Goal: Task Accomplishment & Management: Use online tool/utility

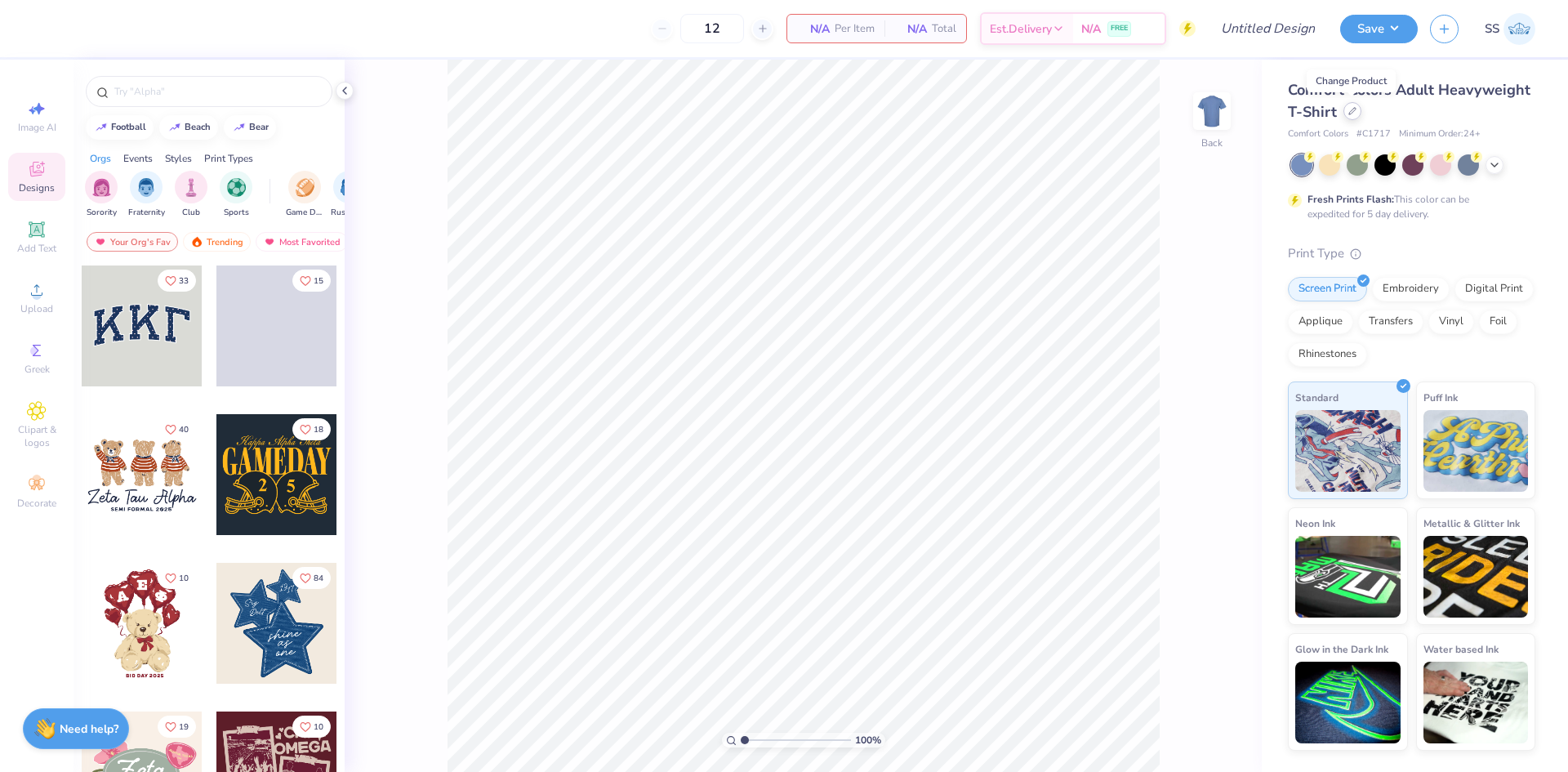
click at [1348, 113] on icon at bounding box center [1352, 111] width 8 height 8
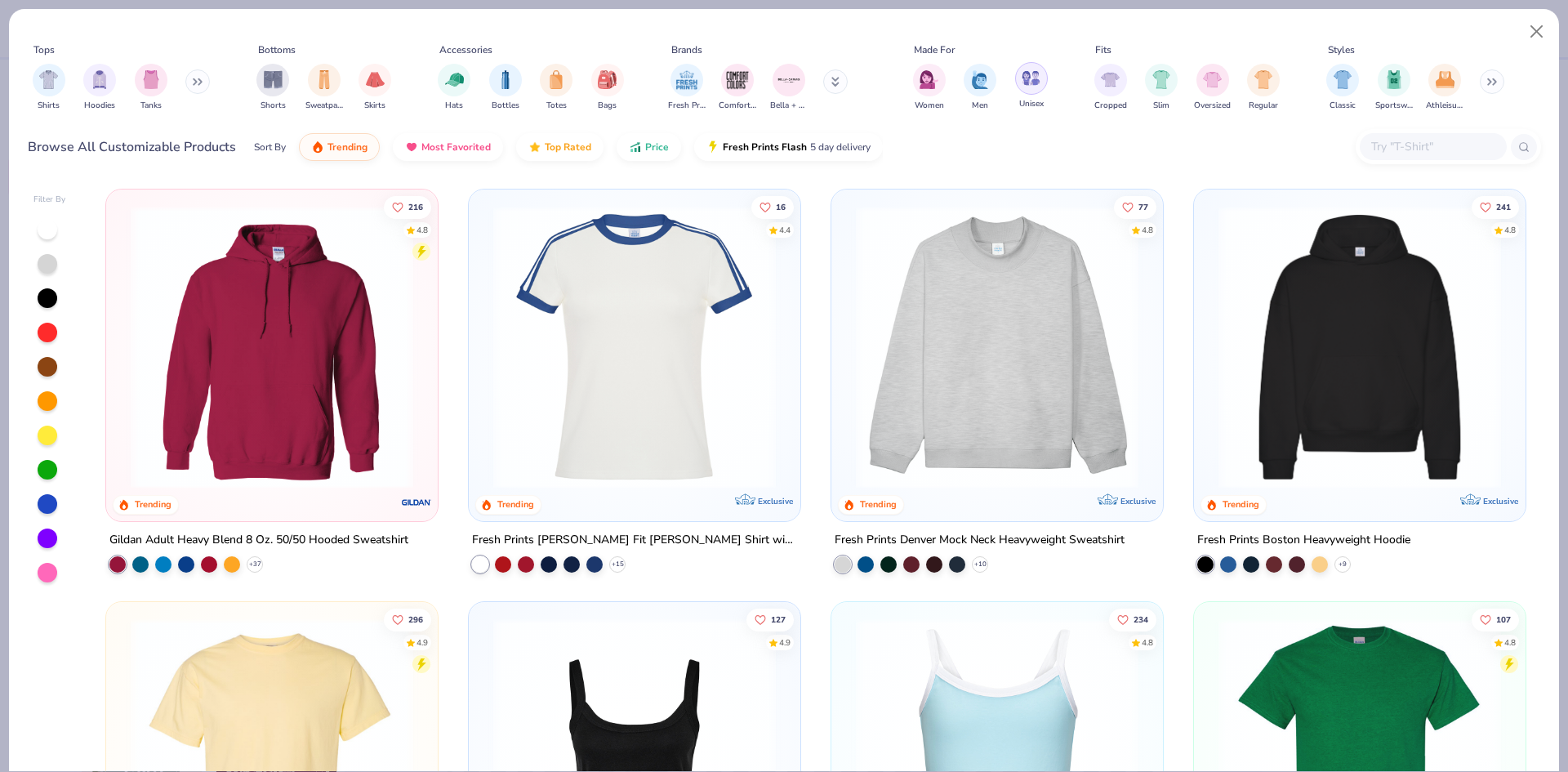
click at [1024, 72] on img "filter for Unisex" at bounding box center [1031, 77] width 19 height 19
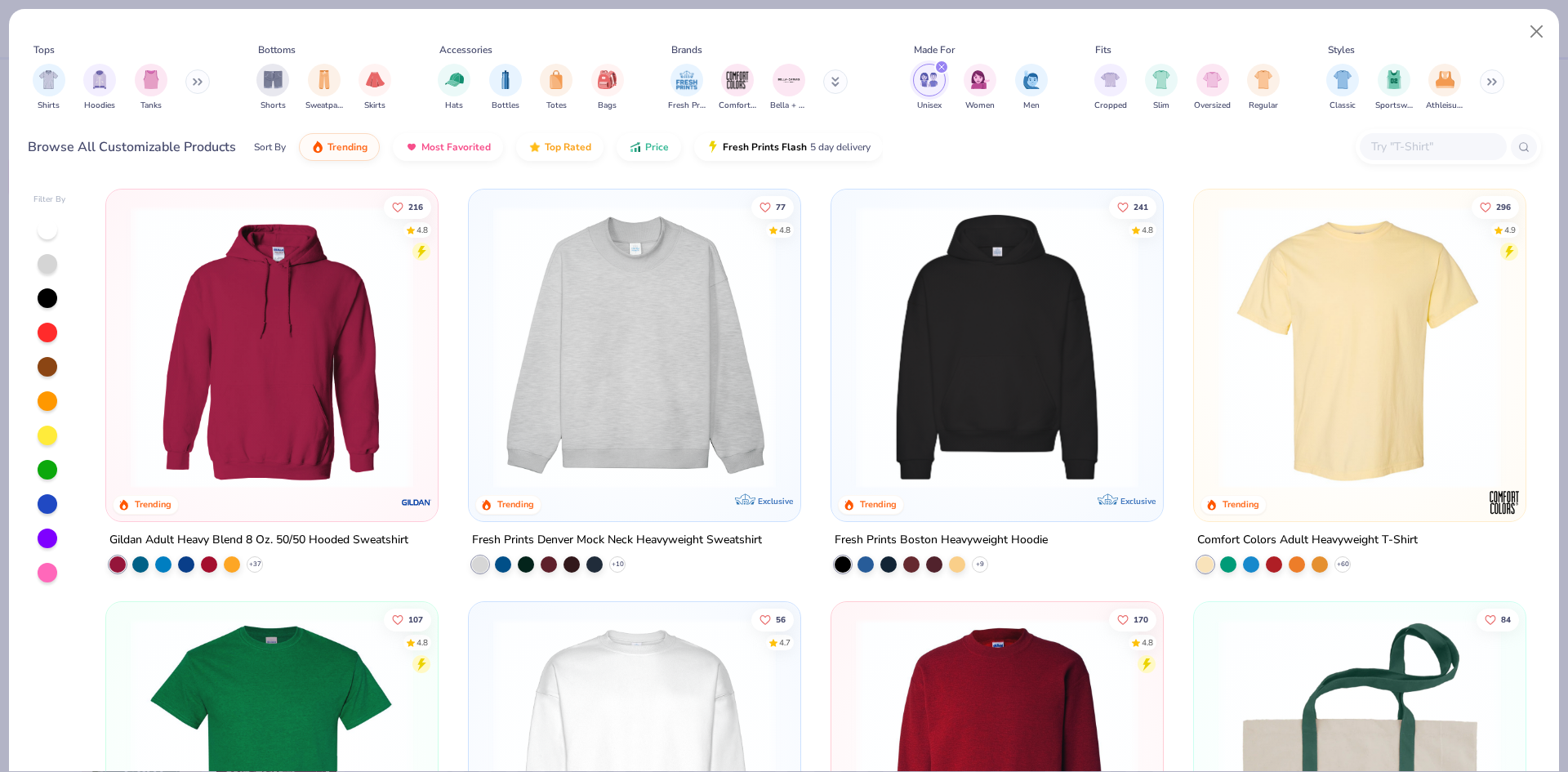
scroll to position [48, 0]
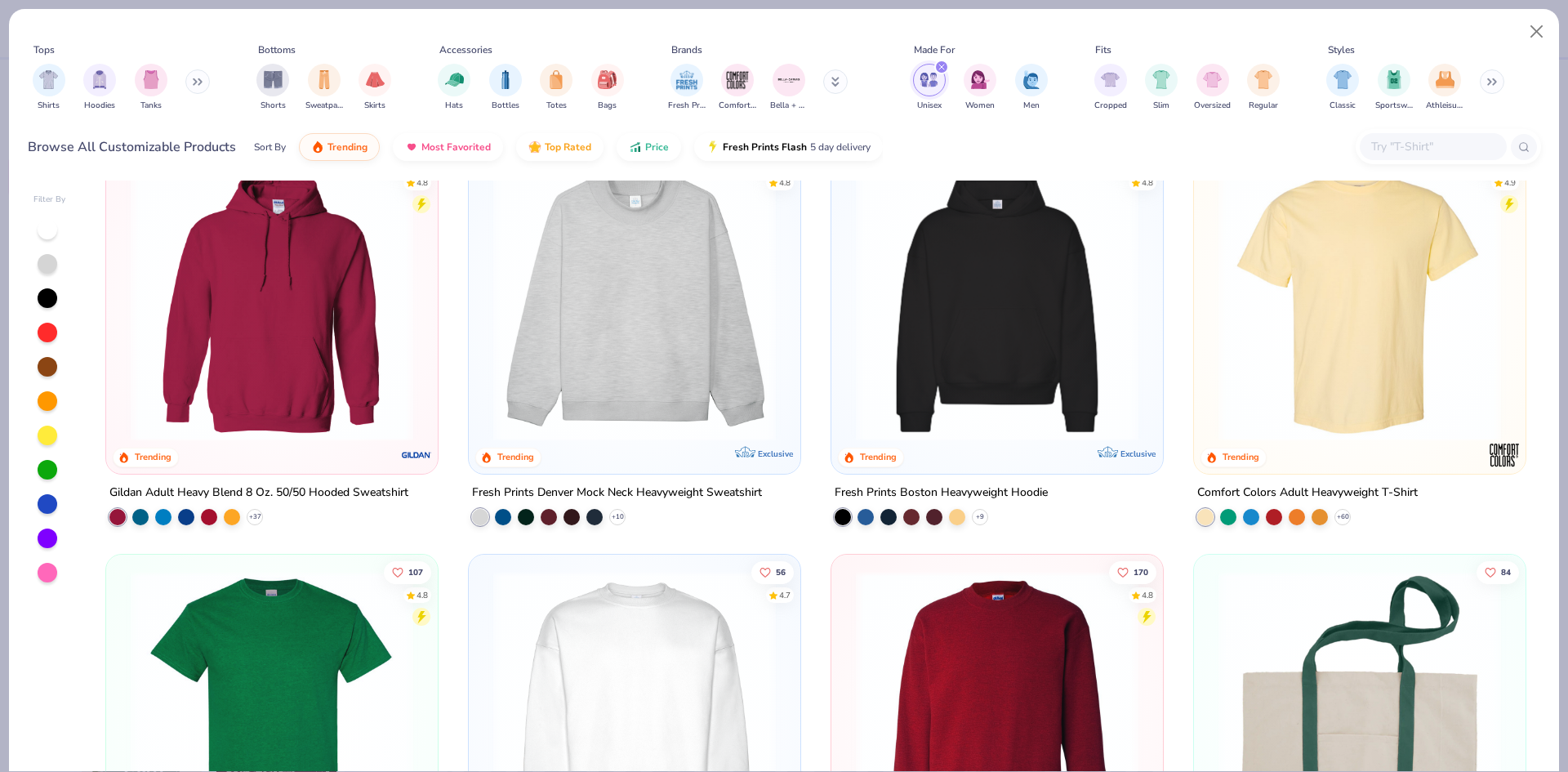
click at [1264, 336] on img at bounding box center [1360, 300] width 299 height 283
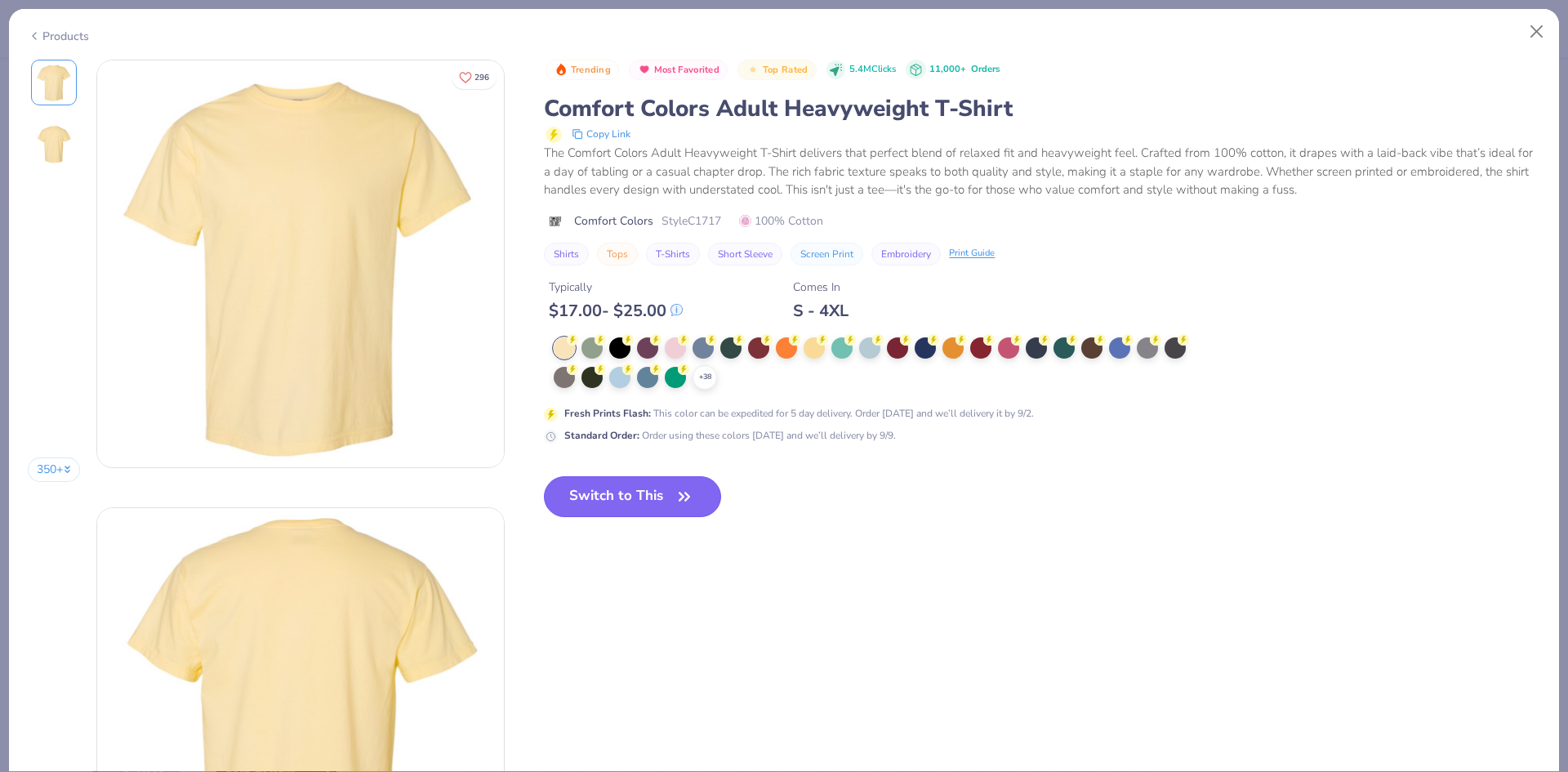
click at [667, 488] on button "Switch to This" at bounding box center [632, 496] width 177 height 41
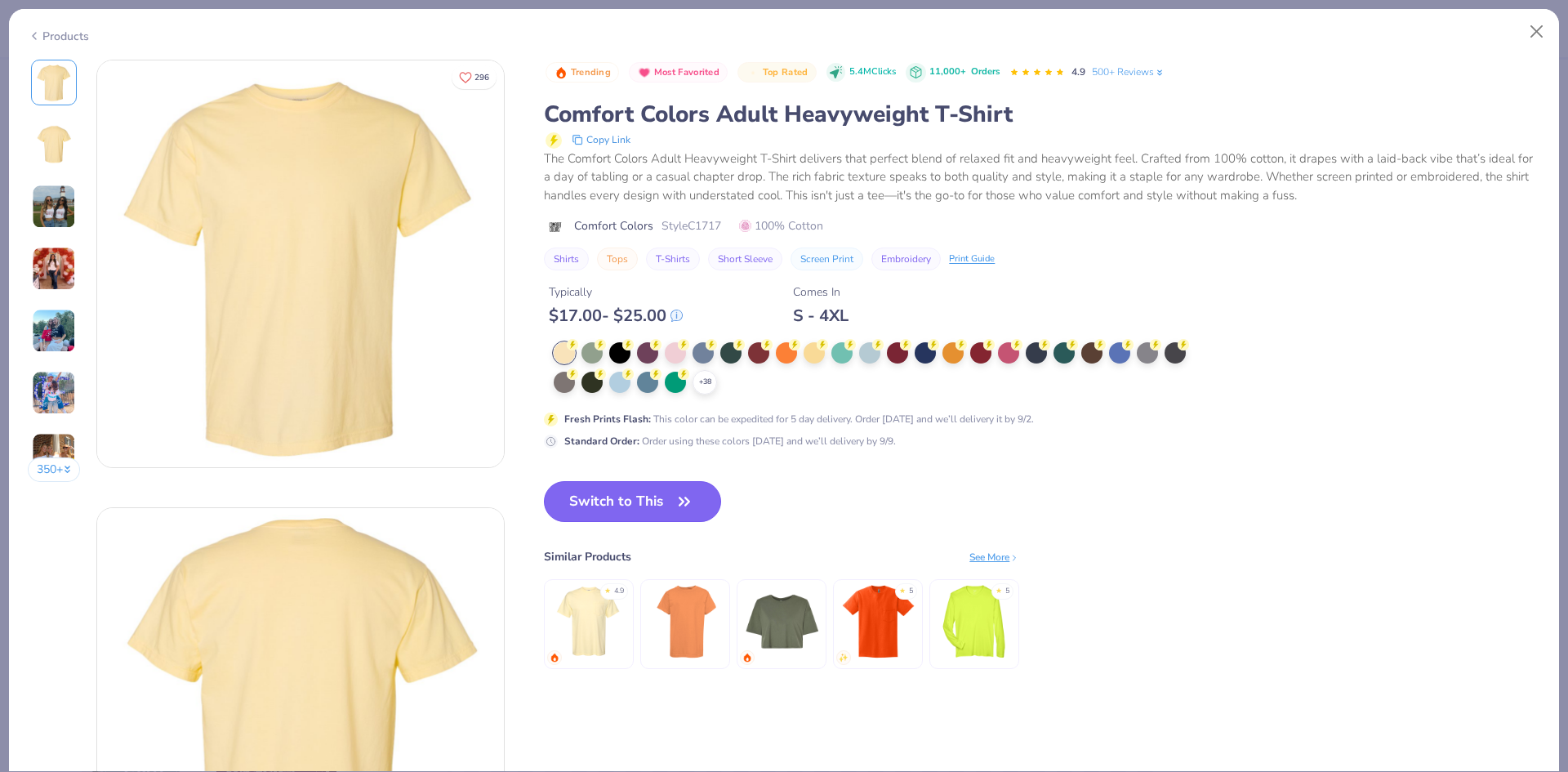
click at [682, 496] on icon "button" at bounding box center [684, 501] width 23 height 23
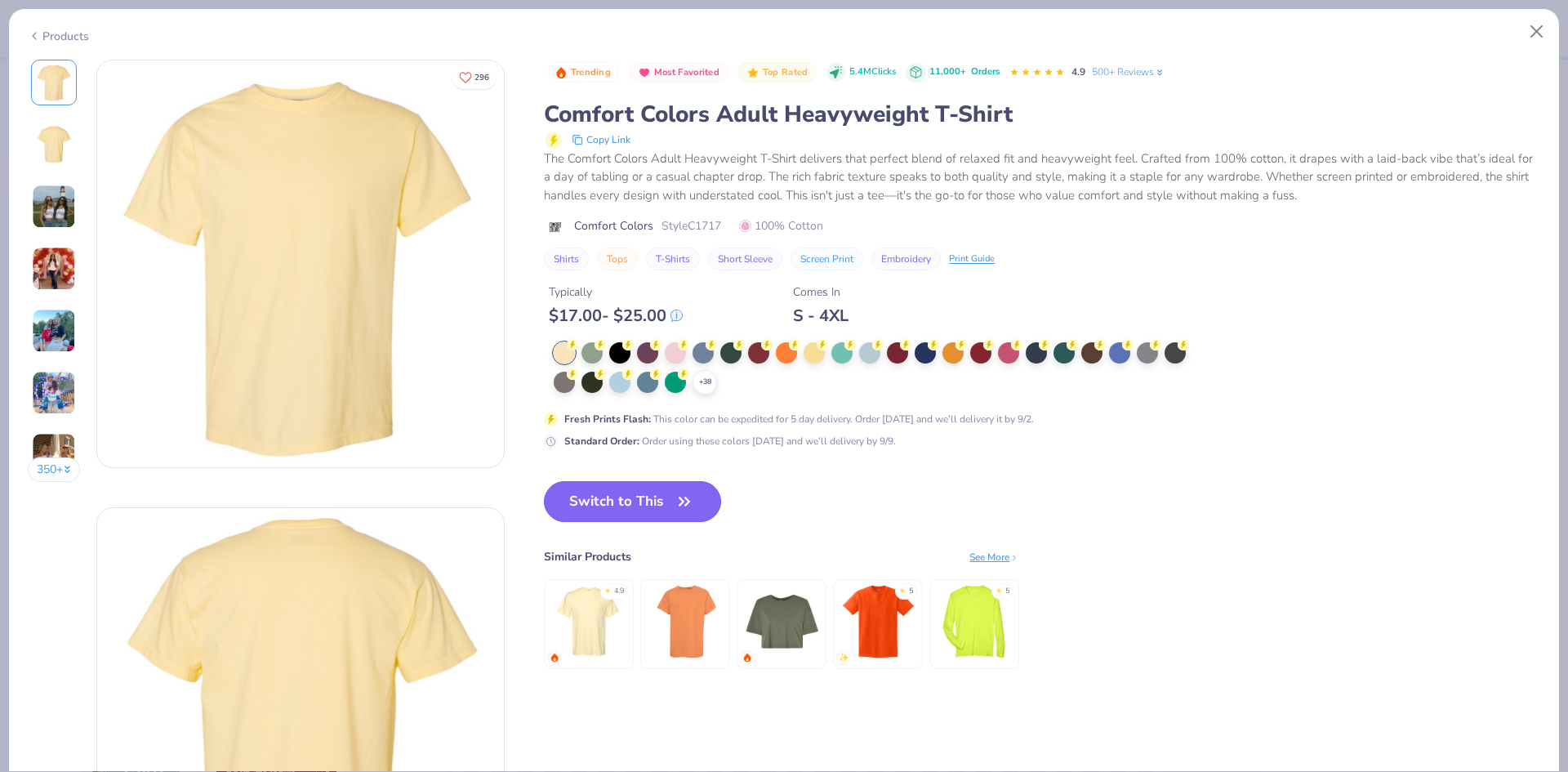
click at [671, 510] on button "Switch to This" at bounding box center [632, 501] width 177 height 41
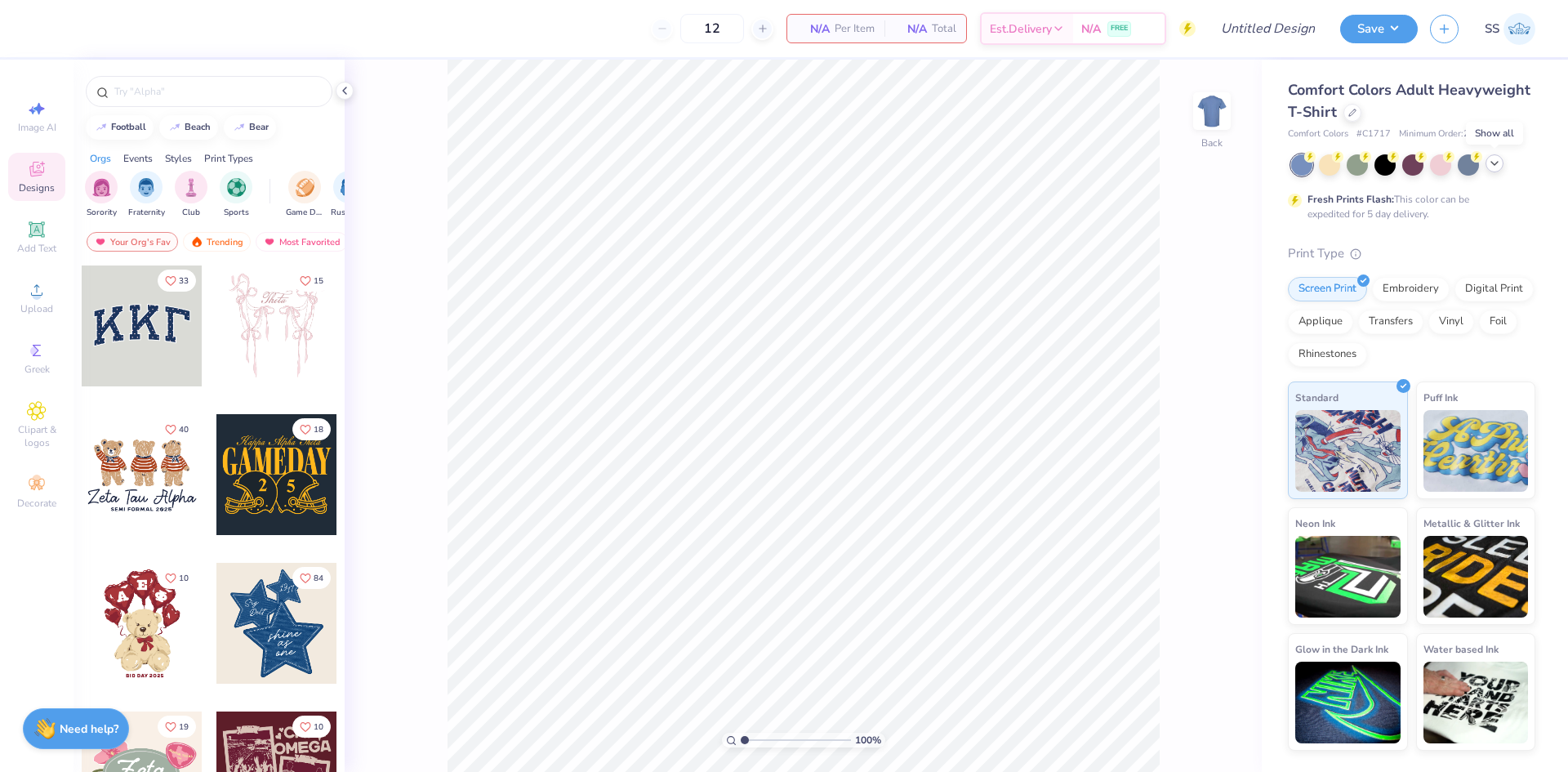
click at [1490, 168] on icon at bounding box center [1494, 163] width 13 height 13
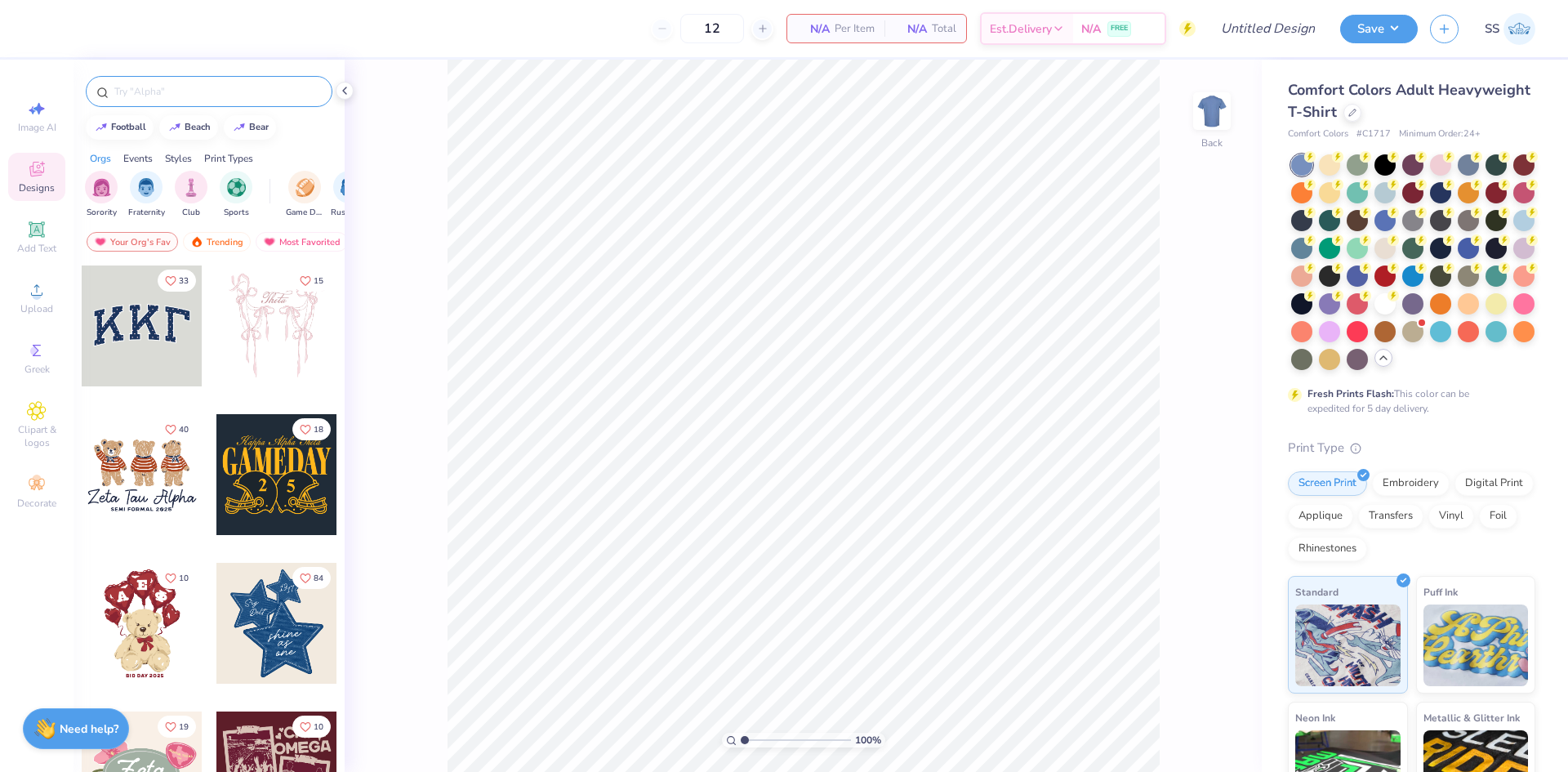
click at [196, 91] on input "text" at bounding box center [217, 91] width 209 height 17
type input "theta tau"
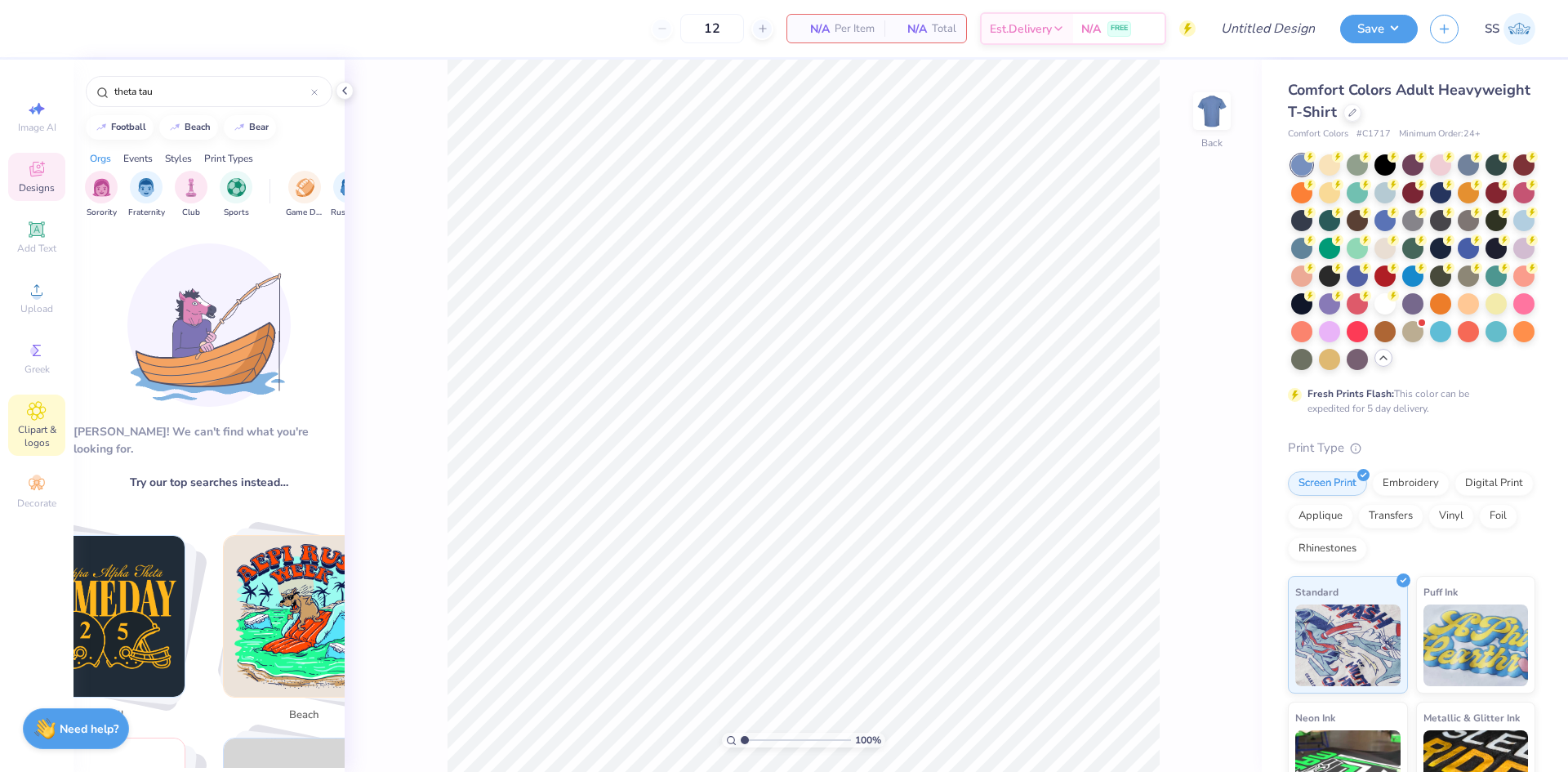
click at [33, 431] on span "Clipart & logos" at bounding box center [37, 436] width 57 height 26
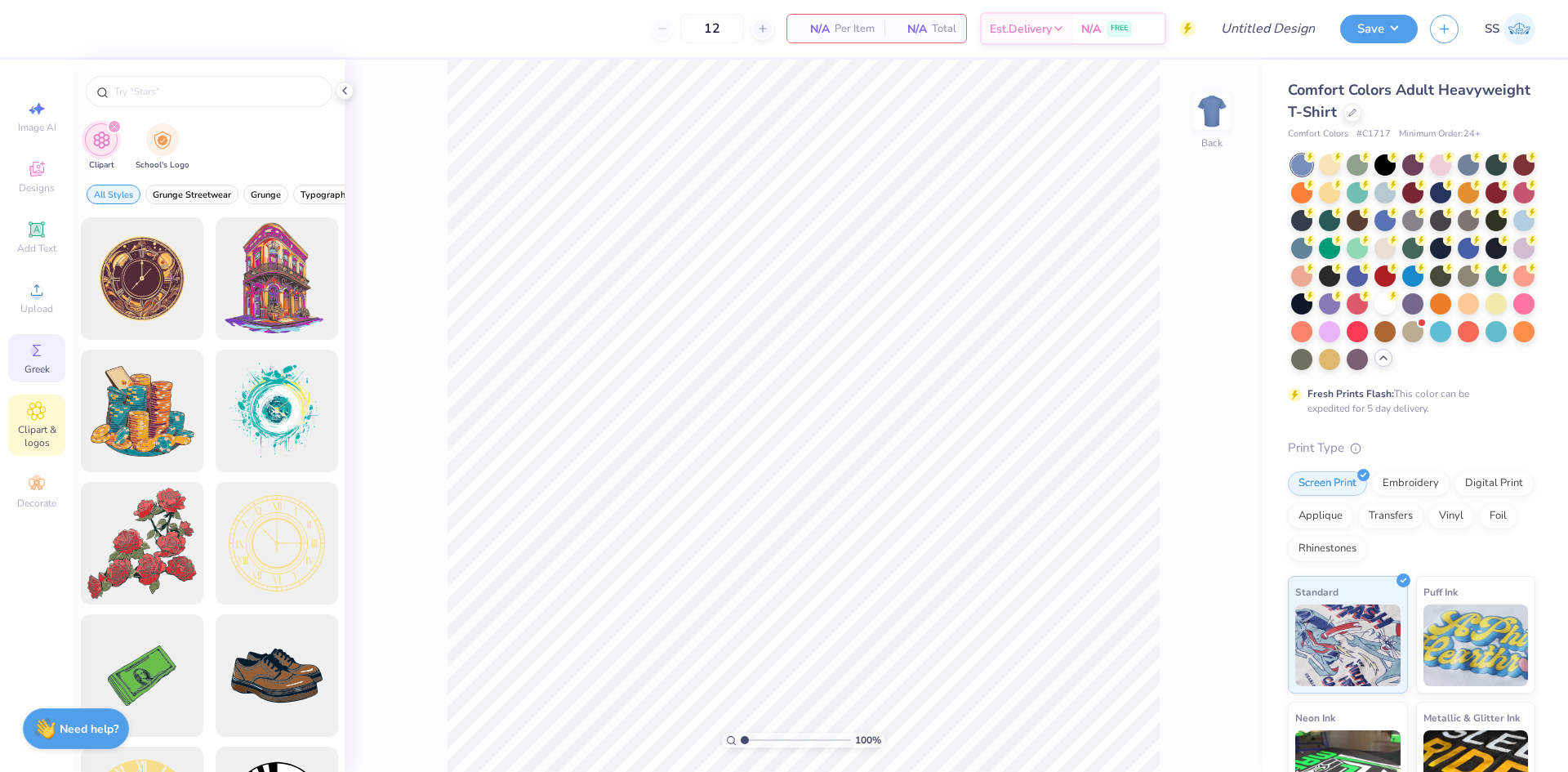
click at [45, 373] on span "Greek" at bounding box center [38, 369] width 26 height 13
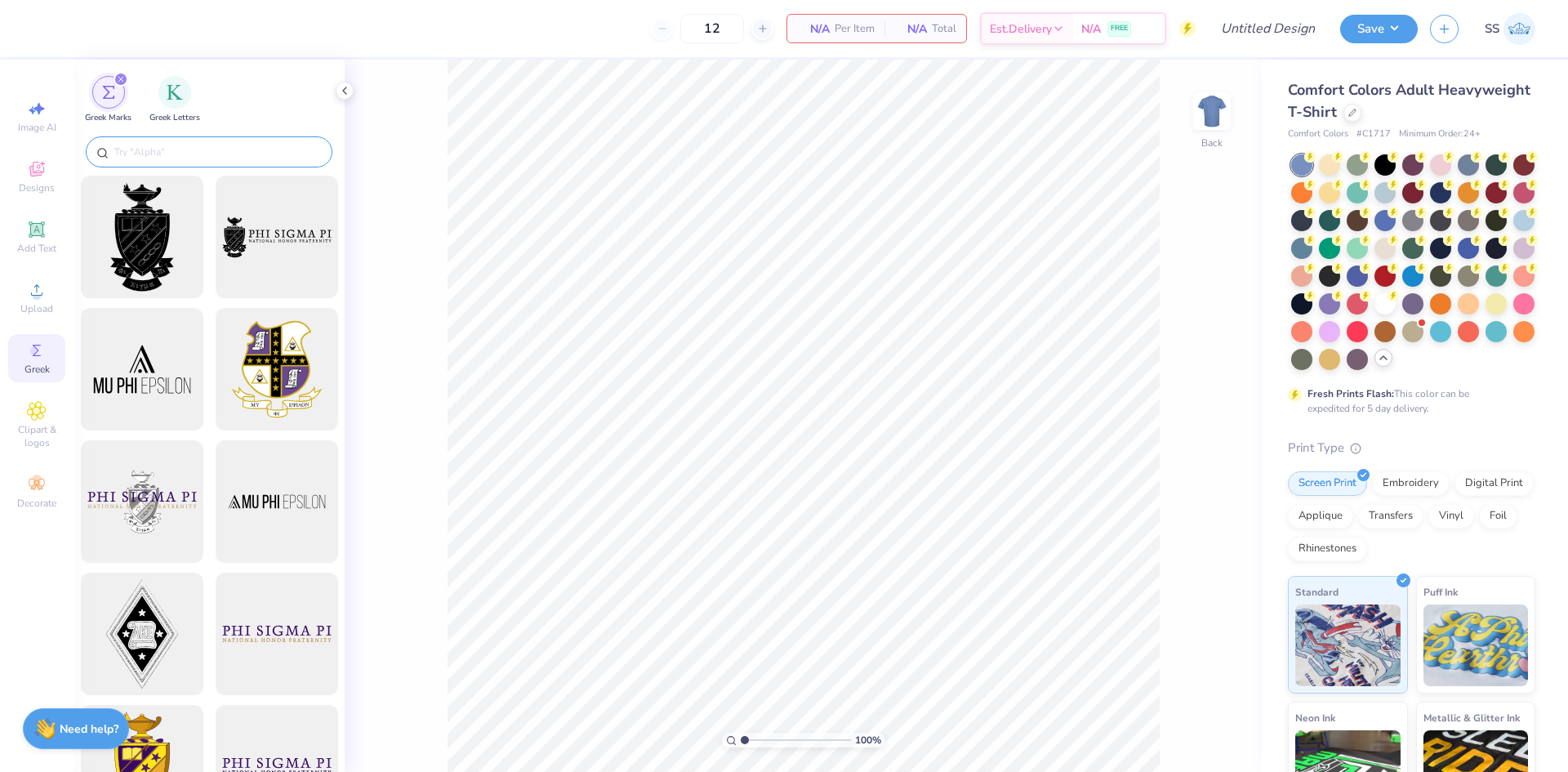
click at [211, 141] on div at bounding box center [209, 151] width 246 height 31
click at [205, 146] on input "text" at bounding box center [217, 151] width 209 height 17
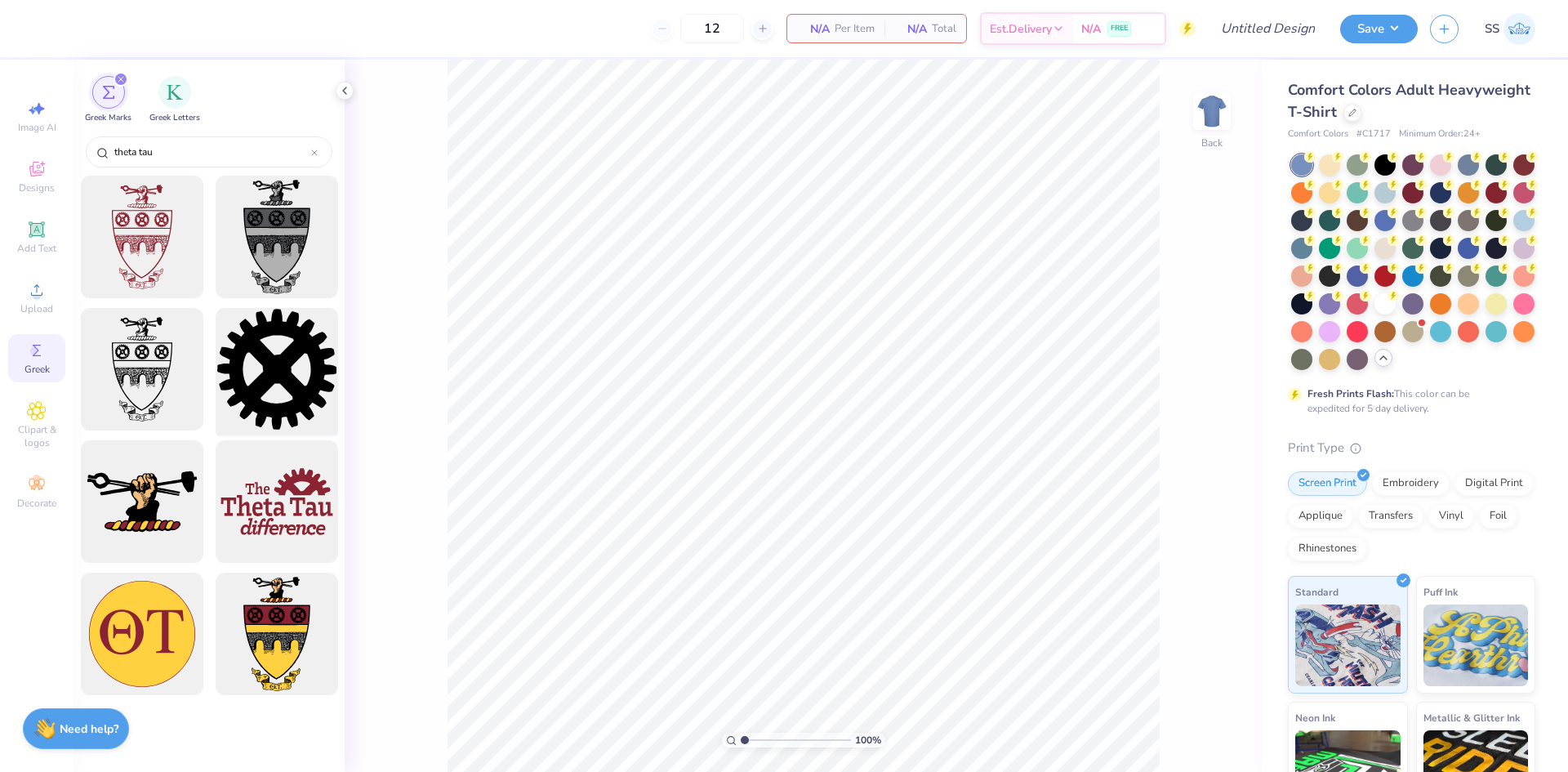
type input "theta tau"
click at [308, 362] on div at bounding box center [276, 369] width 135 height 135
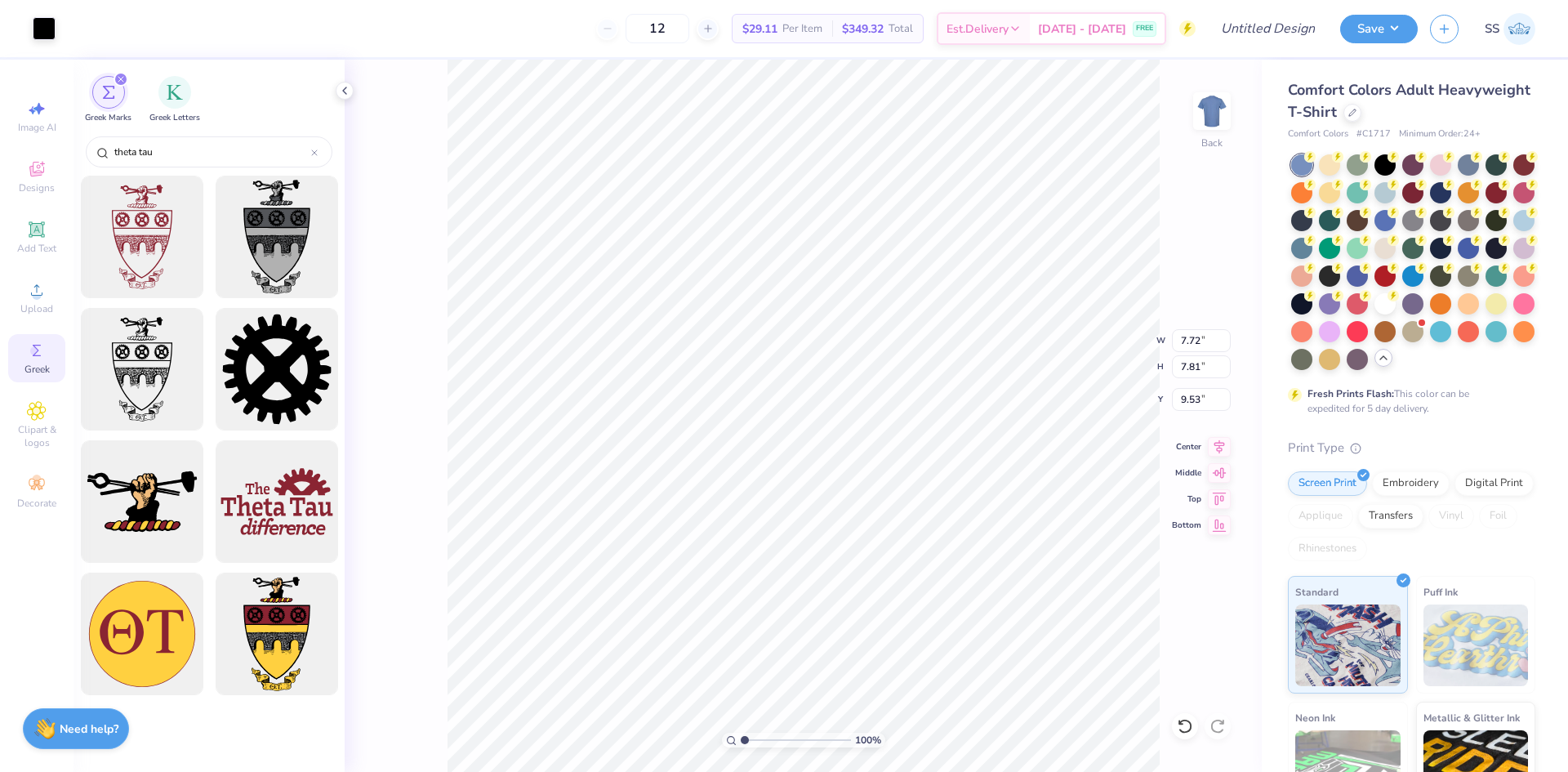
type input "7.72"
type input "7.81"
type input "9.53"
click at [1424, 196] on div at bounding box center [1413, 190] width 21 height 21
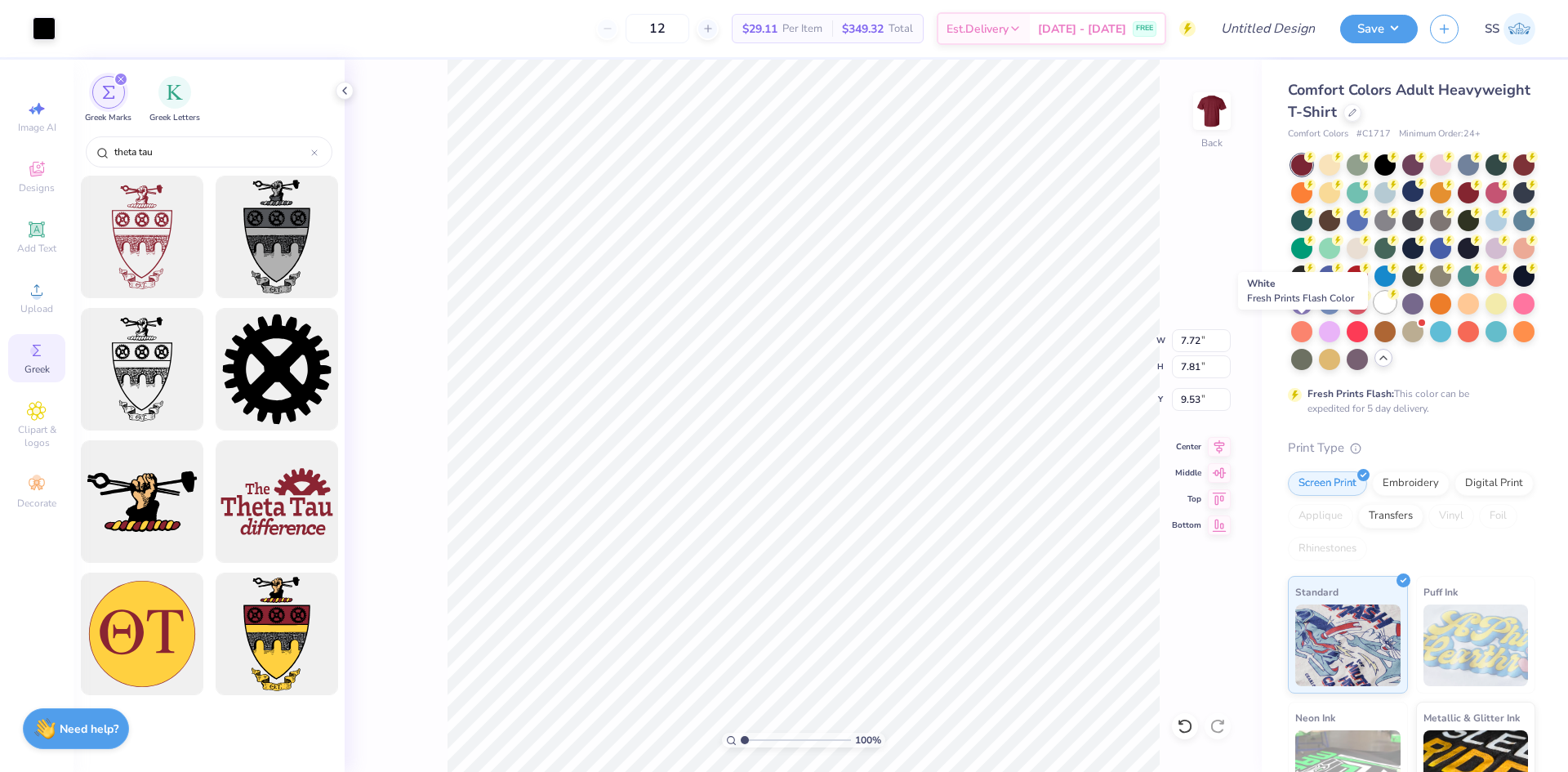
click at [1375, 313] on div at bounding box center [1385, 302] width 21 height 21
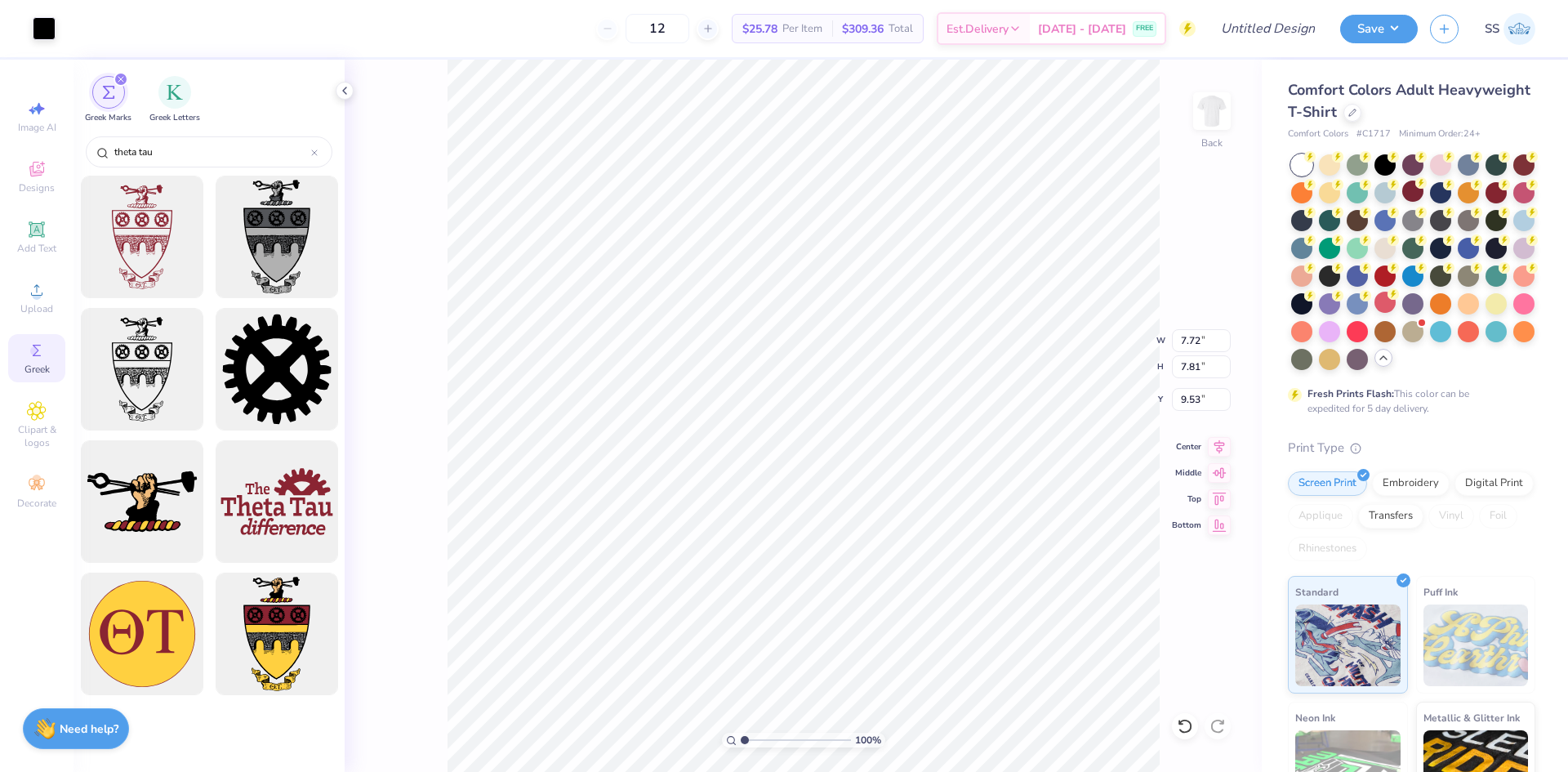
type input "4.91"
type input "4.97"
type input "5.65"
type input "5.90"
click at [40, 170] on icon at bounding box center [37, 169] width 20 height 20
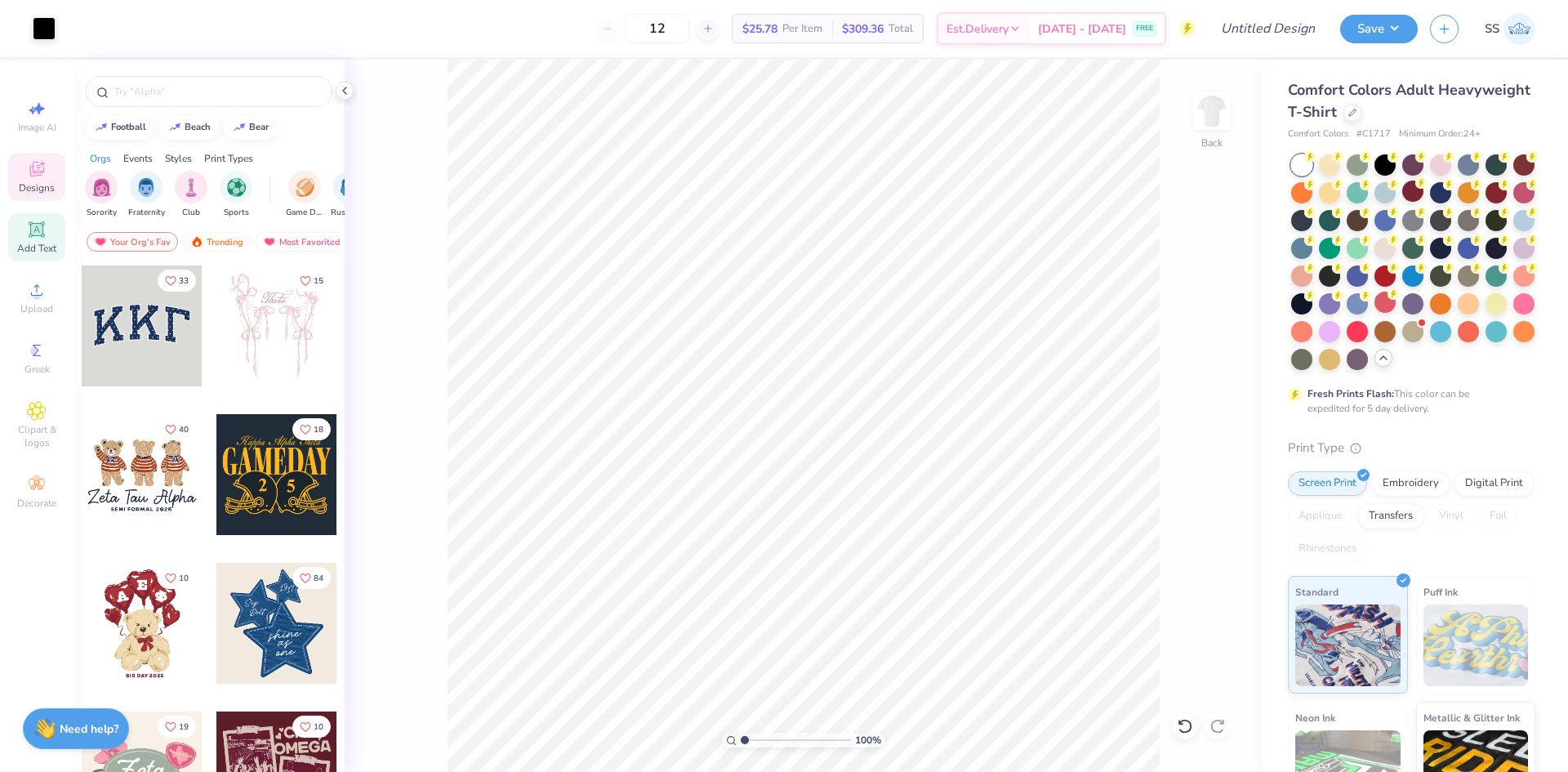
click at [46, 241] on div "Add Text" at bounding box center [37, 237] width 57 height 48
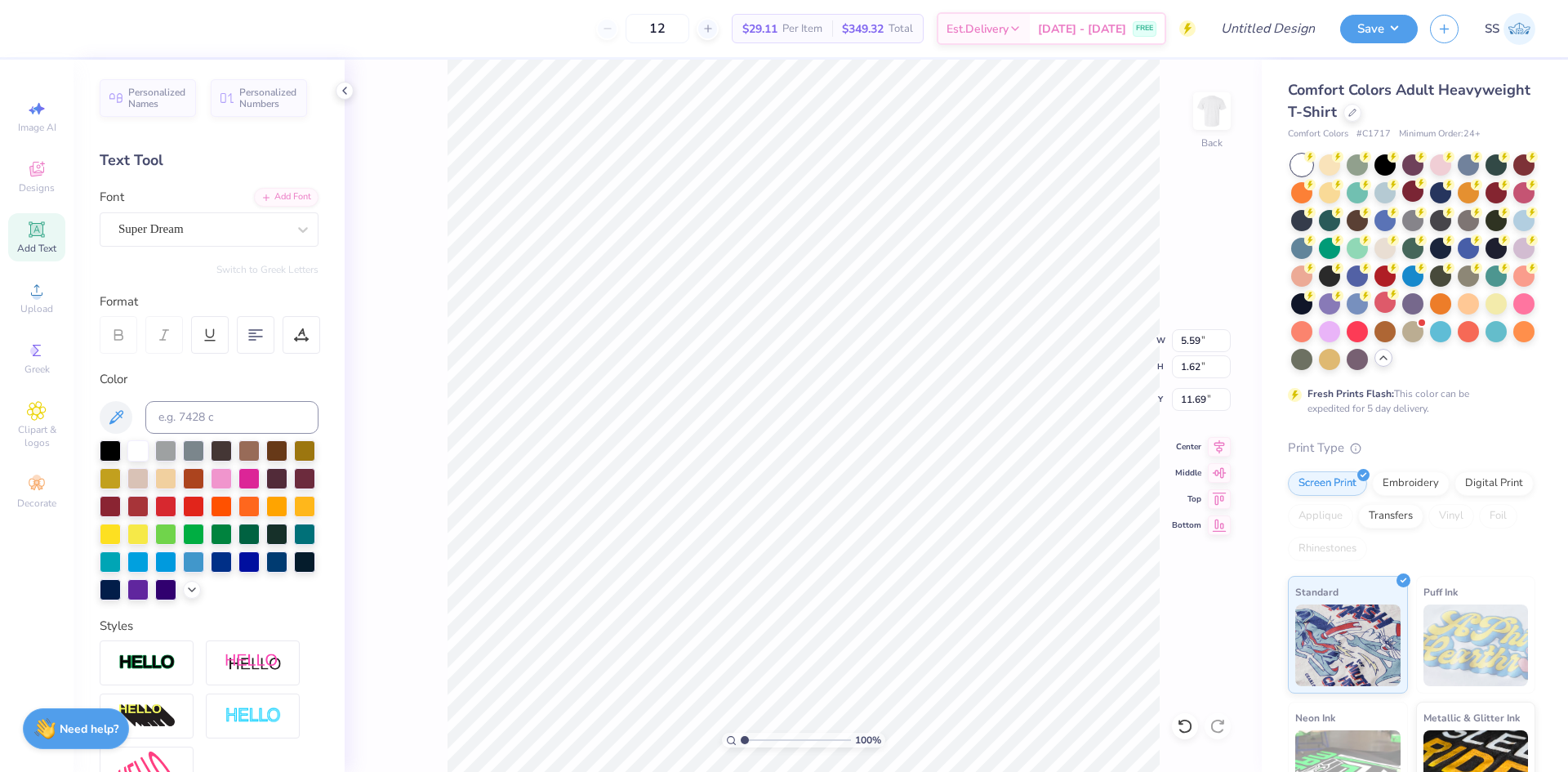
scroll to position [14, 4]
type textarea "Theta Tau"
click at [106, 448] on div at bounding box center [110, 448] width 21 height 21
click at [204, 504] on div at bounding box center [193, 505] width 21 height 21
click at [176, 504] on div at bounding box center [165, 505] width 21 height 21
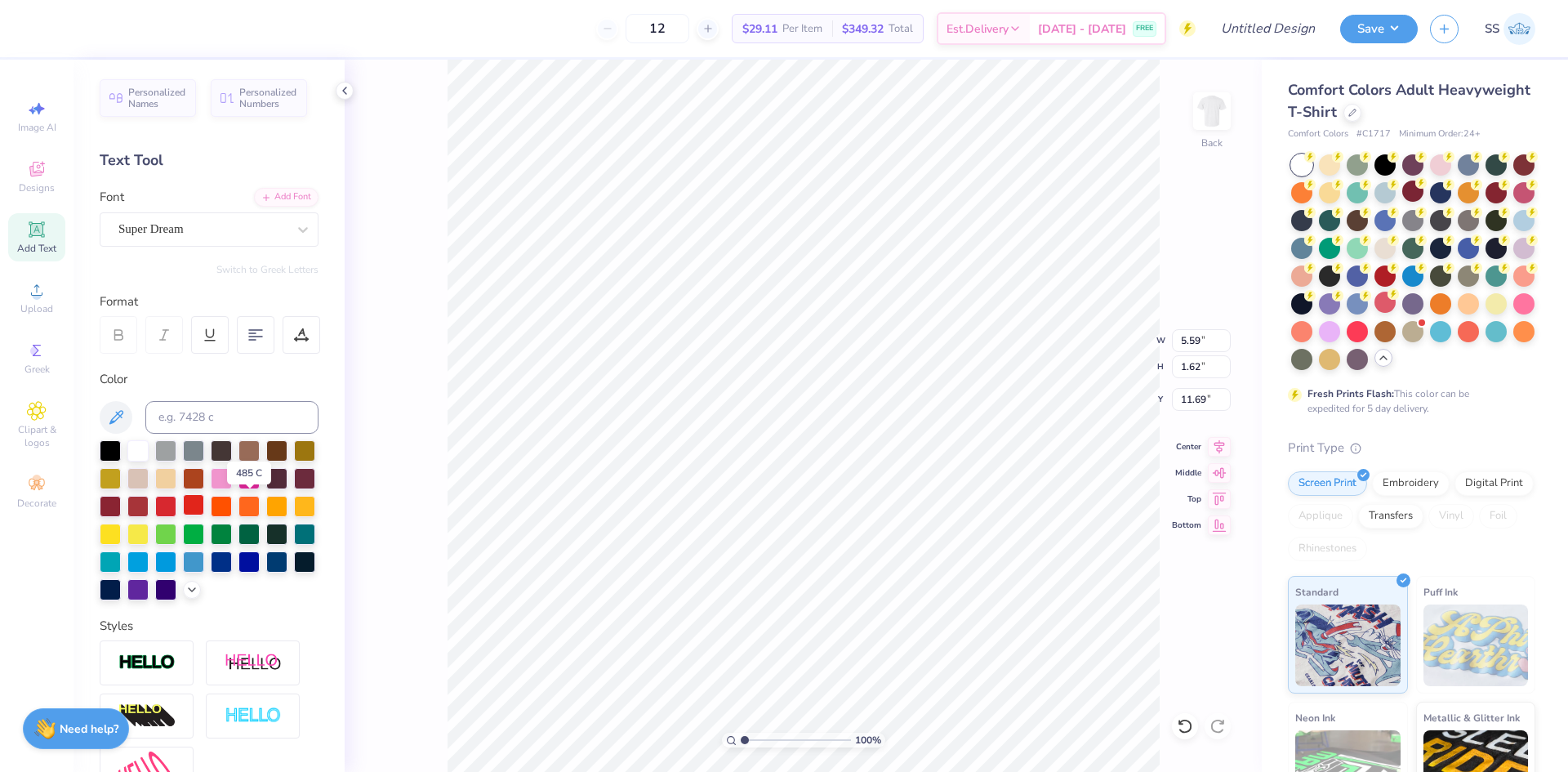
click at [204, 503] on div at bounding box center [193, 505] width 21 height 21
click at [264, 229] on div "Super Dream" at bounding box center [202, 230] width 171 height 26
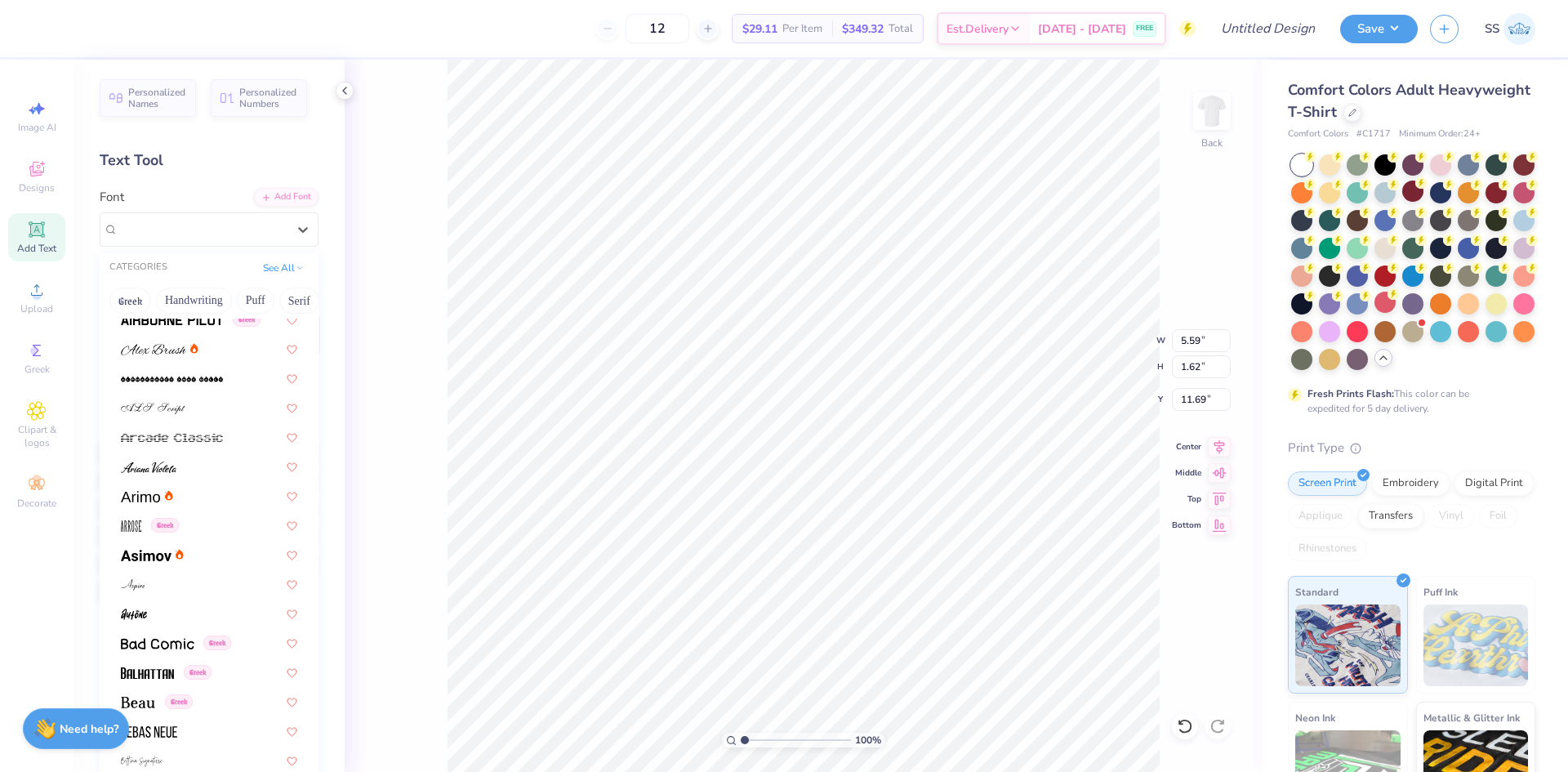
scroll to position [459, 0]
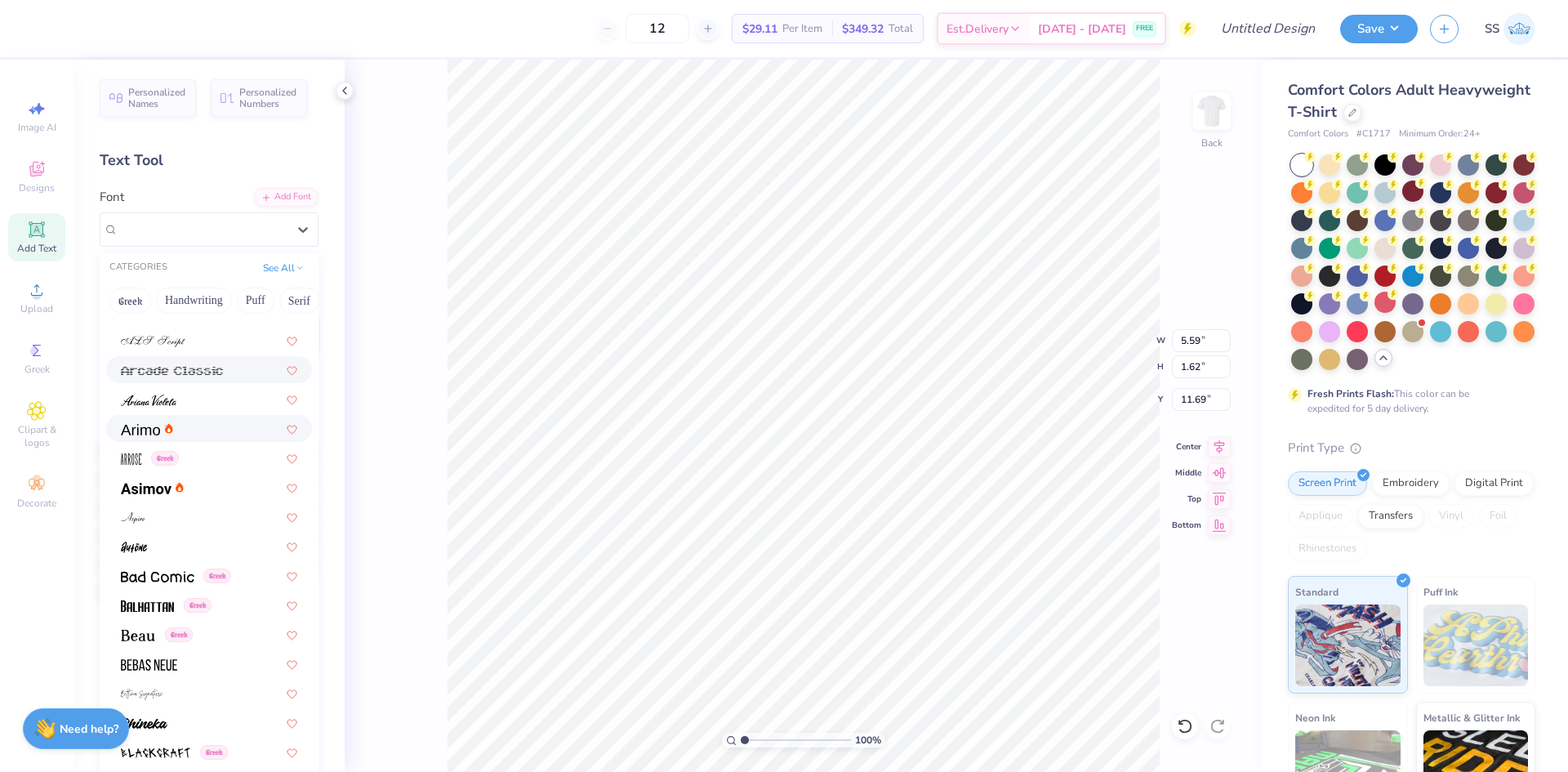
click at [209, 378] on div at bounding box center [209, 369] width 206 height 27
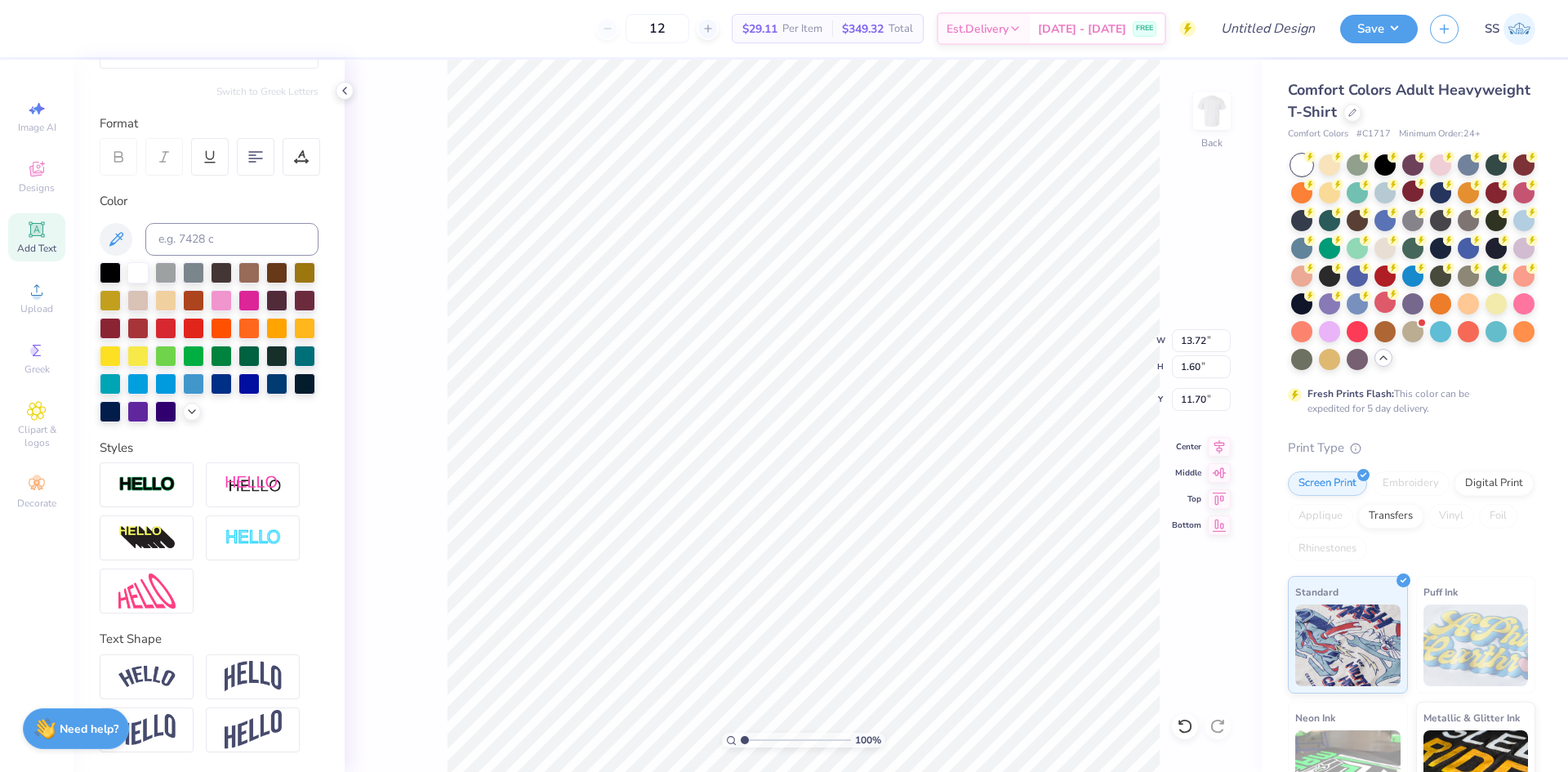
scroll to position [182, 0]
click at [176, 678] on div at bounding box center [146, 676] width 94 height 45
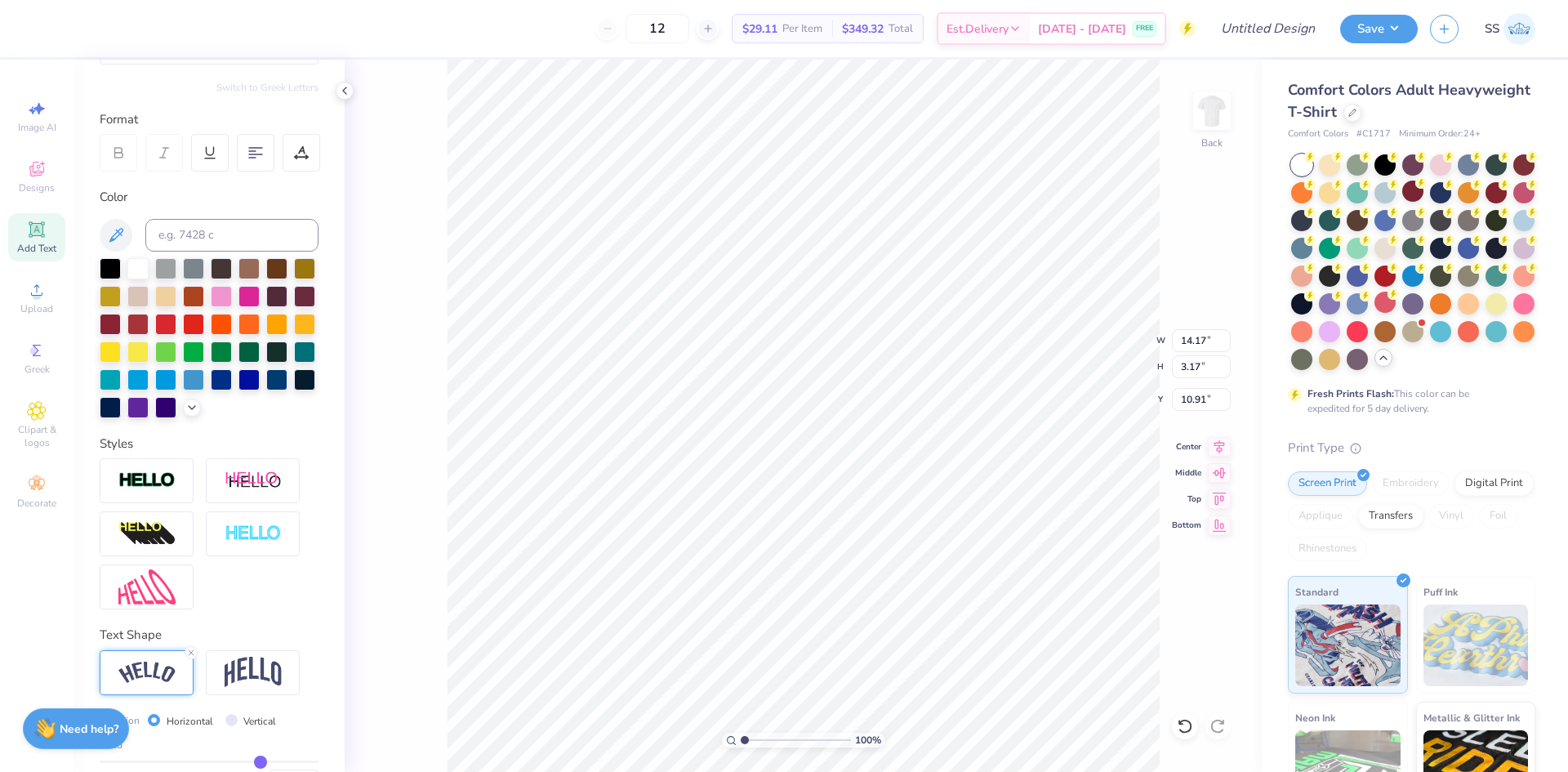
type input "14.17"
type input "3.17"
type input "10.91"
type input "7.81"
type input "1.75"
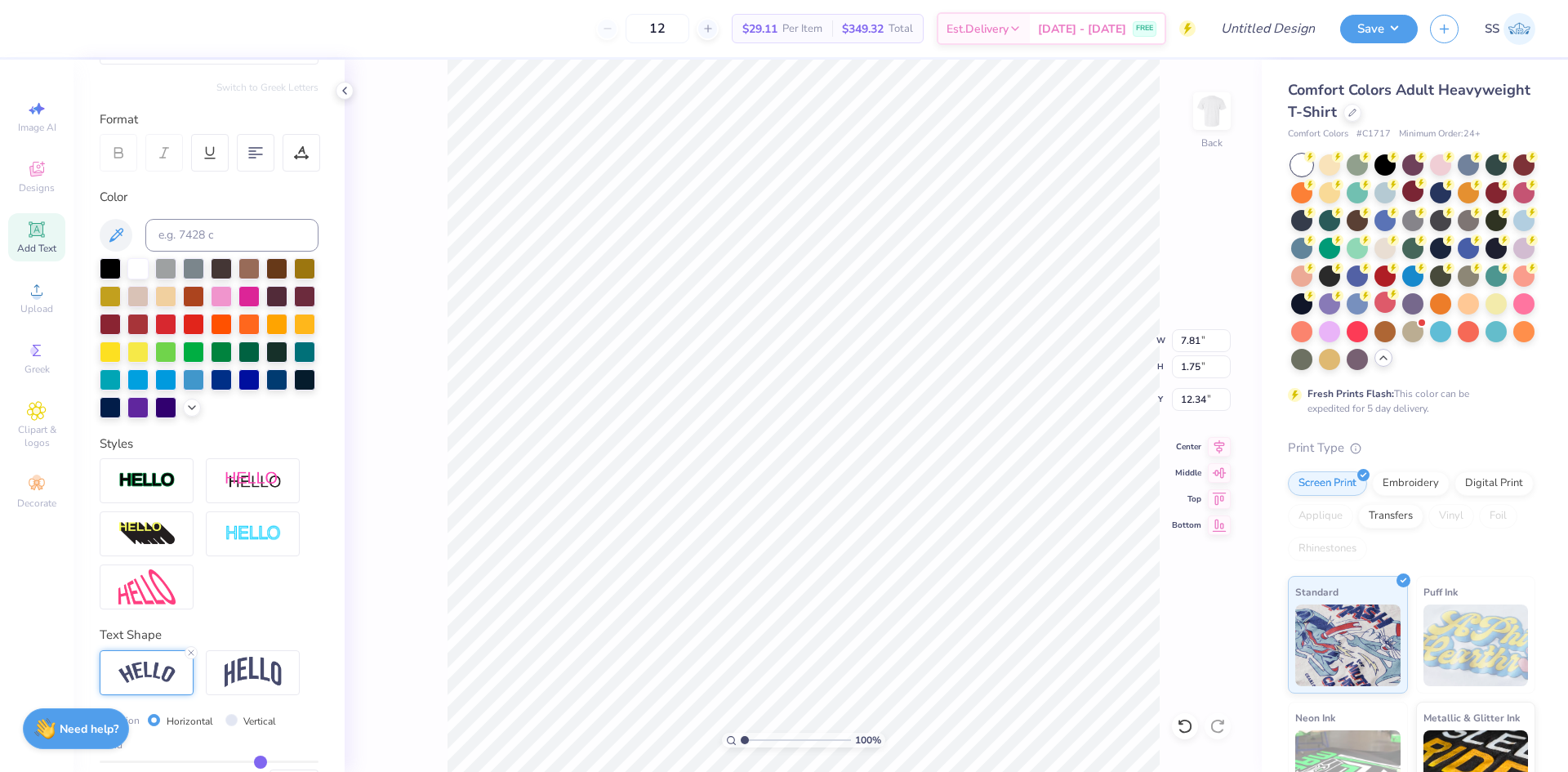
type input "12.34"
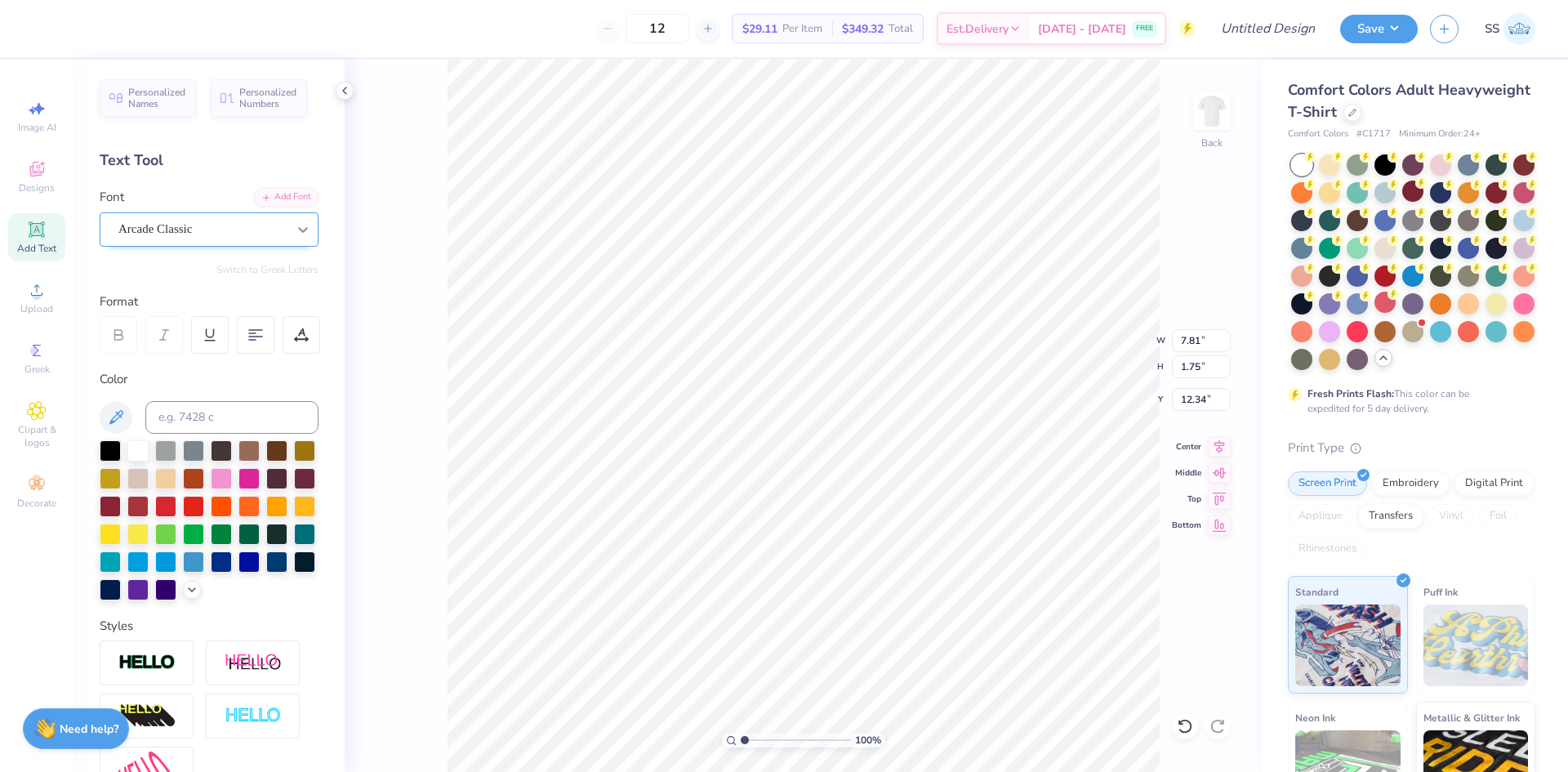
click at [293, 220] on div at bounding box center [303, 230] width 30 height 30
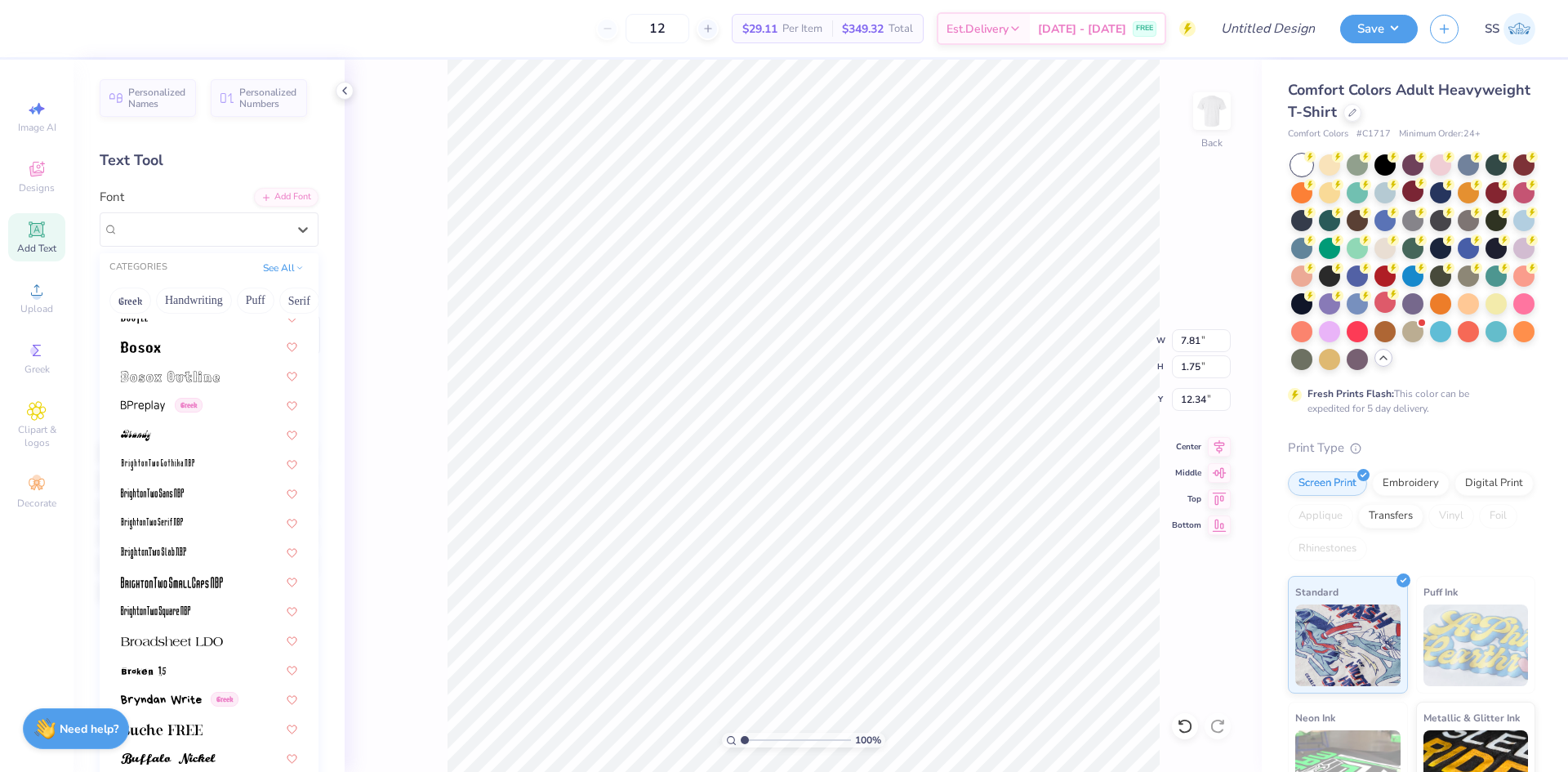
scroll to position [1162, 0]
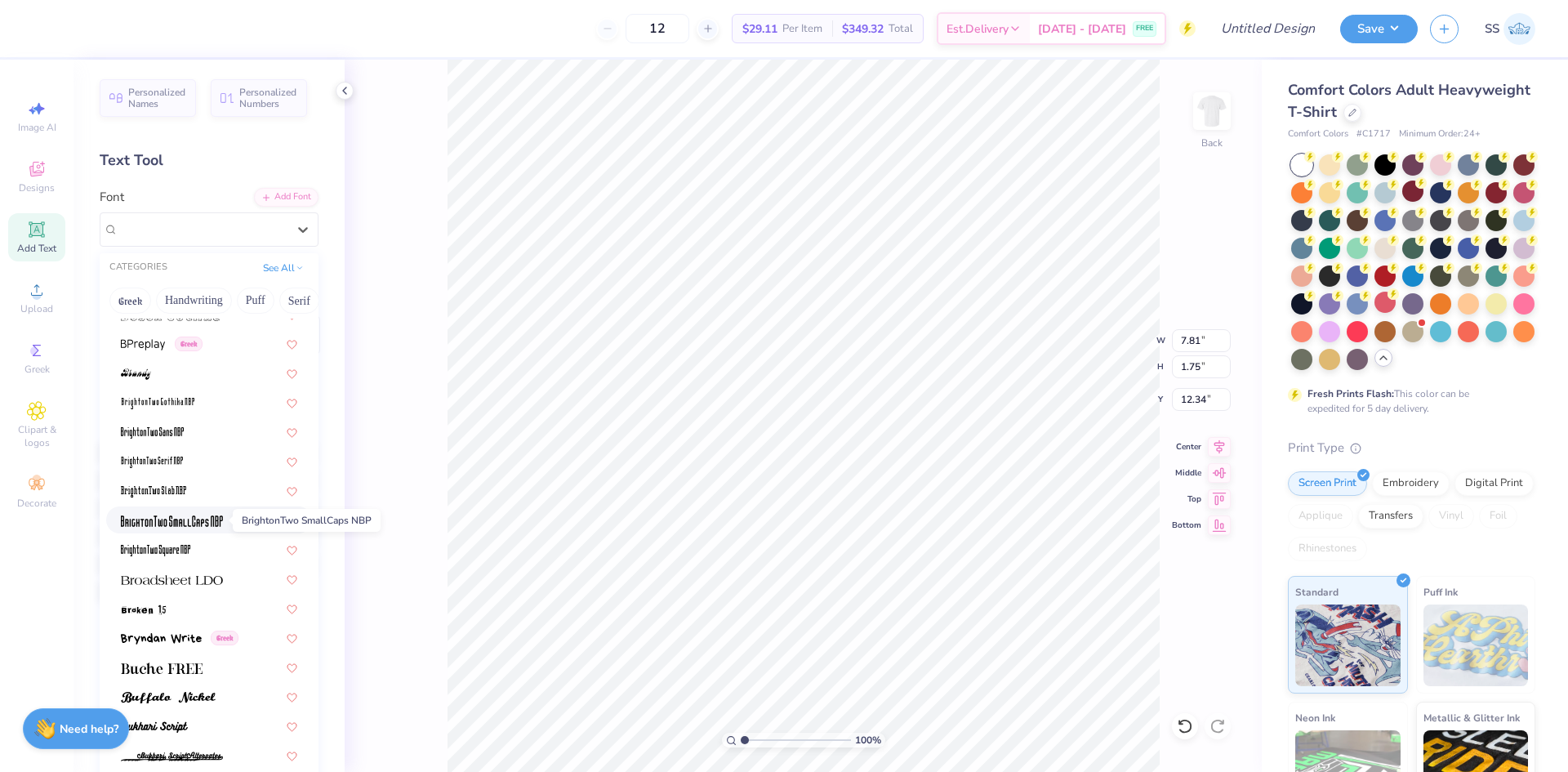
click at [195, 523] on img at bounding box center [171, 522] width 102 height 12
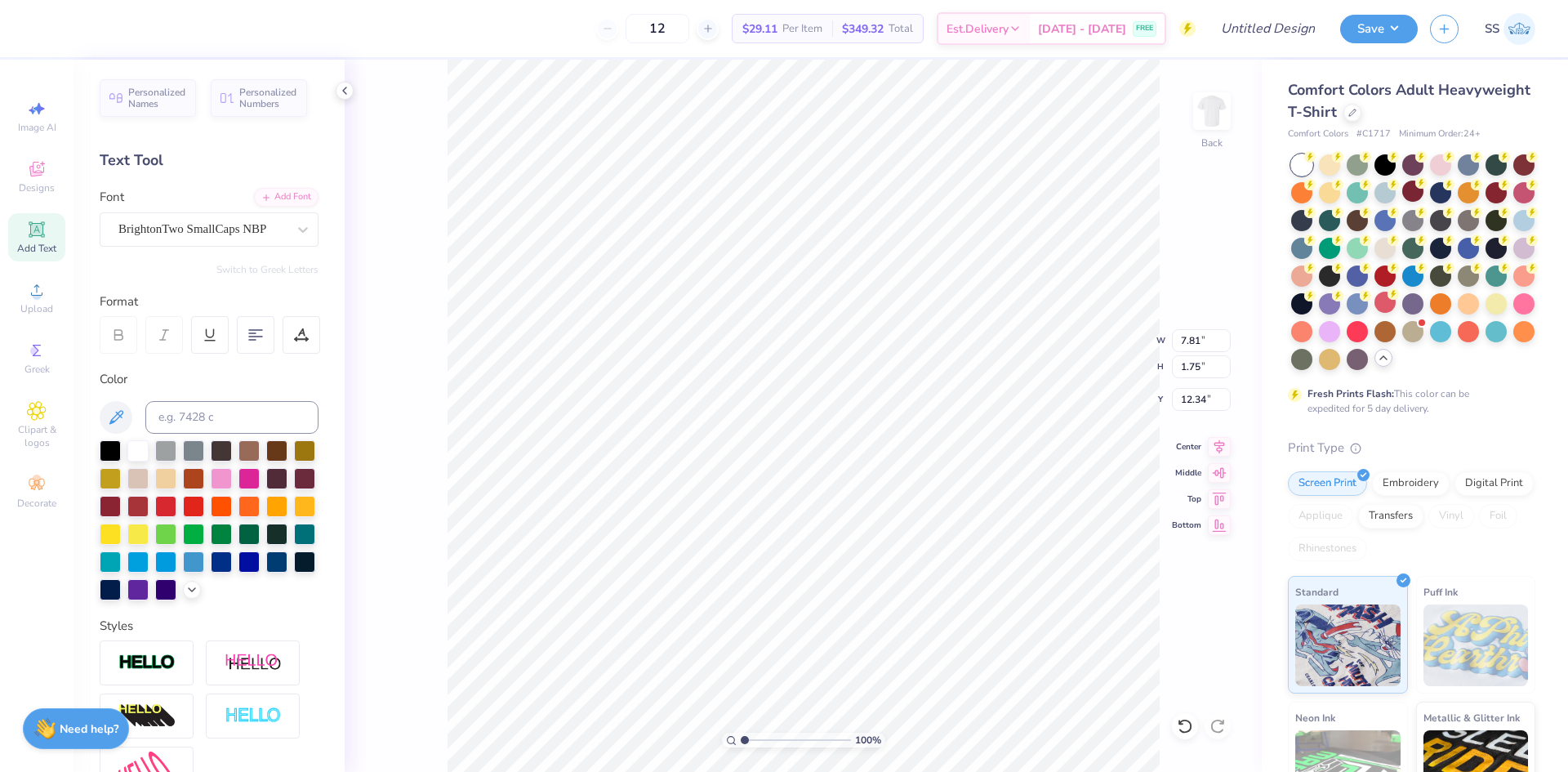
type input "3.14"
type input "0.97"
type input "12.73"
type input "8.16"
type input "2.51"
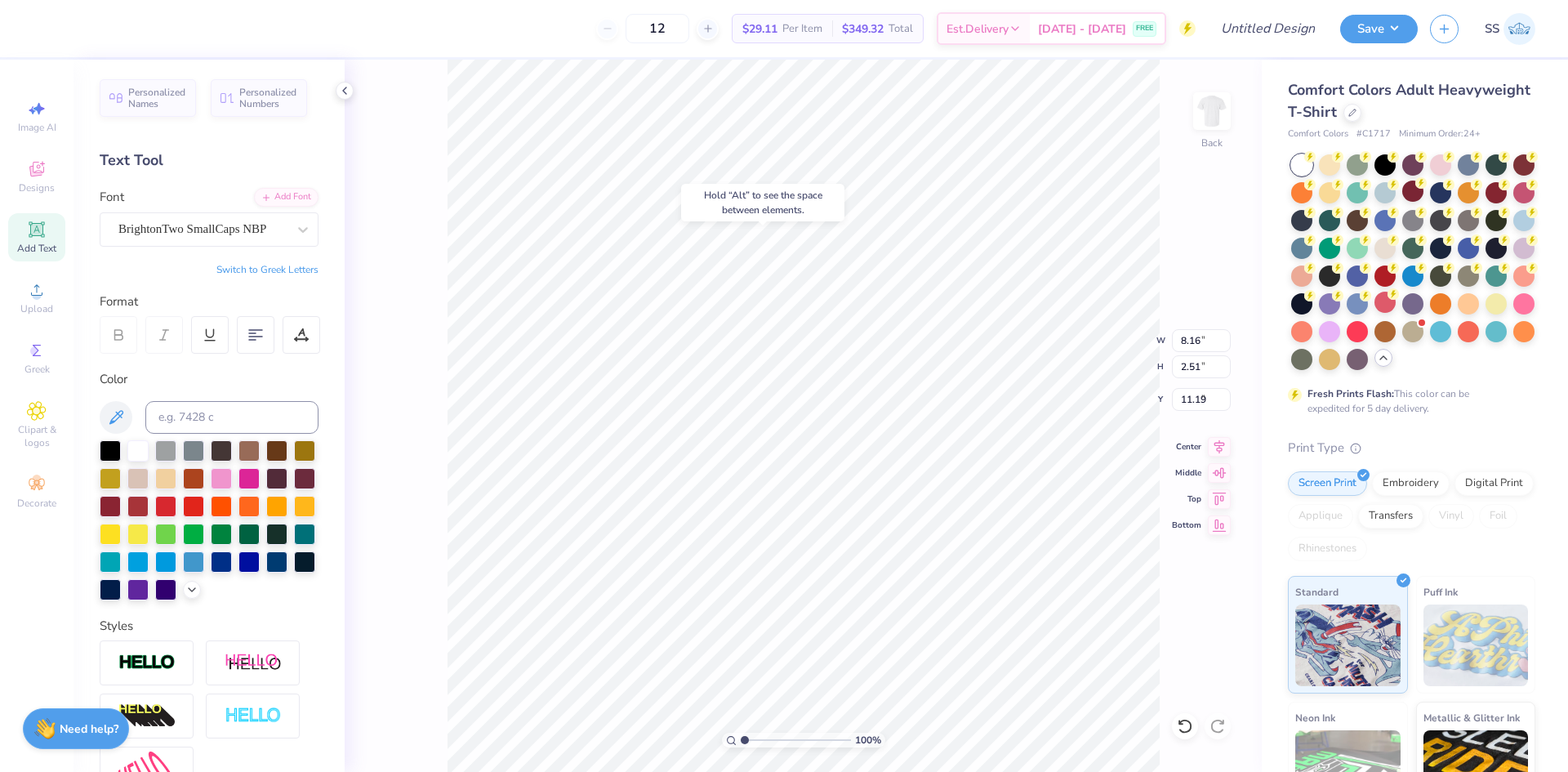
type input "3.86"
click at [298, 232] on icon at bounding box center [303, 231] width 10 height 6
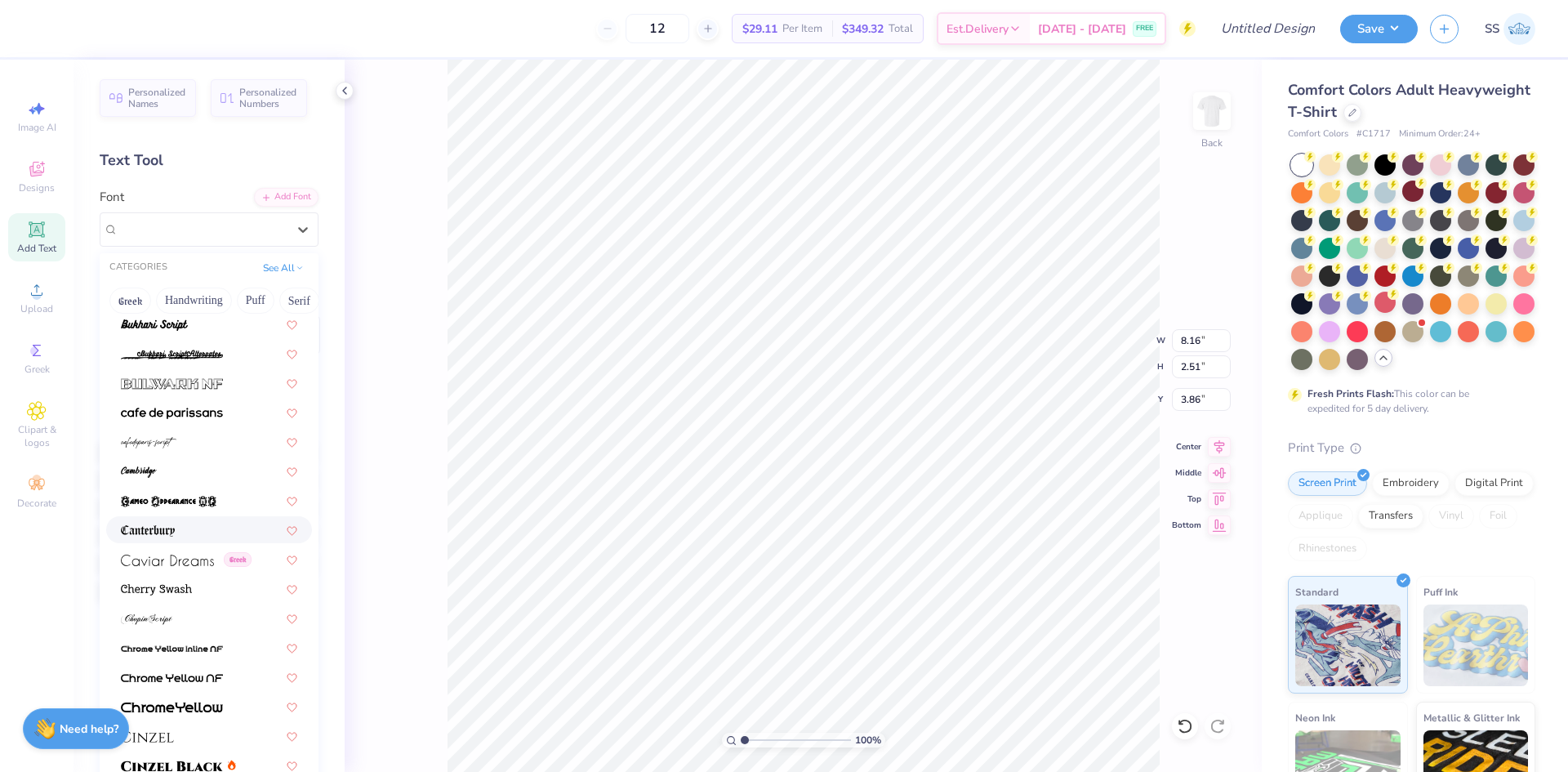
scroll to position [1658, 0]
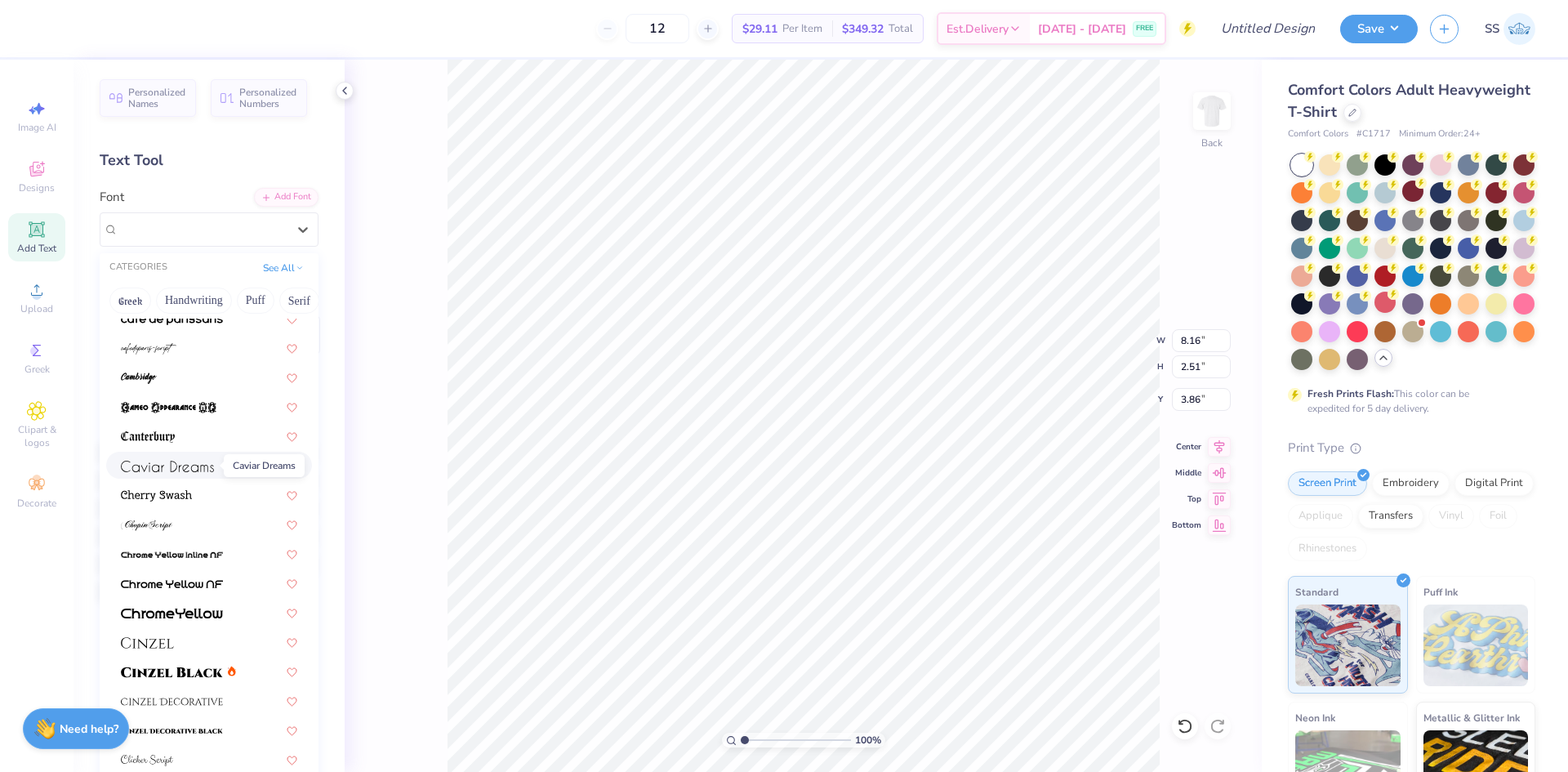
click at [197, 470] on img at bounding box center [167, 467] width 93 height 12
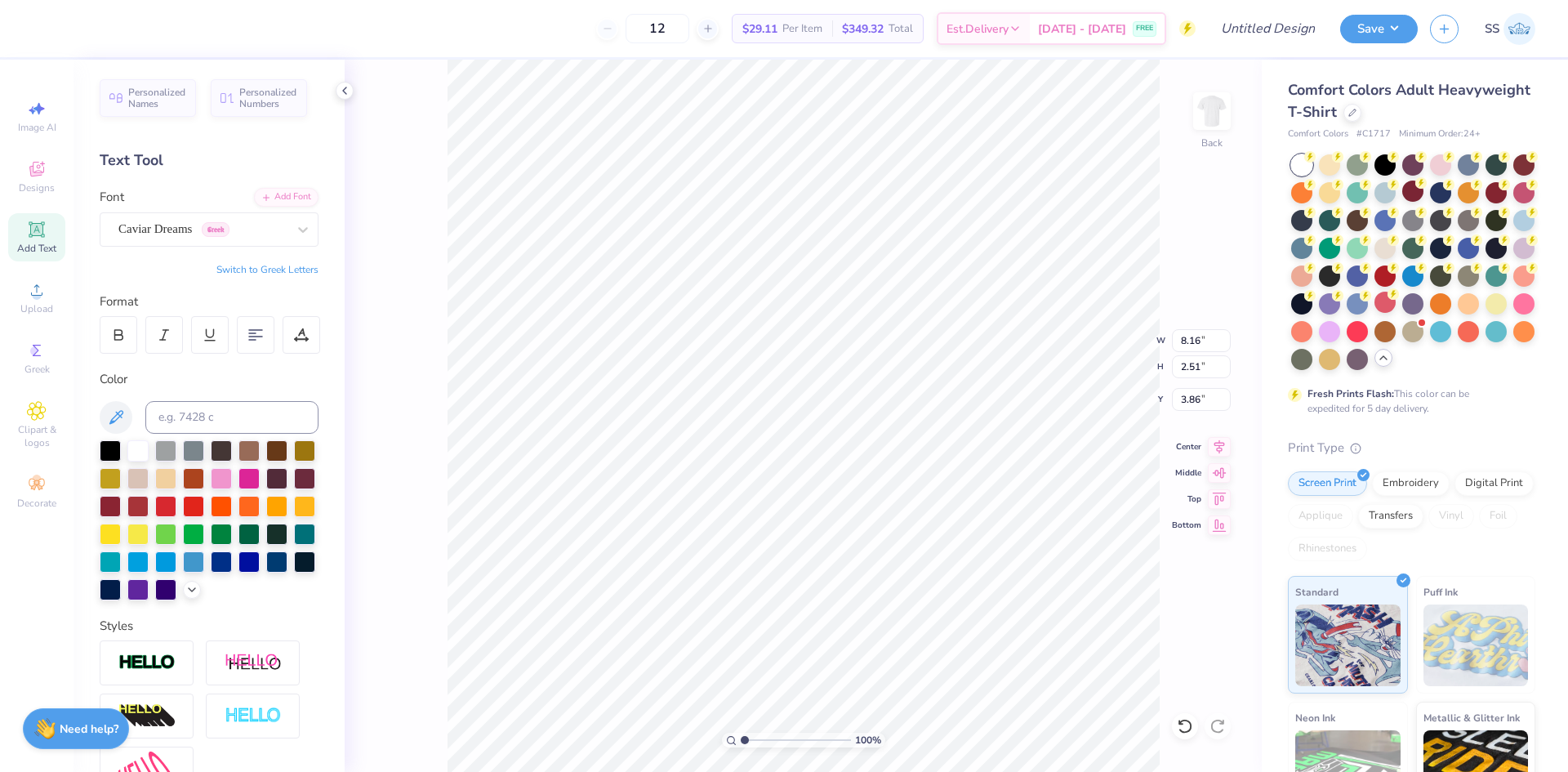
type input "14.17"
type input "3.41"
click at [295, 226] on icon at bounding box center [303, 230] width 17 height 17
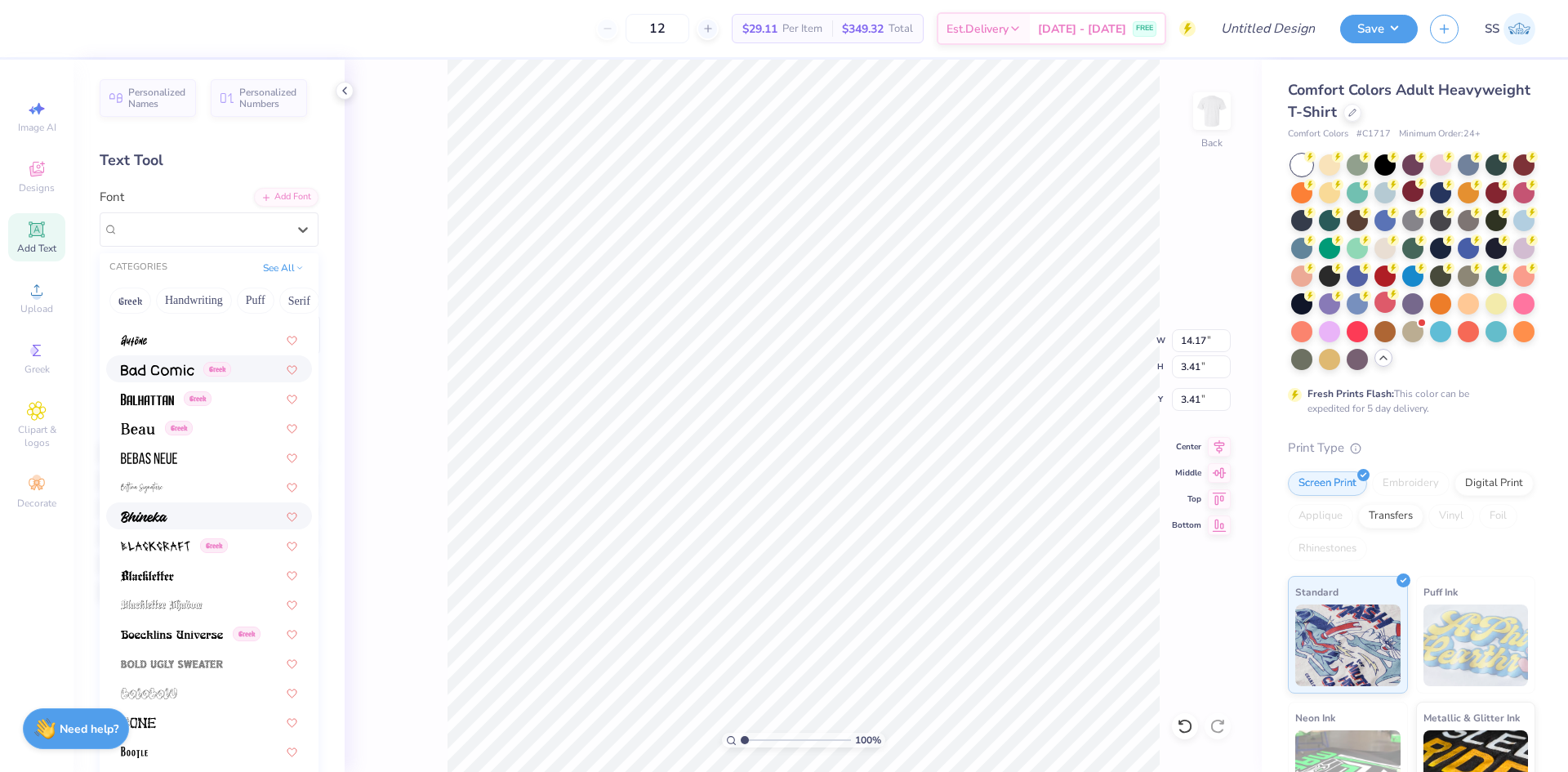
scroll to position [667, 0]
click at [194, 515] on div at bounding box center [209, 515] width 176 height 17
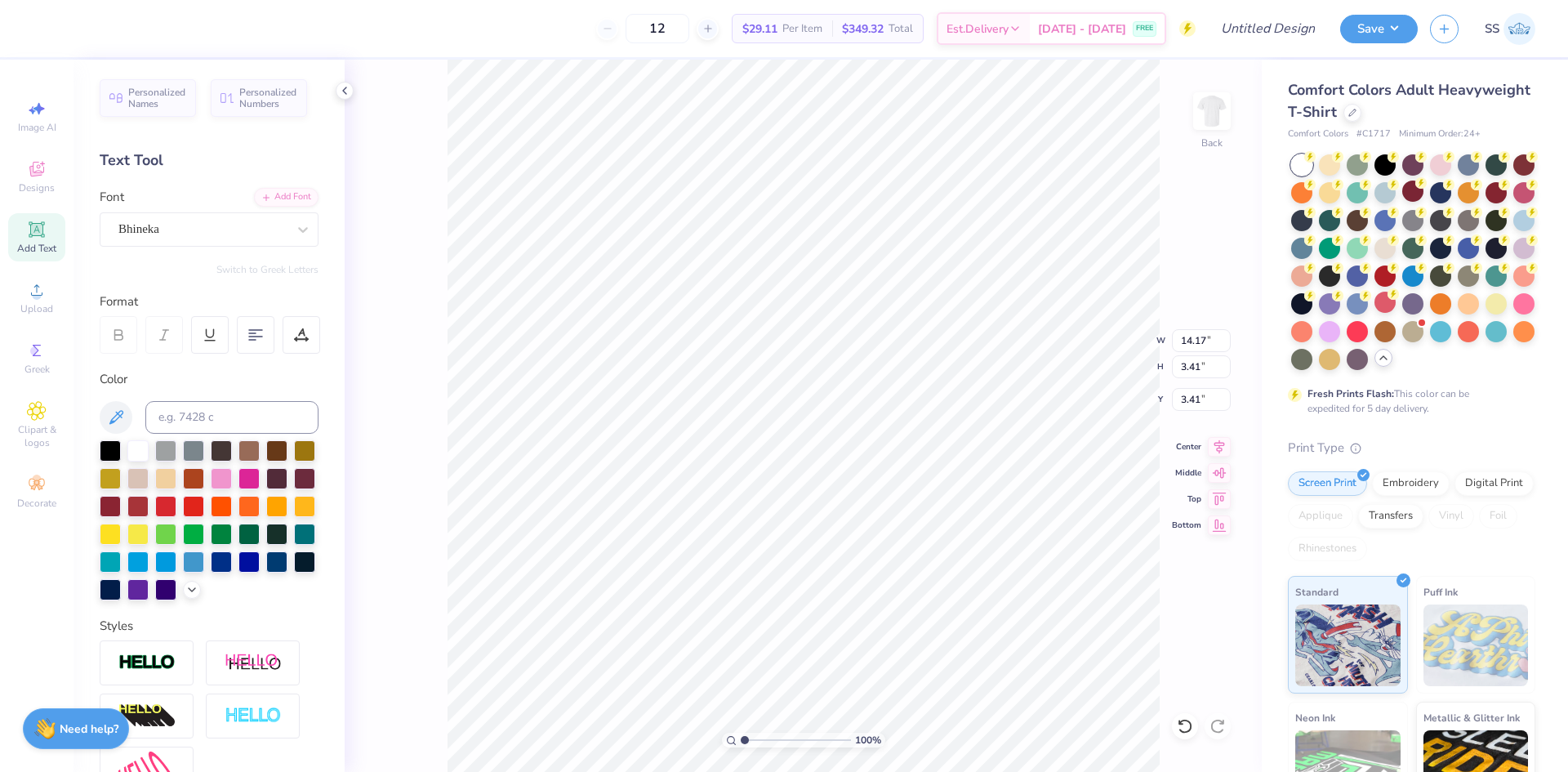
type input "10.06"
type input "2.66"
type input "3.78"
type input "6.35"
type input "1.68"
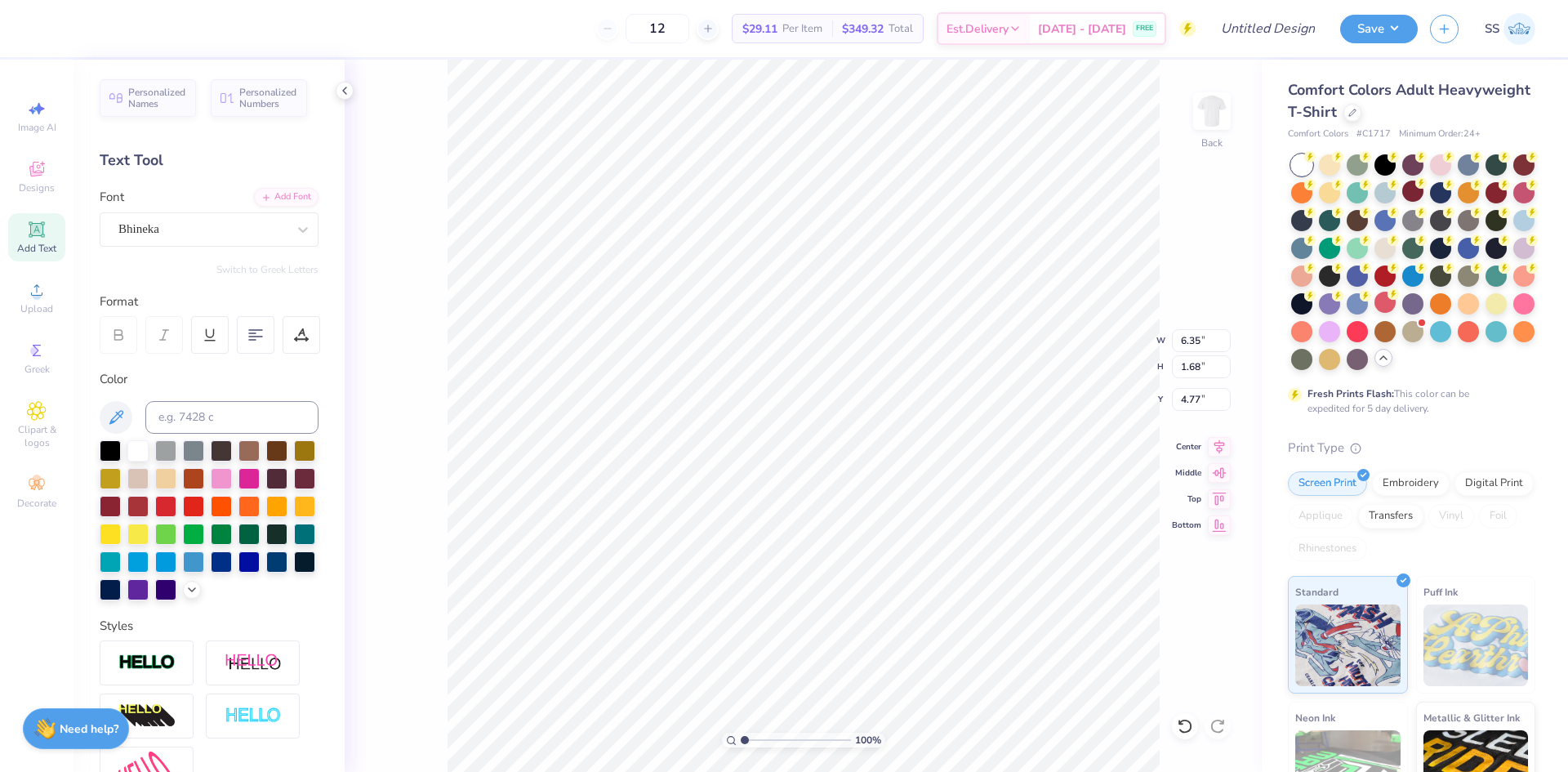
type input "4.56"
click at [274, 240] on div at bounding box center [203, 229] width 168 height 22
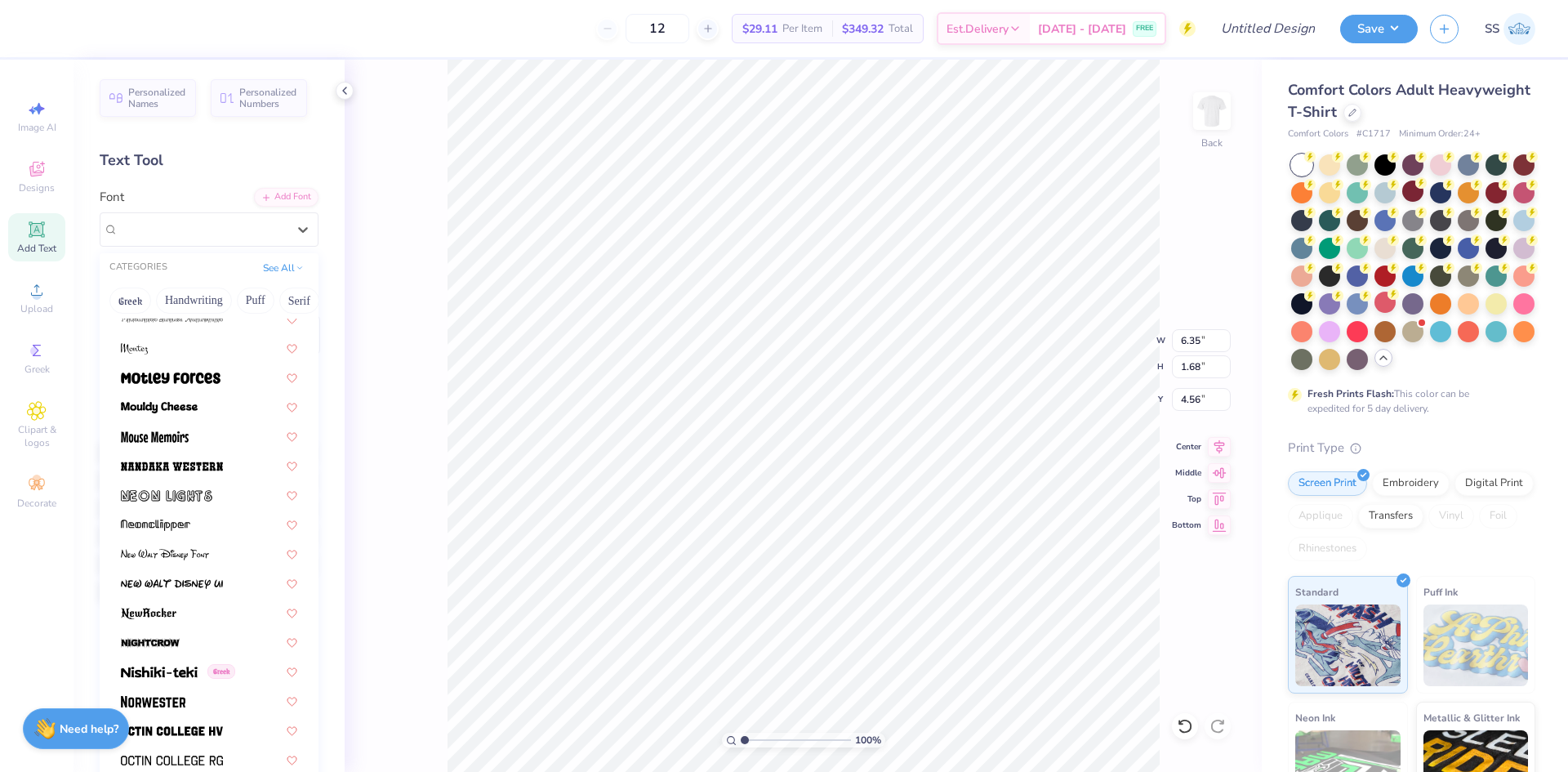
scroll to position [6074, 0]
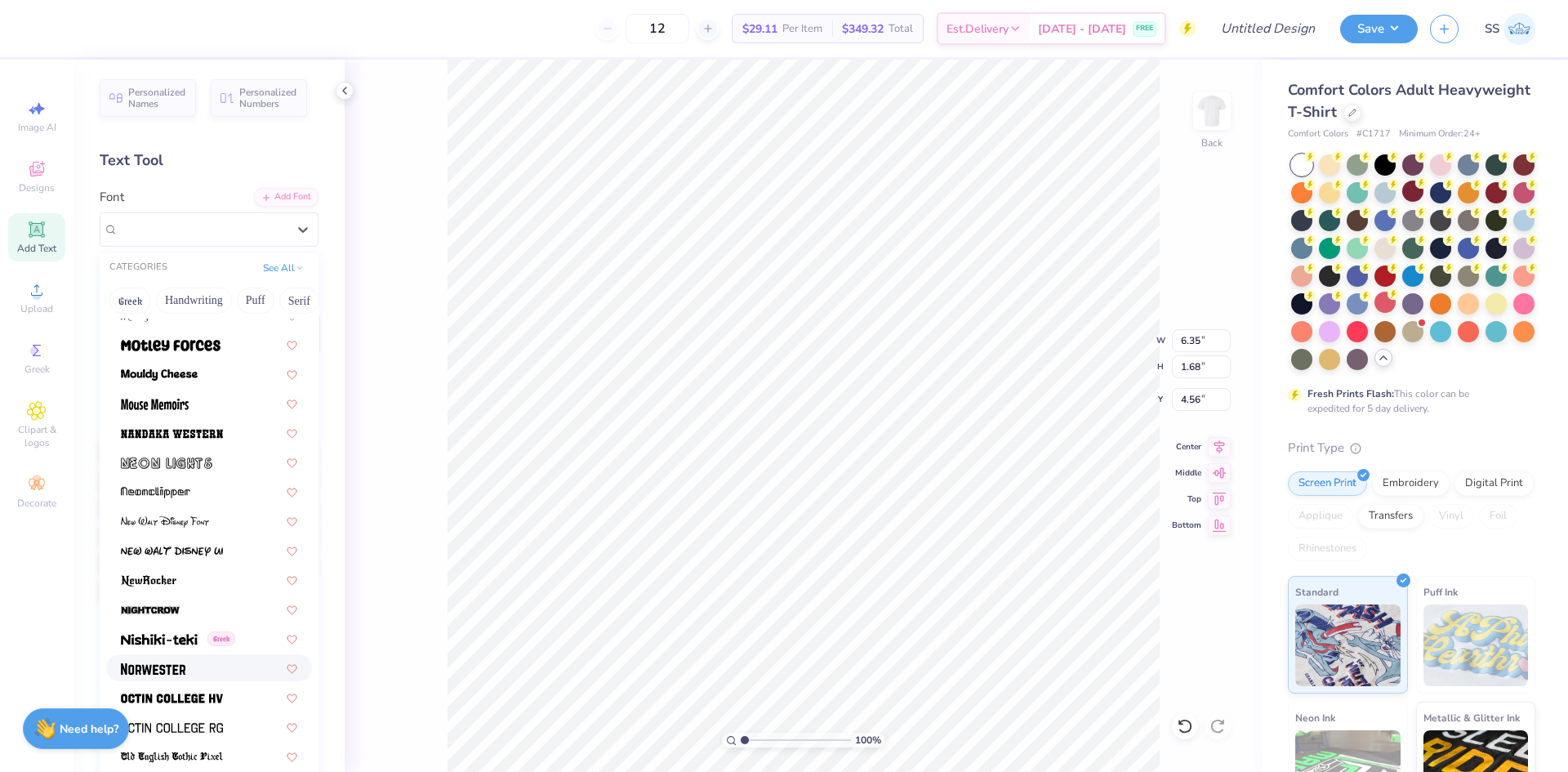
click at [223, 666] on div at bounding box center [209, 667] width 176 height 17
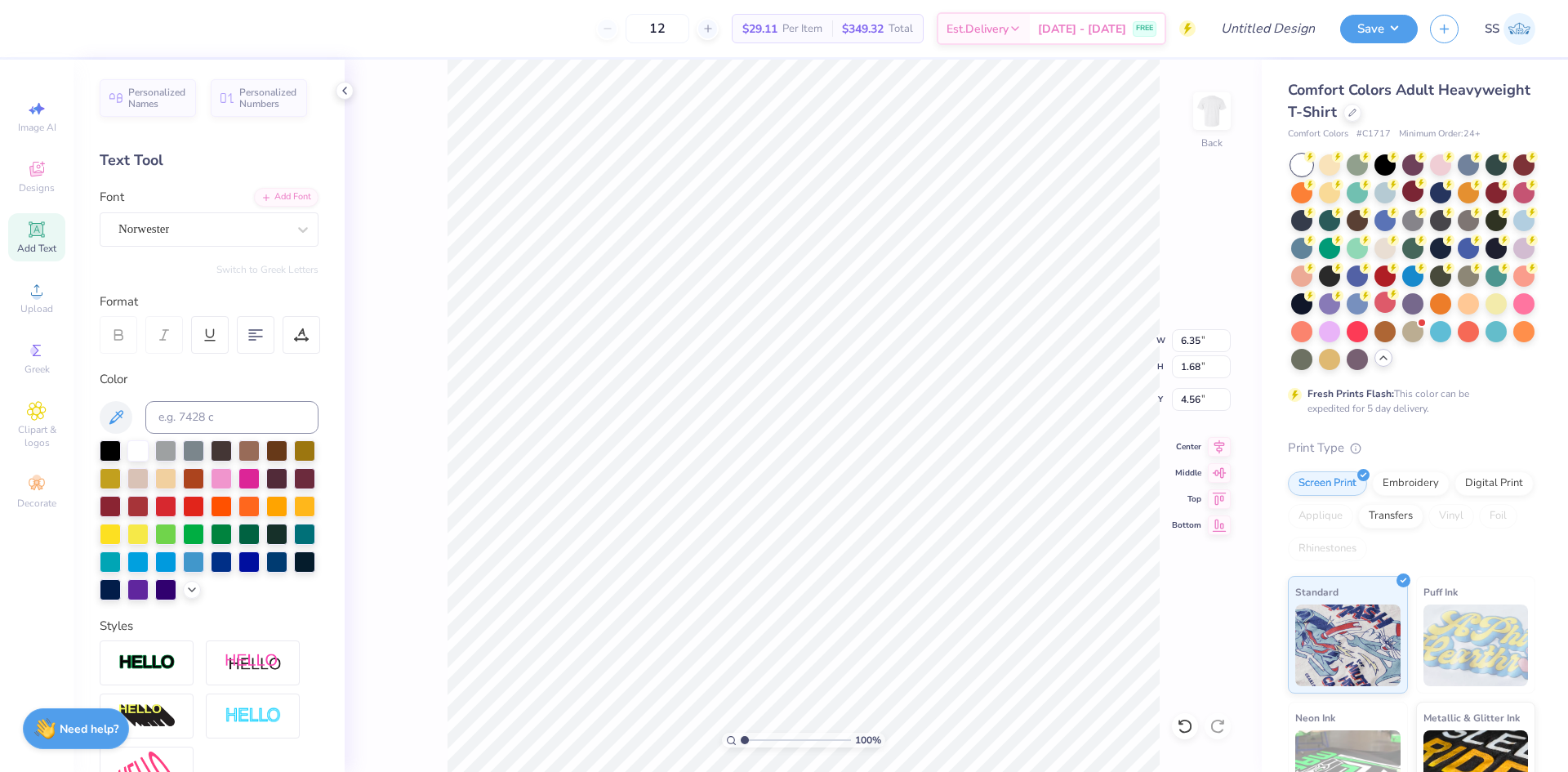
type input "8.34"
type input "2.06"
type input "4.37"
click at [288, 232] on div at bounding box center [303, 230] width 30 height 30
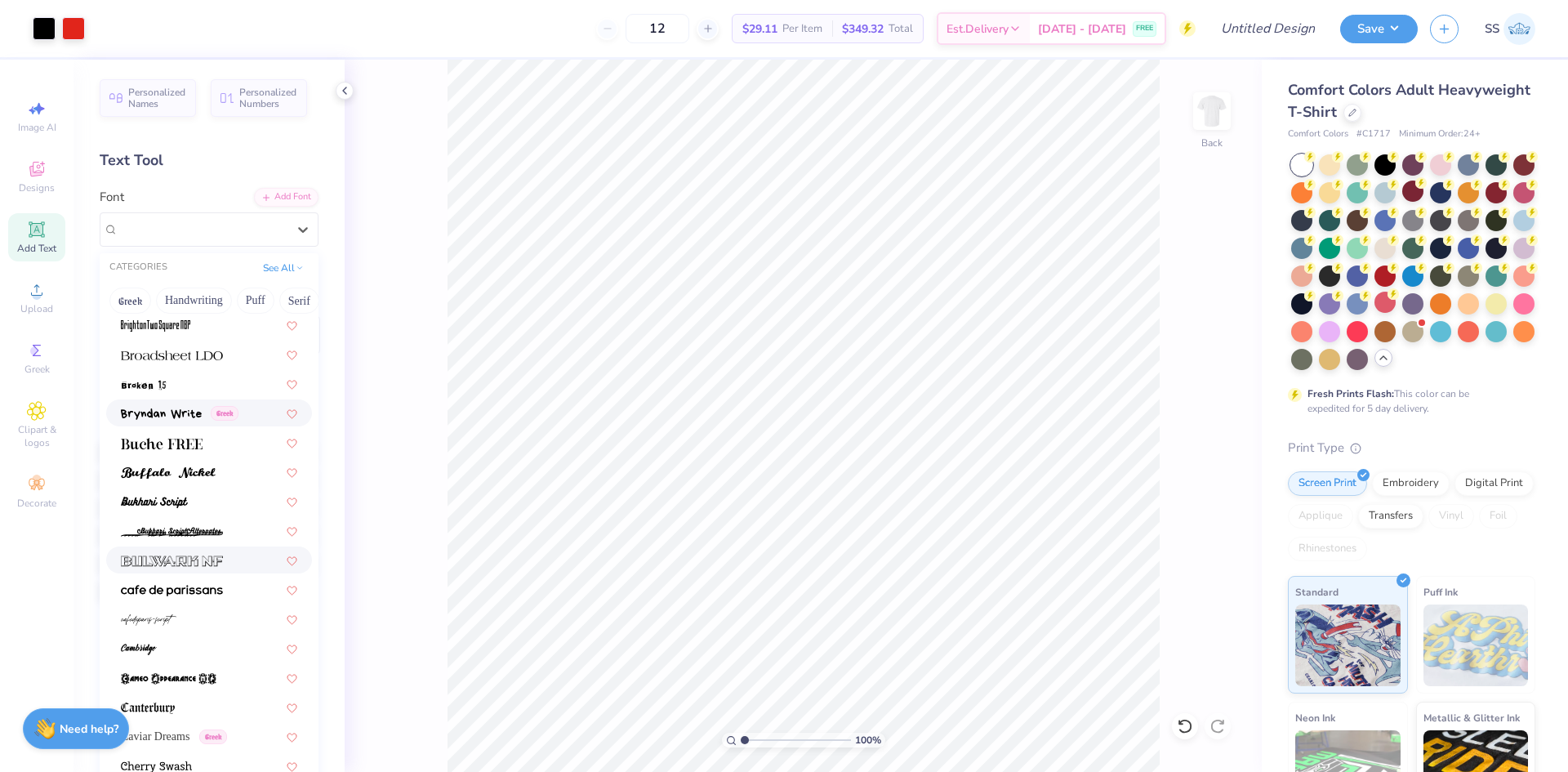
scroll to position [1388, 0]
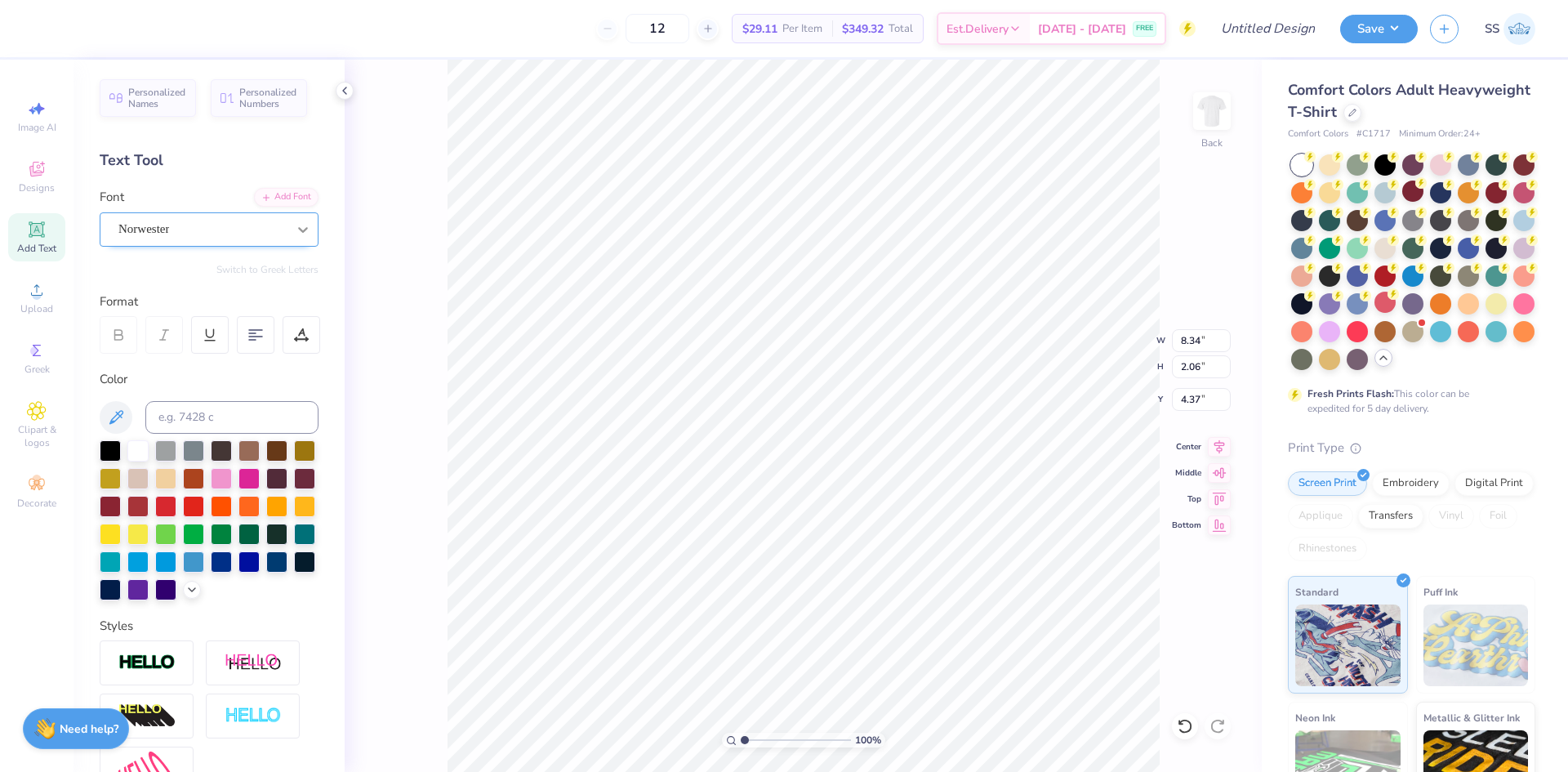
click at [295, 223] on icon at bounding box center [303, 230] width 17 height 17
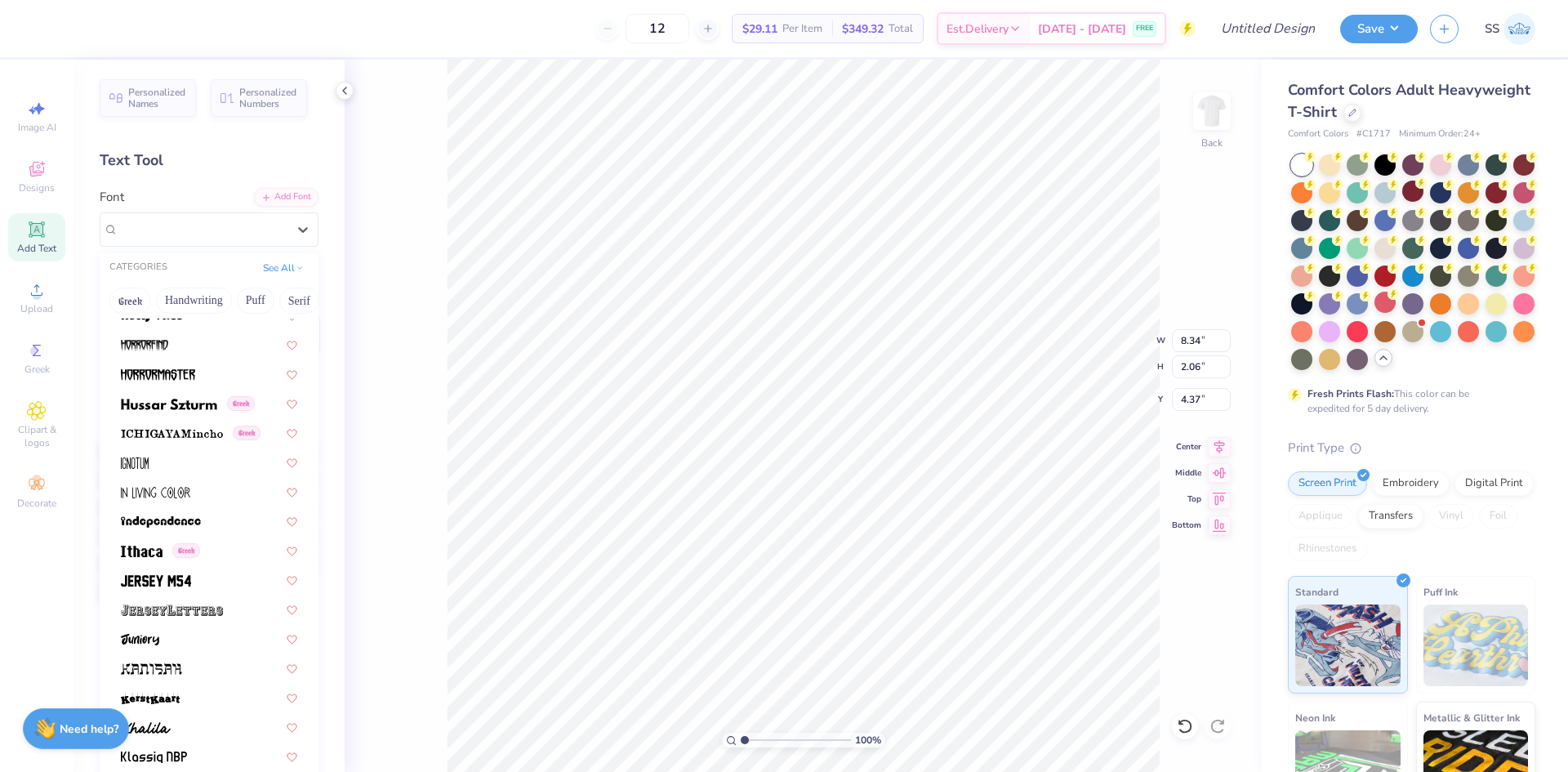
scroll to position [4201, 0]
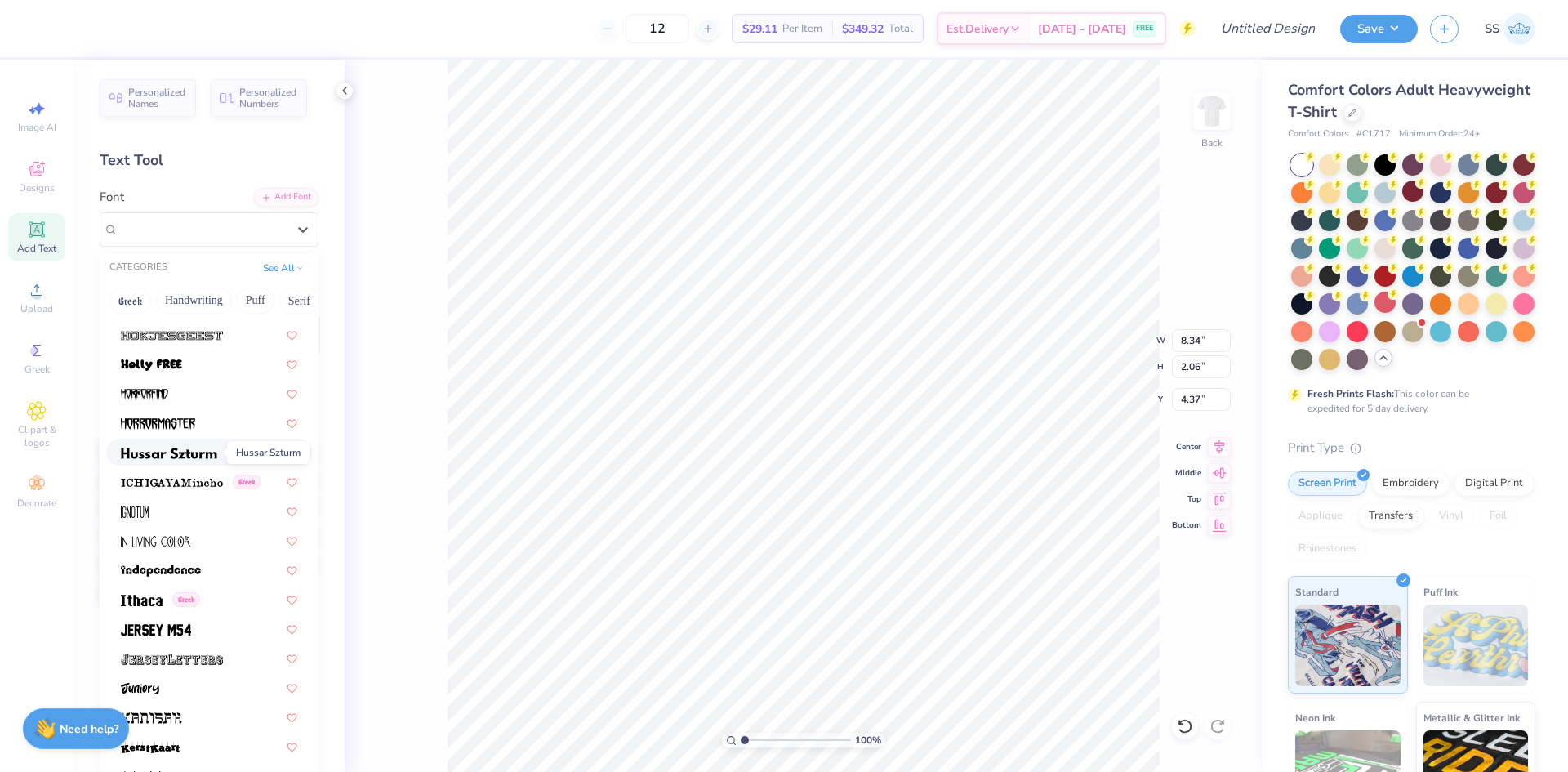
click at [199, 451] on img at bounding box center [168, 453] width 96 height 12
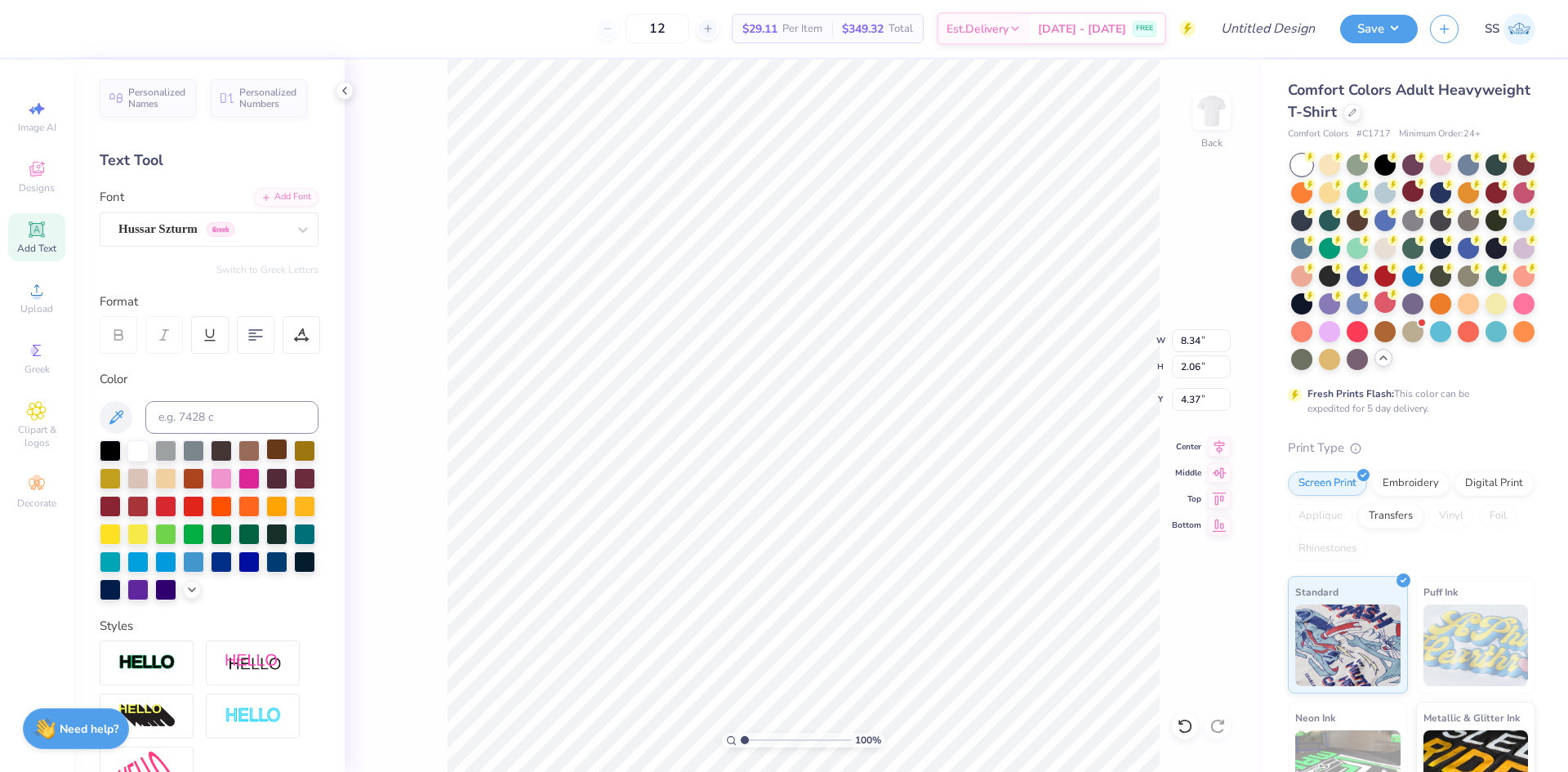
type input "10.37"
type input "2.45"
type input "4.17"
click at [298, 228] on icon at bounding box center [303, 231] width 10 height 6
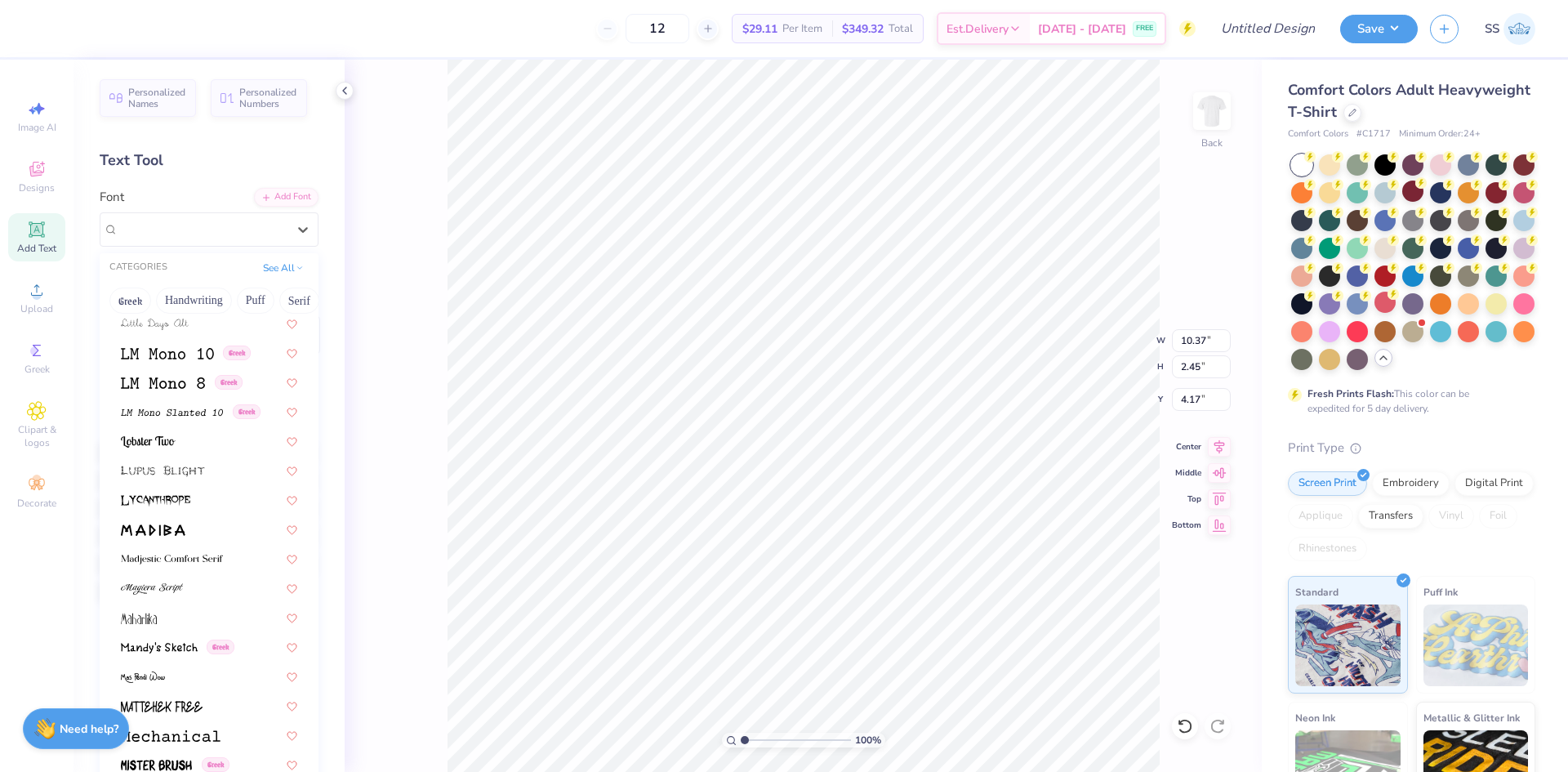
scroll to position [5520, 0]
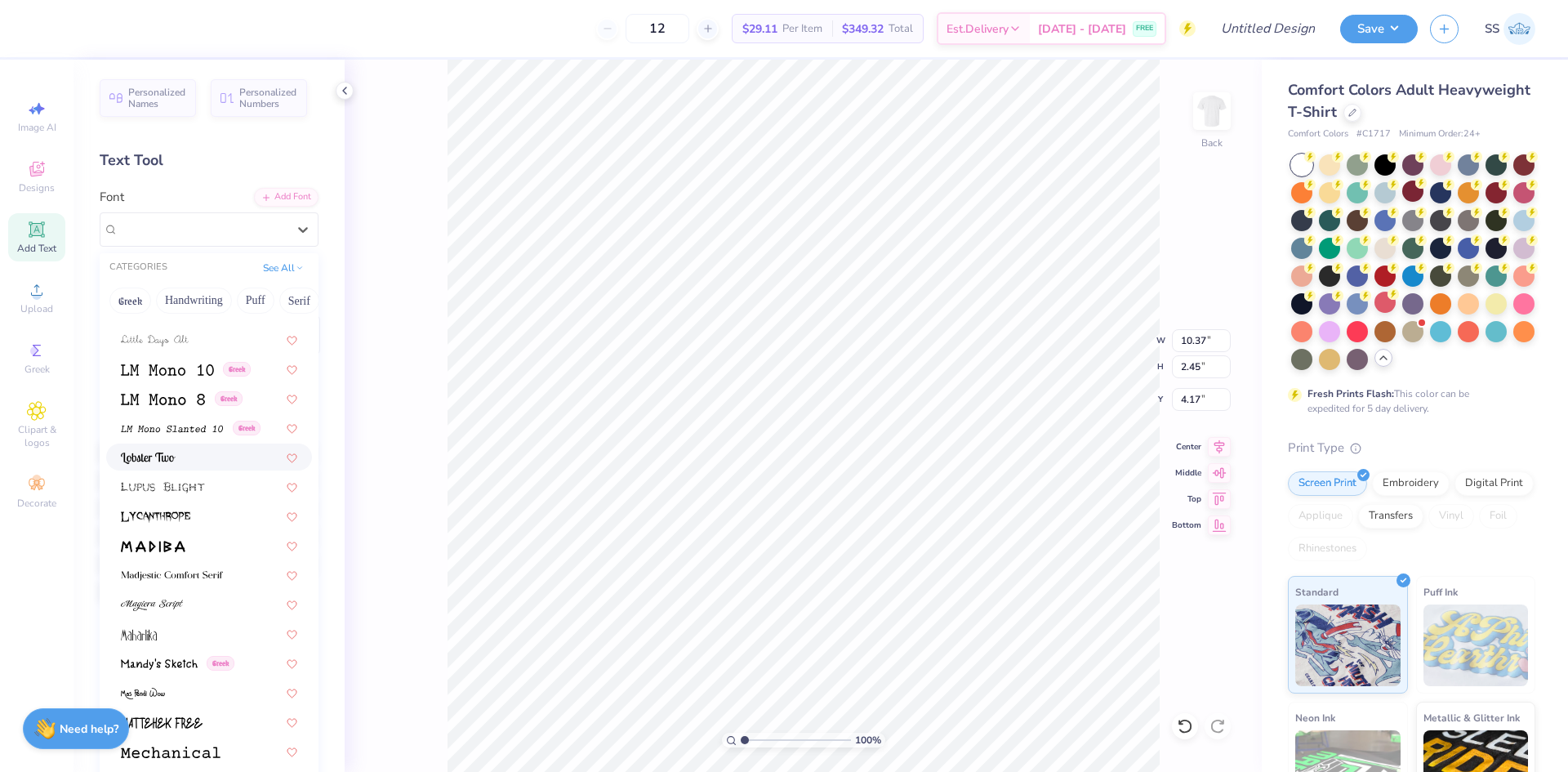
click at [195, 459] on div at bounding box center [209, 456] width 176 height 17
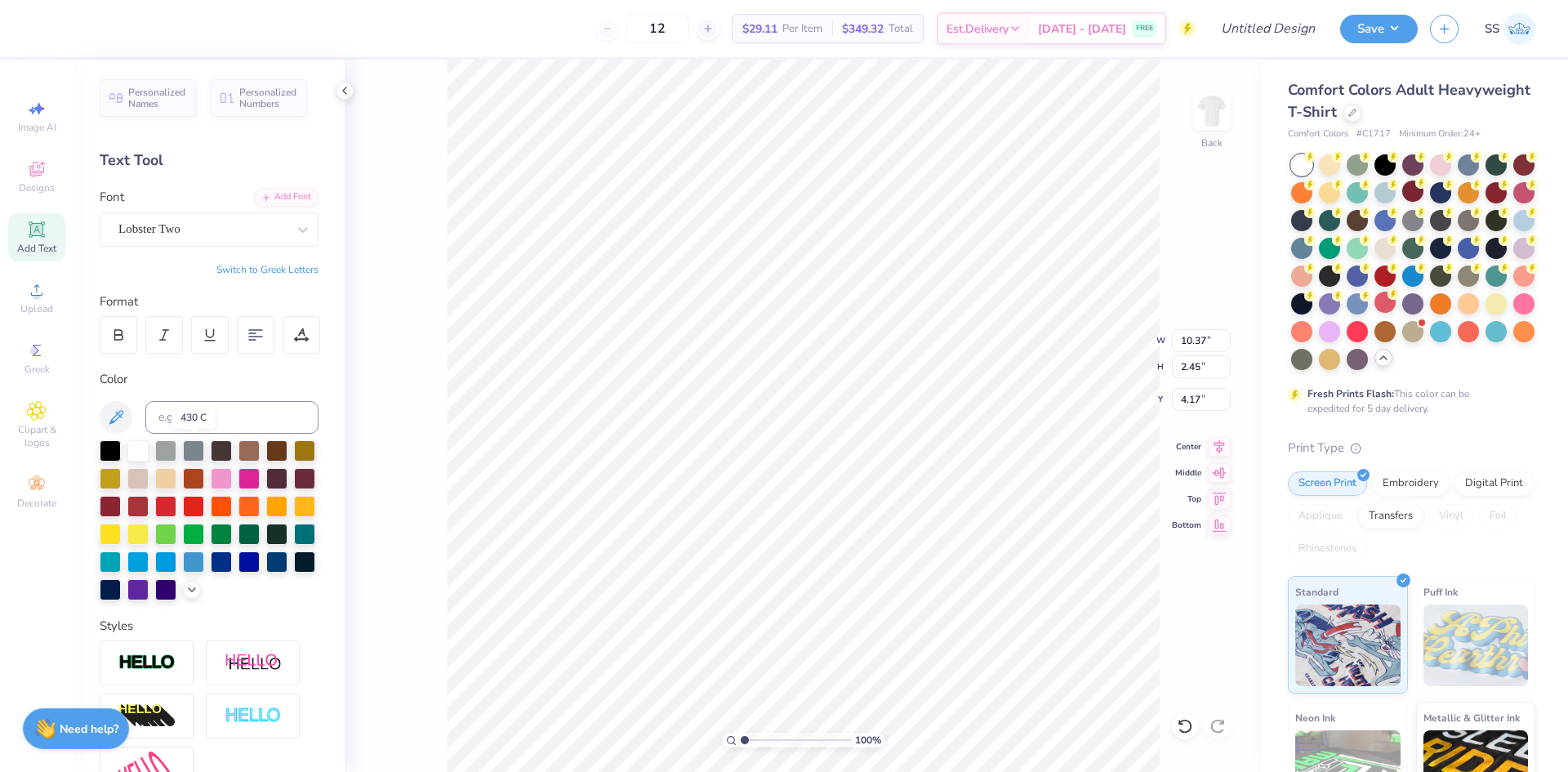
type input "7.64"
type input "1.96"
type input "4.42"
click at [298, 229] on icon at bounding box center [303, 231] width 10 height 6
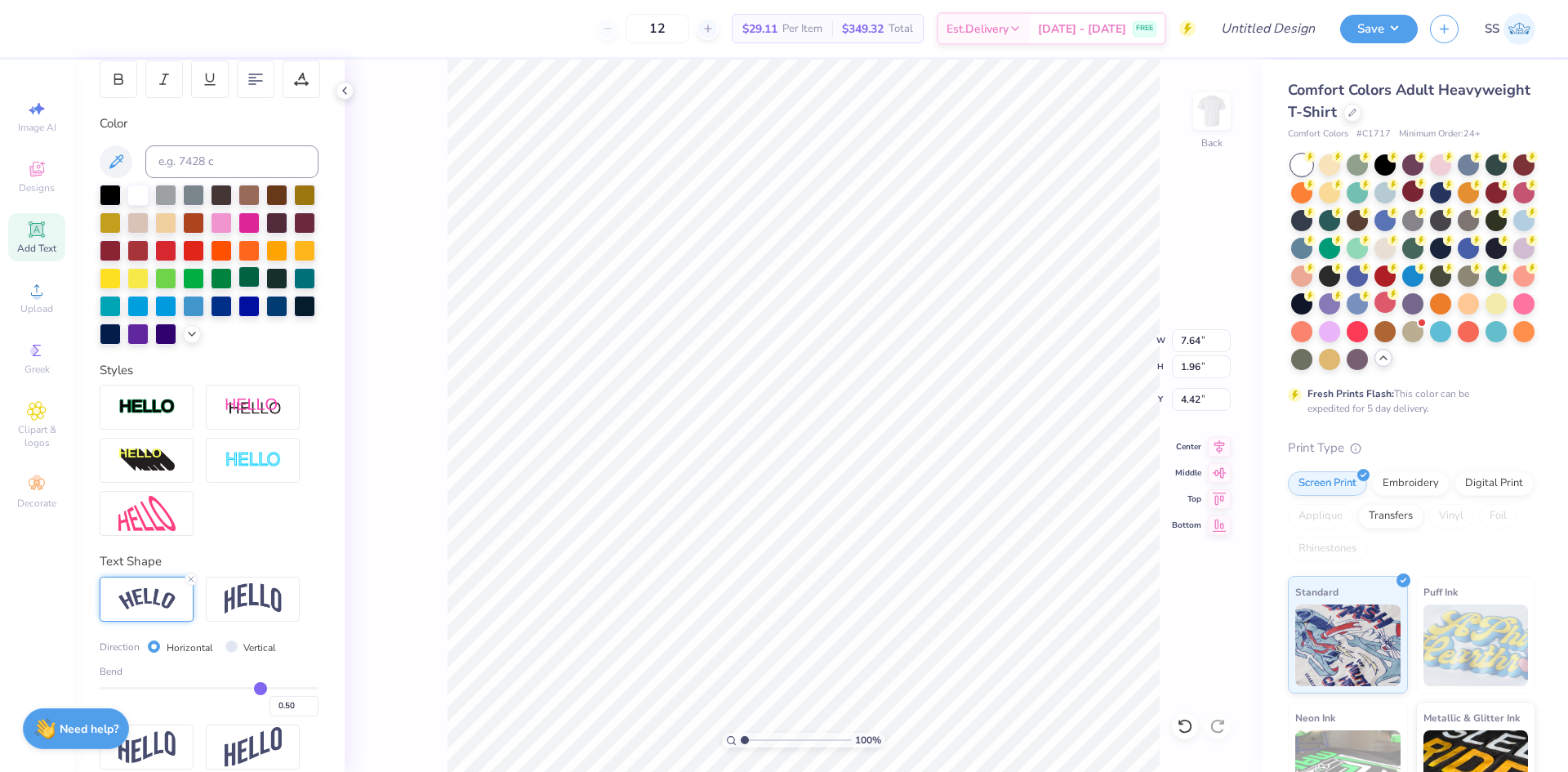
scroll to position [301, 0]
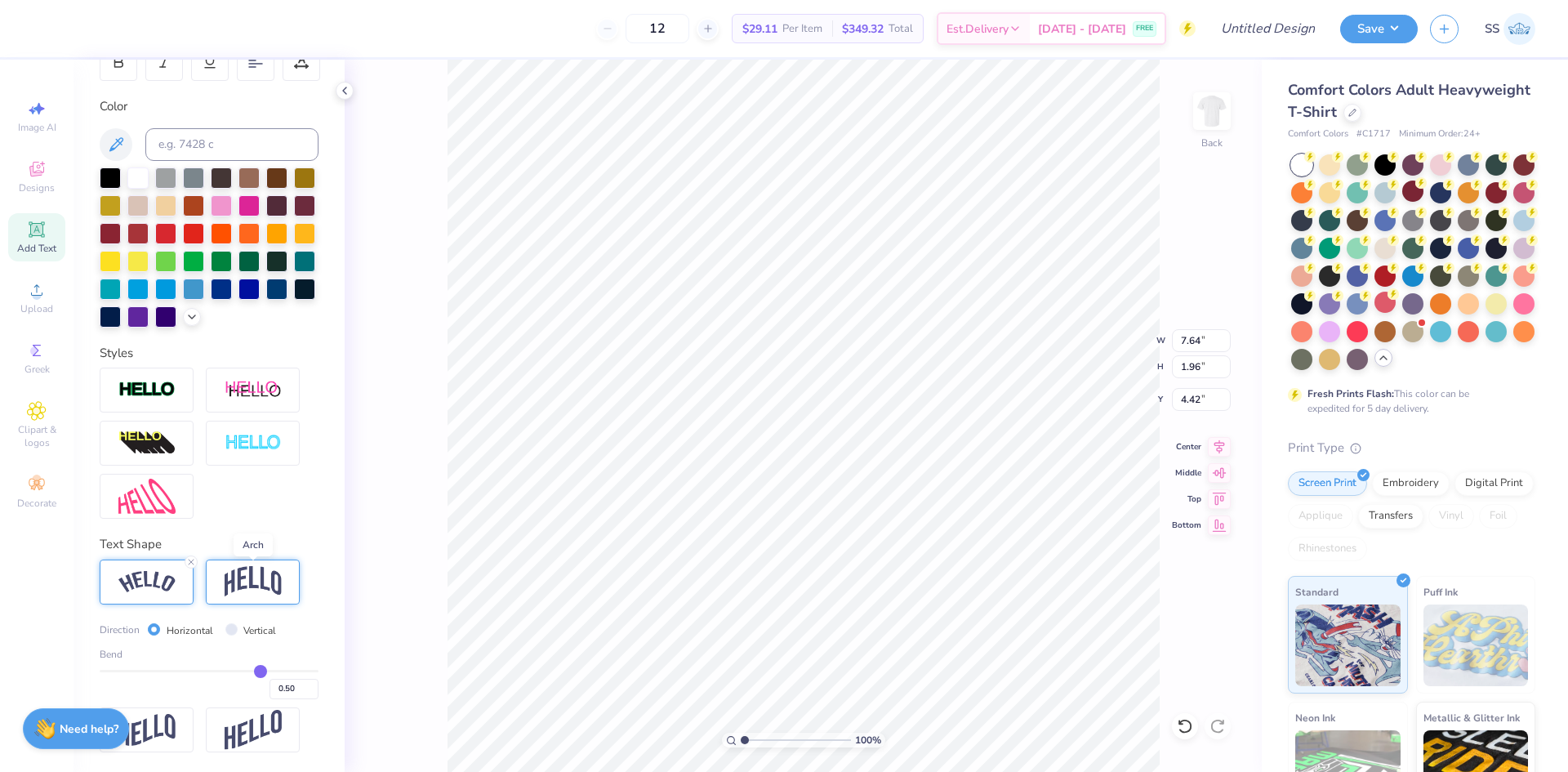
click at [252, 575] on img at bounding box center [253, 581] width 57 height 31
type input "6.57"
type input "2.32"
type input "4.24"
type input "5.62"
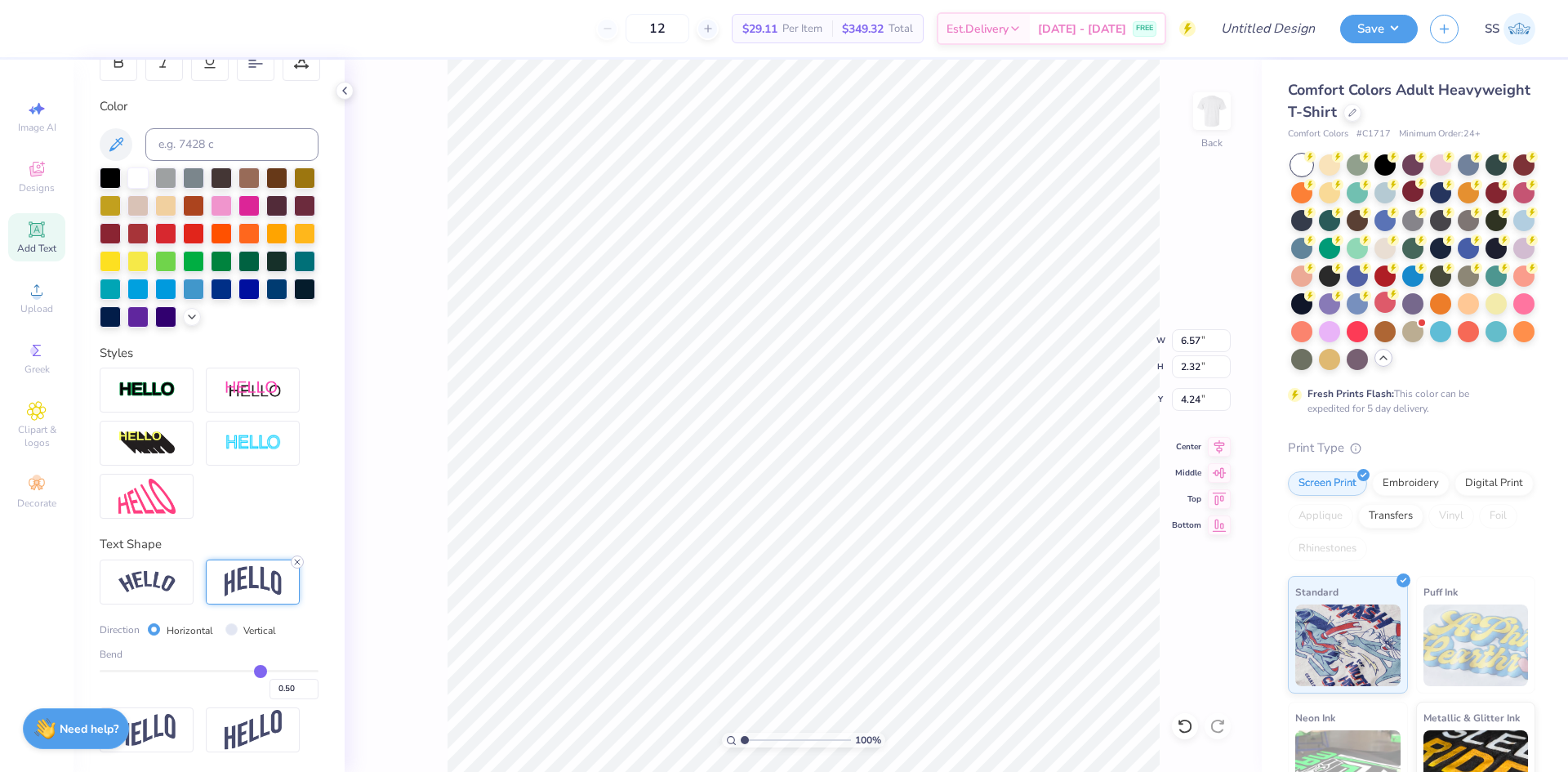
click at [295, 558] on icon at bounding box center [298, 562] width 10 height 10
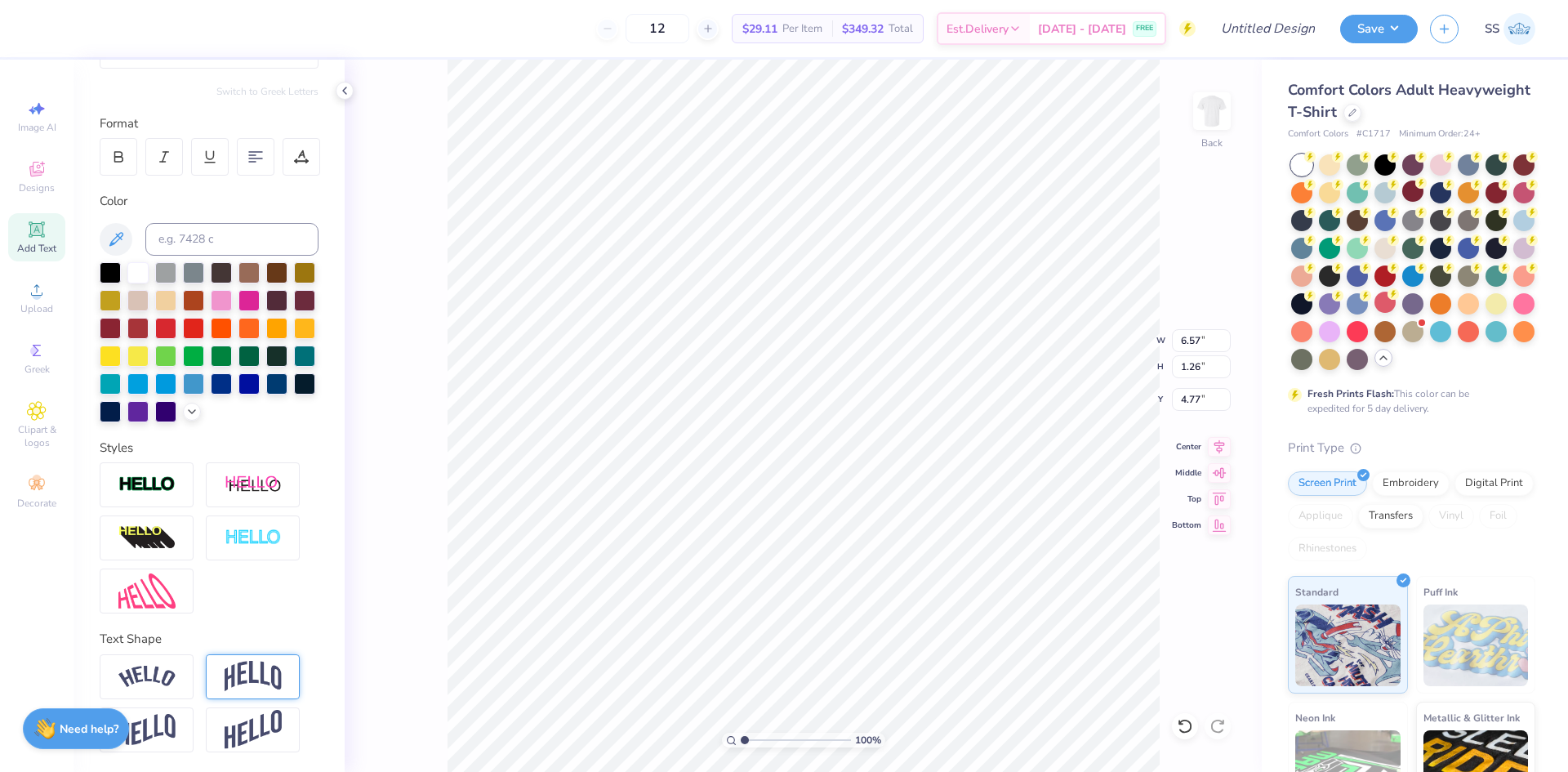
type input "1.26"
type input "4.77"
type input "3.76"
click at [246, 676] on img at bounding box center [253, 676] width 57 height 31
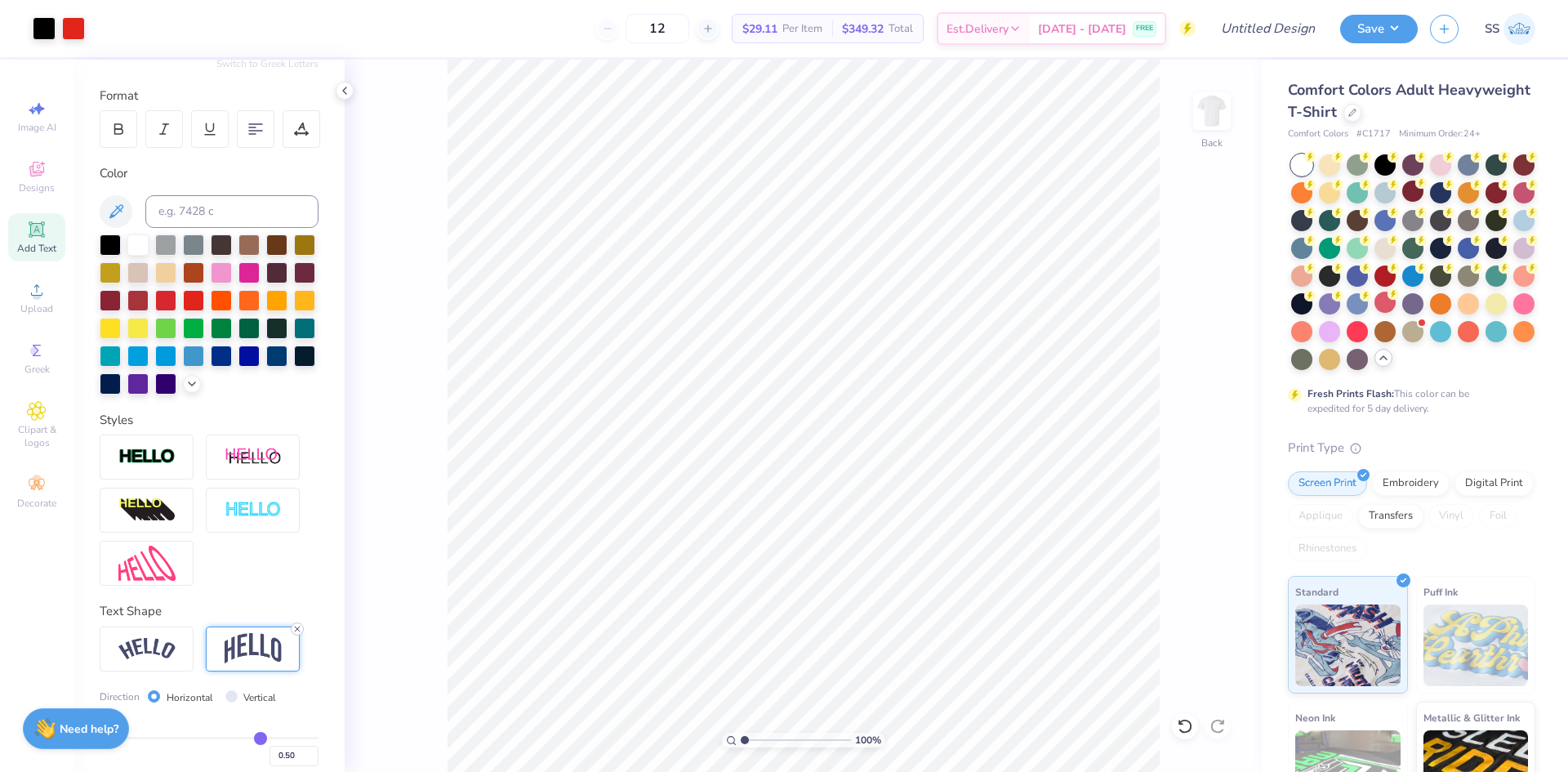
click at [297, 634] on icon at bounding box center [298, 629] width 10 height 10
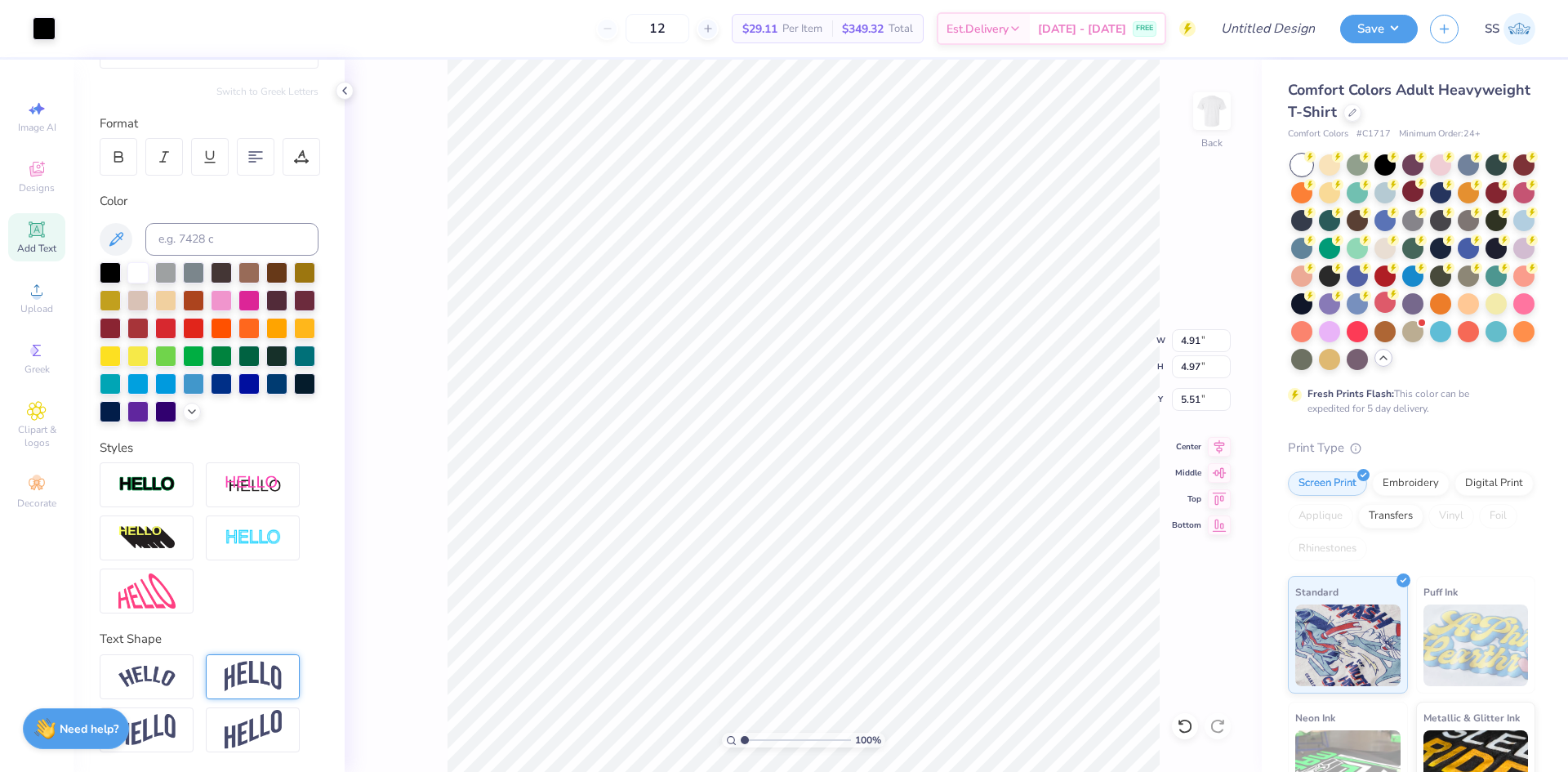
type input "5.51"
type input "3.80"
type input "3.85"
type input "6.32"
type input "6.57"
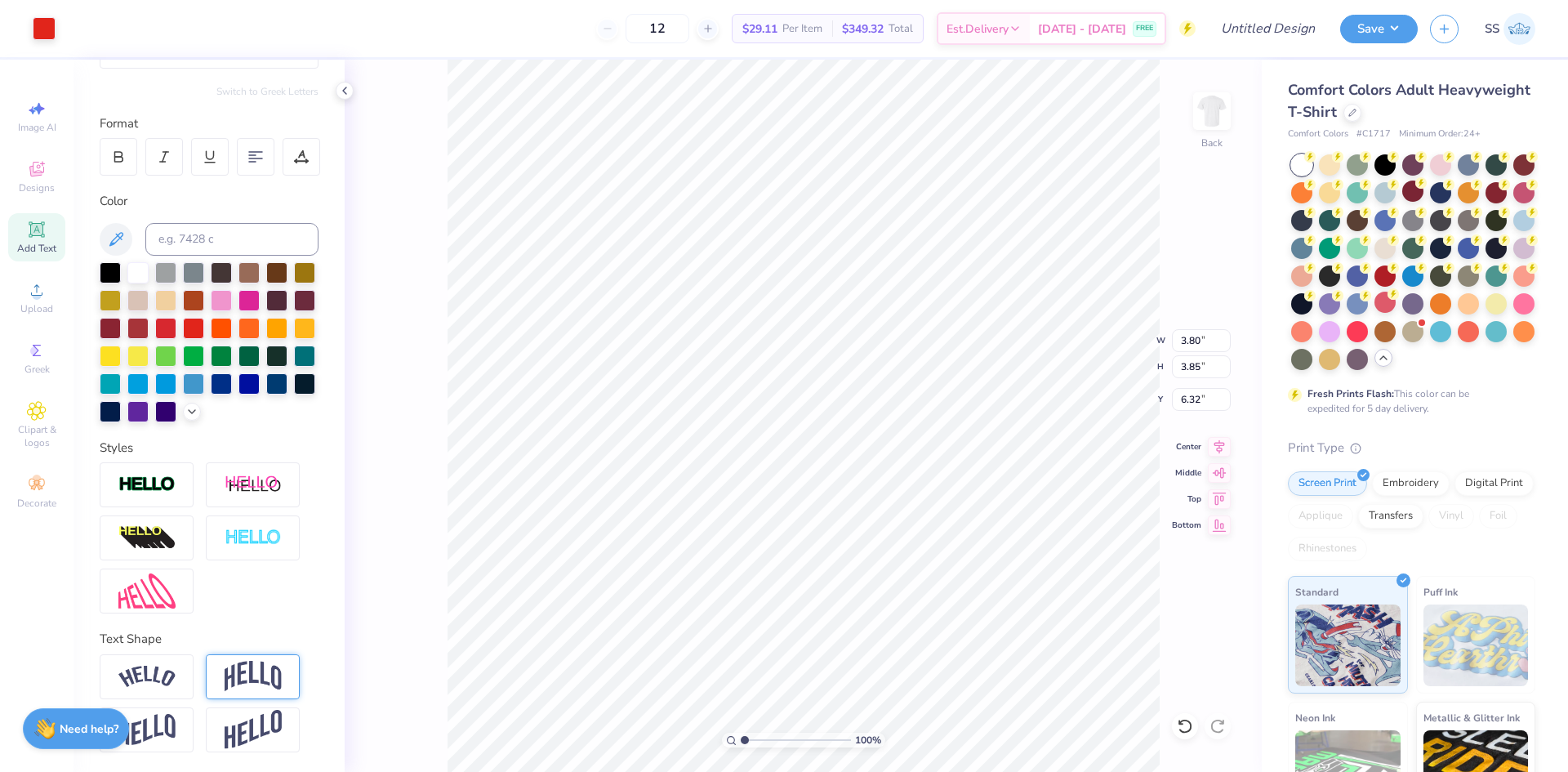
type input "1.26"
type input "4.80"
type input "3.00"
type input "3.80"
type input "3.85"
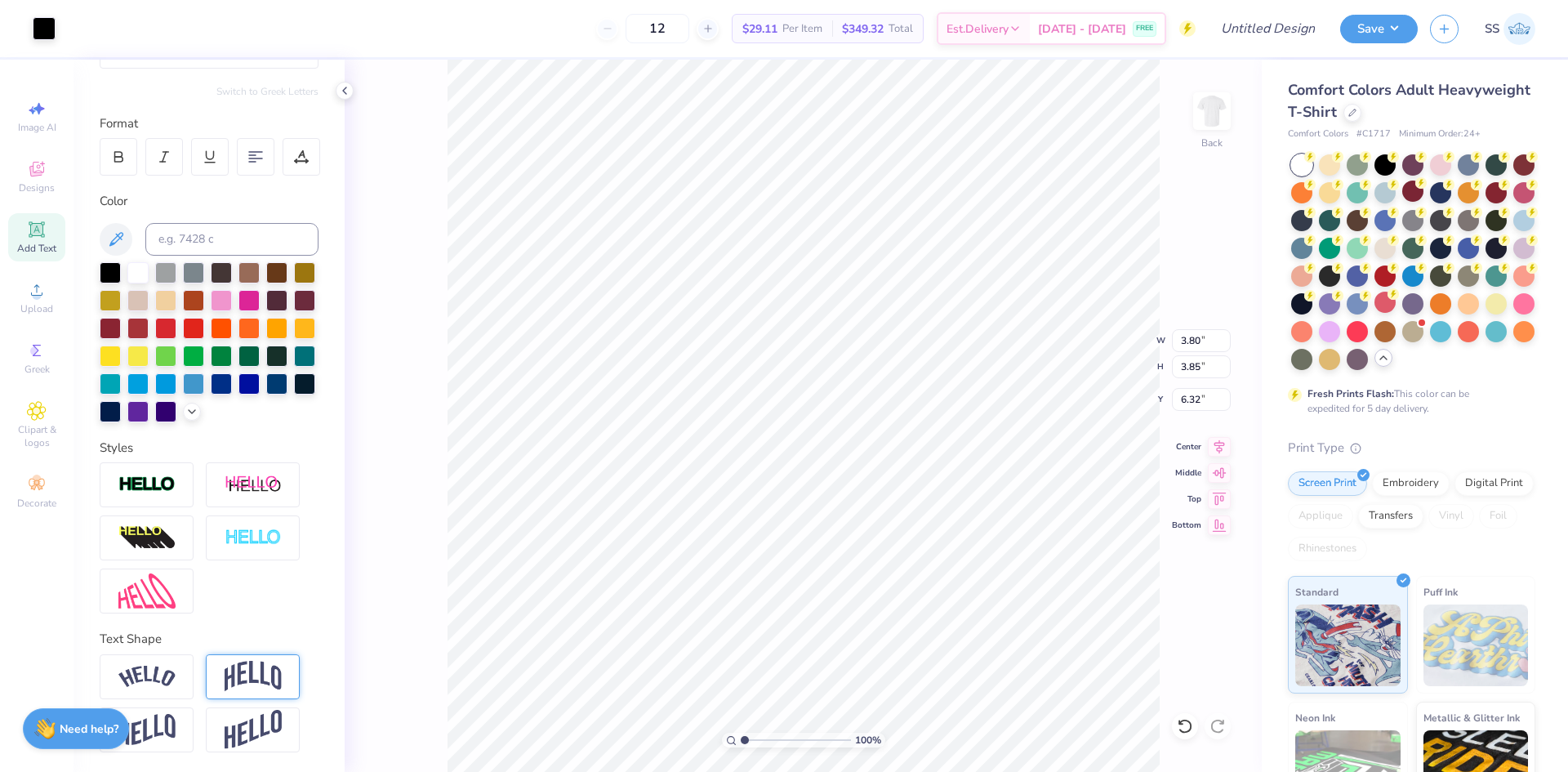
type input "4.82"
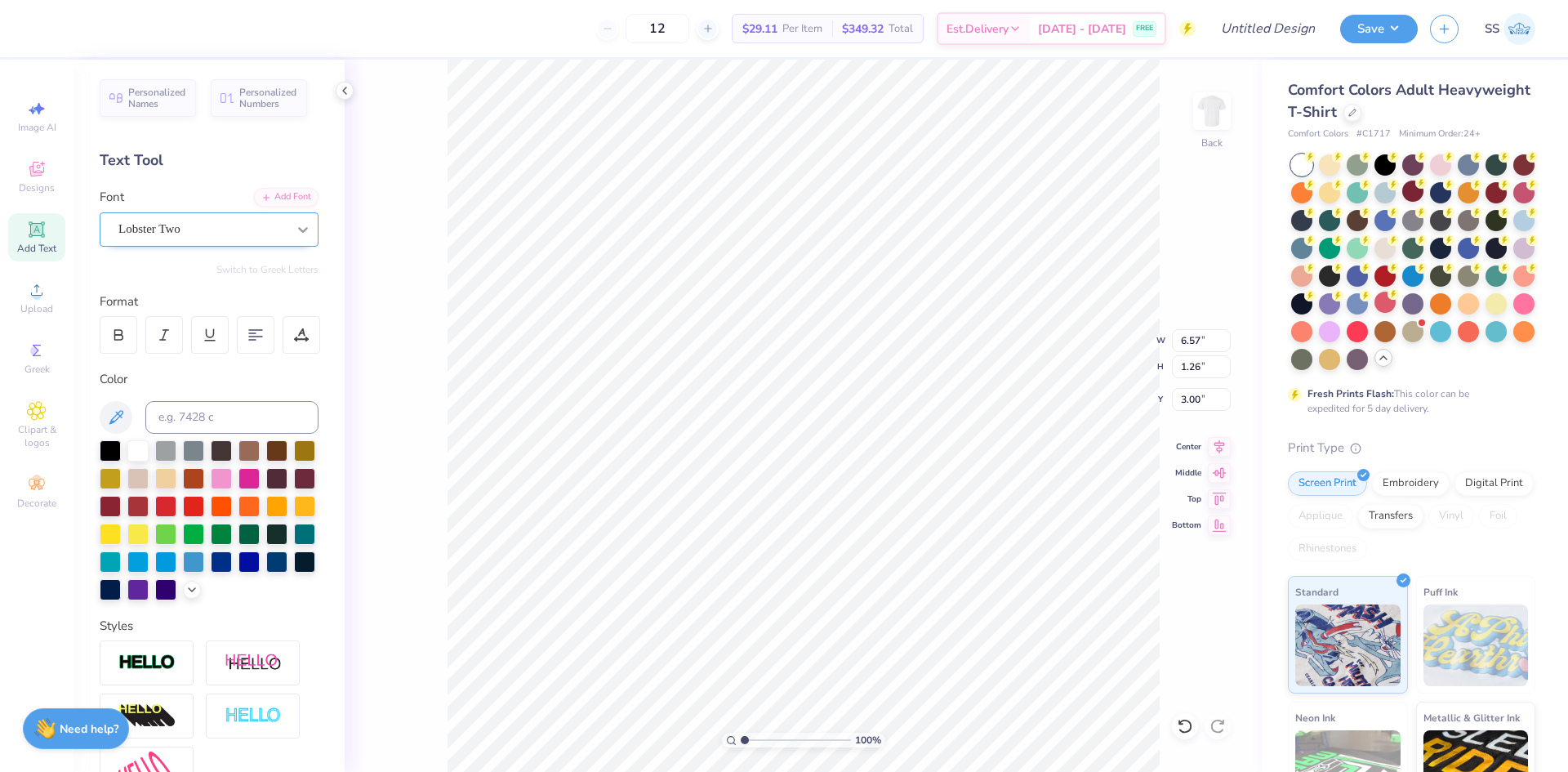
click at [295, 226] on icon at bounding box center [303, 230] width 17 height 17
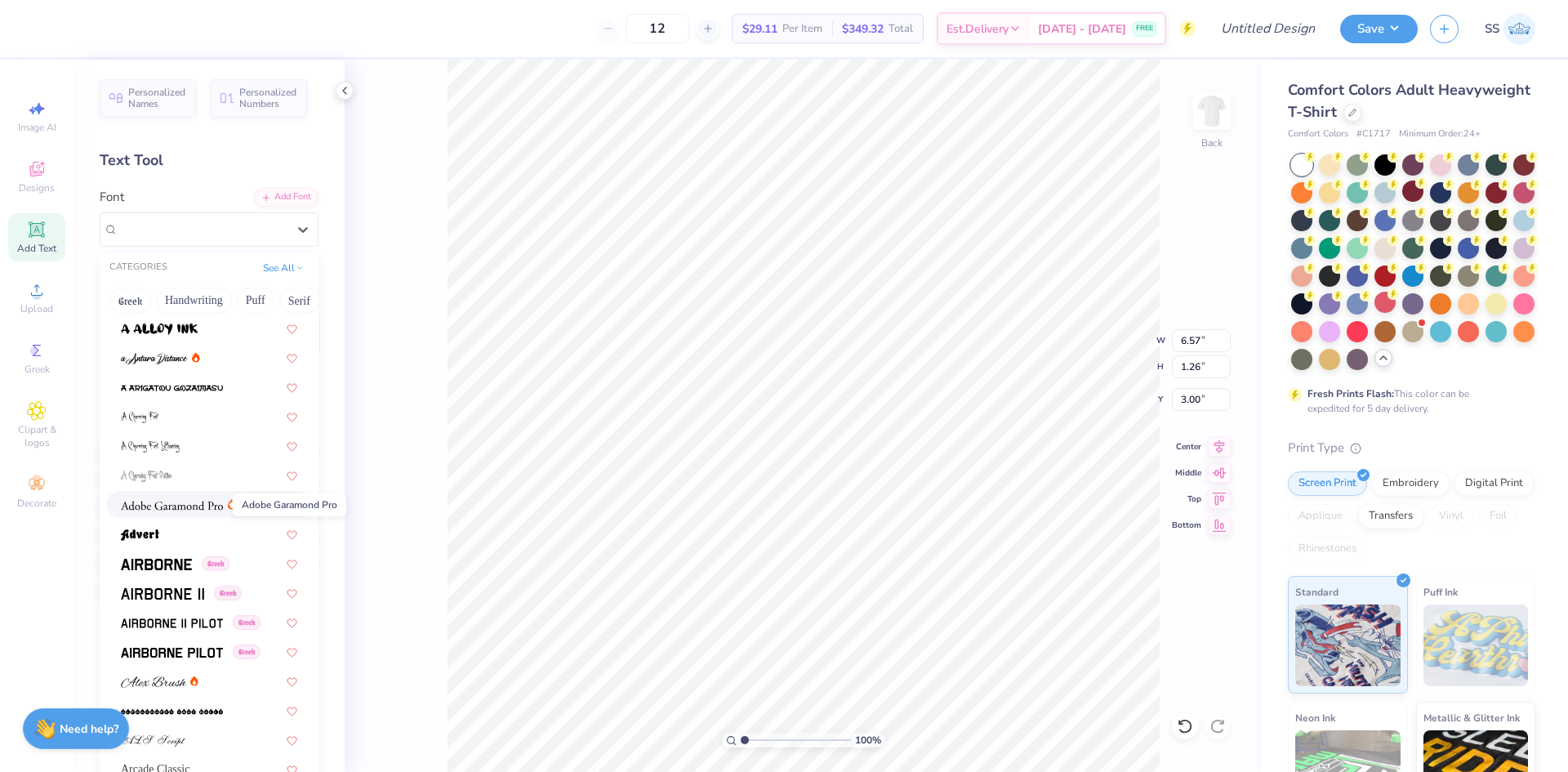
scroll to position [60, 0]
click at [167, 569] on span at bounding box center [156, 562] width 71 height 17
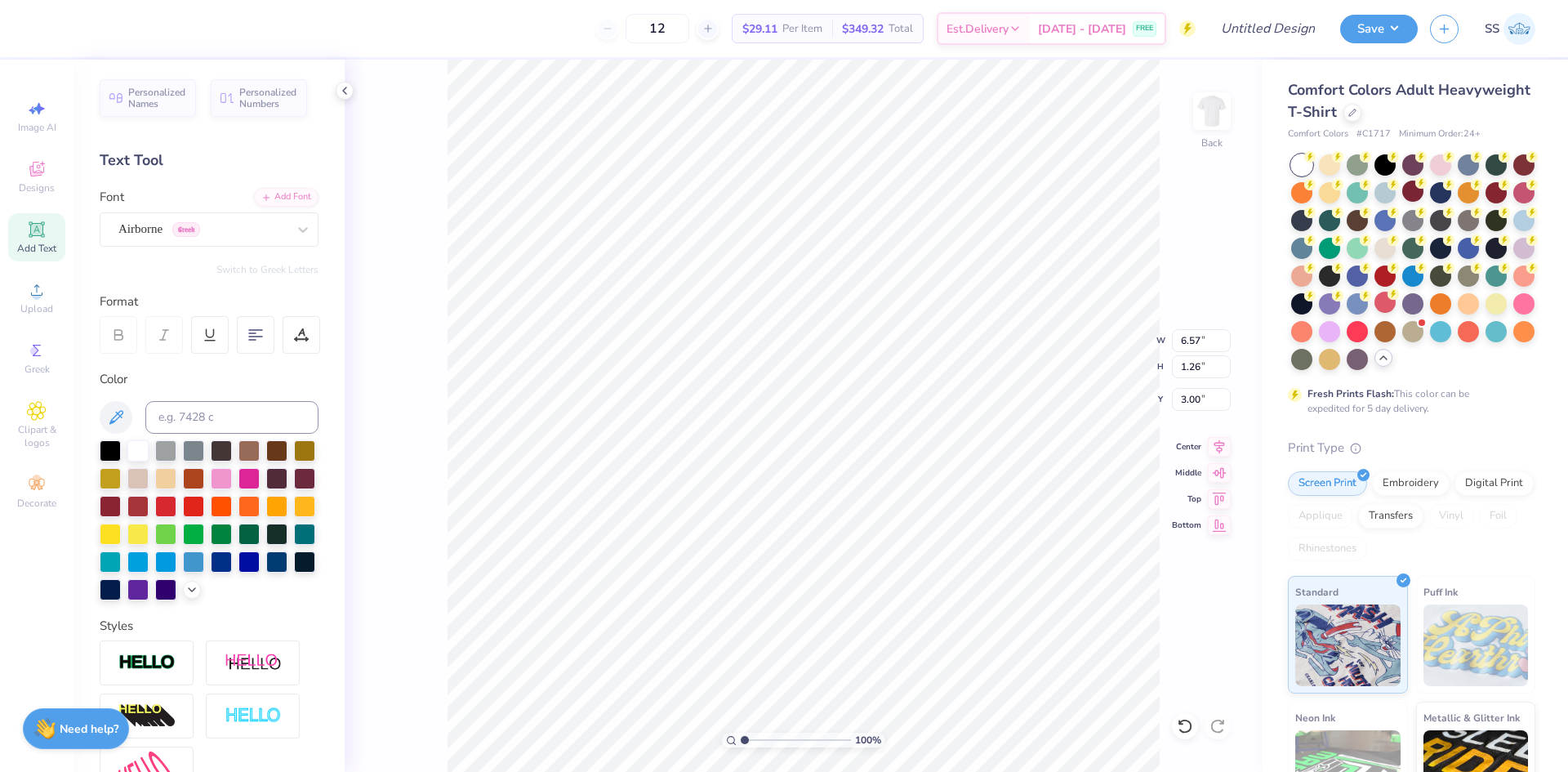
type input "8.15"
type input "1.22"
type input "3.02"
click at [296, 240] on div at bounding box center [303, 230] width 30 height 30
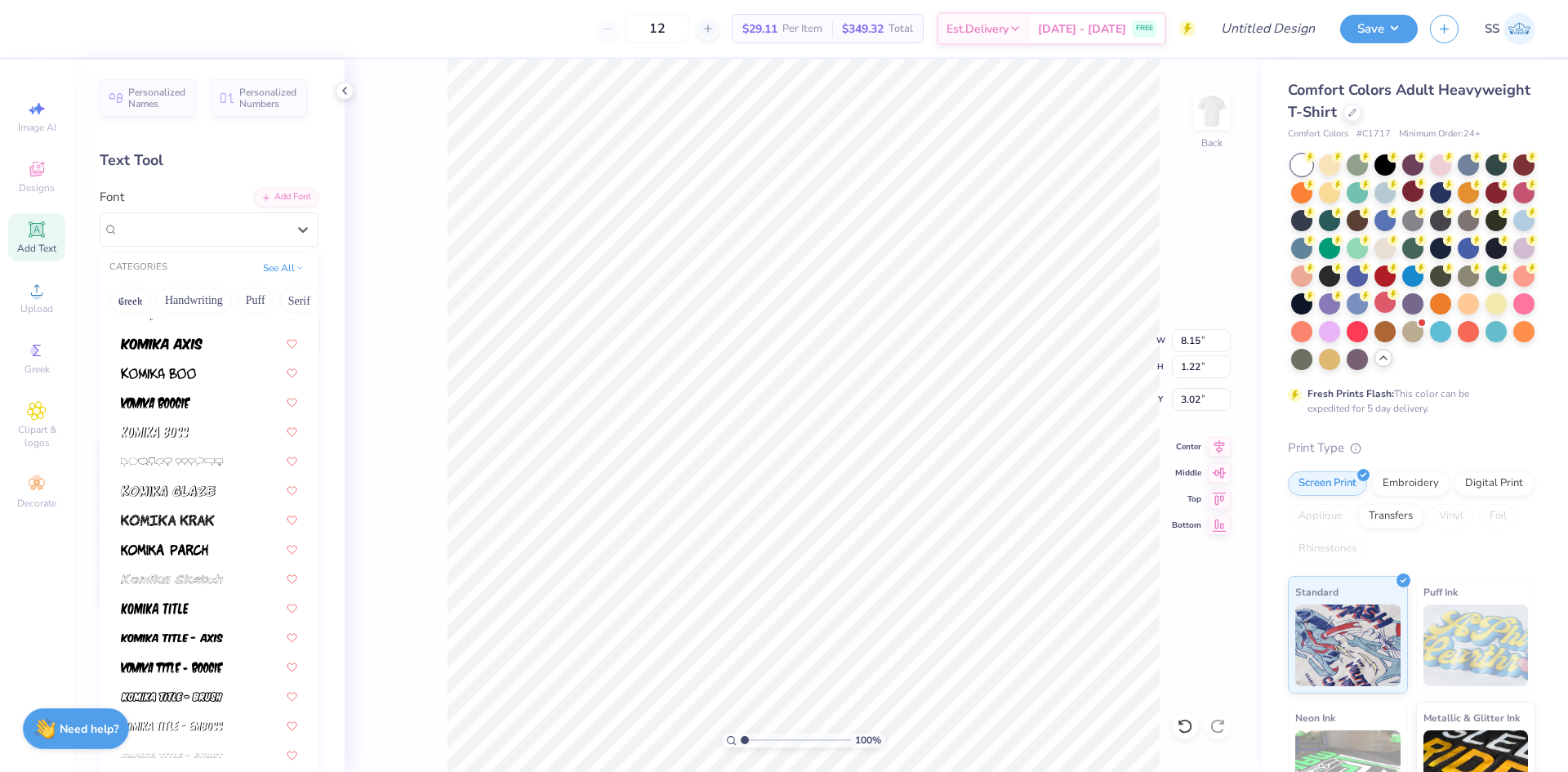
scroll to position [4706, 0]
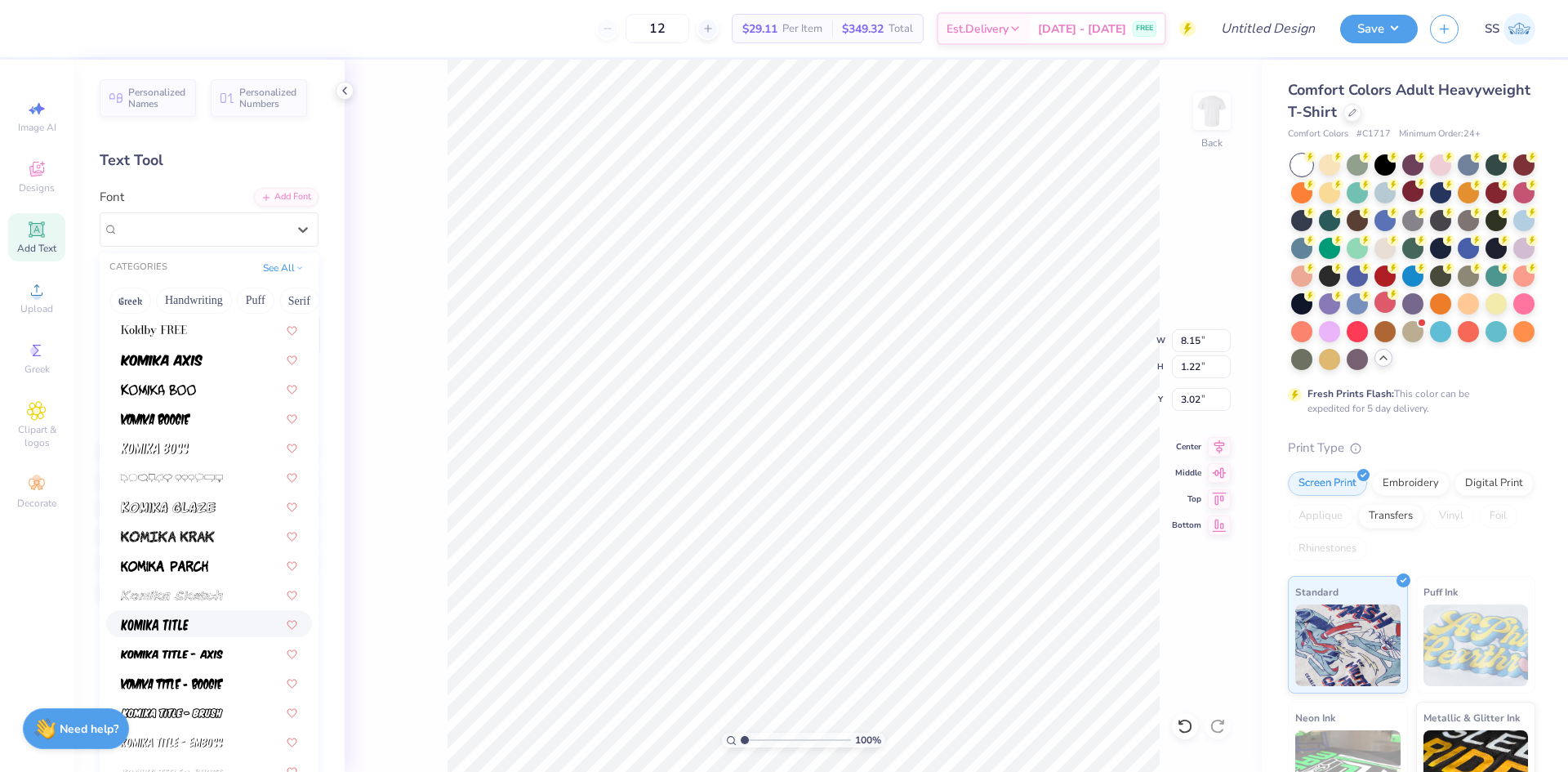
click at [194, 621] on div at bounding box center [209, 624] width 176 height 17
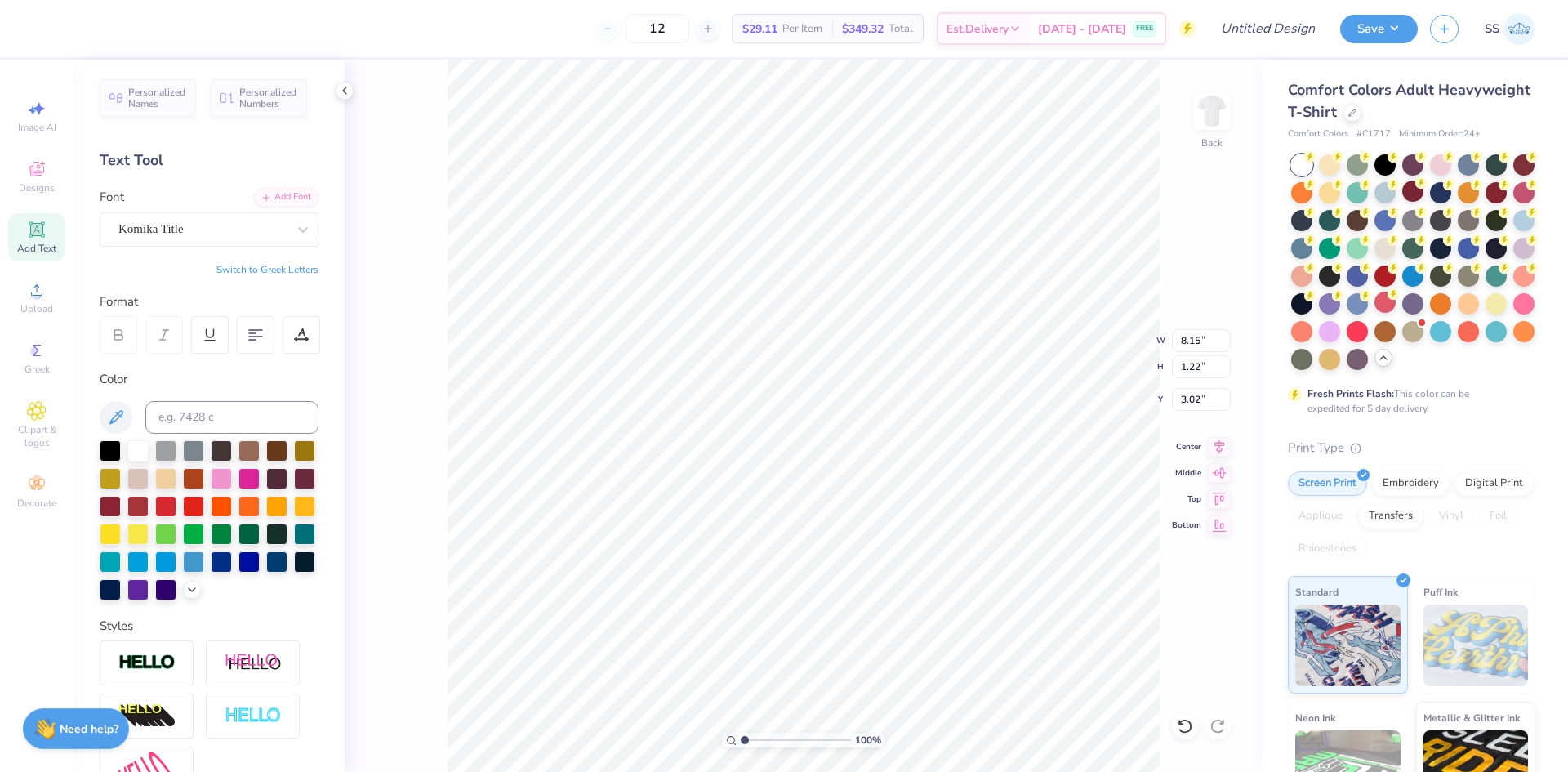
type input "6.30"
type input "1.32"
type input "2.97"
click at [295, 237] on icon at bounding box center [303, 230] width 17 height 17
click at [213, 348] on div "Lobster Two" at bounding box center [209, 357] width 206 height 27
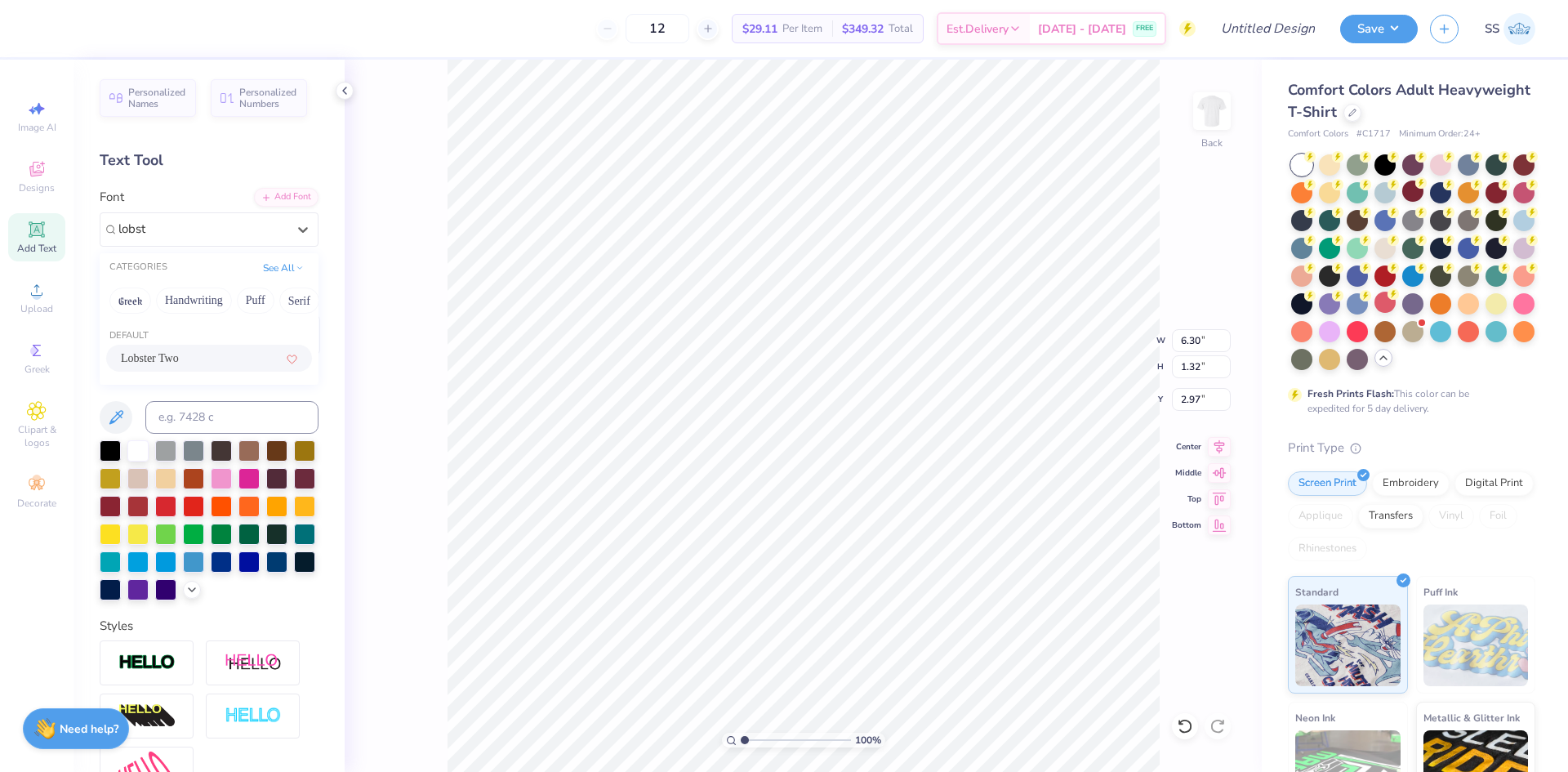
type input "lobst"
type input "6.57"
type input "1.26"
type input "3.00"
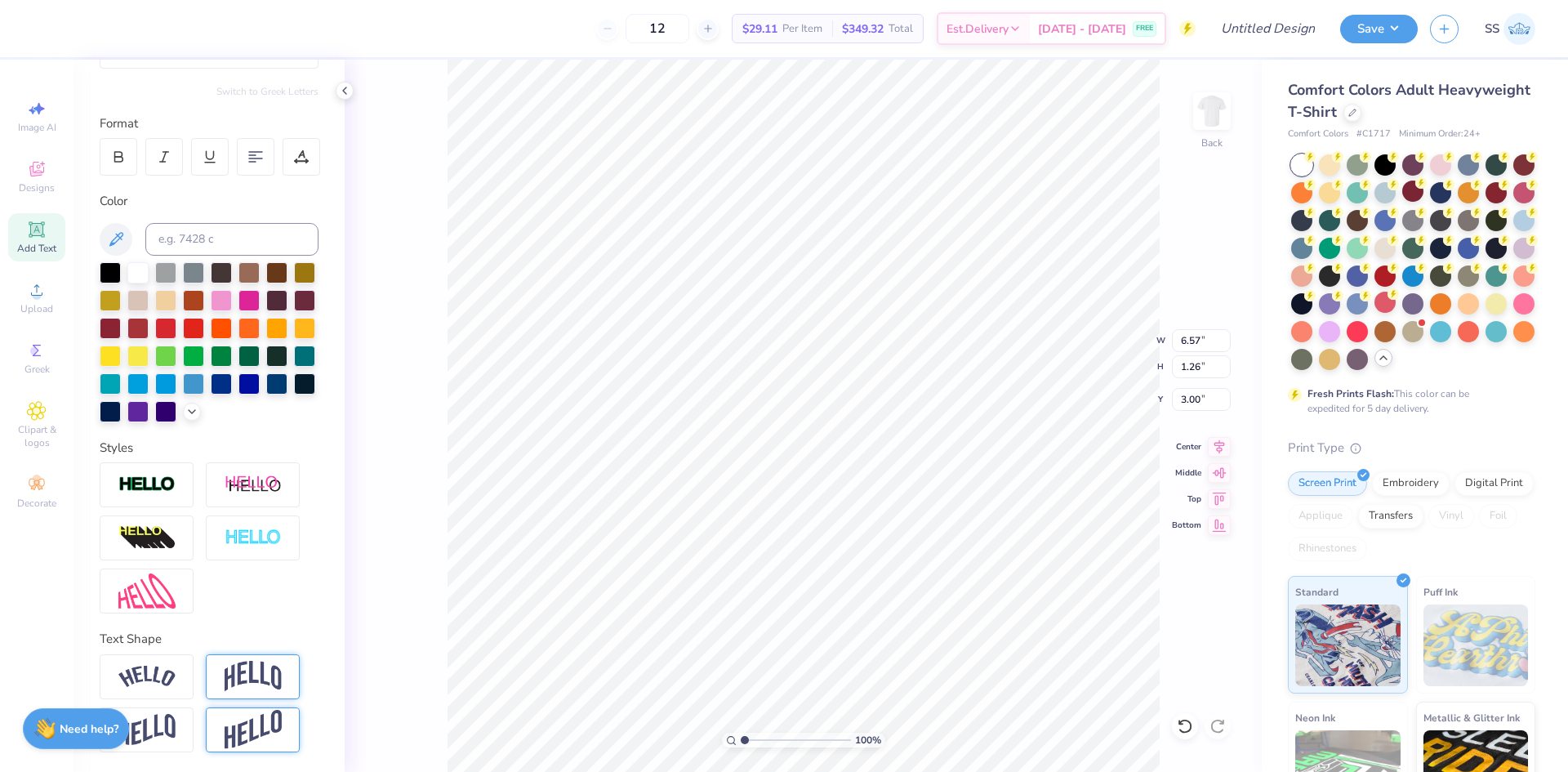
click at [261, 725] on img at bounding box center [253, 729] width 57 height 40
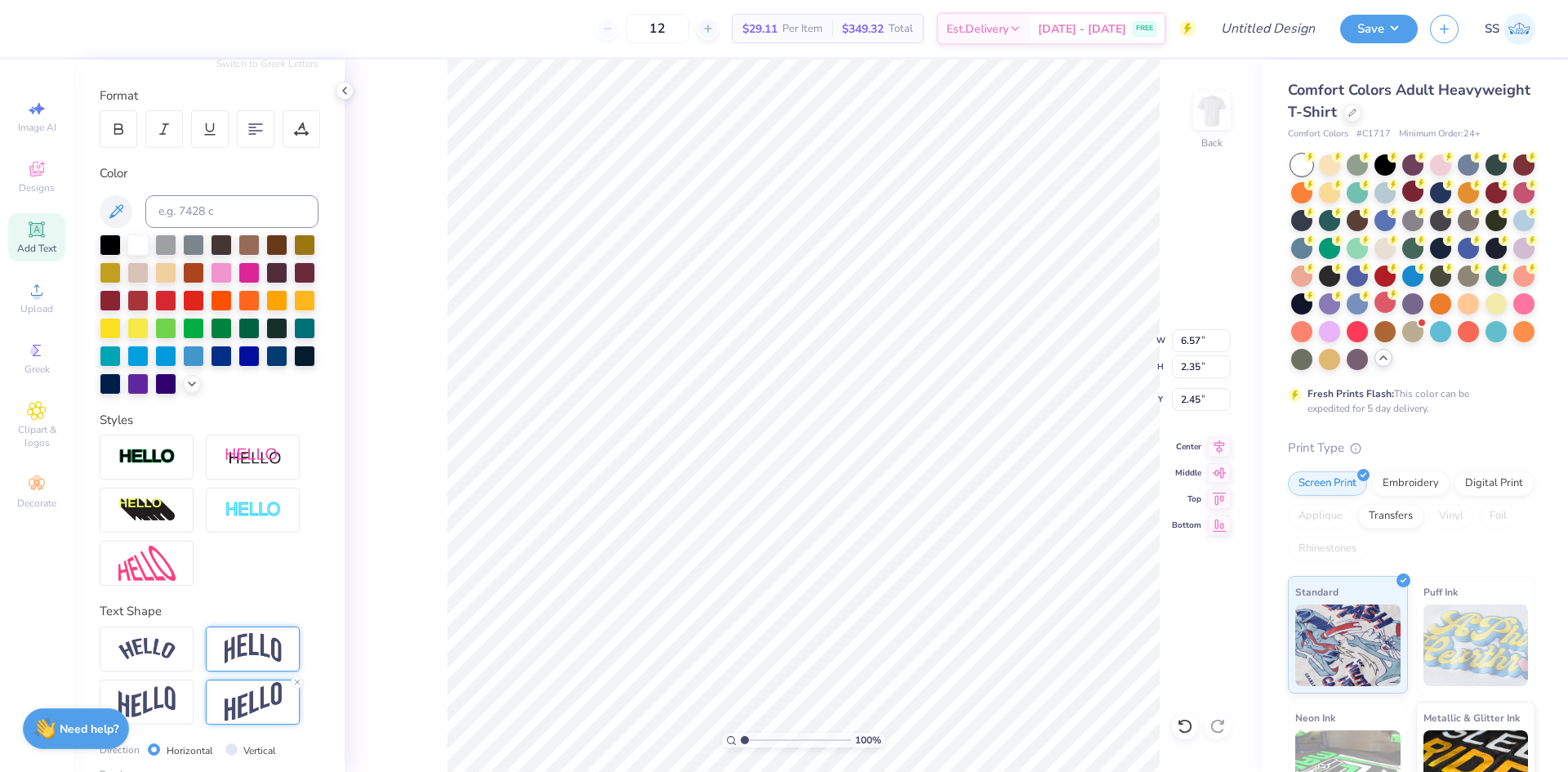
type input "2.35"
type input "2.45"
click at [296, 685] on line at bounding box center [297, 682] width 5 height 5
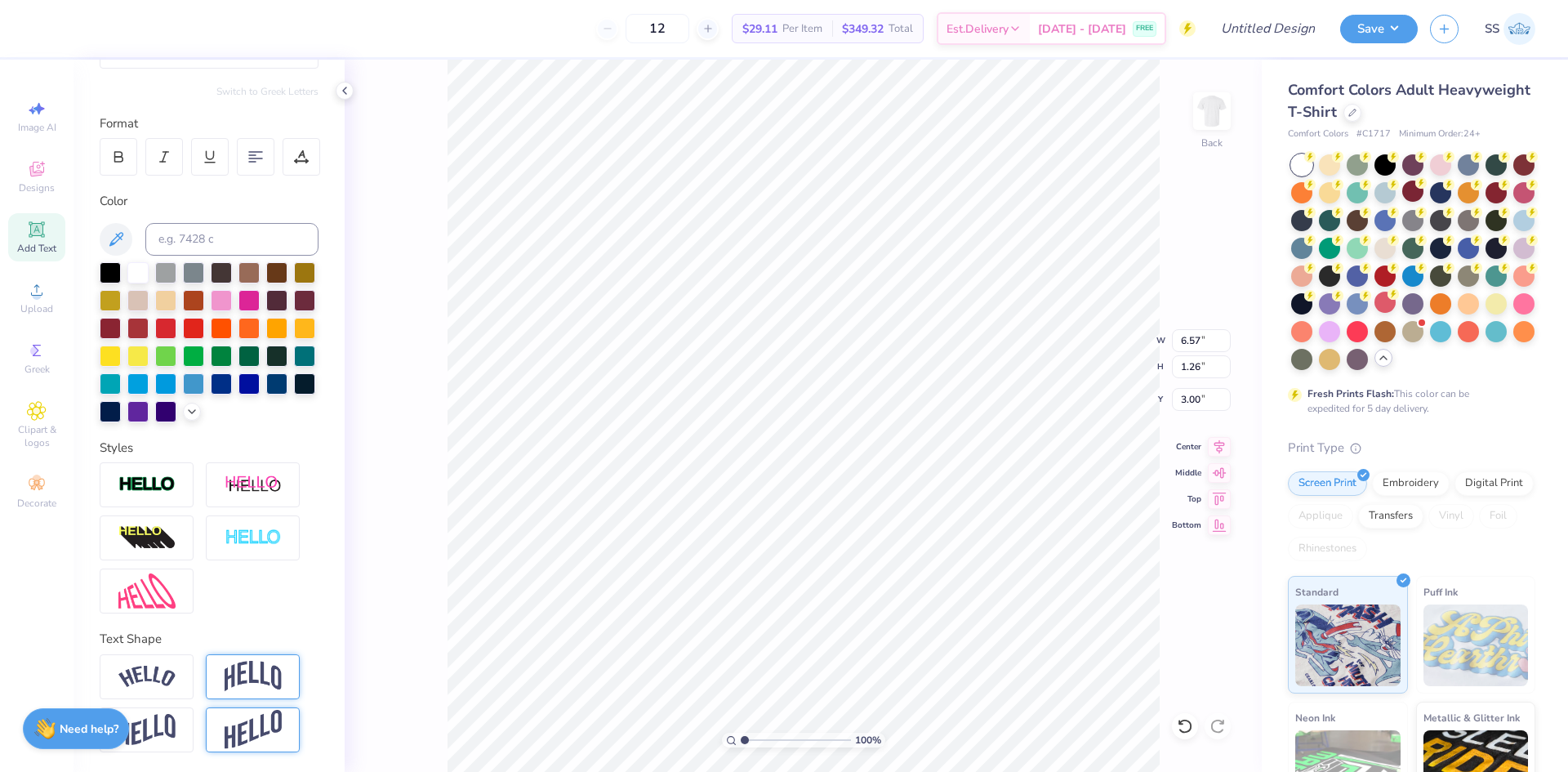
type input "1.26"
type input "3.00"
click at [30, 226] on icon at bounding box center [37, 230] width 20 height 20
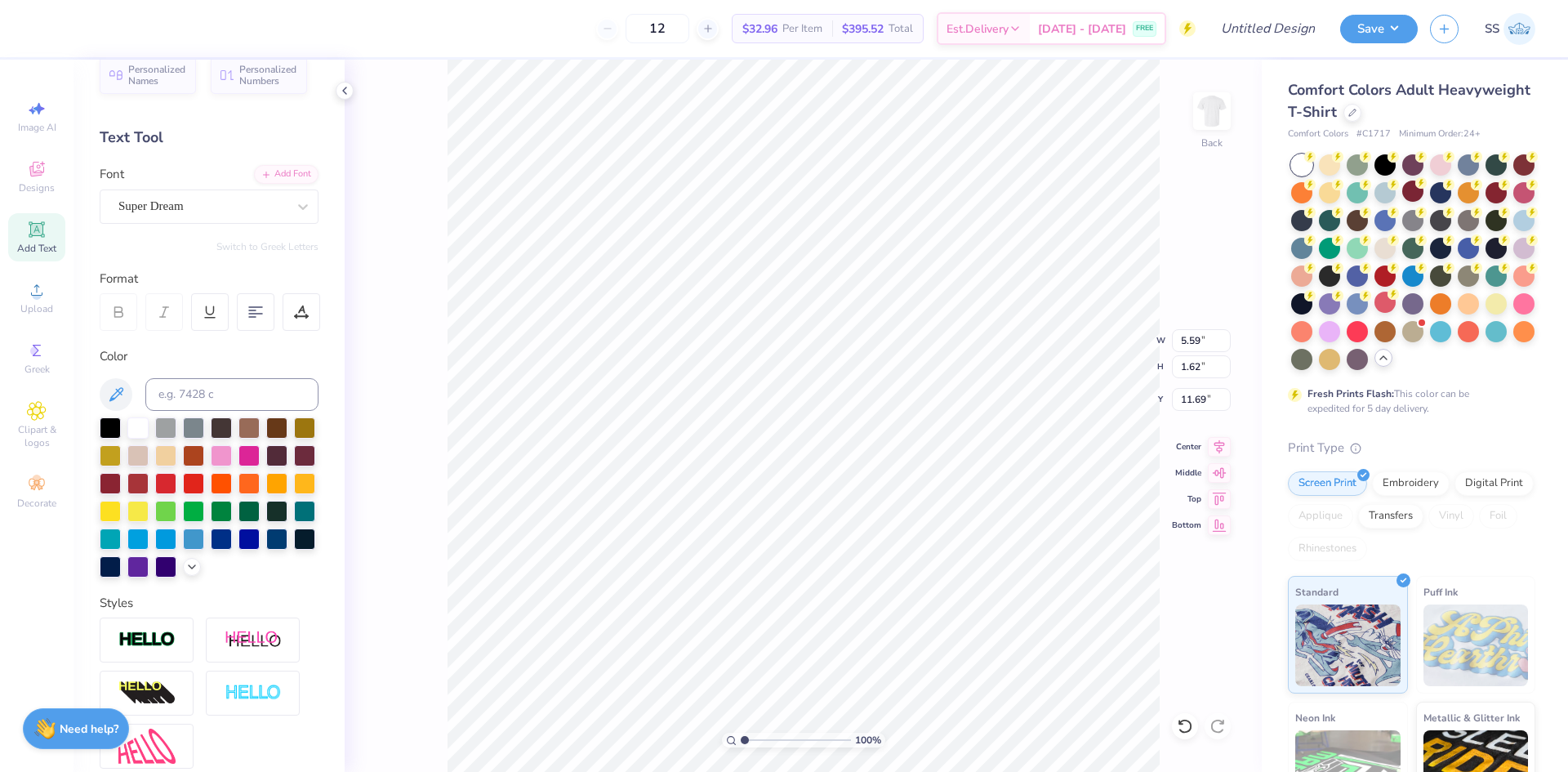
scroll to position [0, 0]
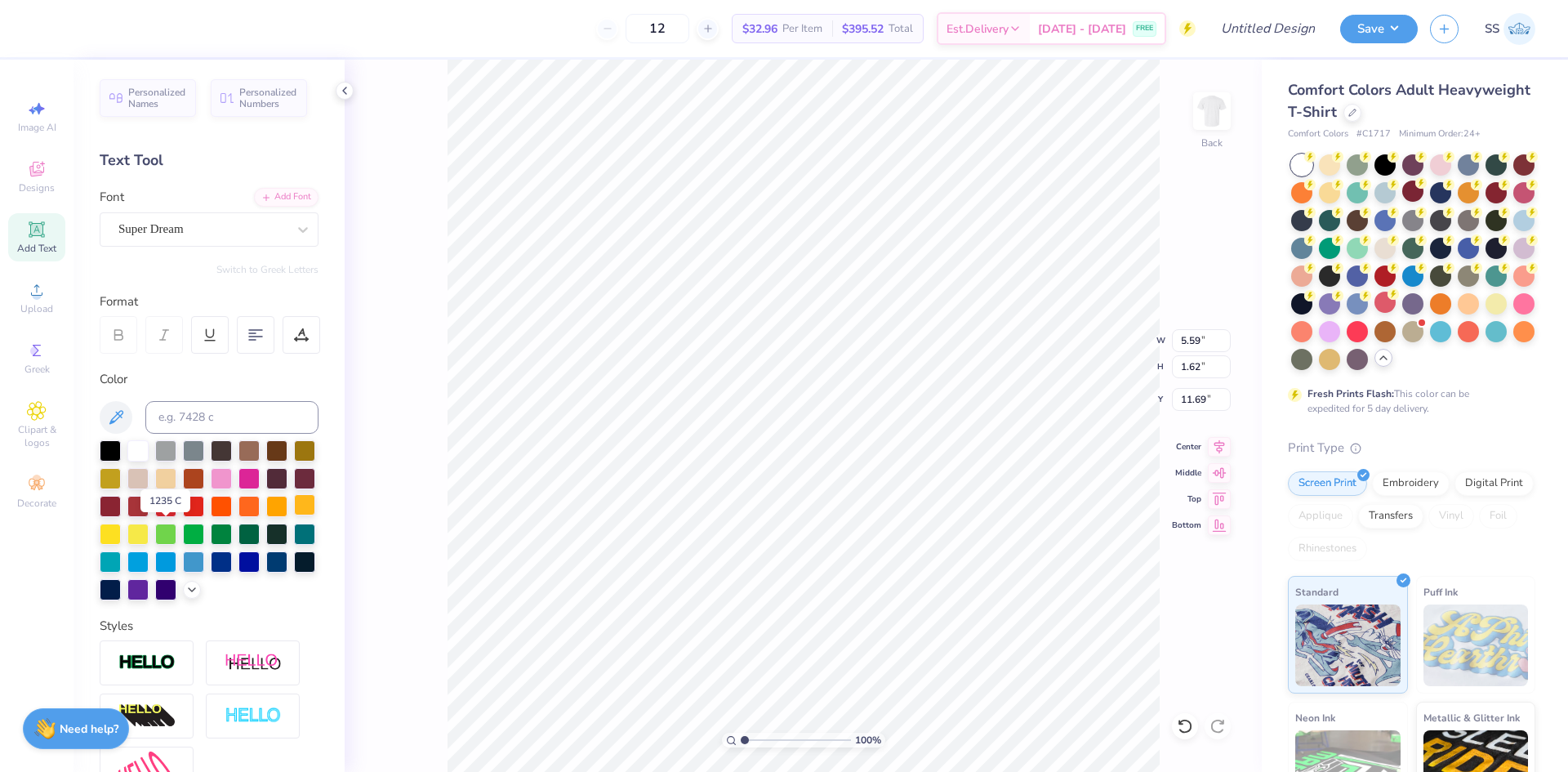
click at [294, 516] on div at bounding box center [304, 505] width 21 height 21
click at [295, 232] on icon at bounding box center [303, 230] width 17 height 17
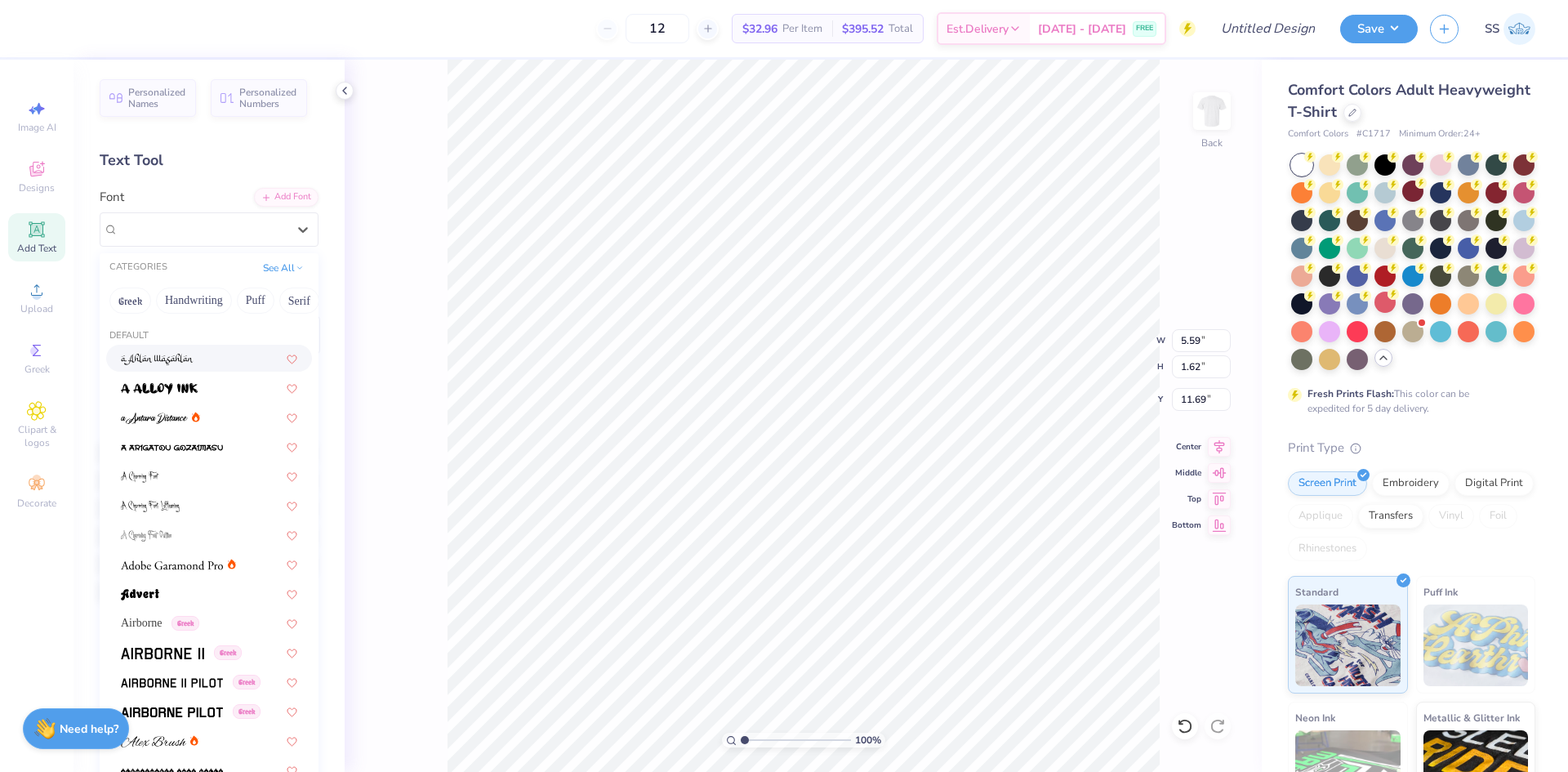
click at [209, 365] on div at bounding box center [209, 357] width 176 height 17
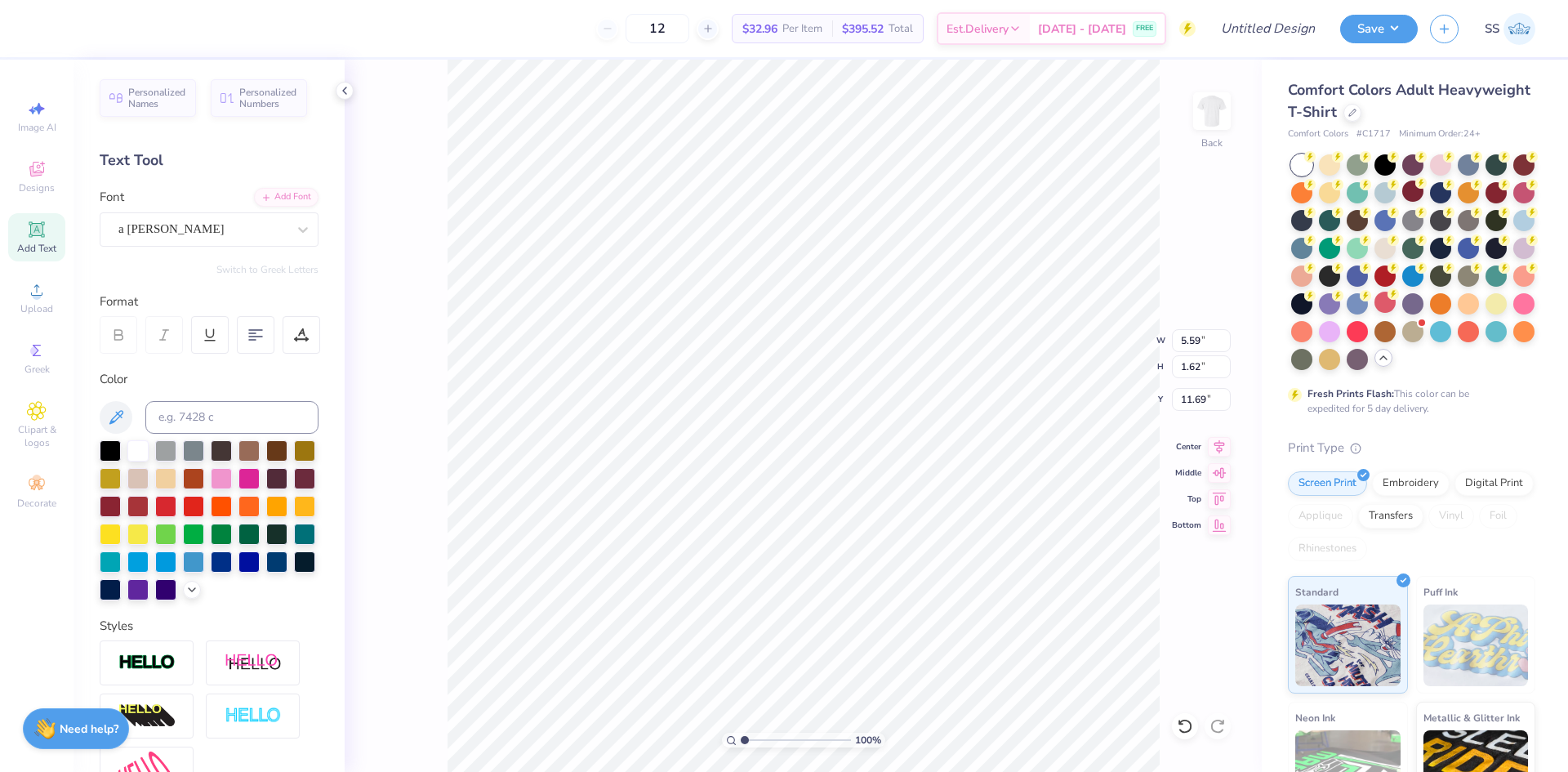
scroll to position [14, 6]
type textarea "[US_STATE][GEOGRAPHIC_DATA]"
click at [295, 237] on icon at bounding box center [303, 230] width 17 height 17
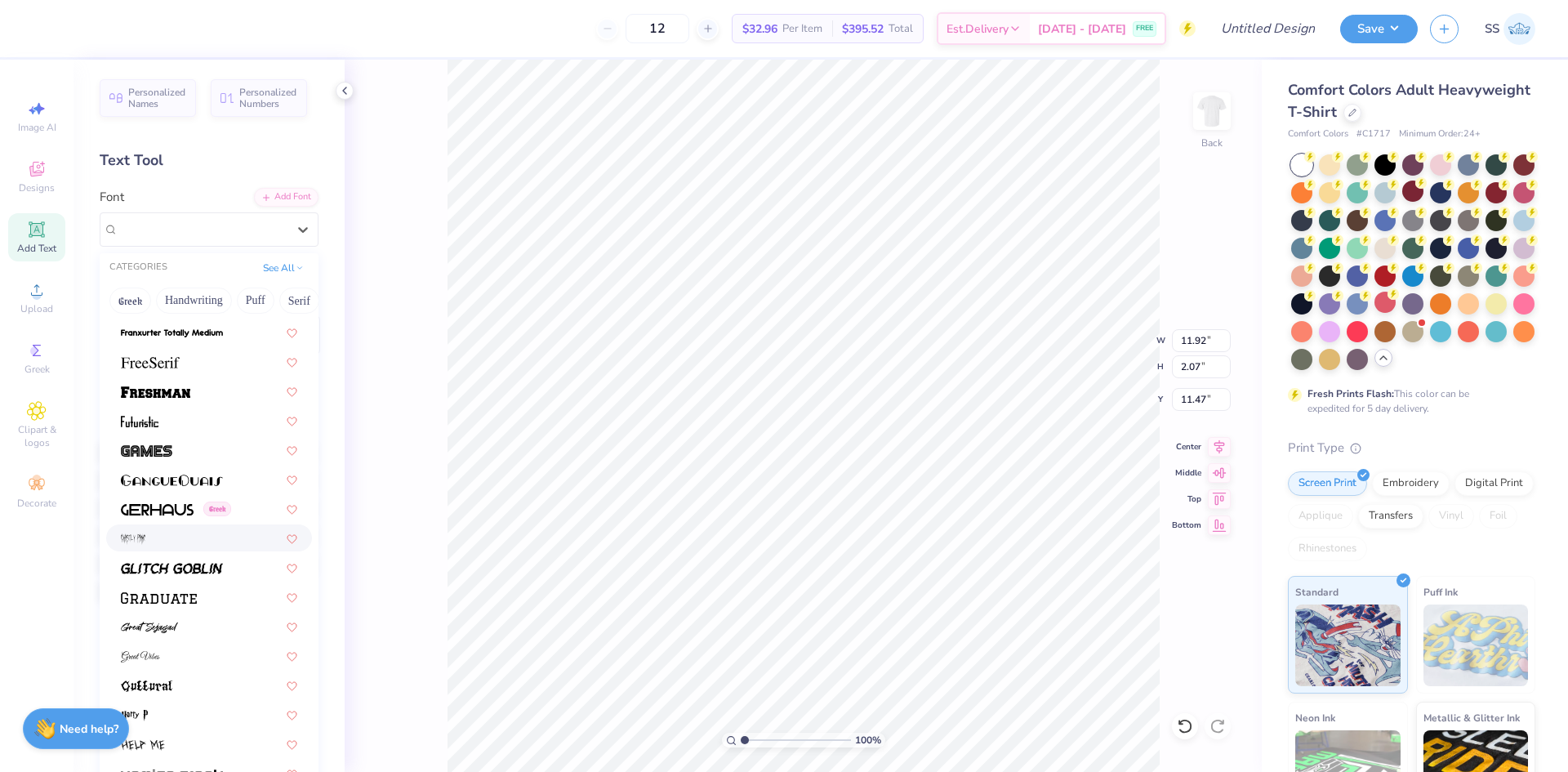
scroll to position [3631, 0]
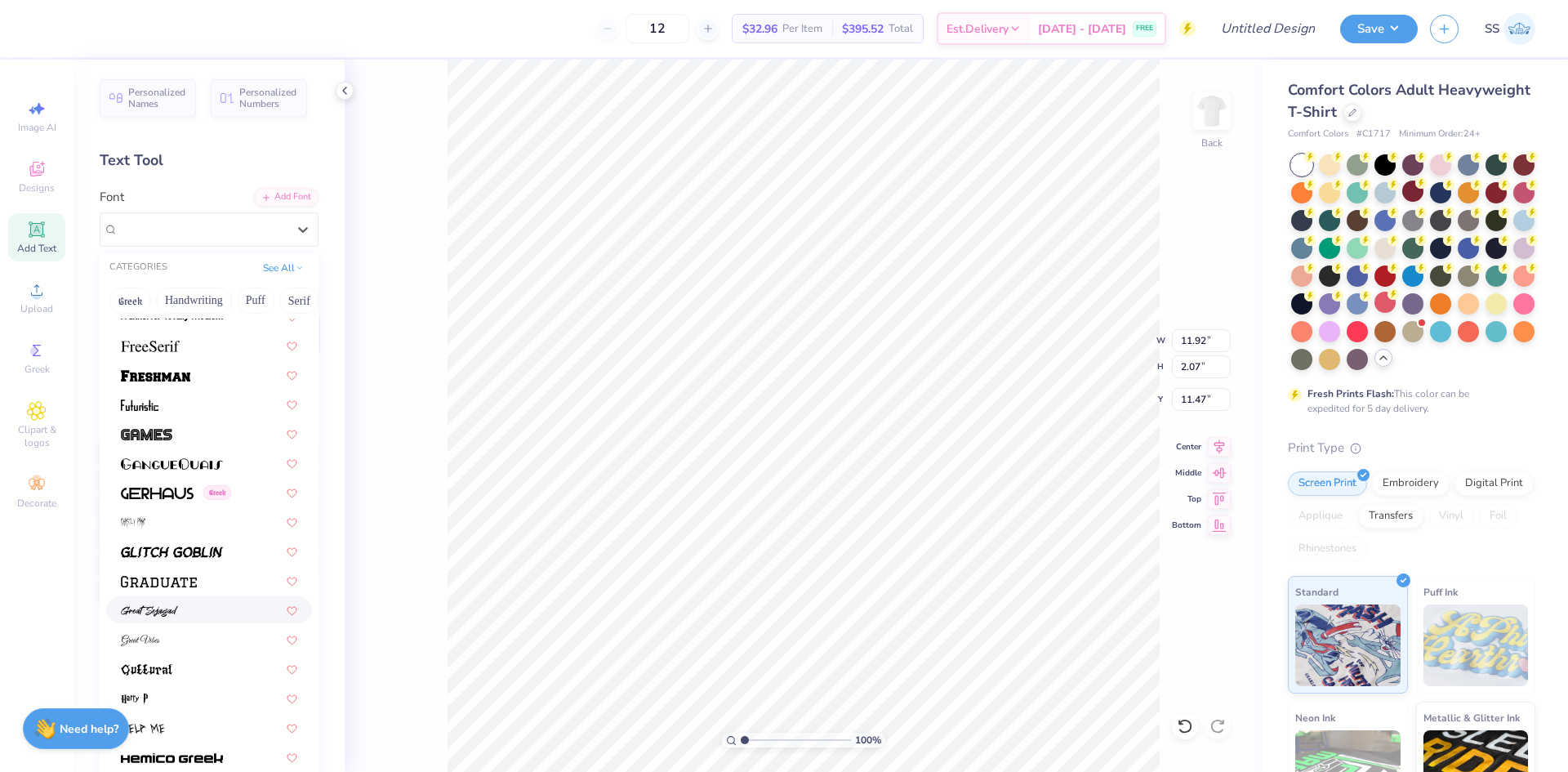
click at [181, 613] on div at bounding box center [209, 610] width 176 height 17
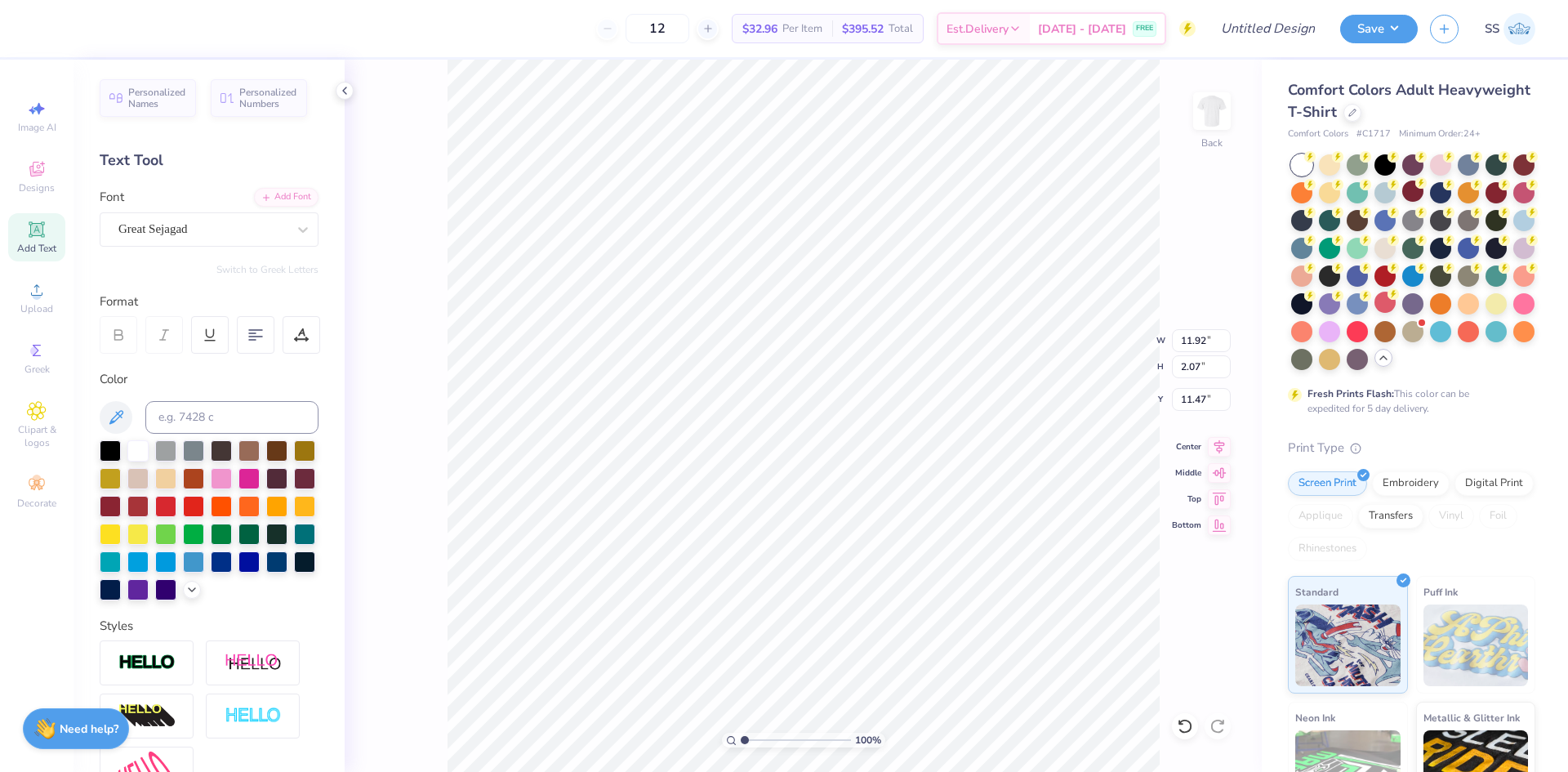
type input "11.69"
type input "2.49"
type input "11.25"
click at [295, 227] on icon at bounding box center [303, 230] width 17 height 17
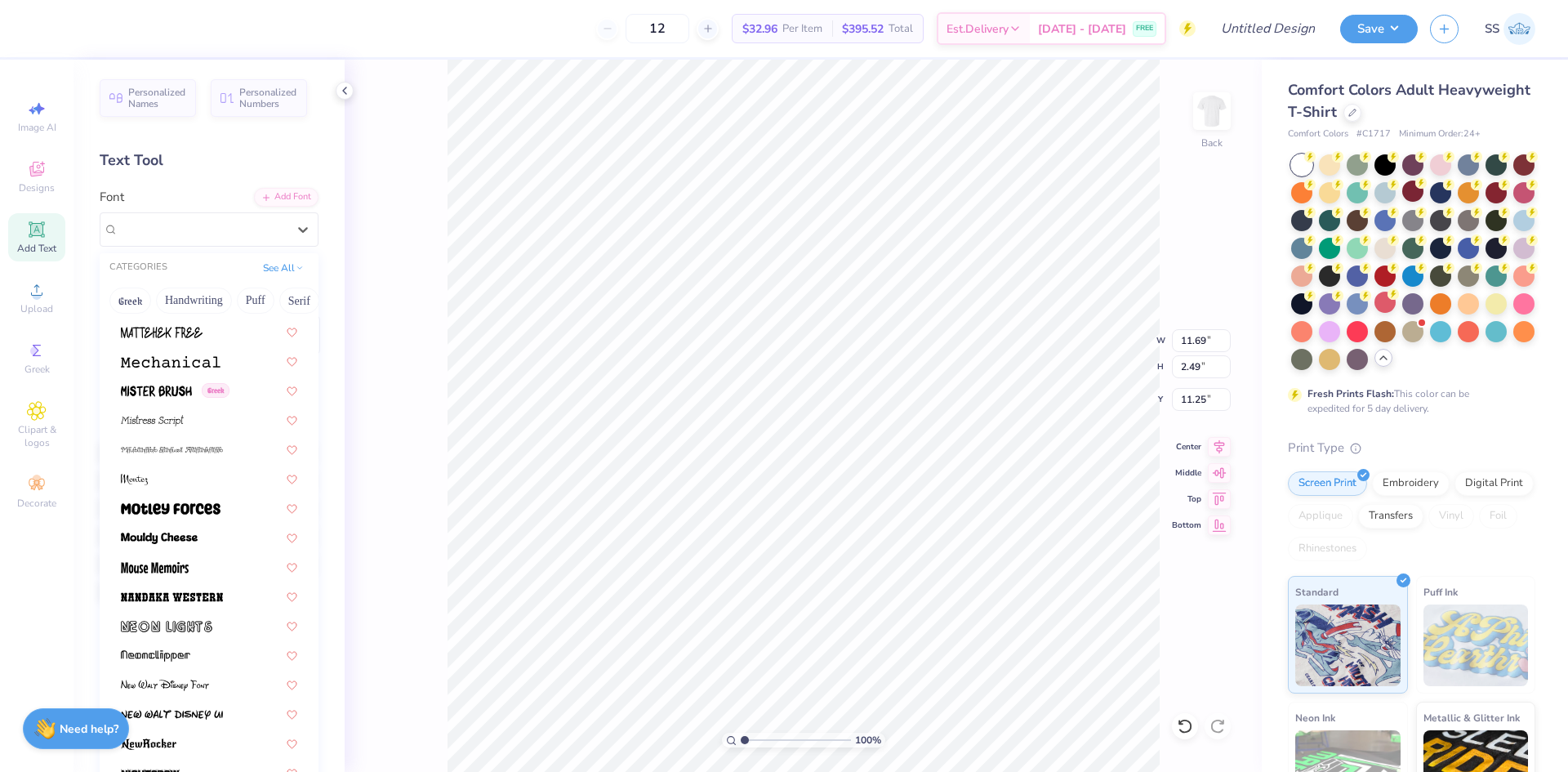
scroll to position [5927, 0]
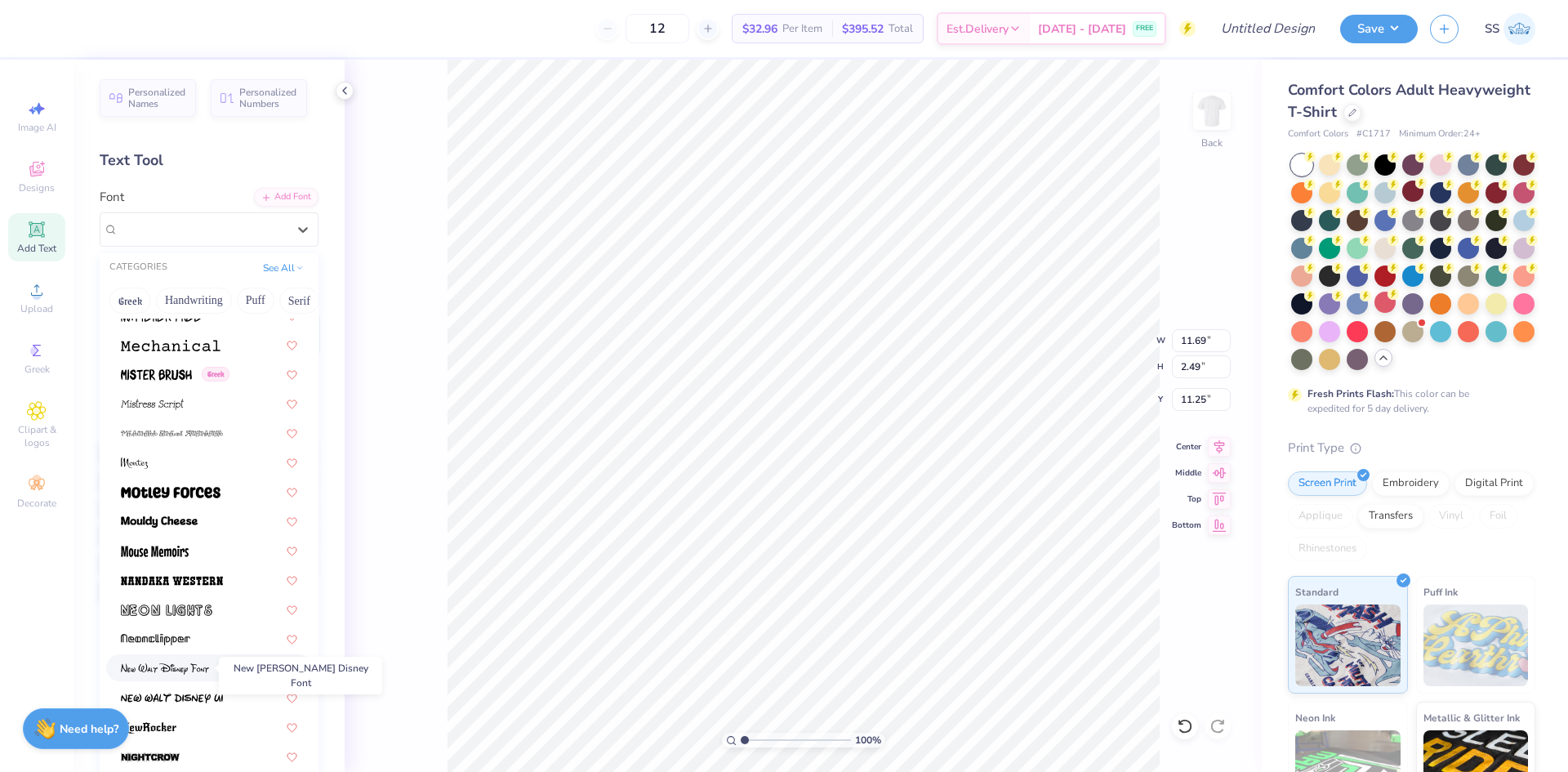
click at [206, 670] on img at bounding box center [164, 669] width 88 height 12
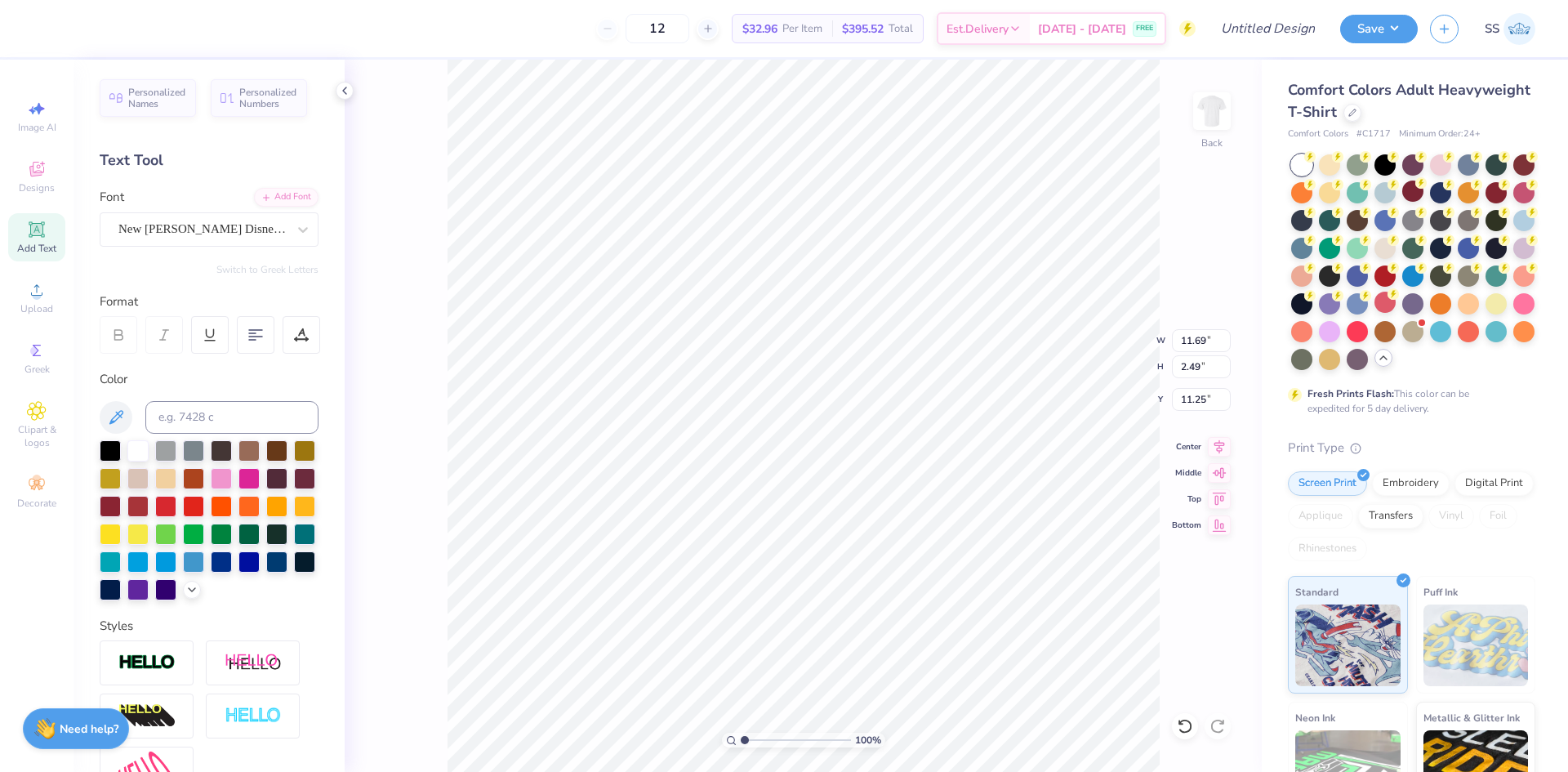
type input "11.62"
type input "2.28"
type input "11.36"
click at [288, 232] on div at bounding box center [303, 230] width 30 height 30
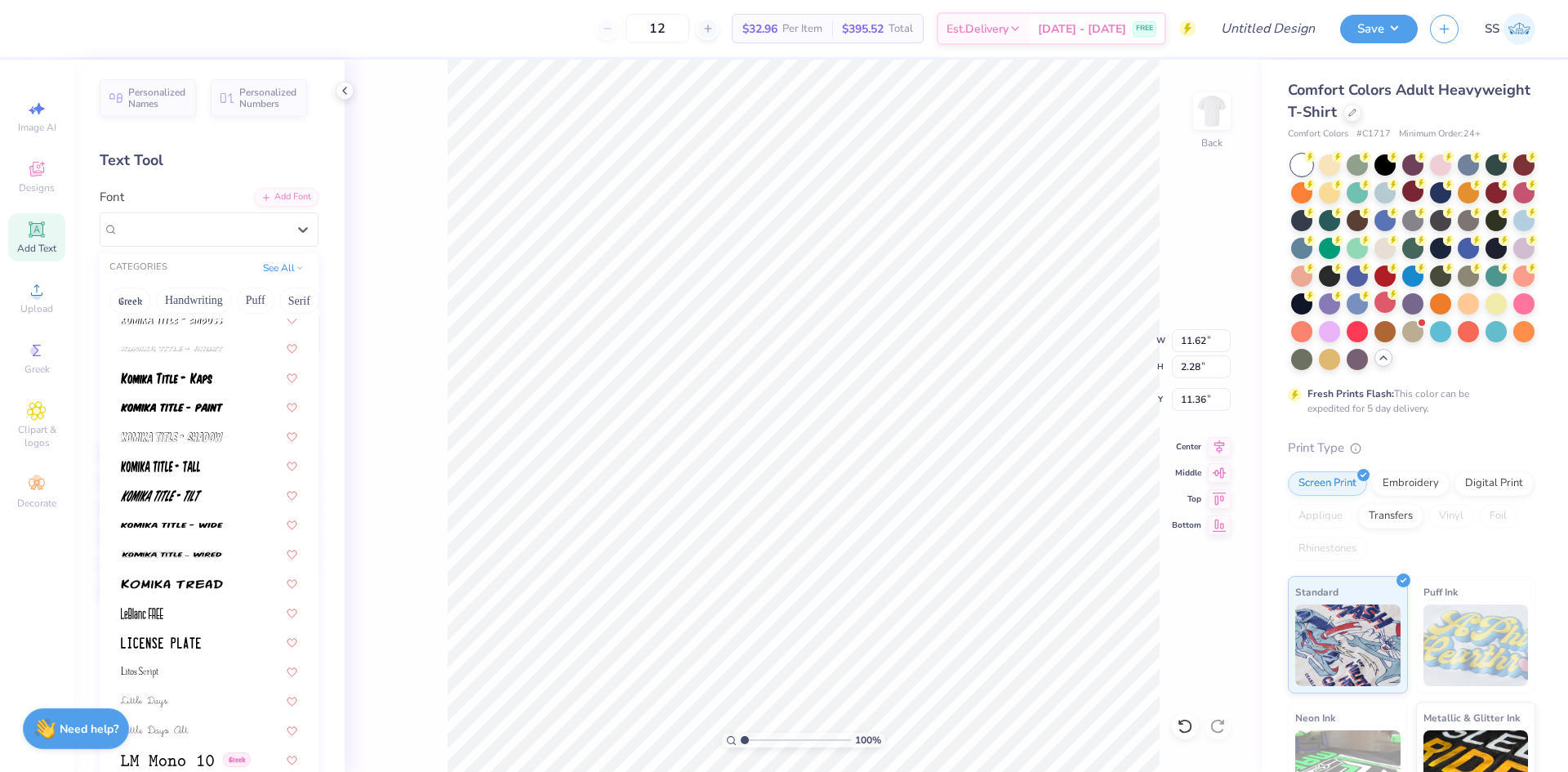
scroll to position [6286, 0]
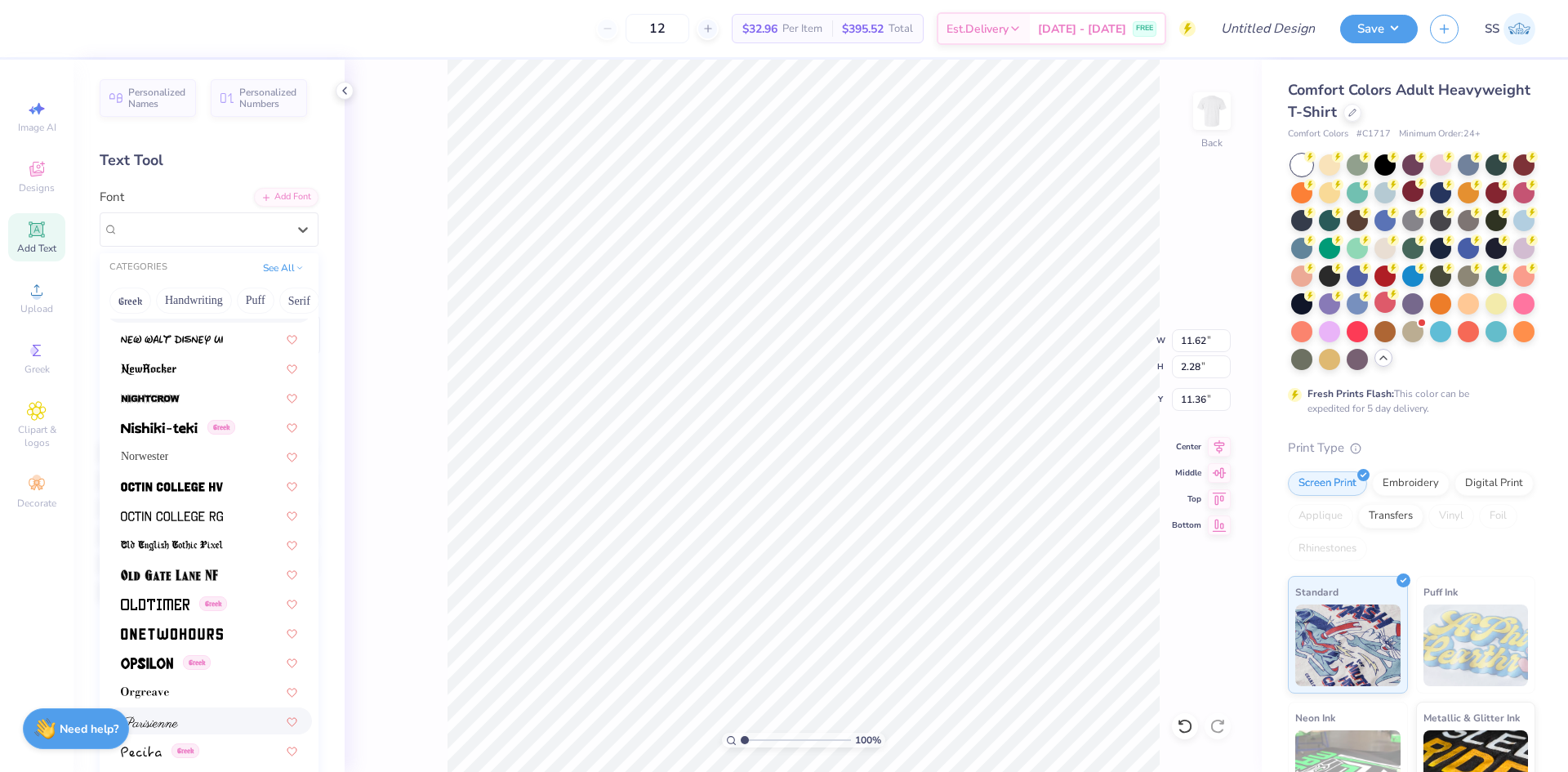
click at [194, 726] on div at bounding box center [209, 721] width 176 height 17
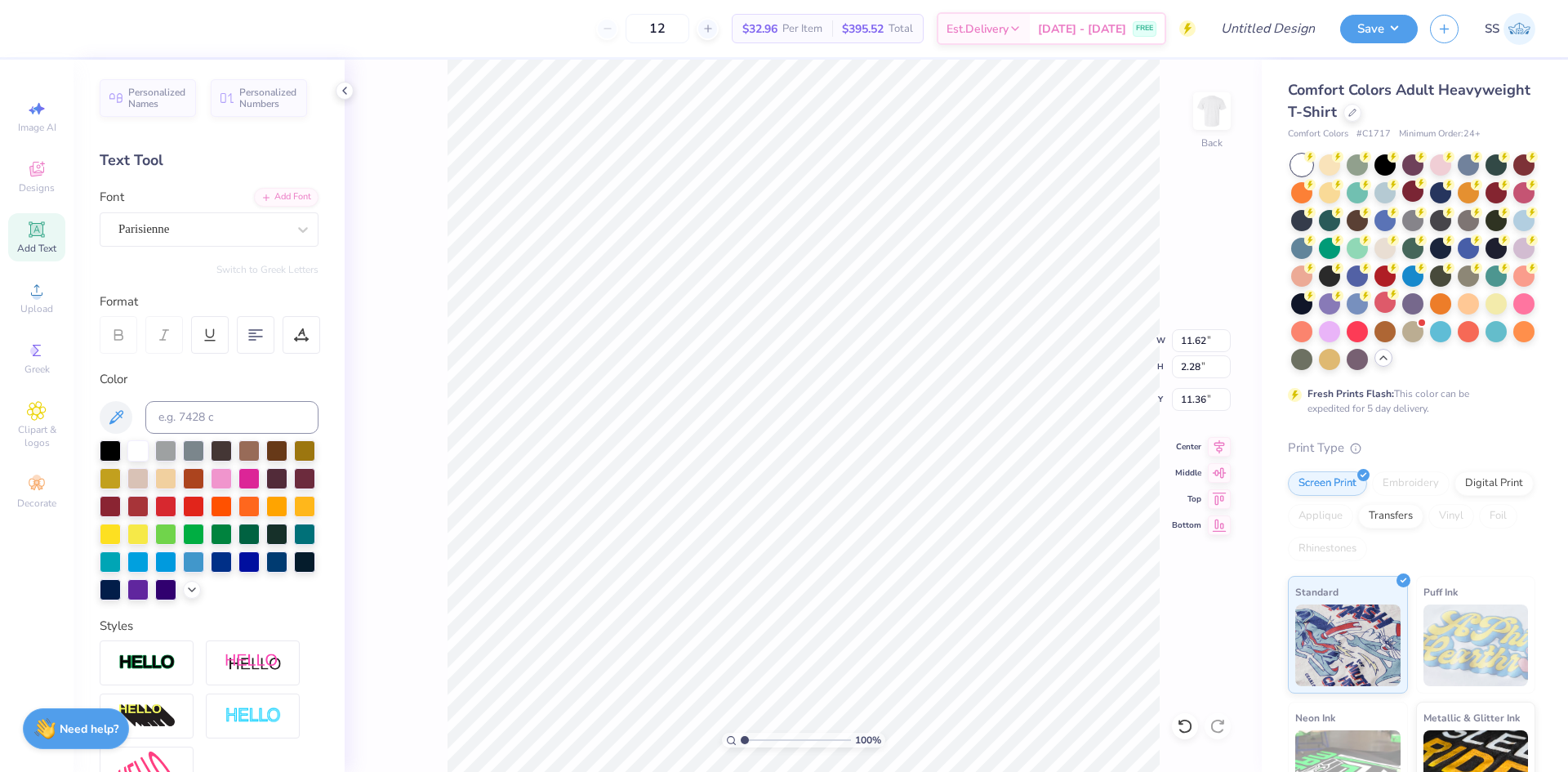
type input "13.91"
type input "2.74"
type input "11.13"
type input "8.71"
type input "1.71"
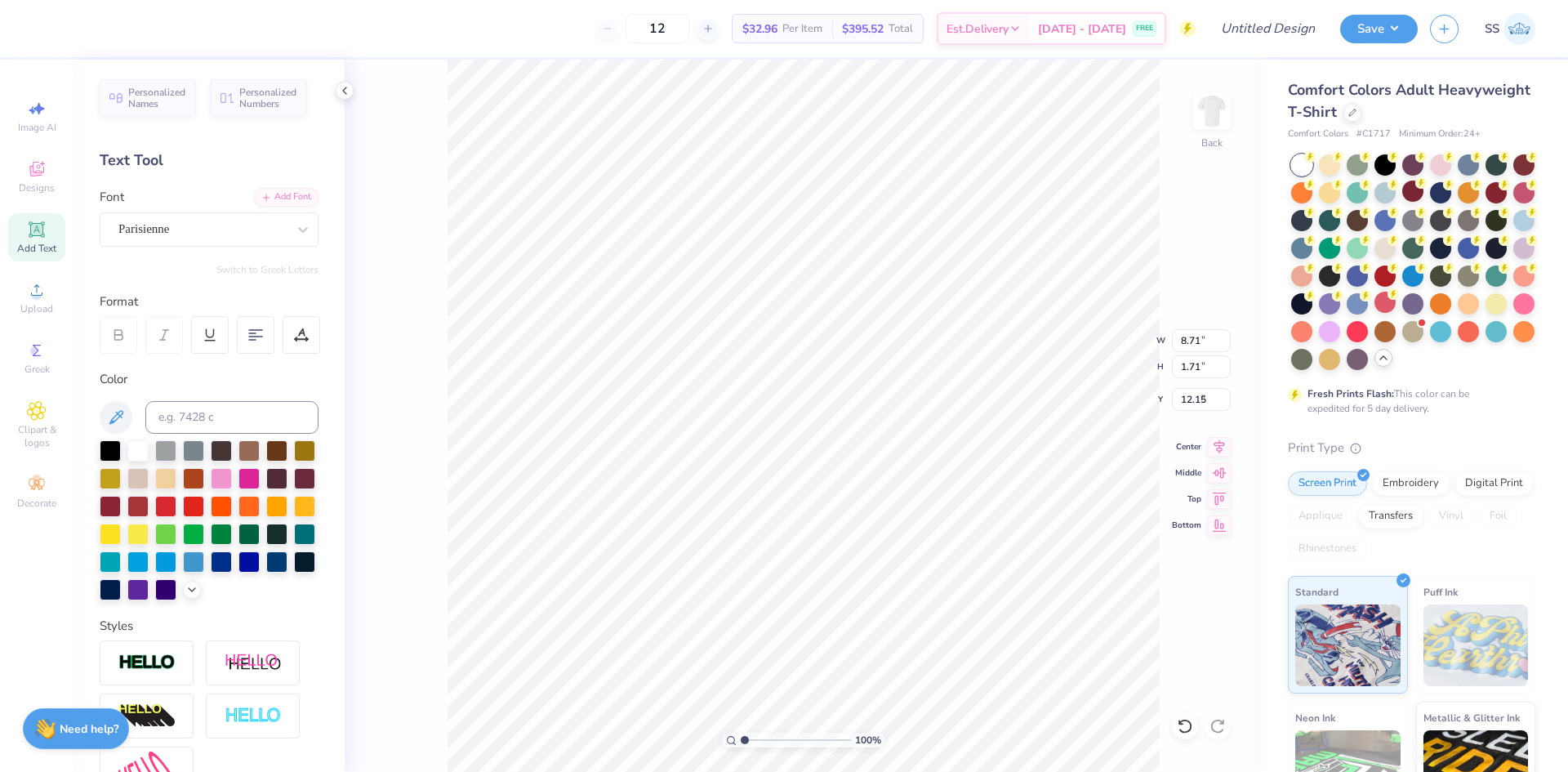
type input "9.64"
type input "6.82"
type input "1.34"
type input "10.02"
click at [295, 225] on icon at bounding box center [303, 230] width 17 height 17
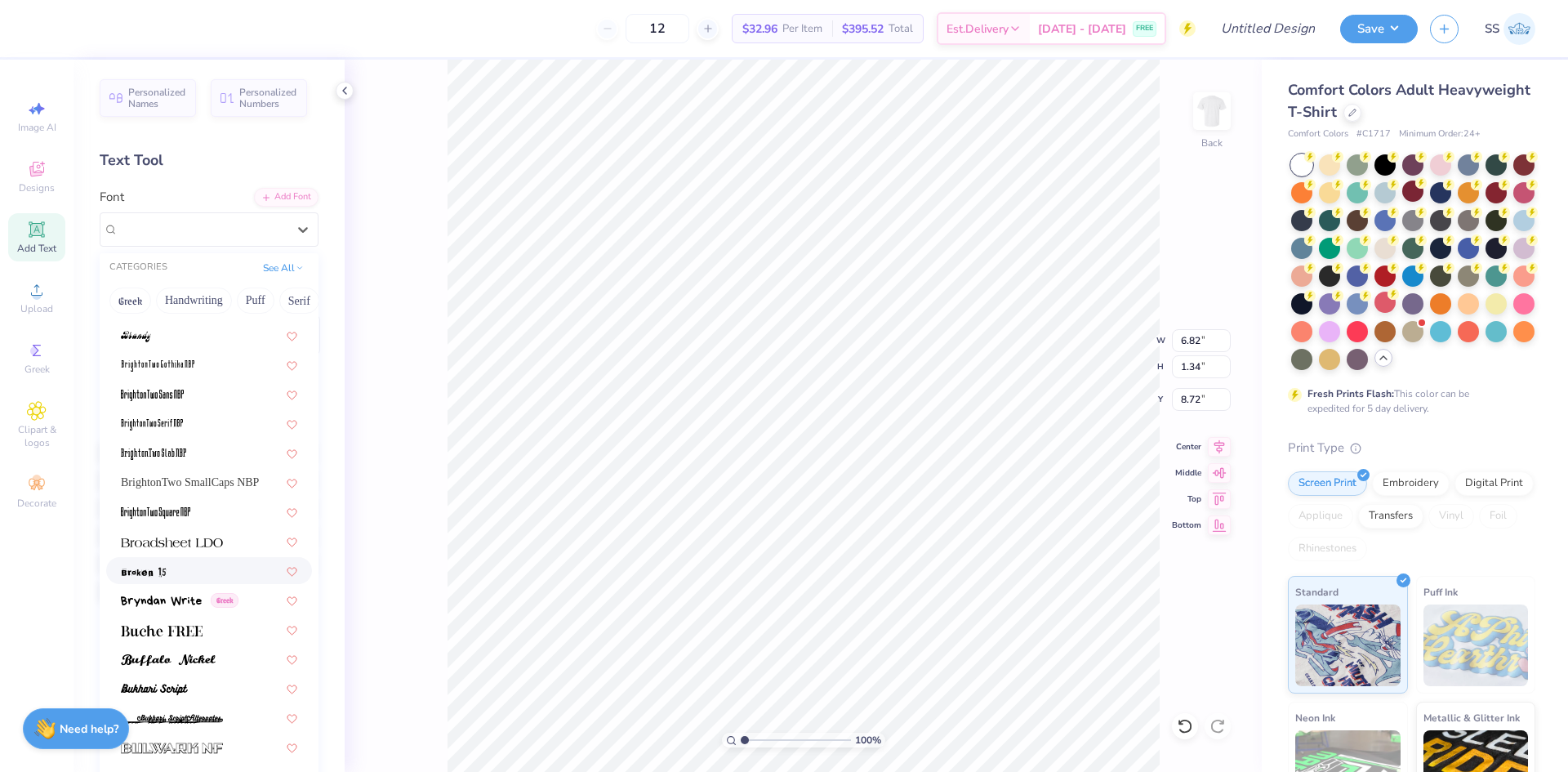
scroll to position [1202, 0]
click at [207, 660] on img at bounding box center [168, 659] width 95 height 12
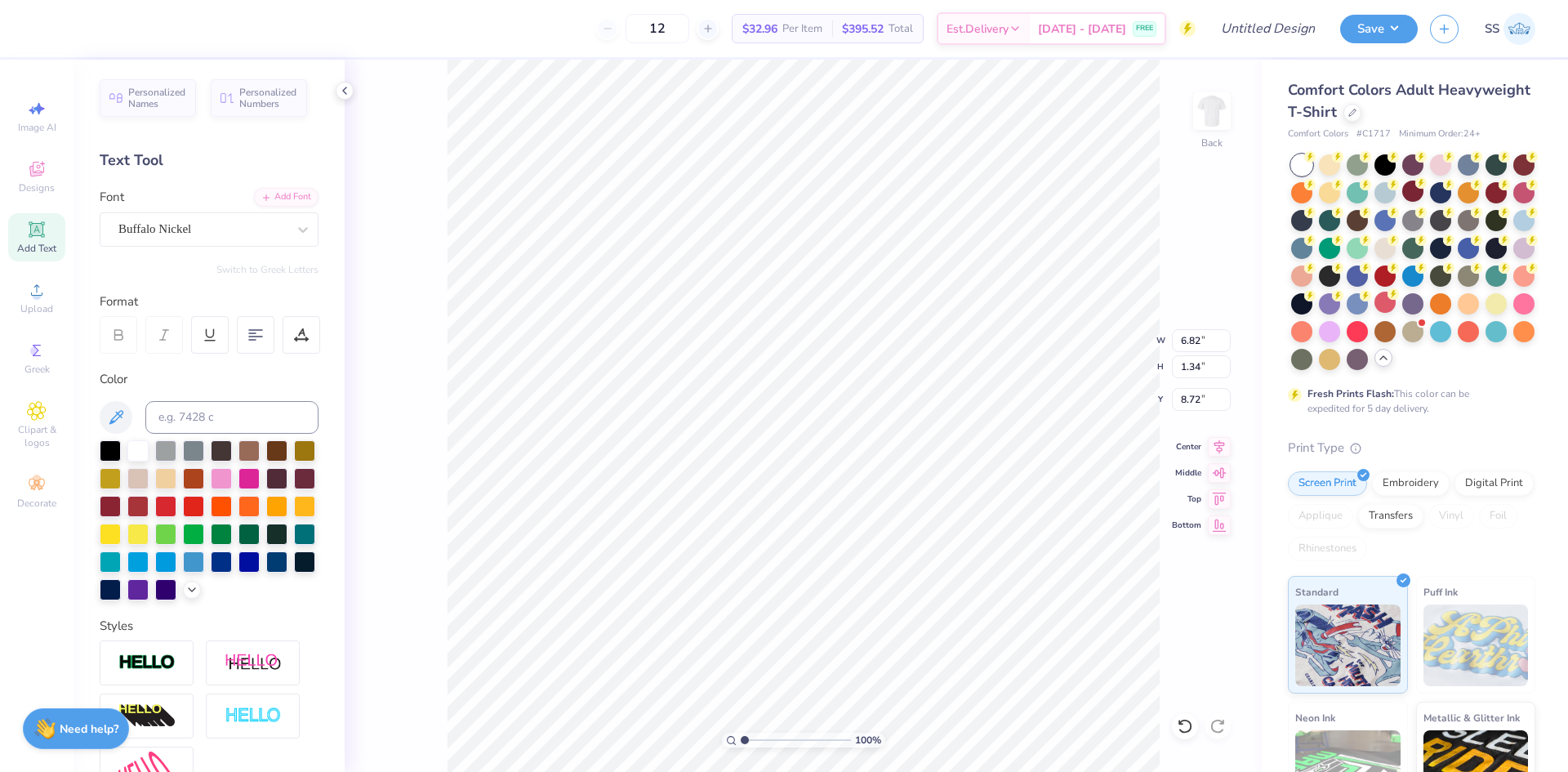
type input "6.88"
type input "0.87"
type input "8.96"
type input "7.77"
type input "0.98"
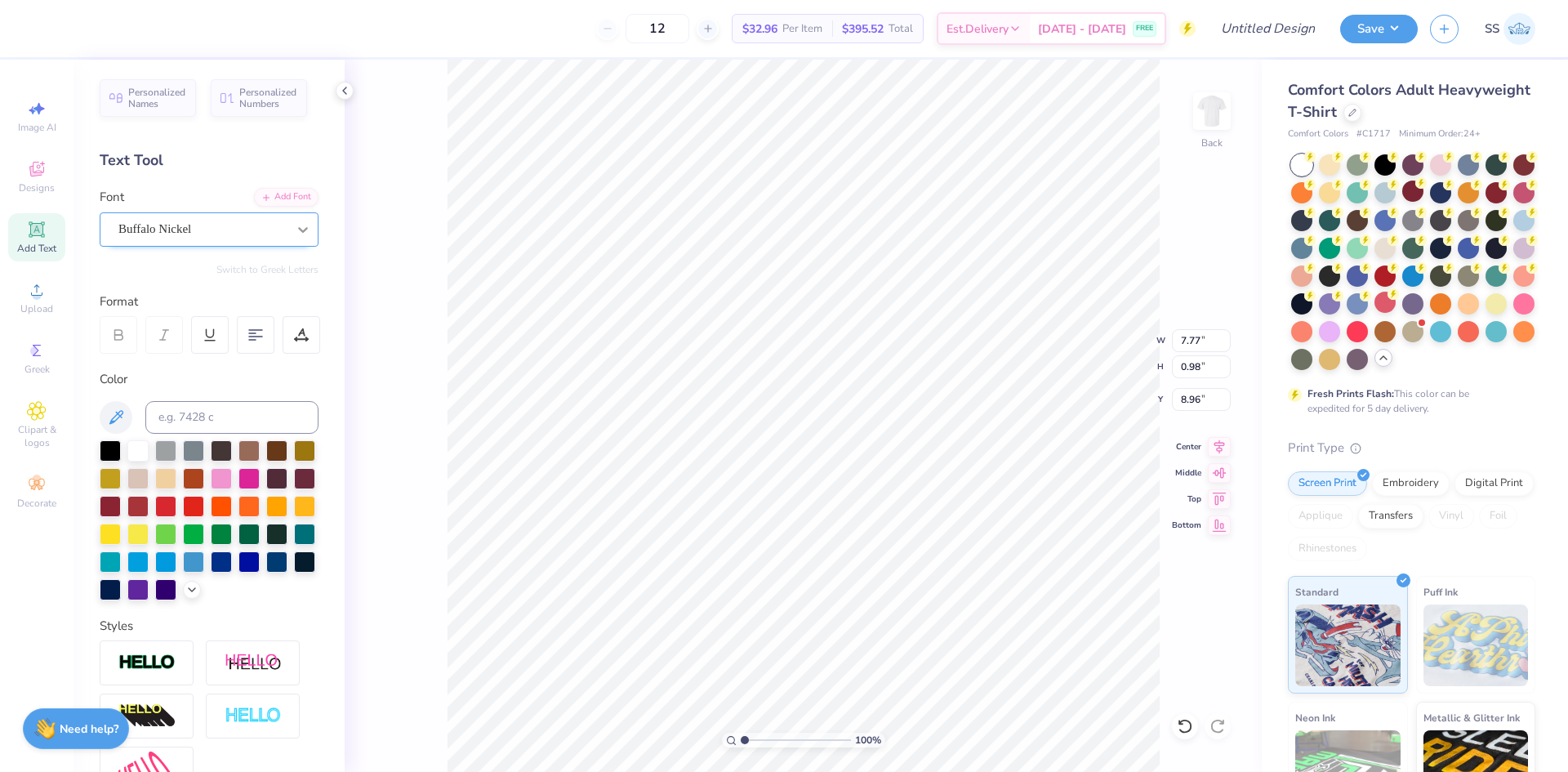
click at [295, 227] on icon at bounding box center [303, 230] width 17 height 17
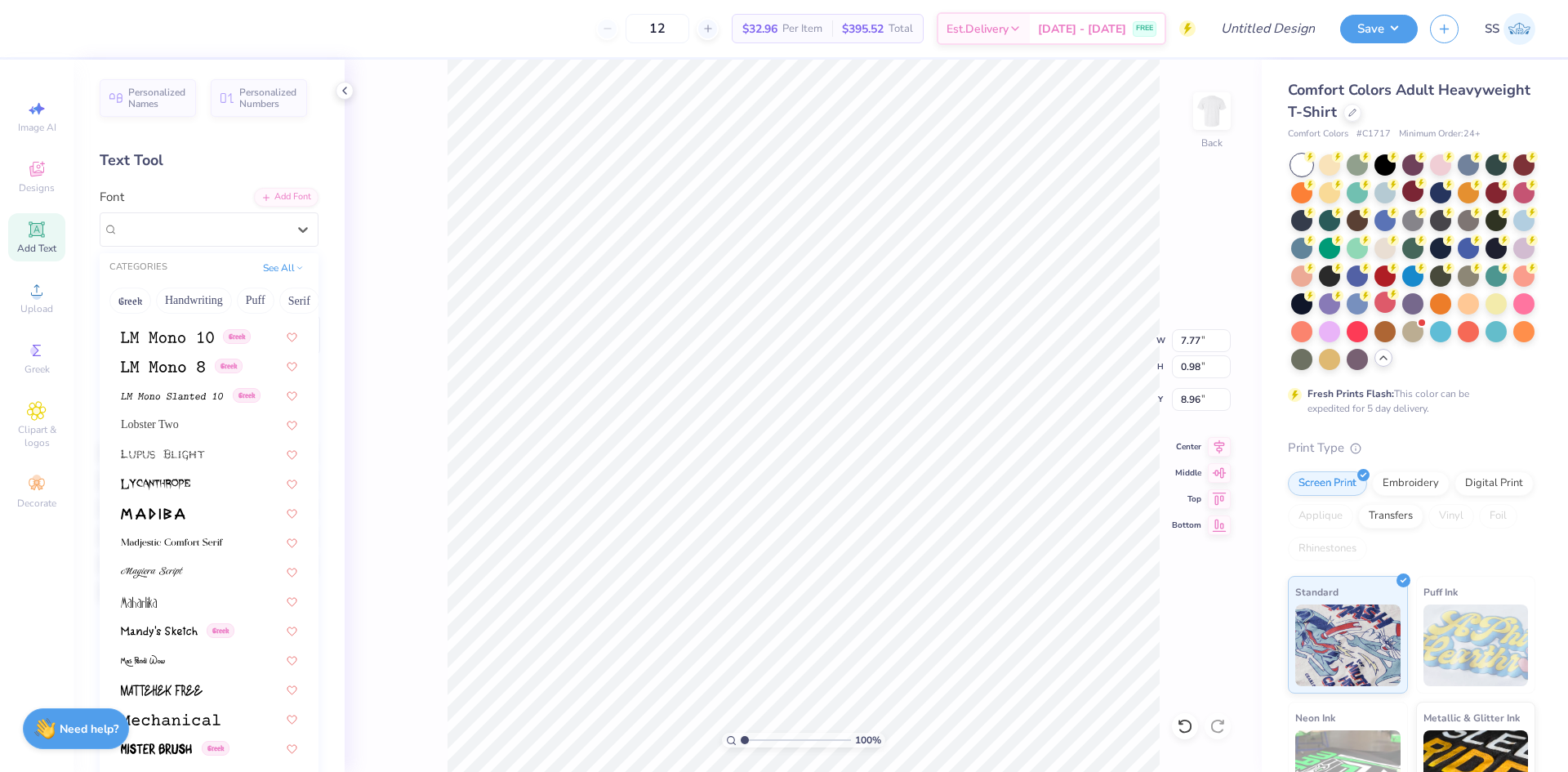
scroll to position [5585, 0]
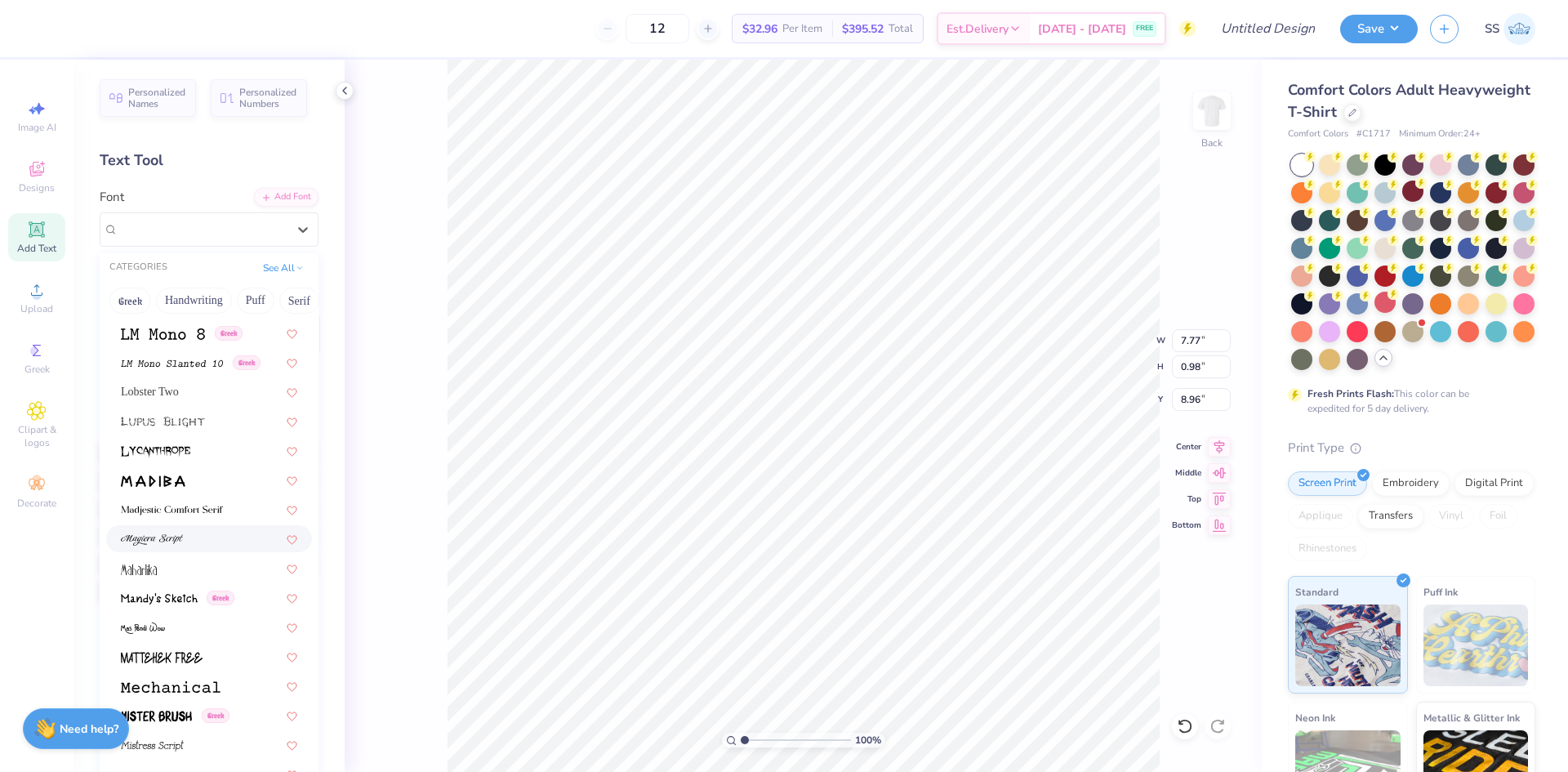
click at [206, 539] on div at bounding box center [209, 538] width 176 height 17
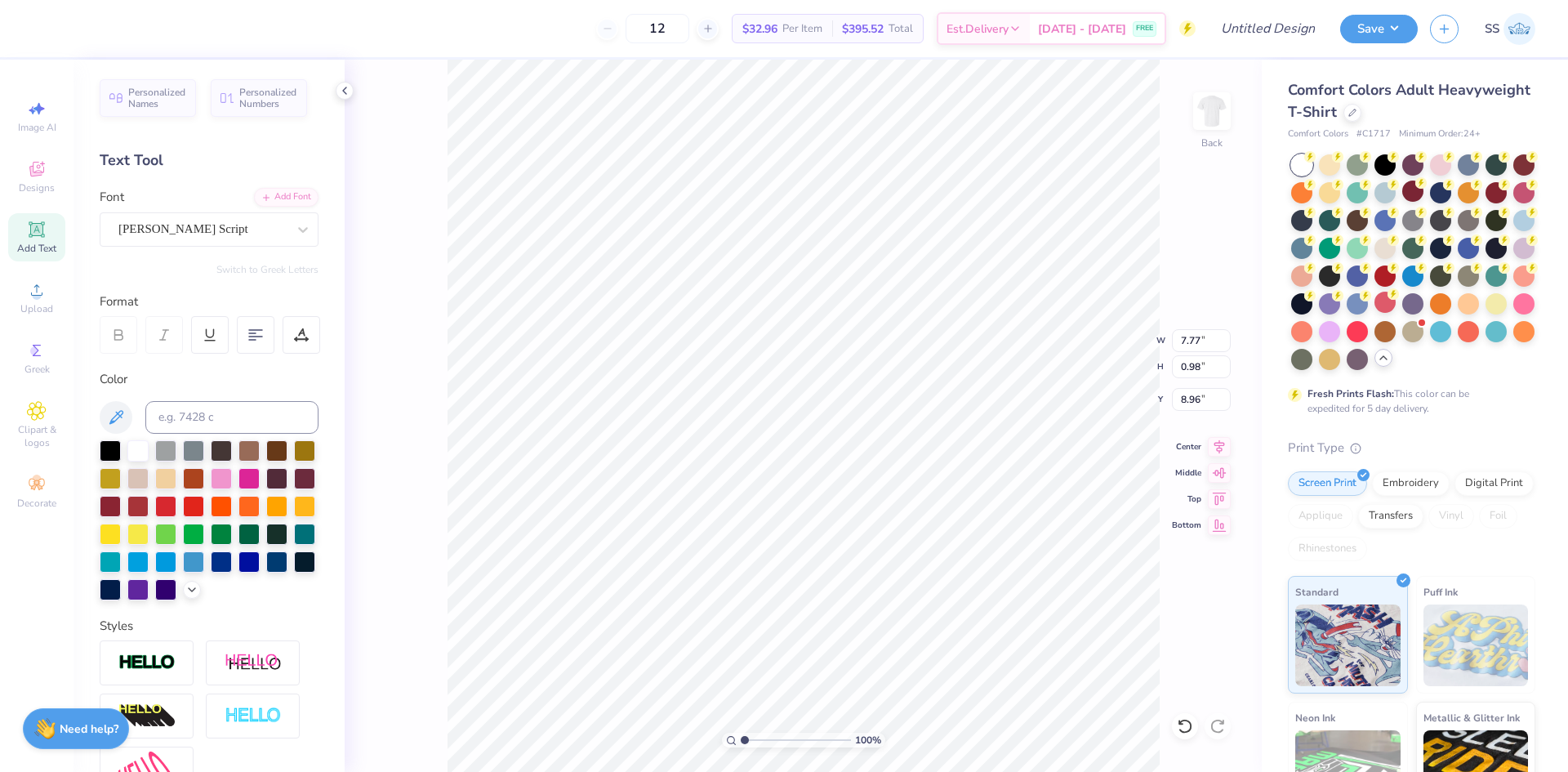
type input "11.01"
type input "1.89"
type input "8.51"
type input "7.00"
type input "1.20"
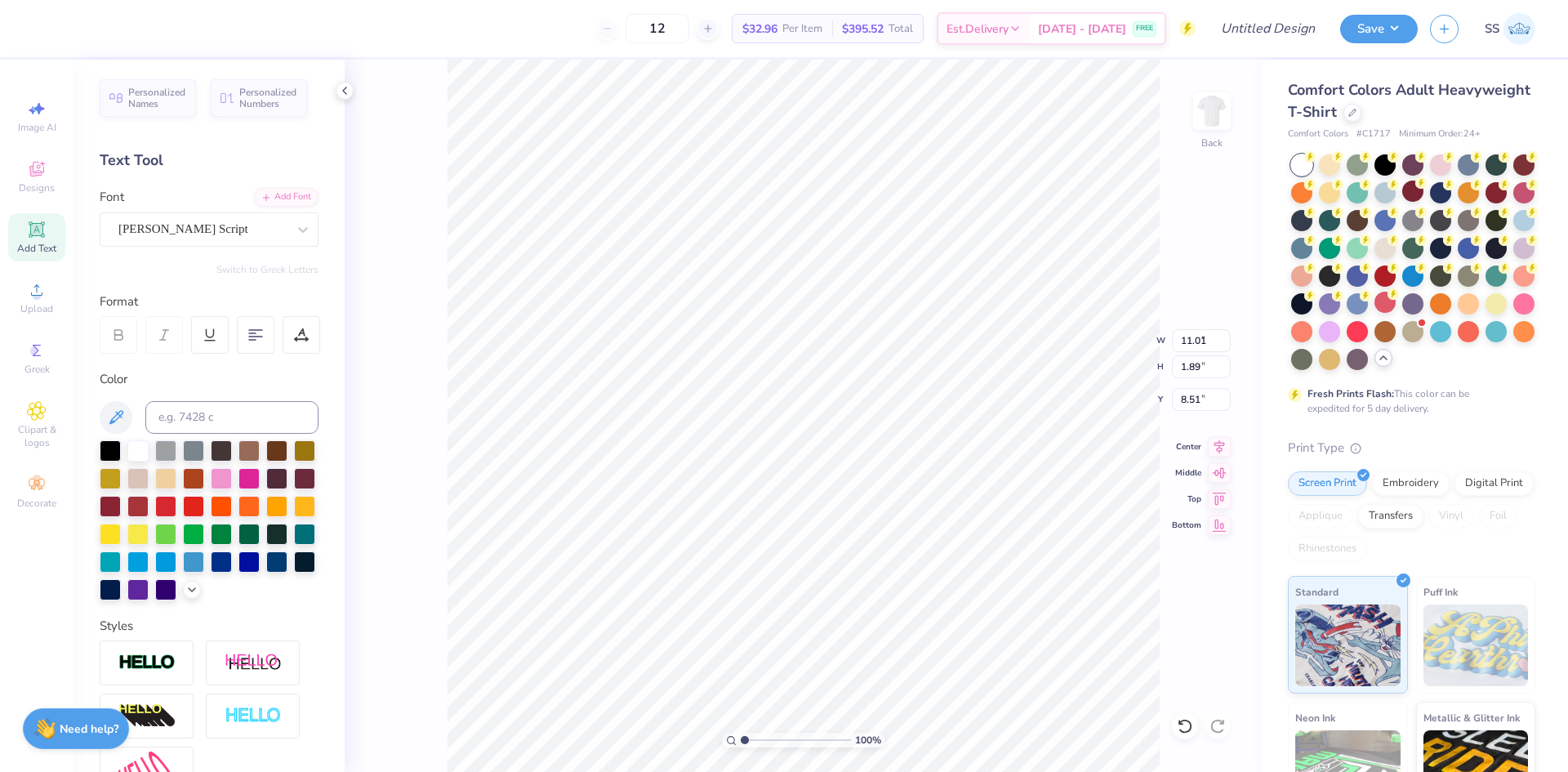
type input "9.19"
click at [288, 231] on div at bounding box center [303, 230] width 30 height 30
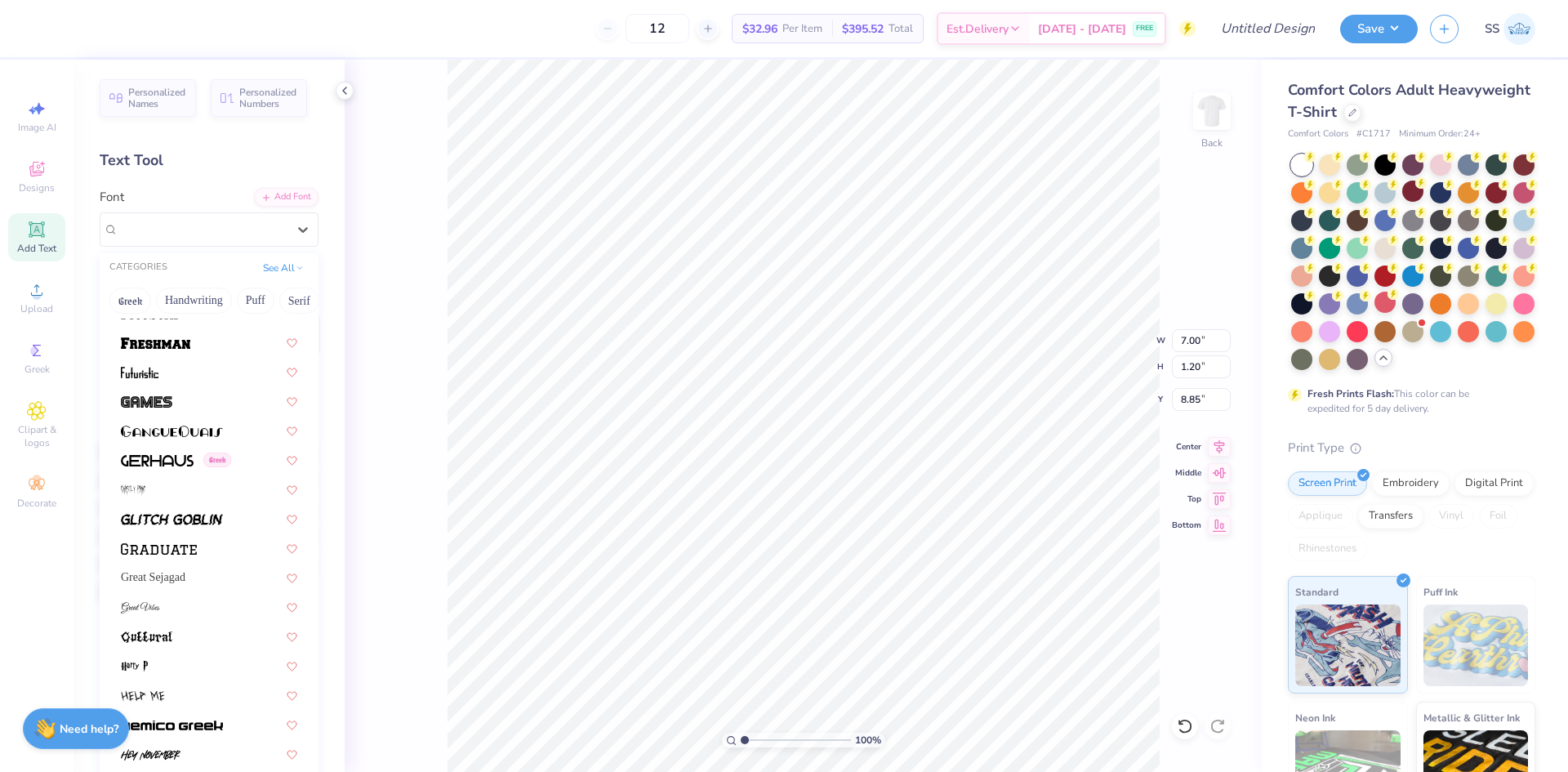
scroll to position [3680, 0]
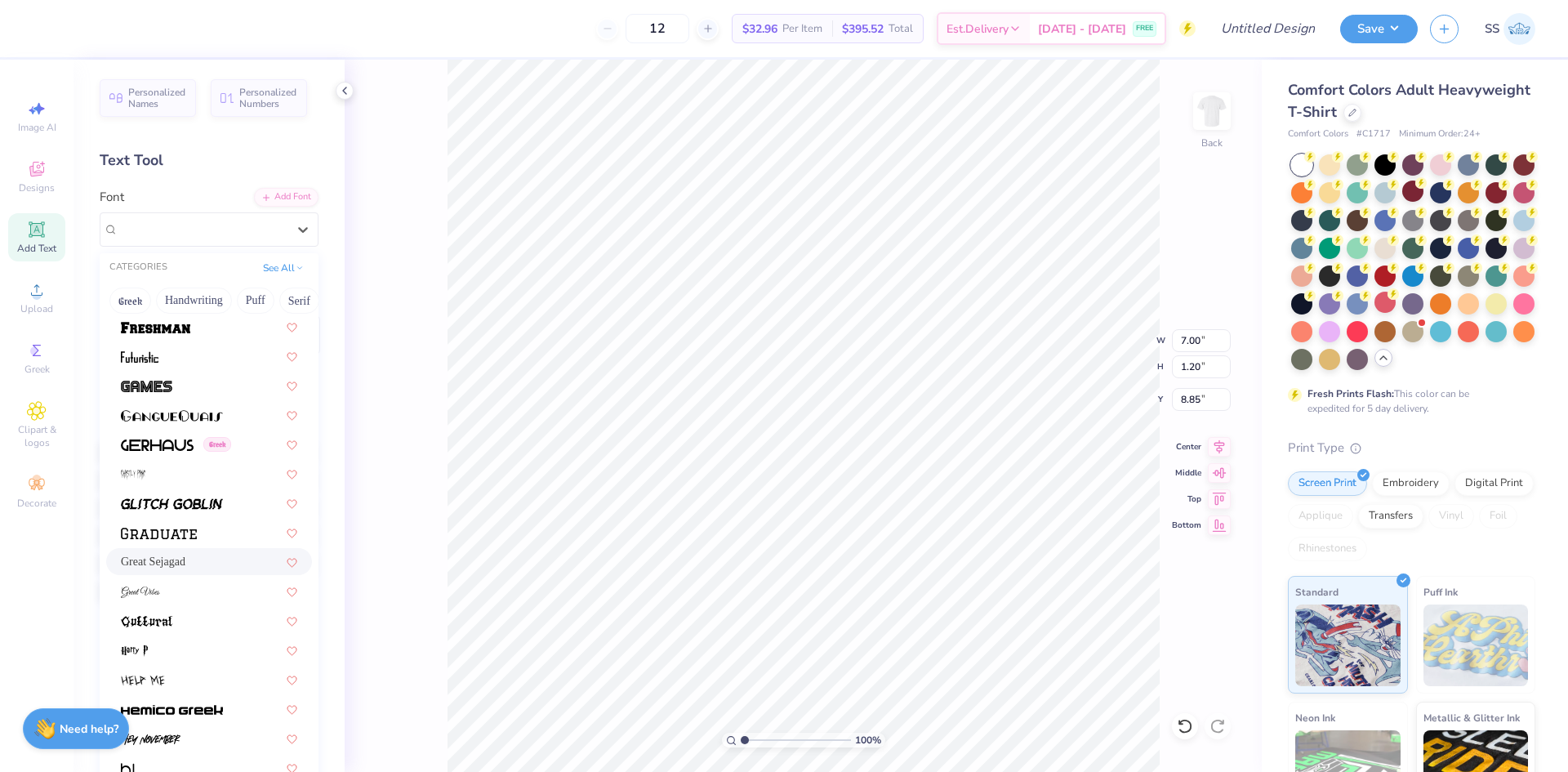
click at [222, 560] on div "Great Sejagad" at bounding box center [209, 561] width 176 height 17
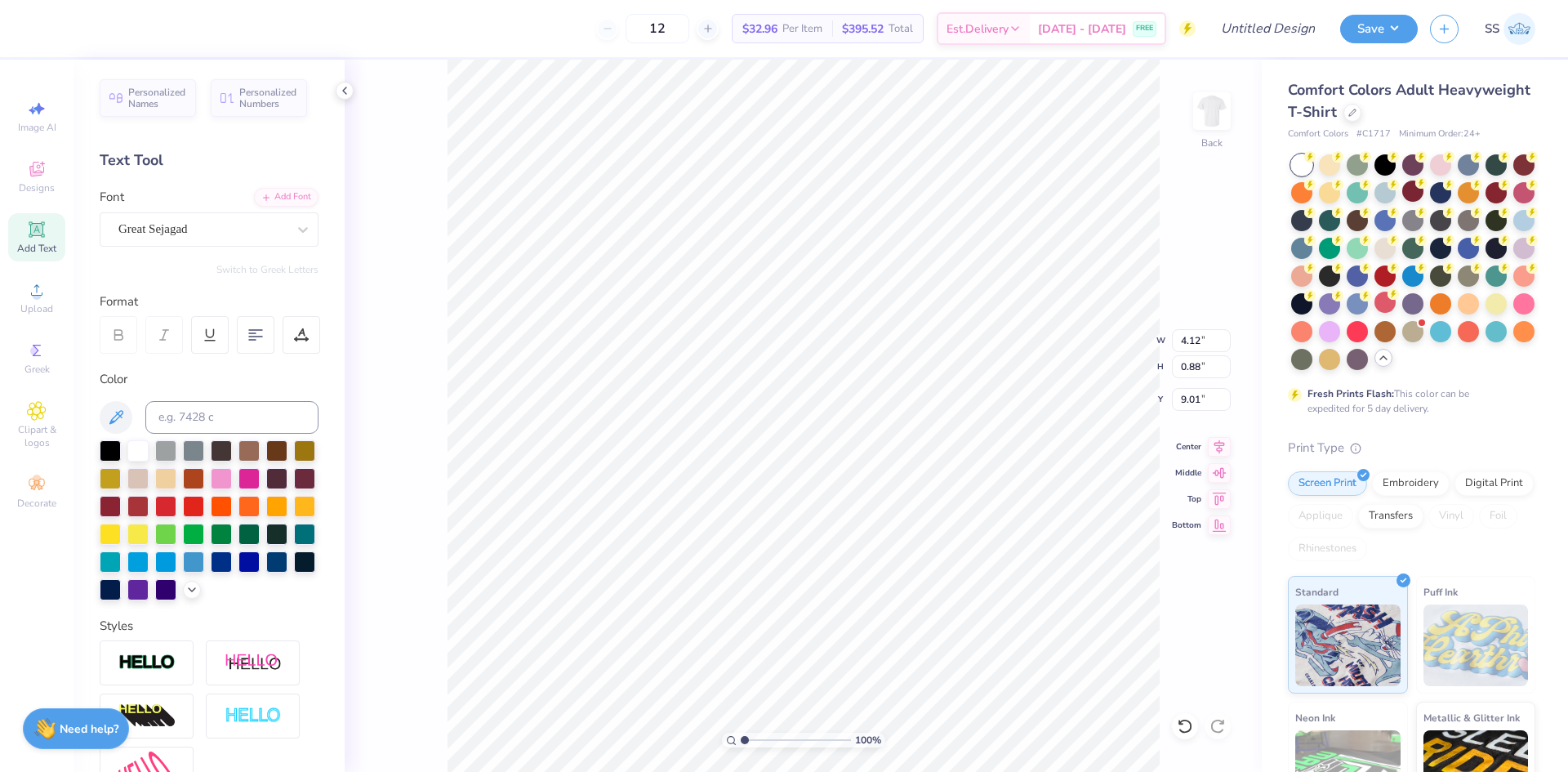
type input "4.12"
type input "0.88"
type input "9.01"
type input "7.68"
type input "1.64"
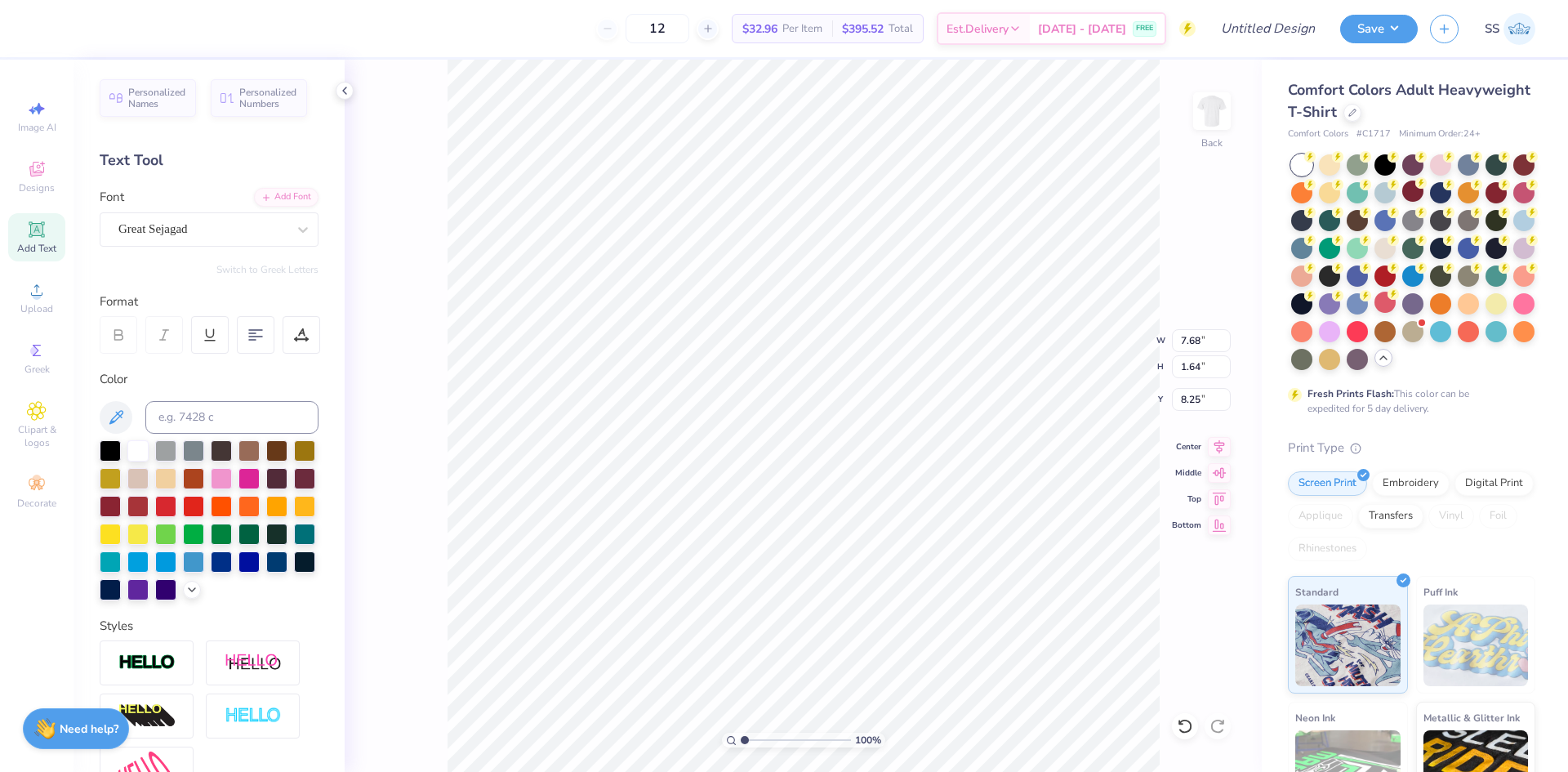
type input "8.87"
click at [1430, 313] on div at bounding box center [1440, 302] width 21 height 21
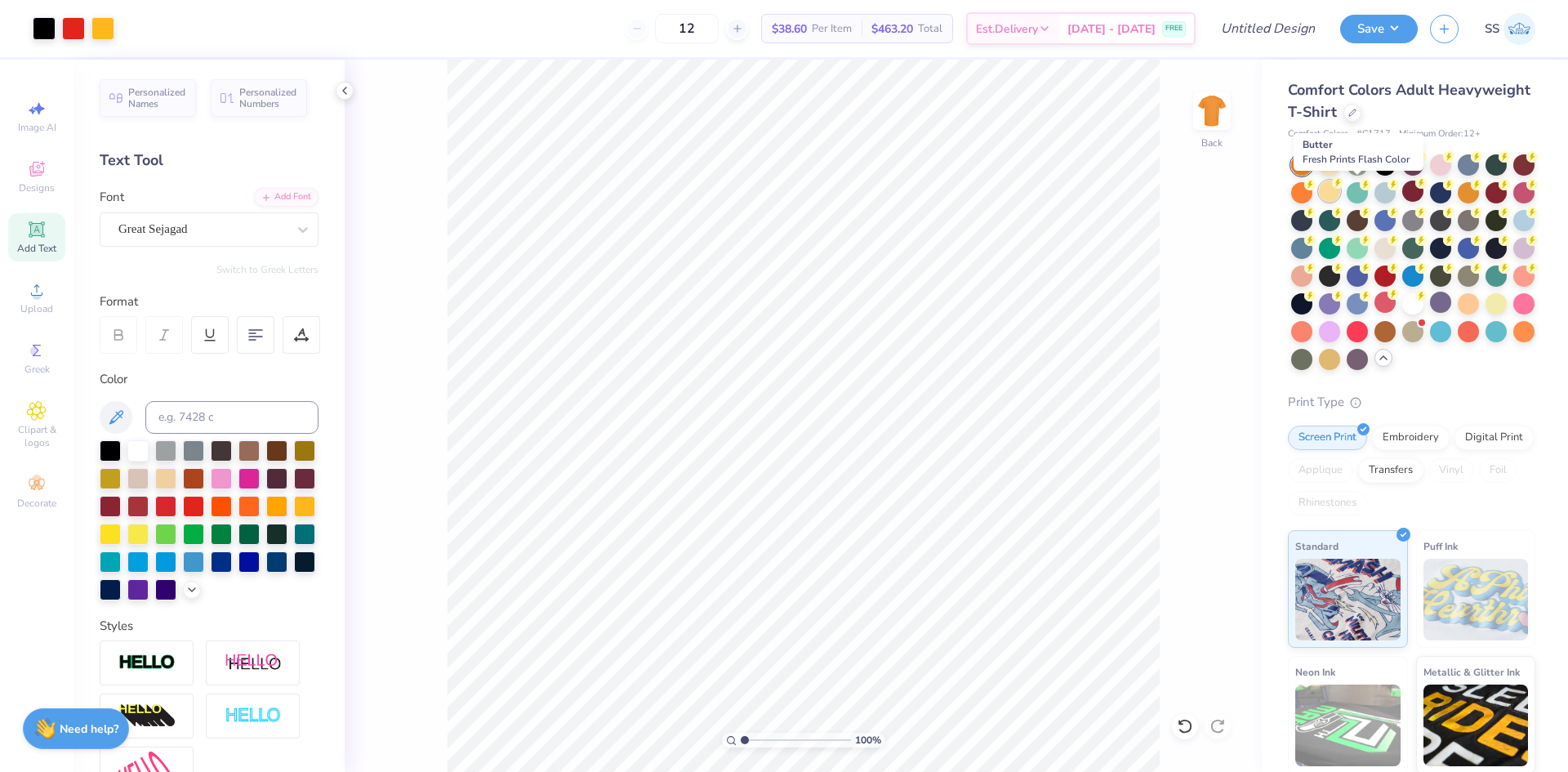
click at [1340, 197] on div at bounding box center [1329, 190] width 21 height 21
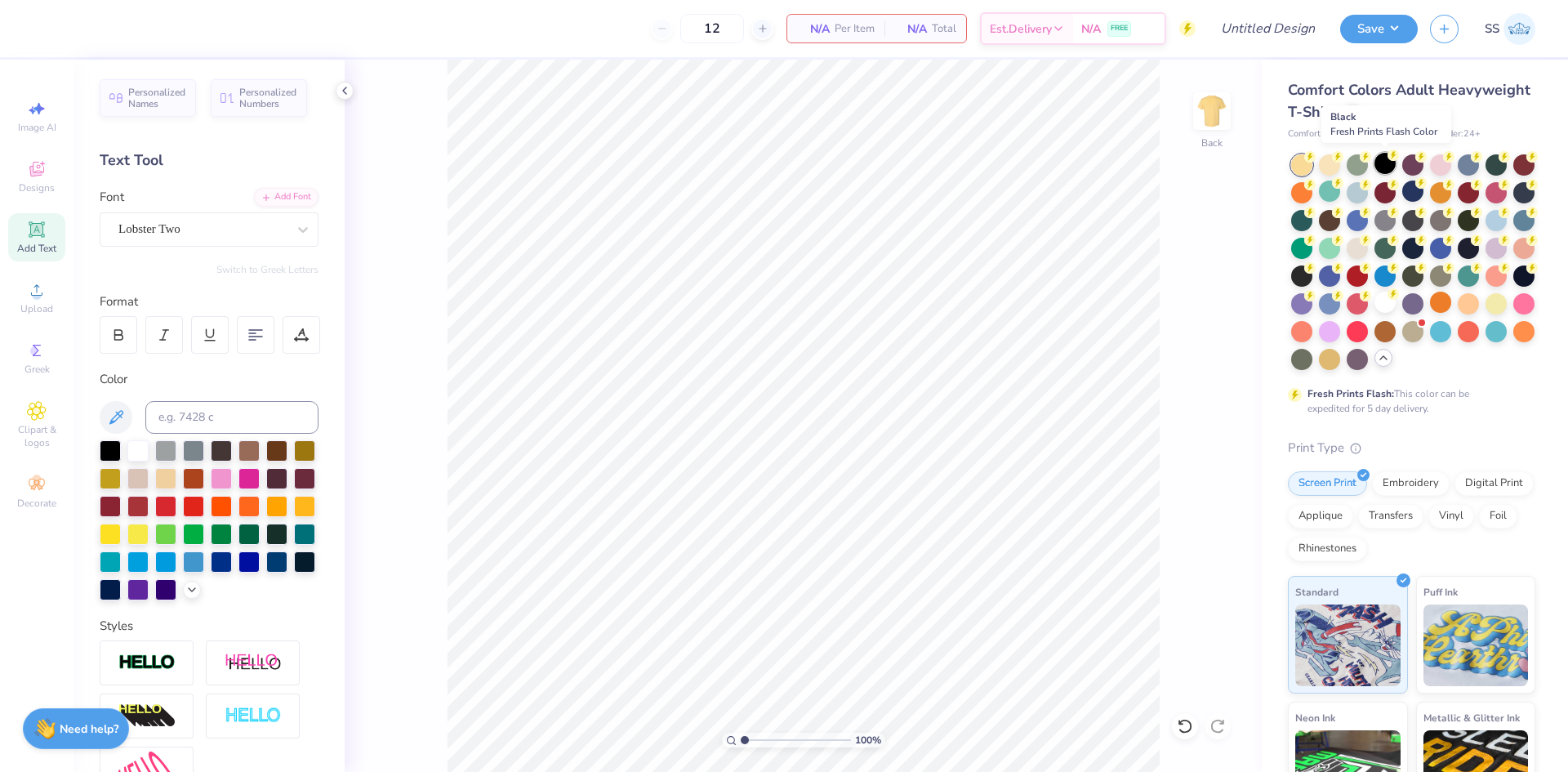
click at [1387, 168] on div at bounding box center [1385, 162] width 21 height 21
click at [40, 419] on icon at bounding box center [37, 411] width 18 height 18
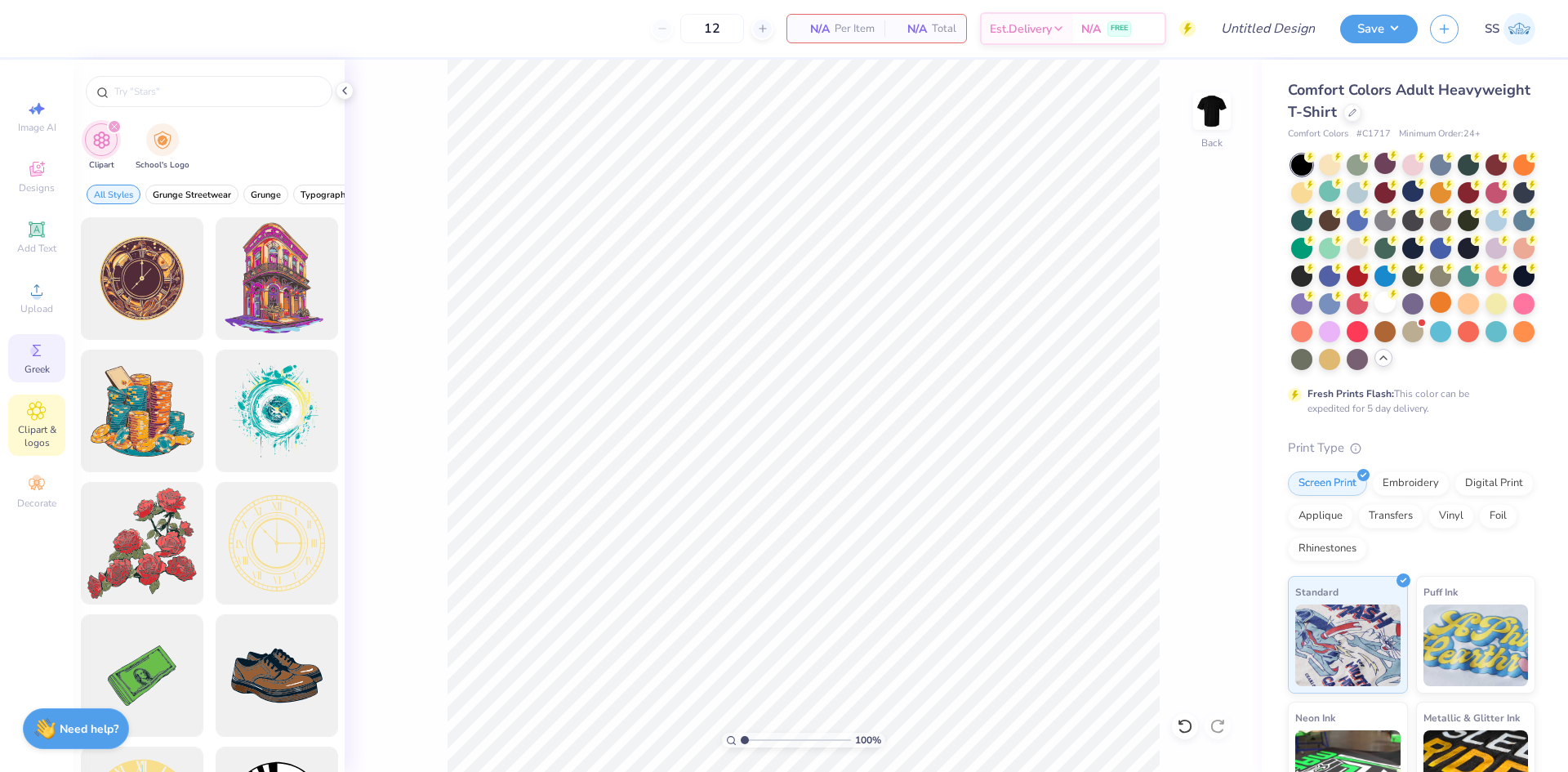
click at [45, 367] on span "Greek" at bounding box center [38, 369] width 26 height 13
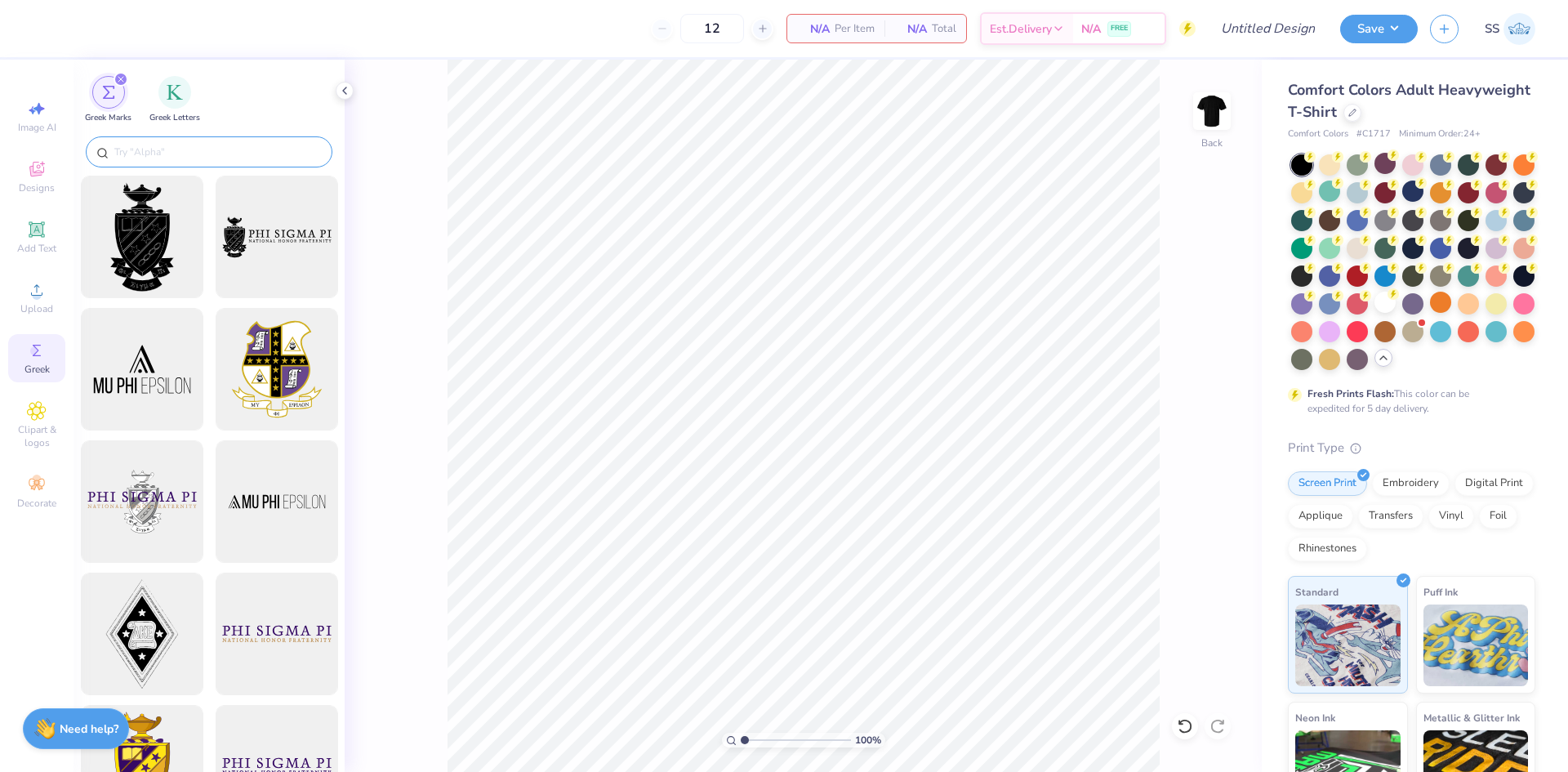
click at [171, 151] on input "text" at bounding box center [217, 151] width 209 height 17
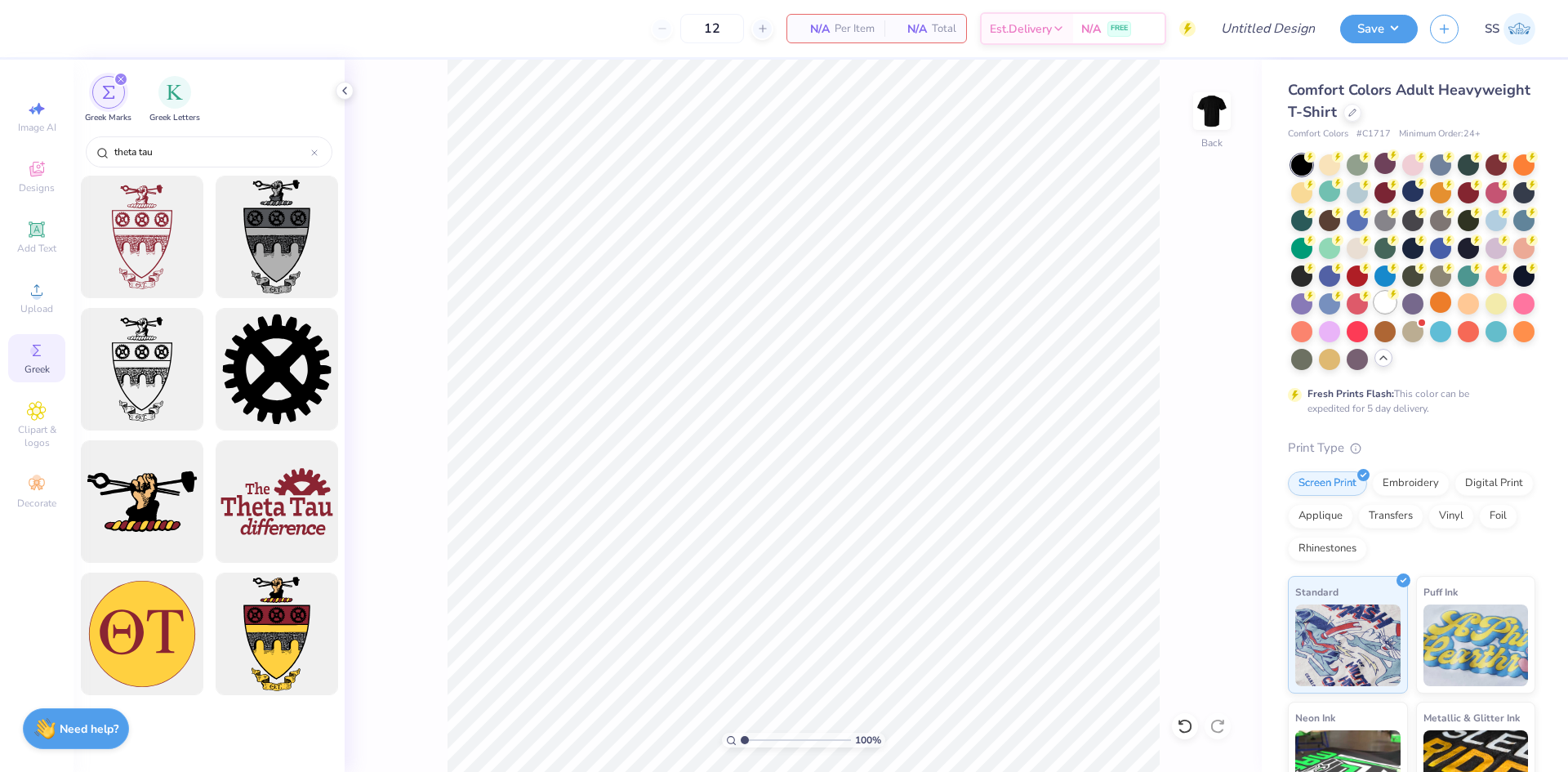
type input "theta tau"
click at [1375, 313] on div at bounding box center [1385, 302] width 21 height 21
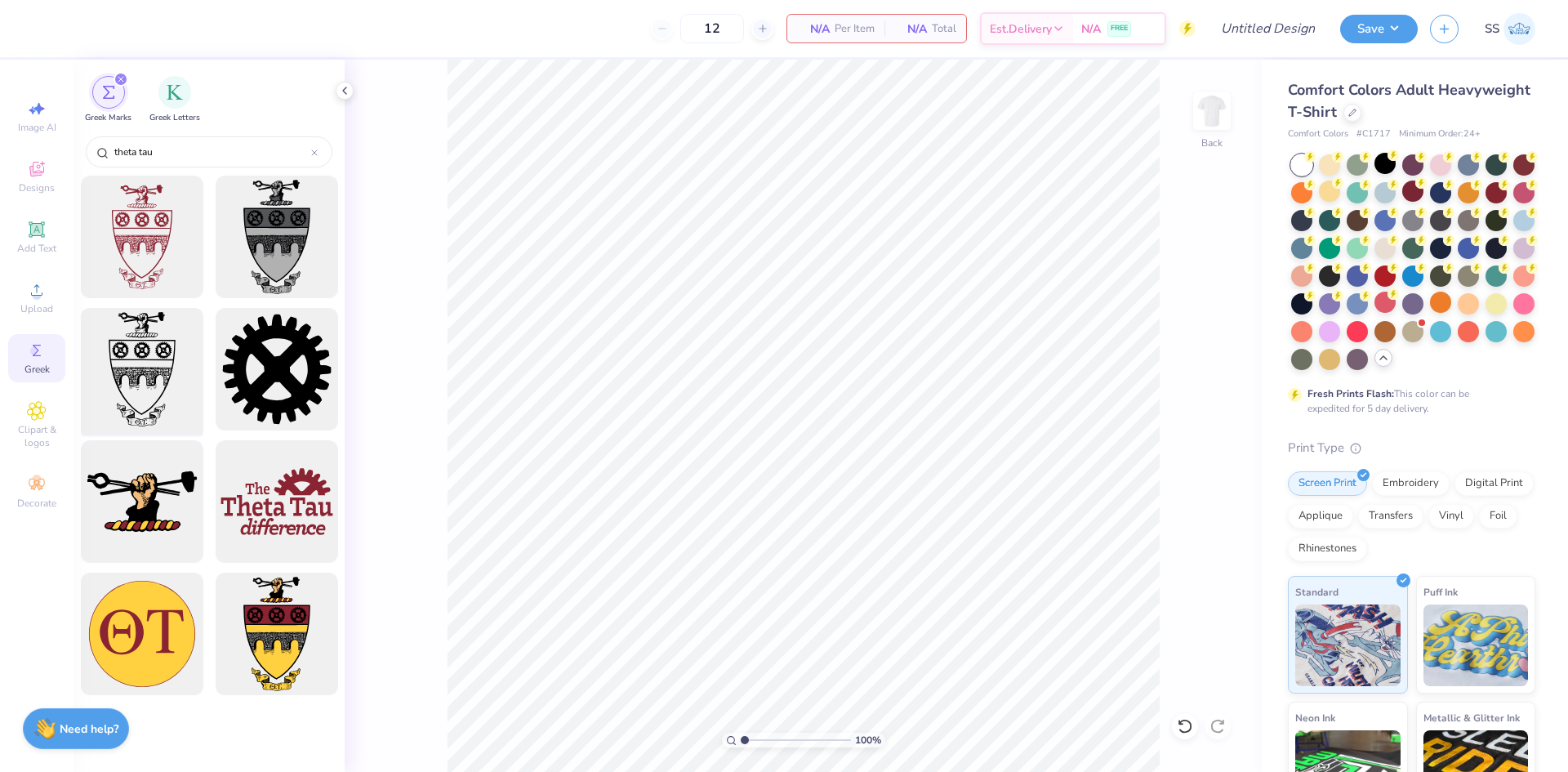
click at [166, 357] on div at bounding box center [141, 369] width 135 height 135
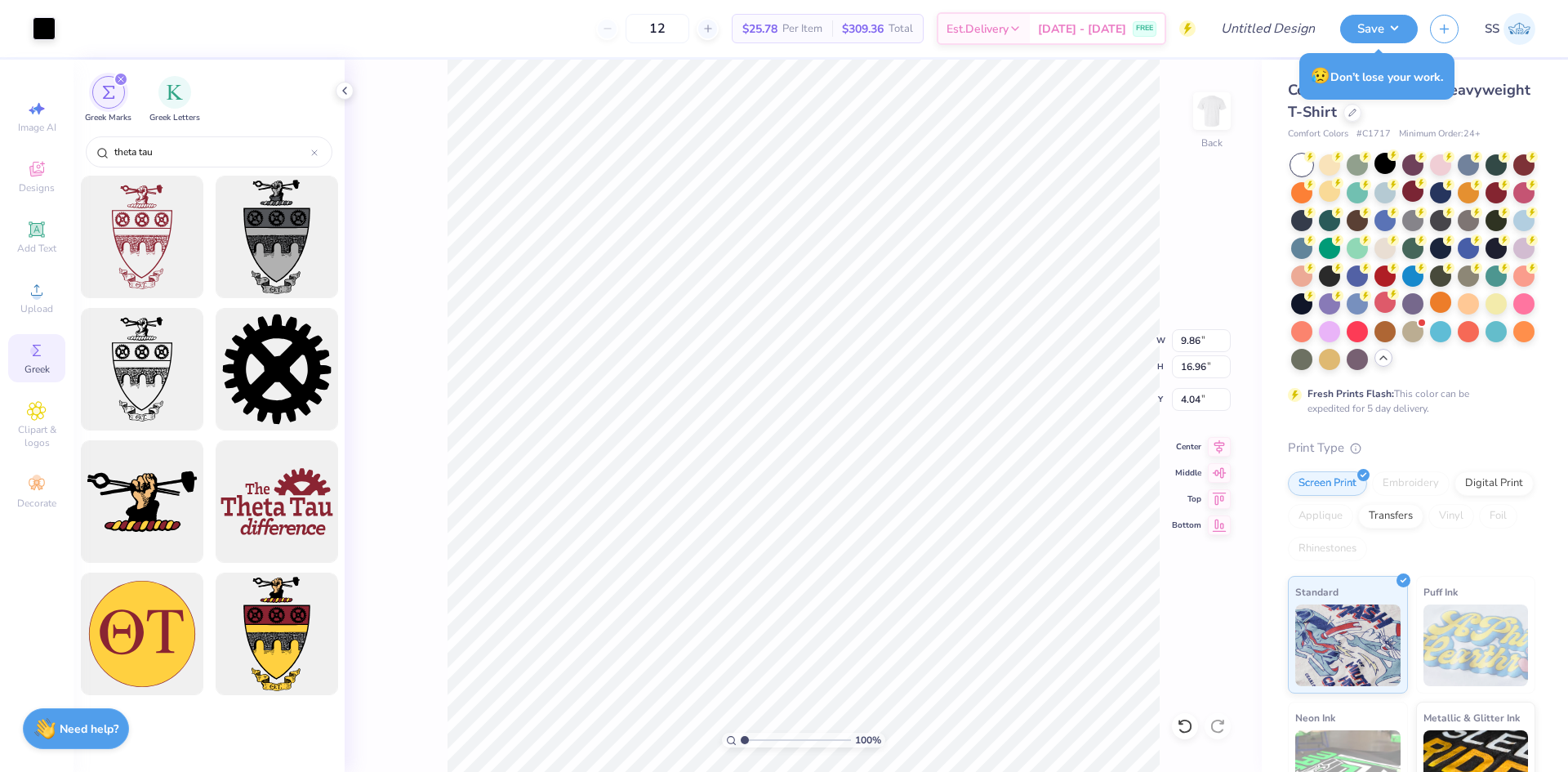
type input "9.86"
type input "16.96"
type input "4.04"
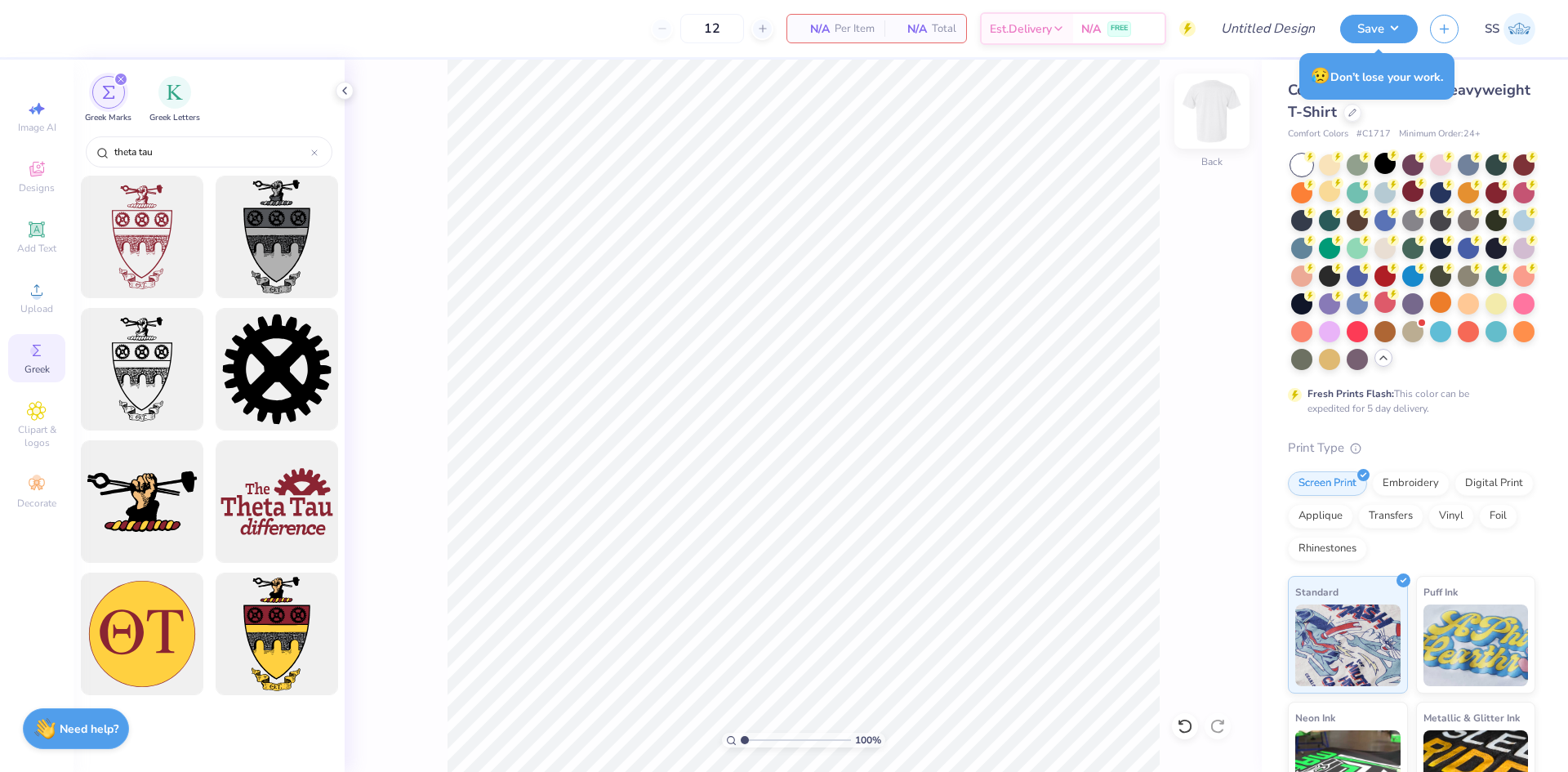
click at [1196, 127] on img at bounding box center [1212, 111] width 65 height 65
click at [151, 392] on div at bounding box center [142, 369] width 123 height 123
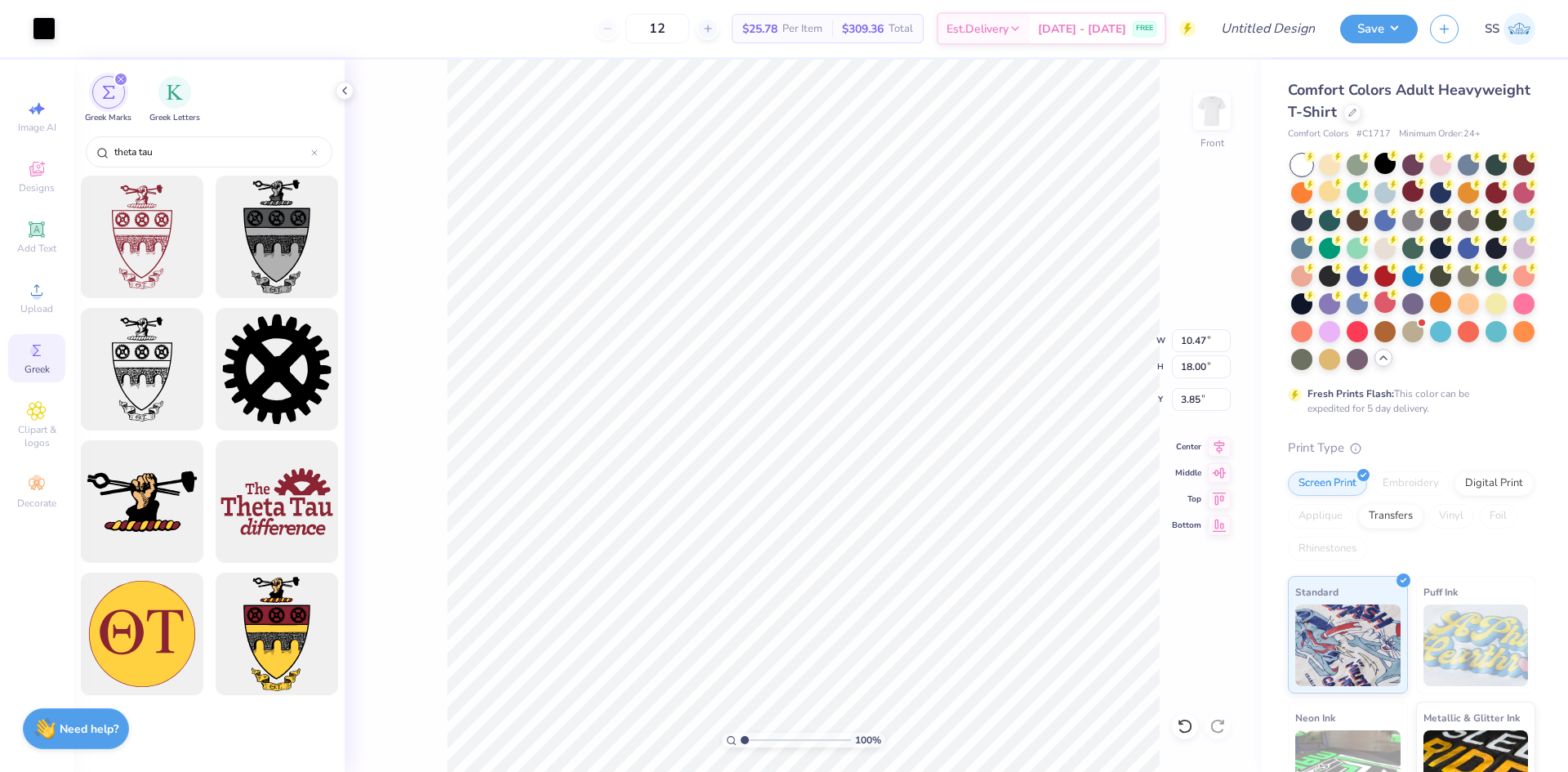
type input "3.85"
click at [1215, 100] on img at bounding box center [1212, 111] width 65 height 65
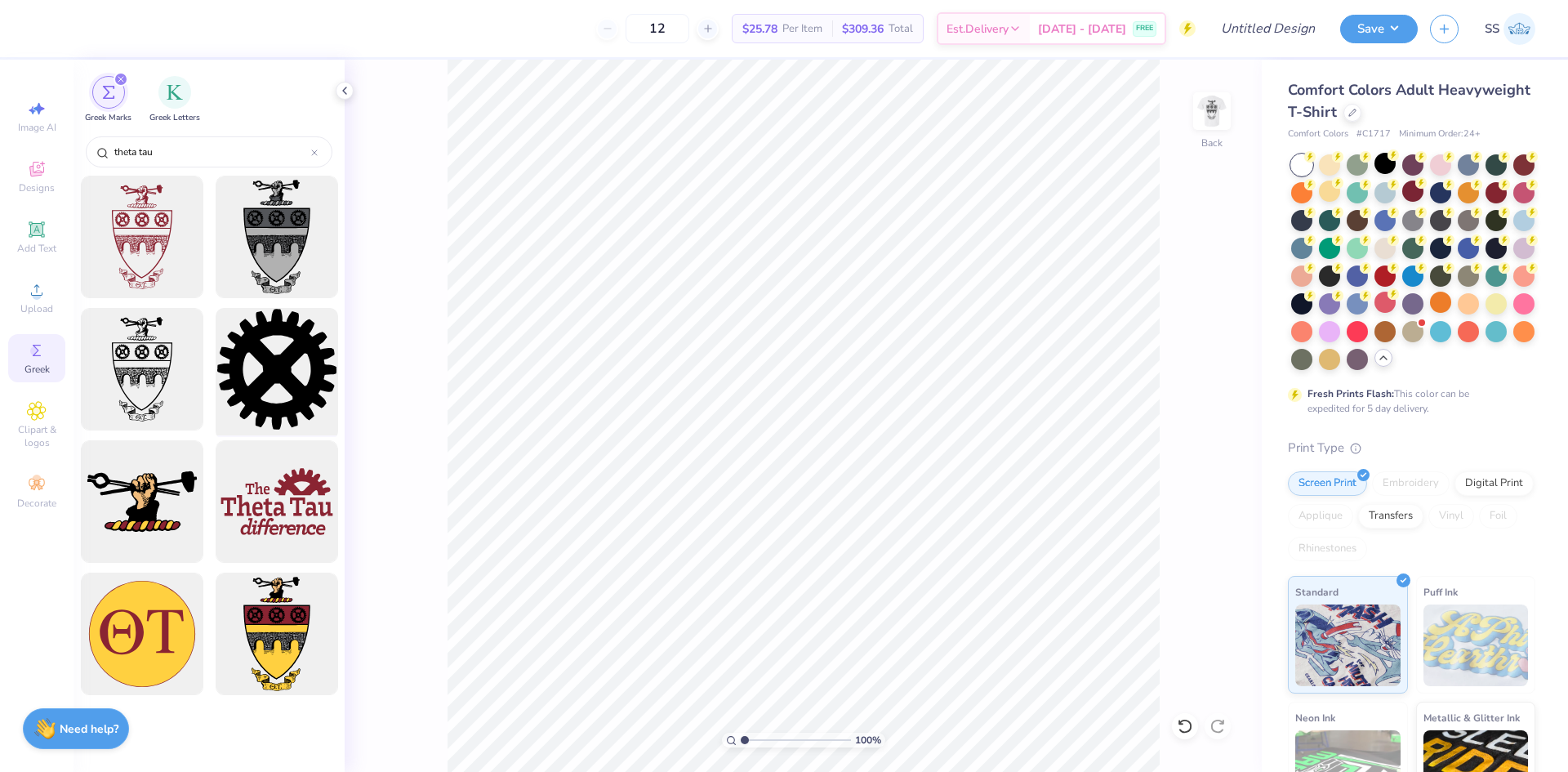
click at [271, 366] on div at bounding box center [276, 369] width 135 height 135
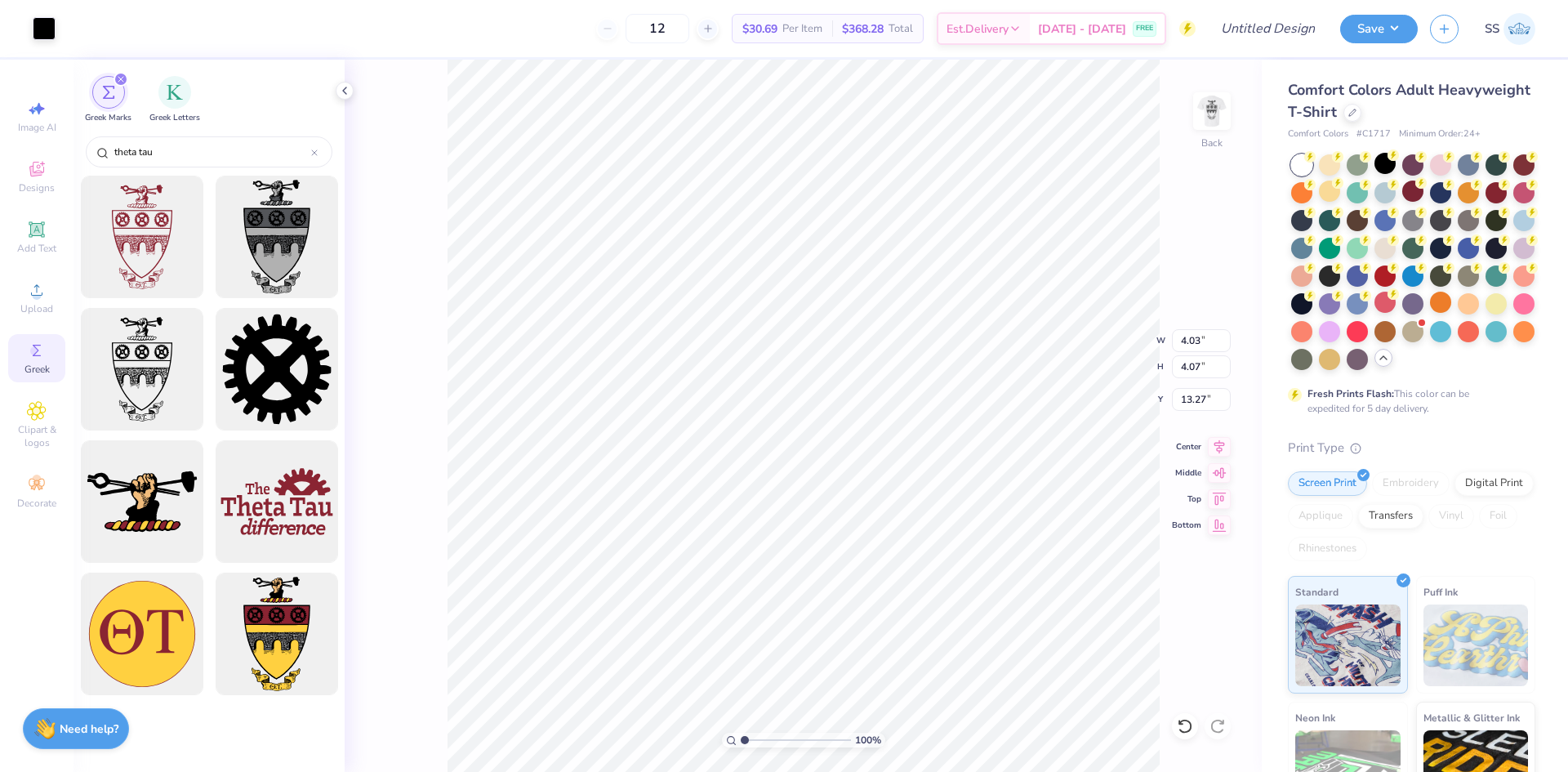
type input "4.03"
type input "4.07"
type input "3.60"
click at [36, 242] on span "Add Text" at bounding box center [37, 247] width 40 height 13
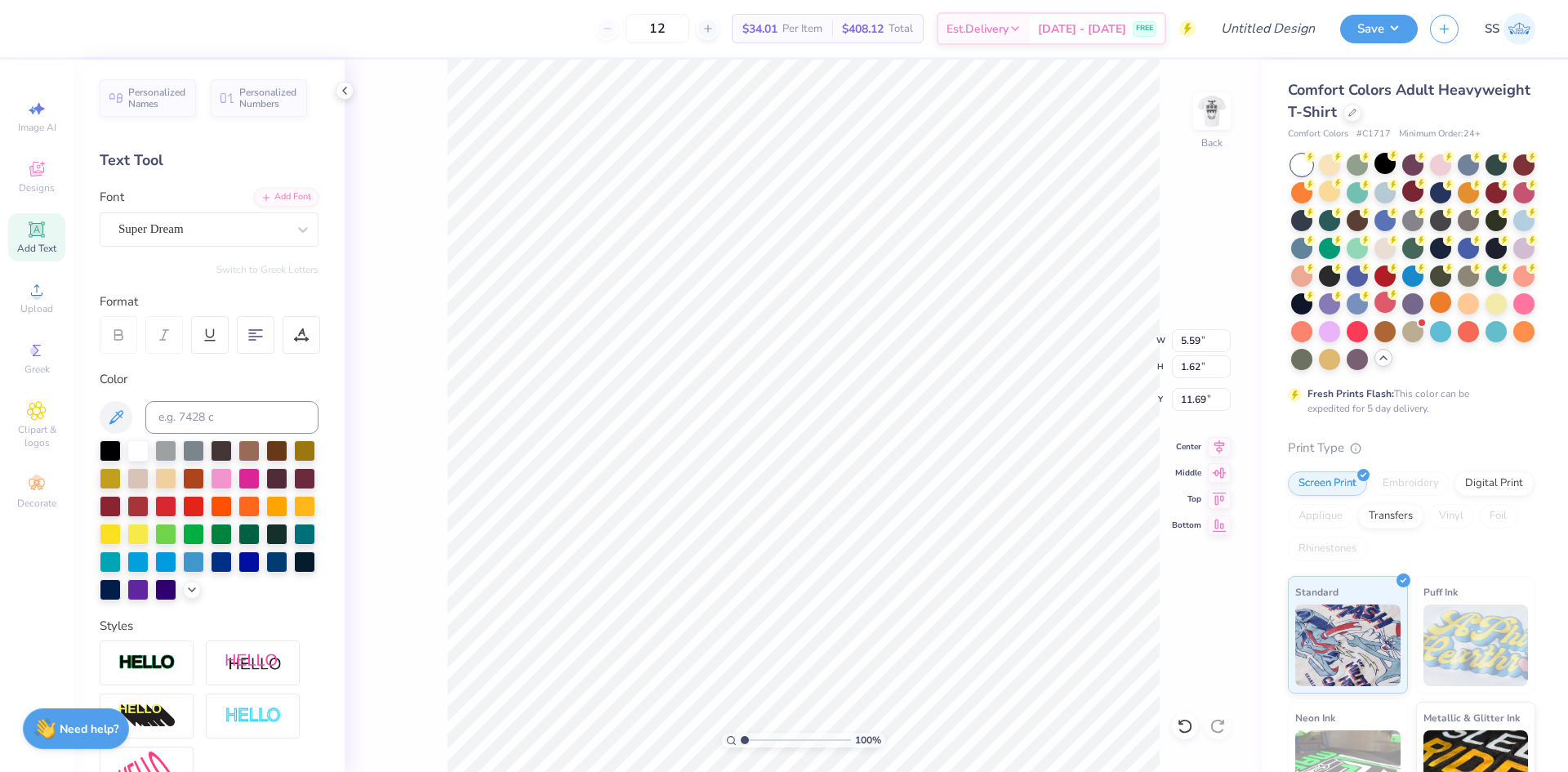
scroll to position [14, 4]
type textarea "Theta Tau"
click at [106, 447] on div at bounding box center [110, 448] width 21 height 21
click at [298, 232] on icon at bounding box center [303, 231] width 10 height 6
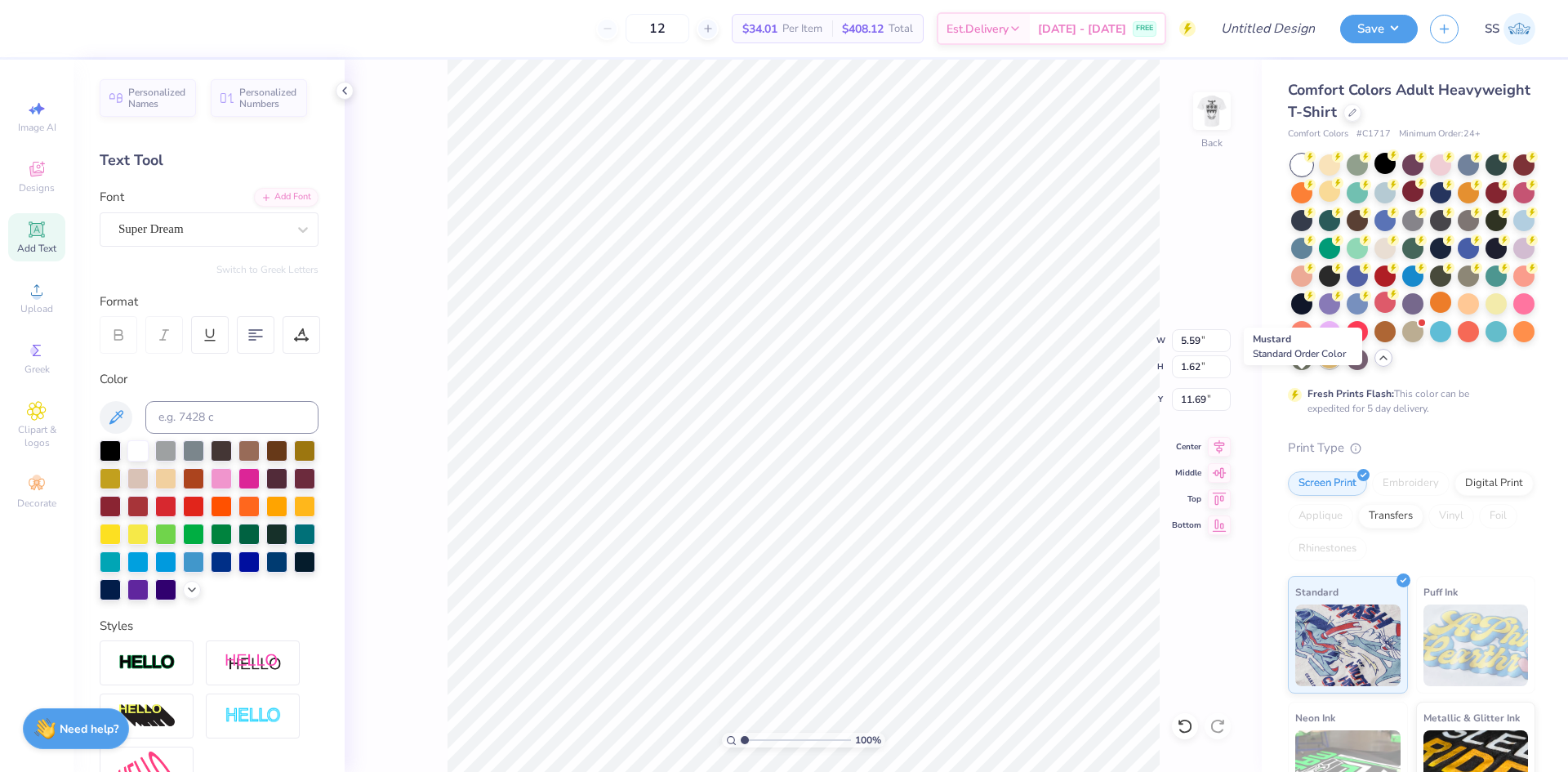
click at [1319, 368] on div at bounding box center [1329, 357] width 21 height 21
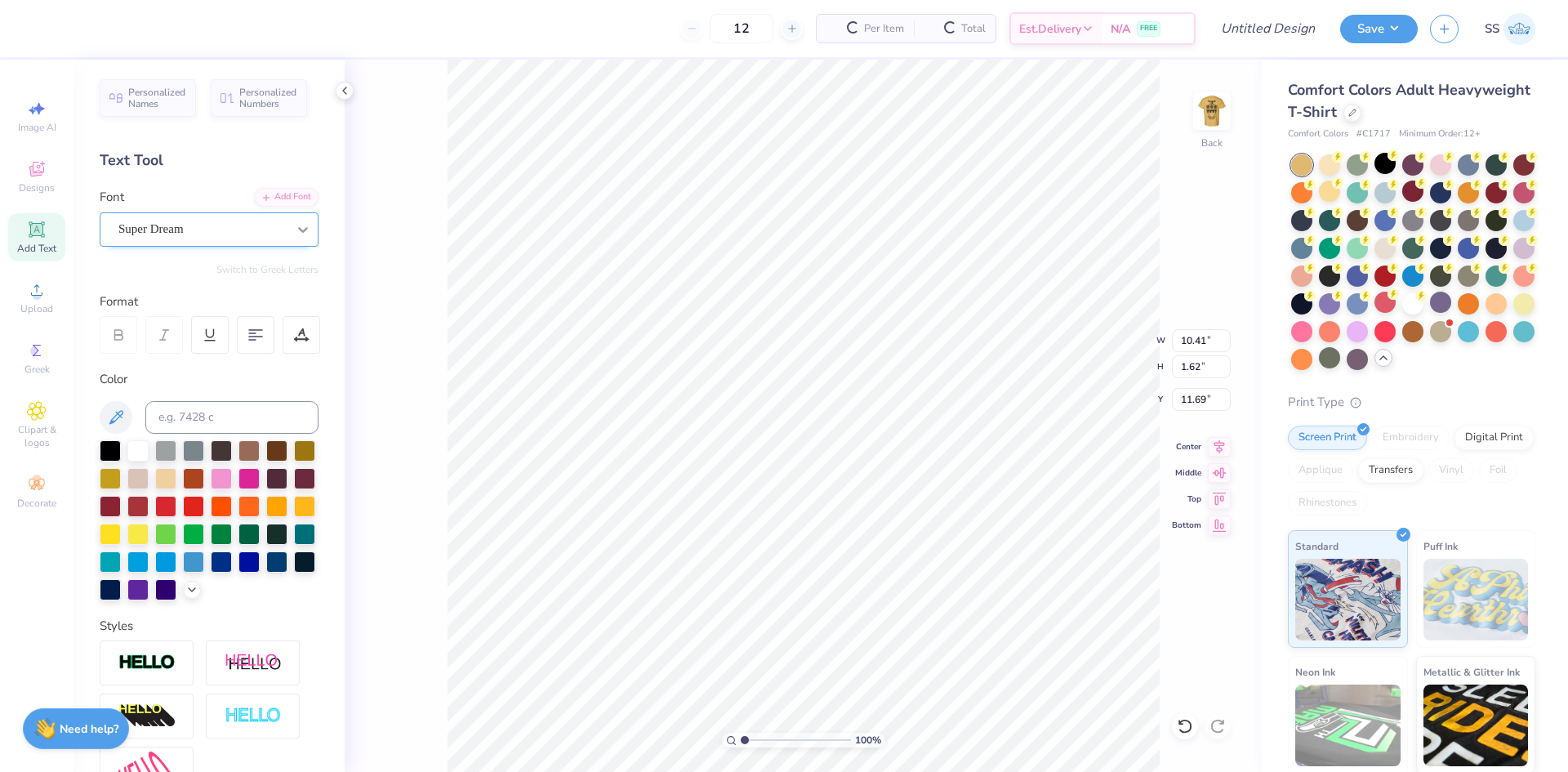
type input "10.41"
click at [1403, 313] on div at bounding box center [1413, 302] width 21 height 21
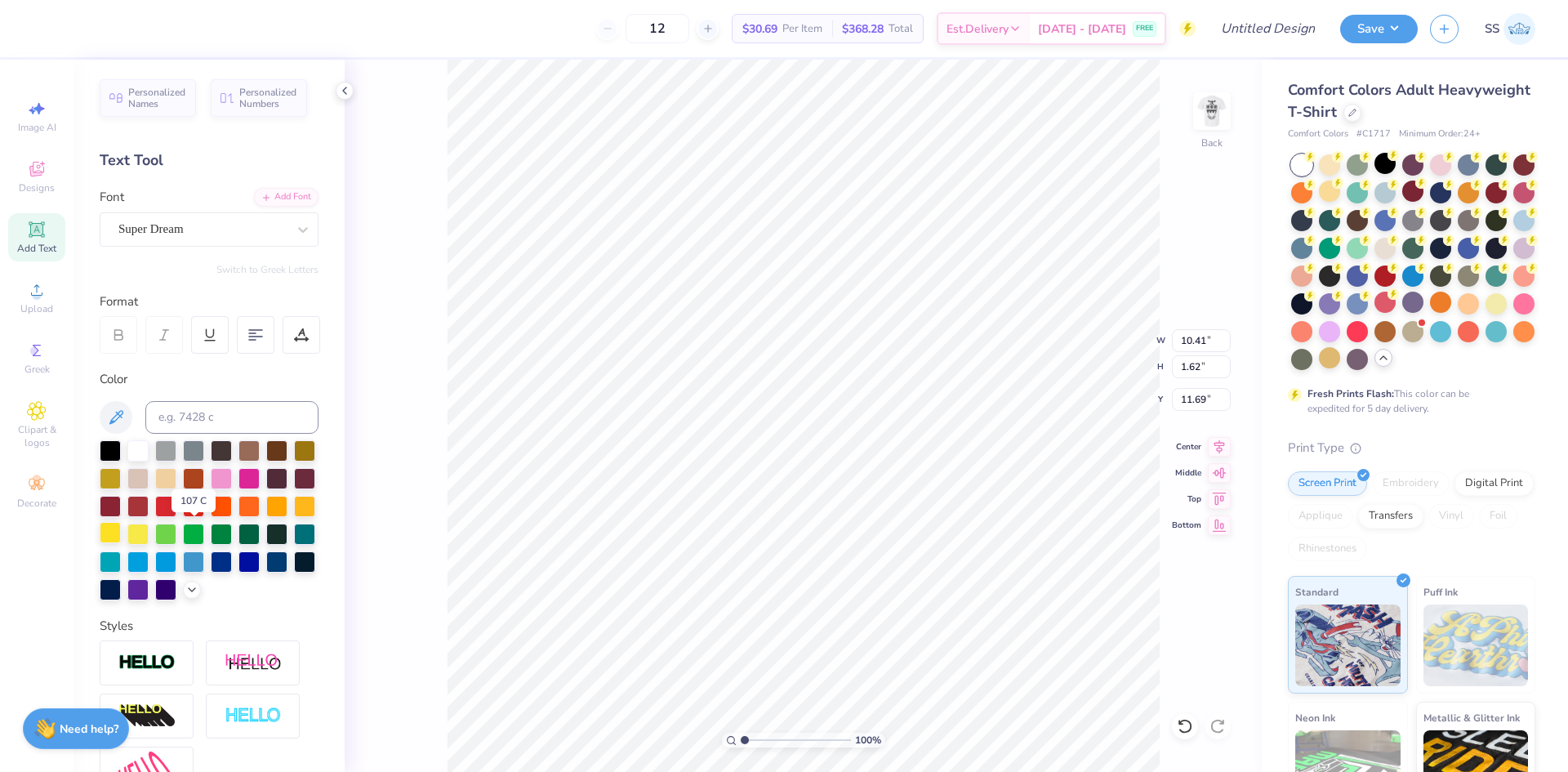
click at [121, 531] on div at bounding box center [110, 532] width 21 height 21
click at [294, 516] on div at bounding box center [304, 505] width 21 height 21
click at [295, 236] on icon at bounding box center [303, 230] width 17 height 17
click at [206, 358] on div "Lobster Two" at bounding box center [209, 357] width 176 height 17
type input "lobst"
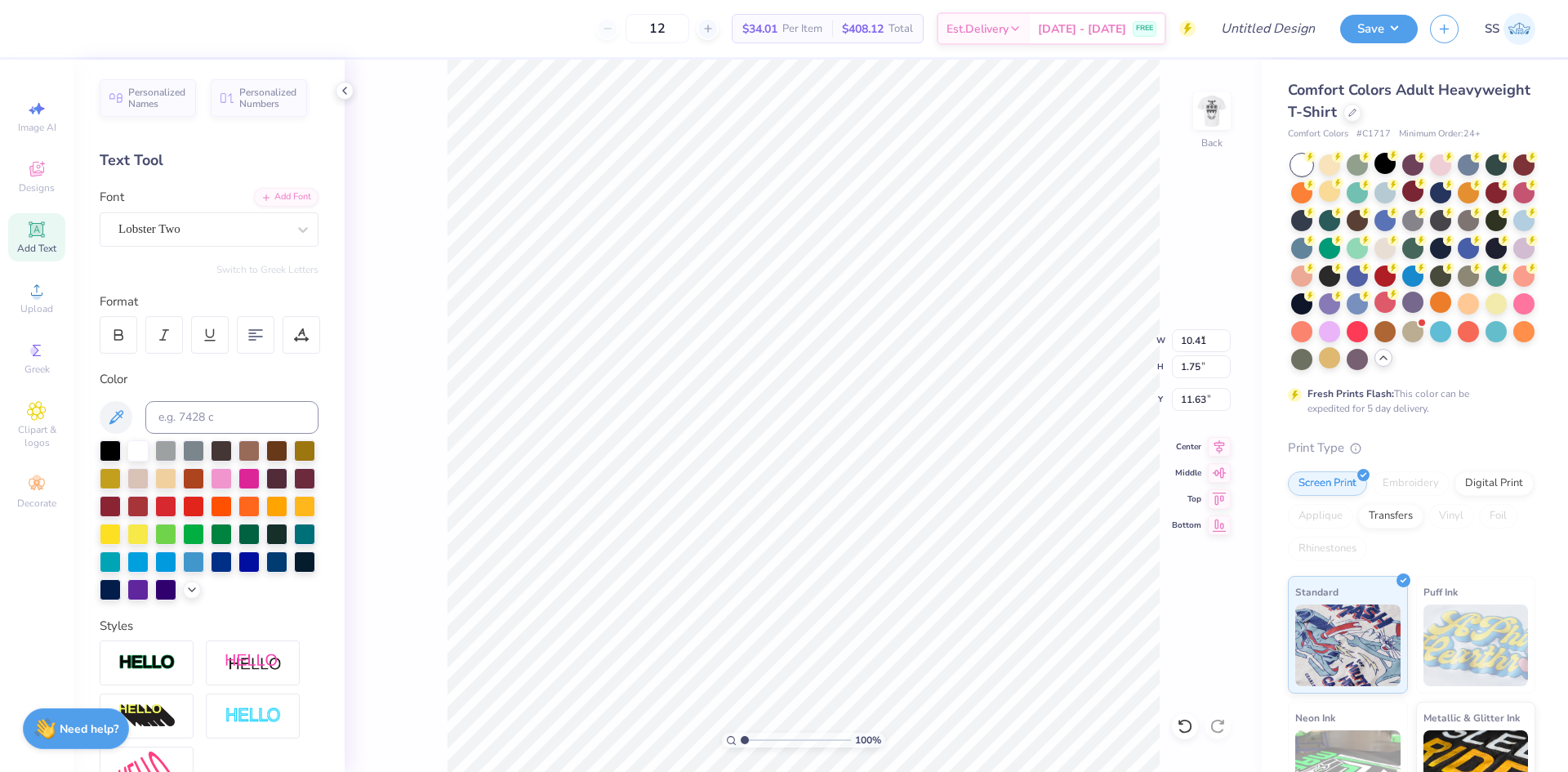
type input "9.12"
type input "1.75"
type input "11.63"
type input "6.94"
type input "1.33"
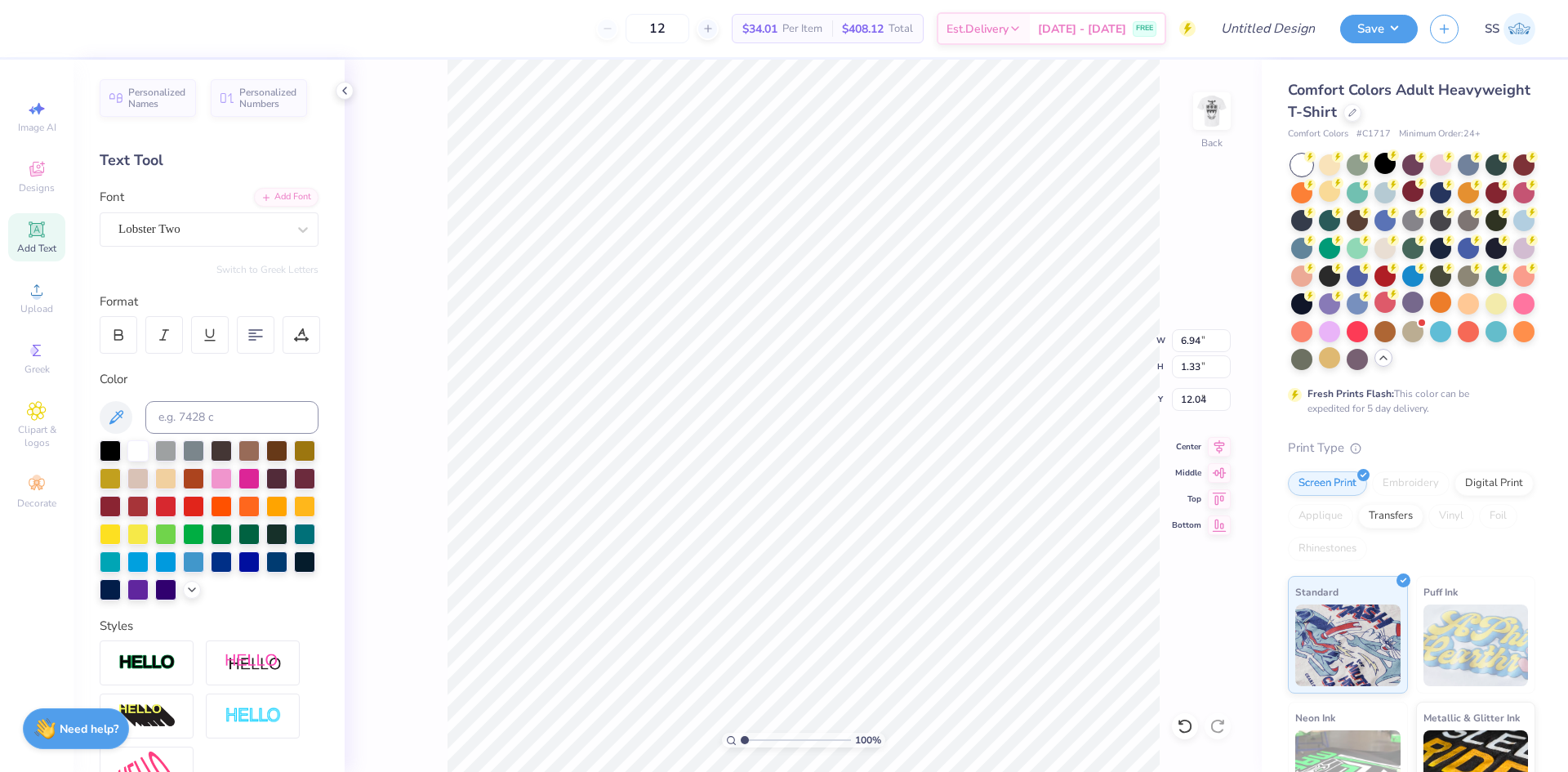
type input "3.00"
type input "4.03"
type input "4.07"
type input "4.61"
type input "6.94"
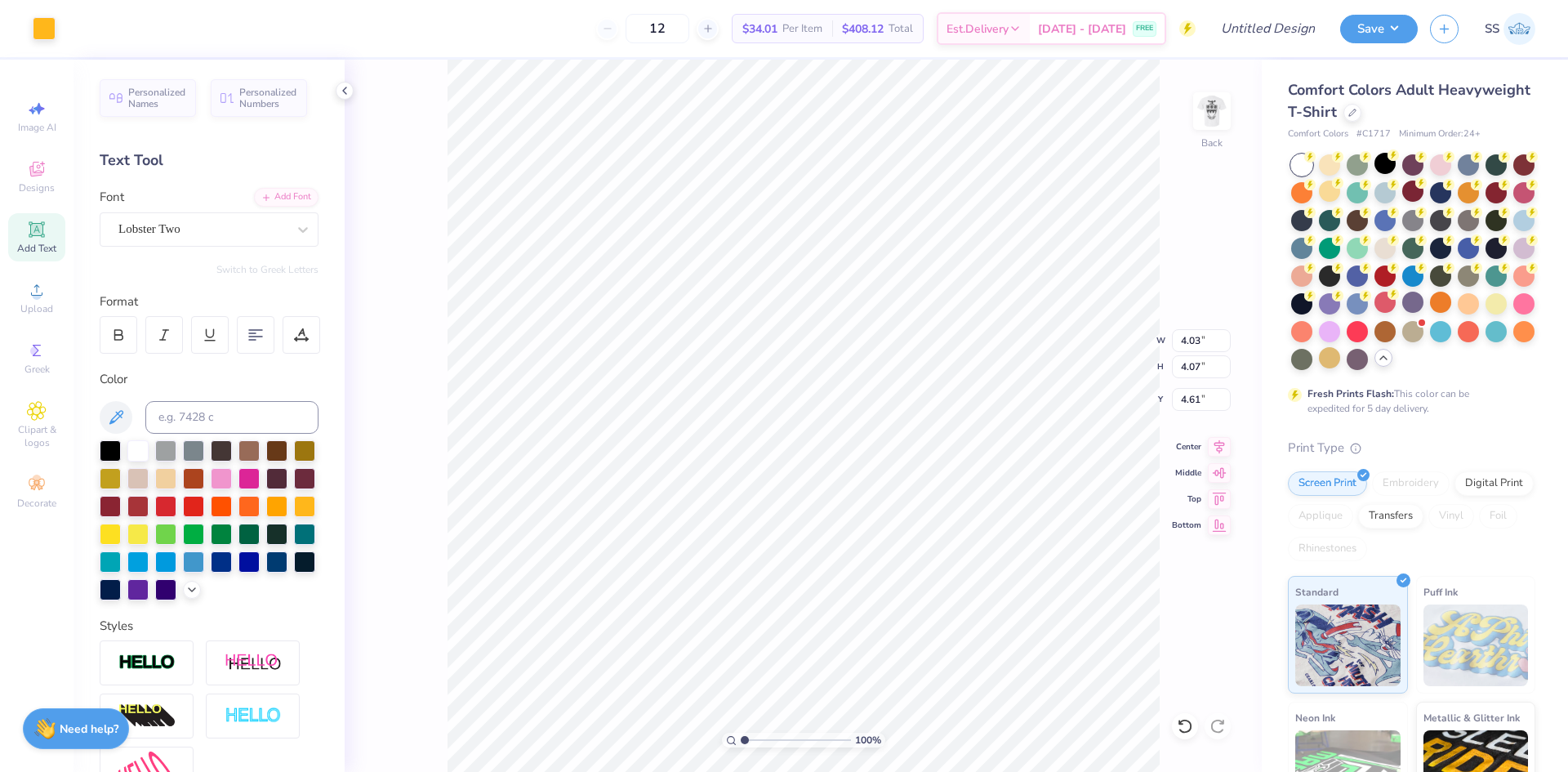
type input "1.33"
type input "3.00"
type input "6.94"
type input "1.33"
type input "3.00"
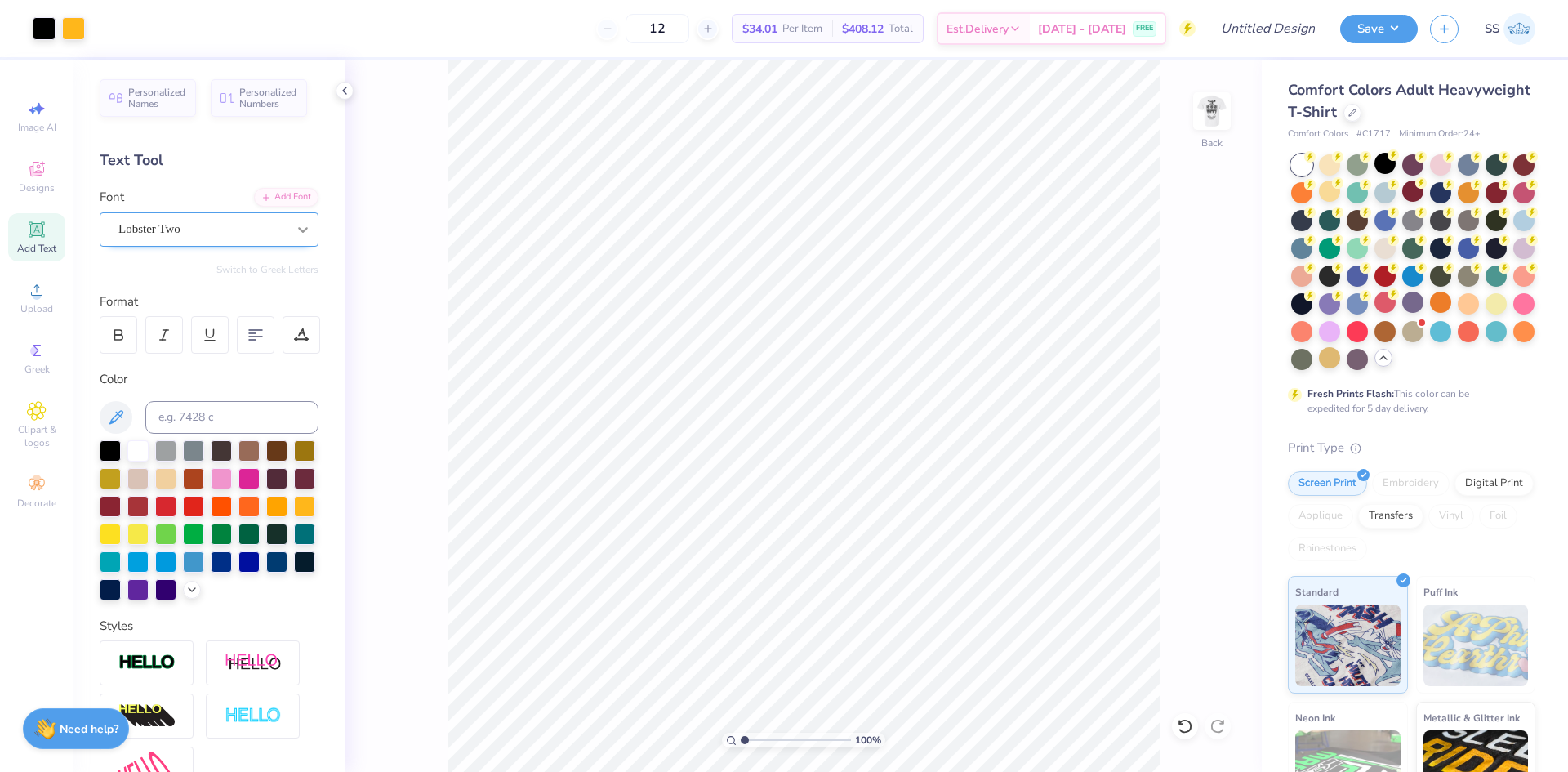
click at [295, 228] on icon at bounding box center [303, 230] width 17 height 17
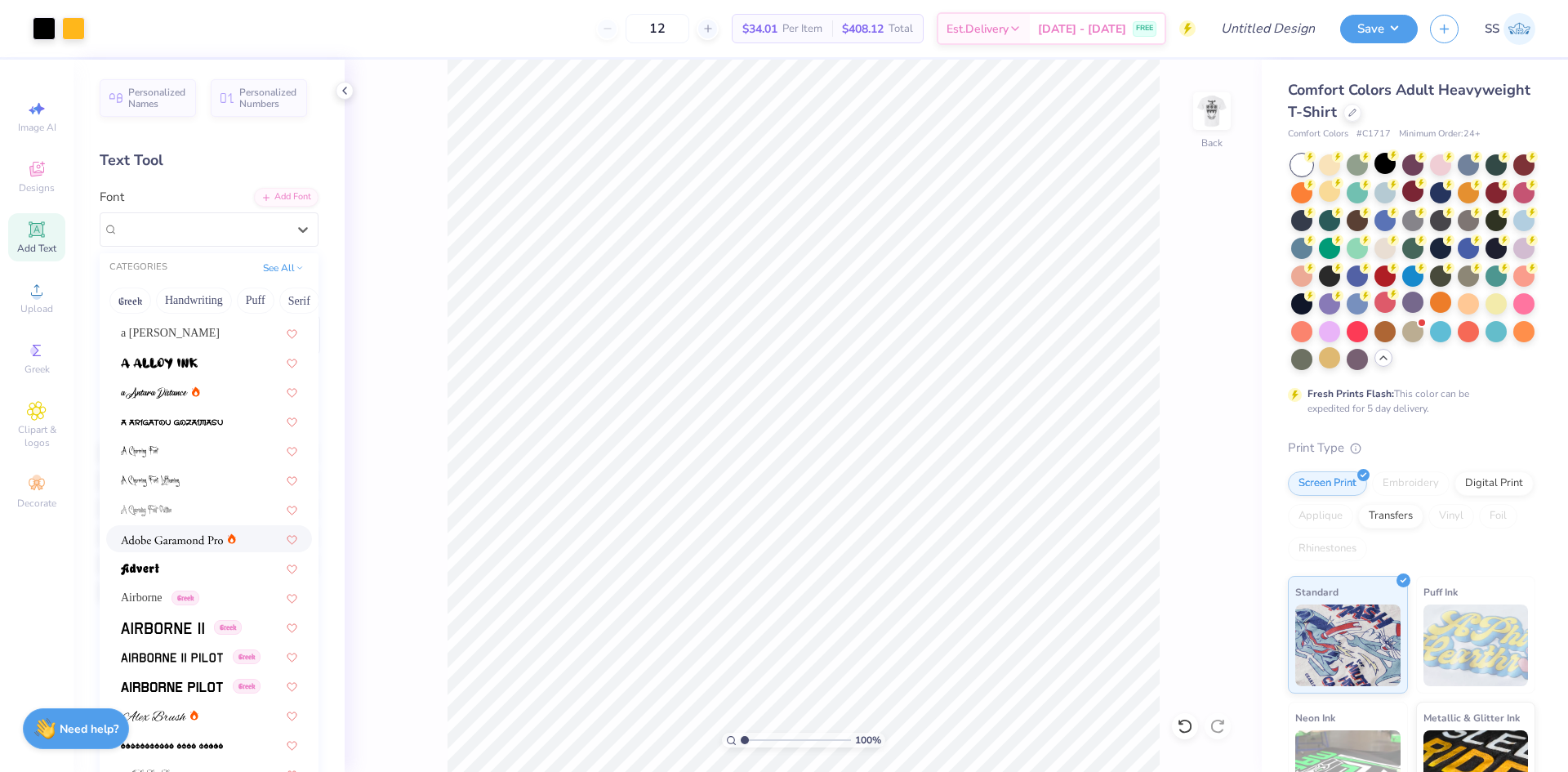
scroll to position [0, 0]
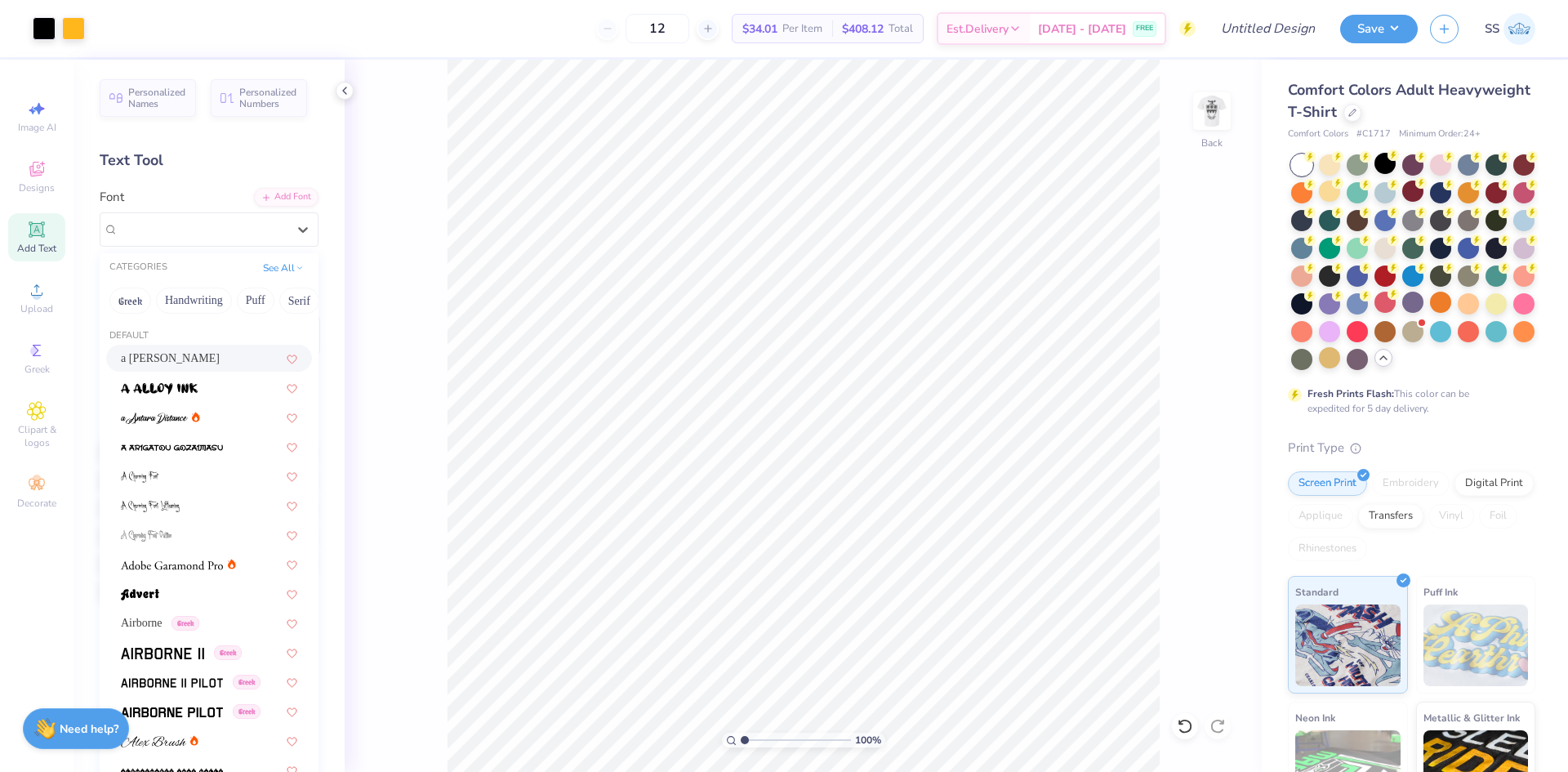
click at [397, 231] on div "100 % Back" at bounding box center [802, 416] width 917 height 713
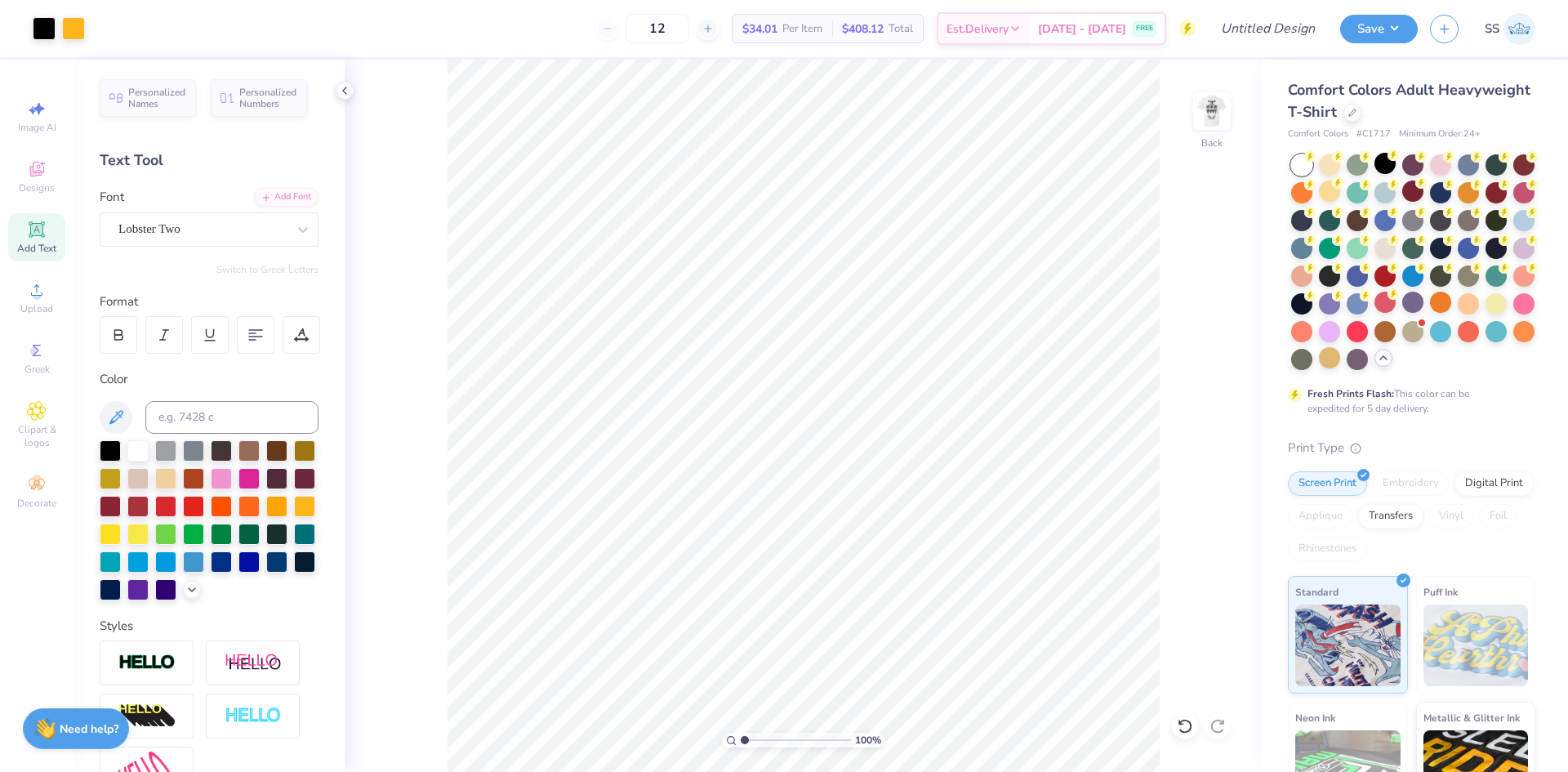
click at [28, 240] on div "Add Text" at bounding box center [37, 237] width 57 height 48
type textarea "[US_STATE][GEOGRAPHIC_DATA]"
click at [204, 505] on div at bounding box center [193, 505] width 21 height 21
click at [295, 228] on icon at bounding box center [303, 230] width 17 height 17
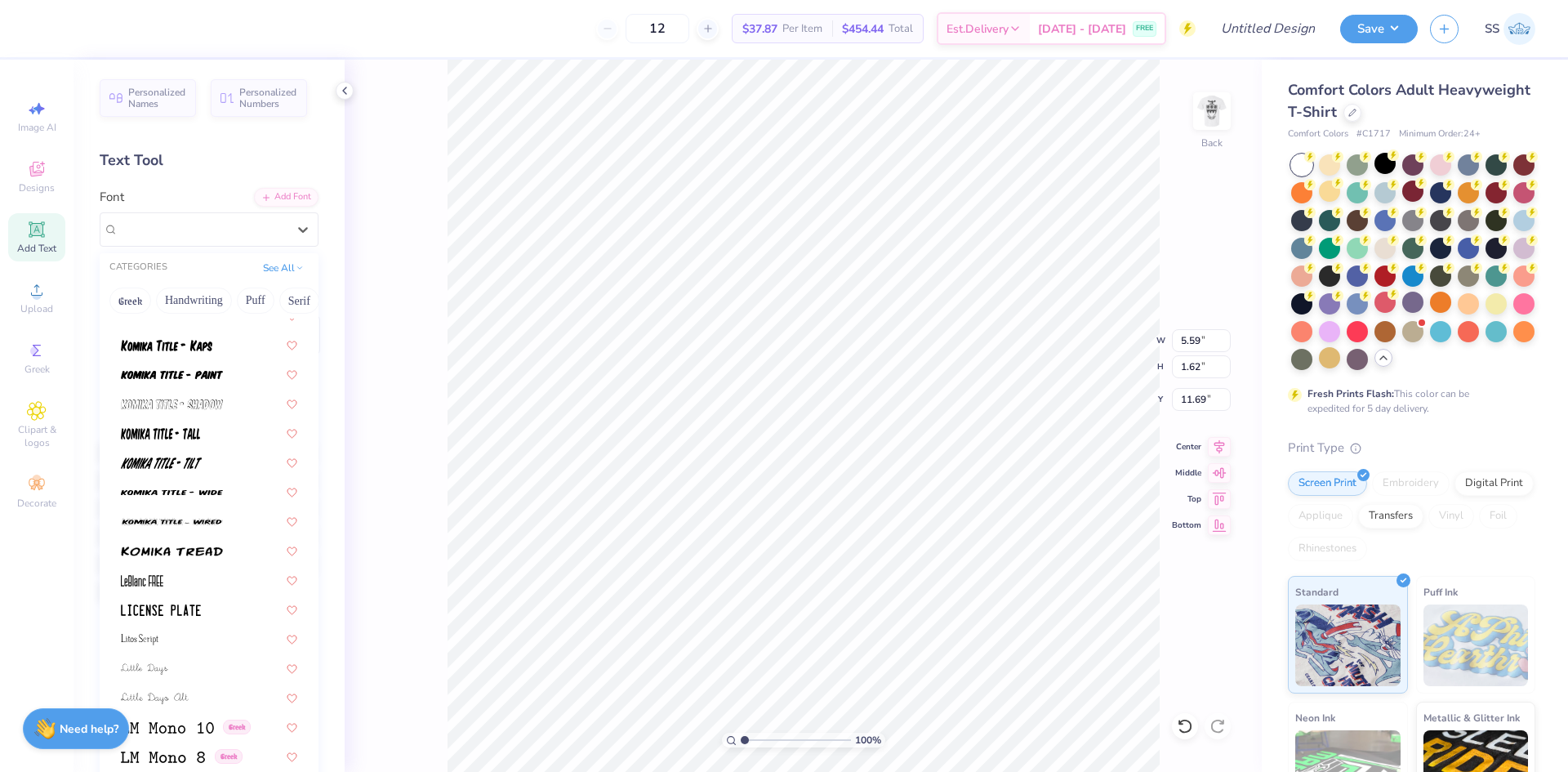
scroll to position [5211, 0]
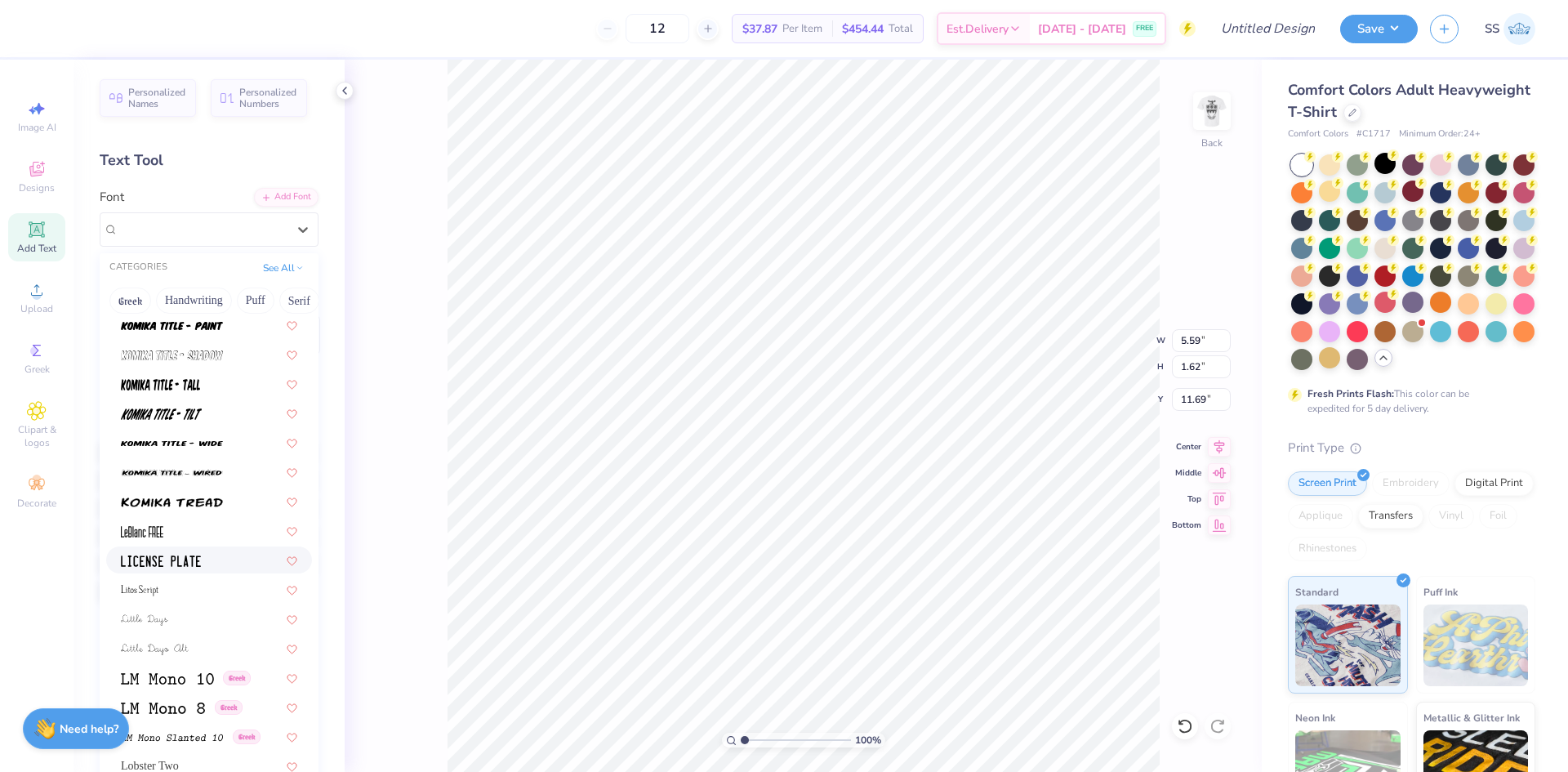
click at [214, 564] on div at bounding box center [209, 559] width 176 height 17
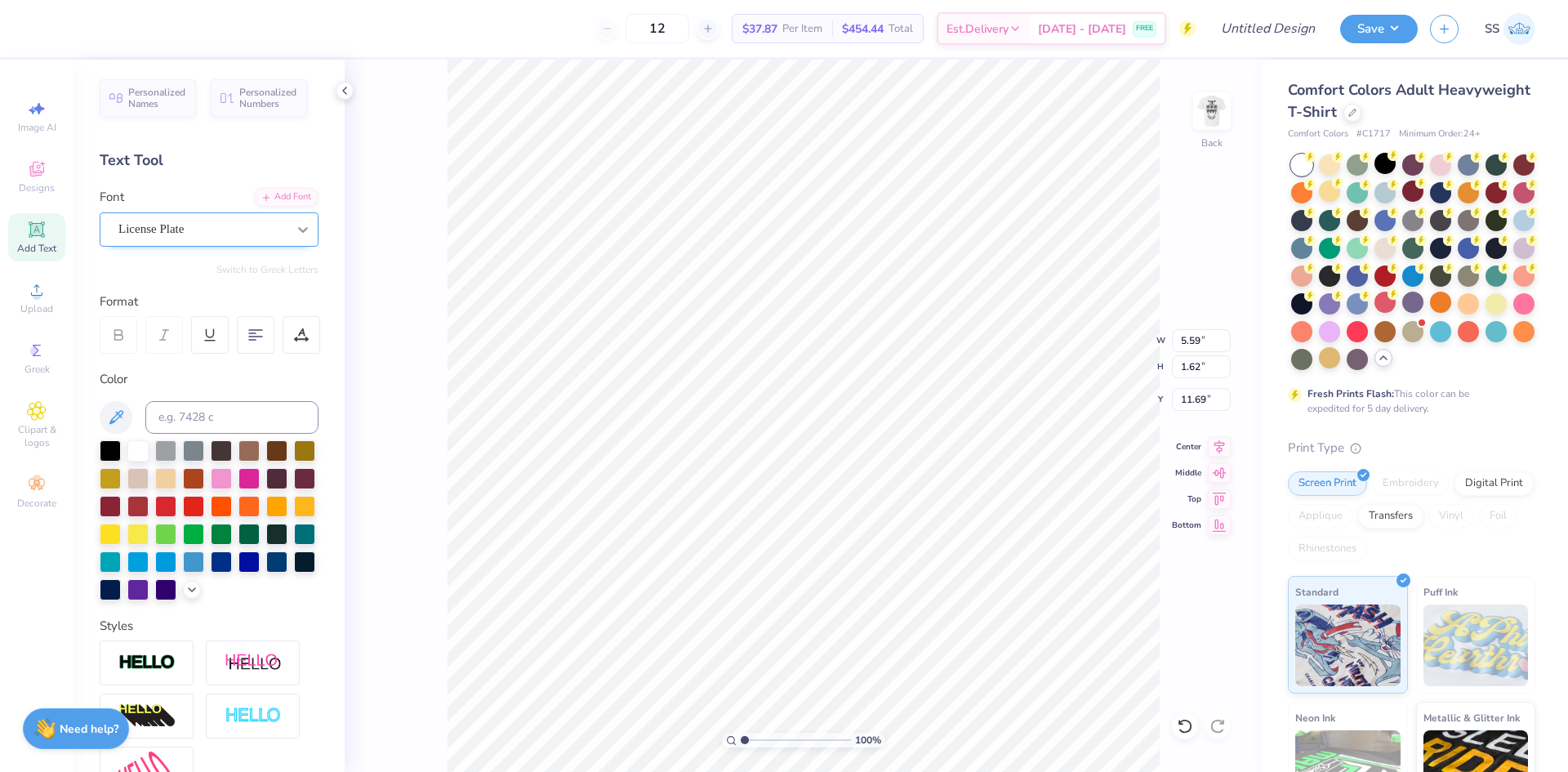
click at [299, 238] on div at bounding box center [303, 230] width 30 height 30
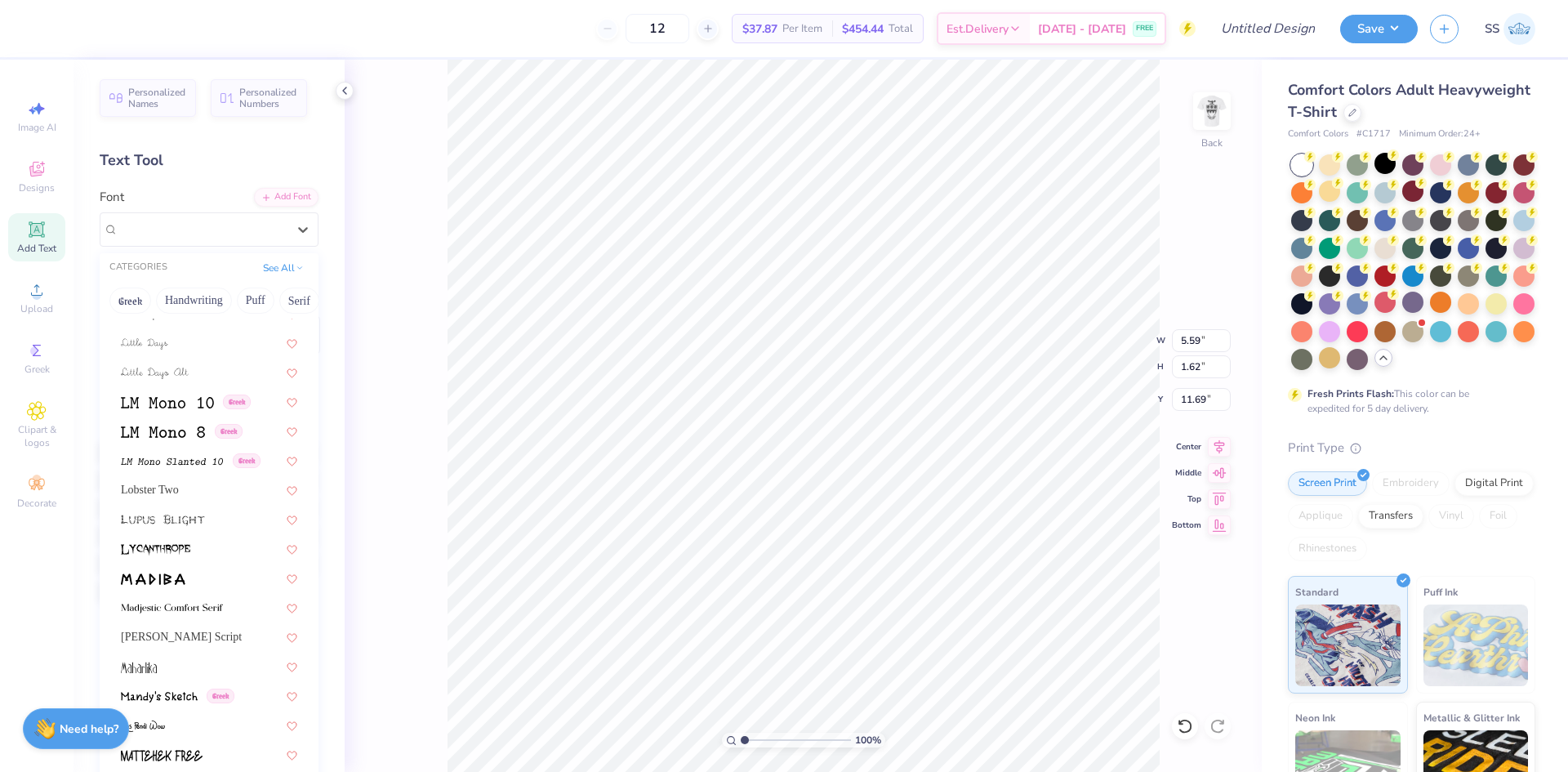
scroll to position [5635, 0]
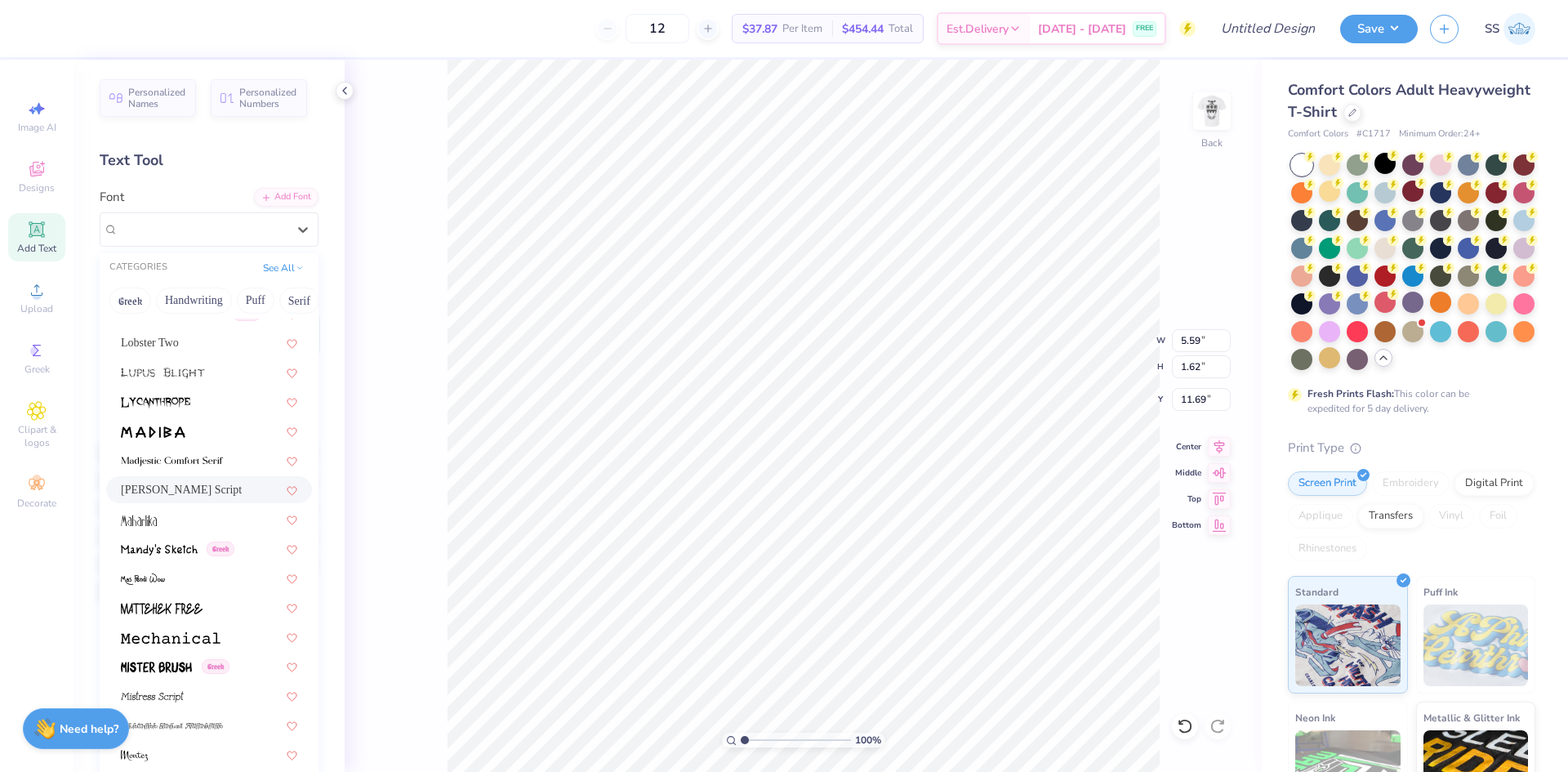
click at [204, 481] on span "[PERSON_NAME] Script" at bounding box center [181, 489] width 121 height 17
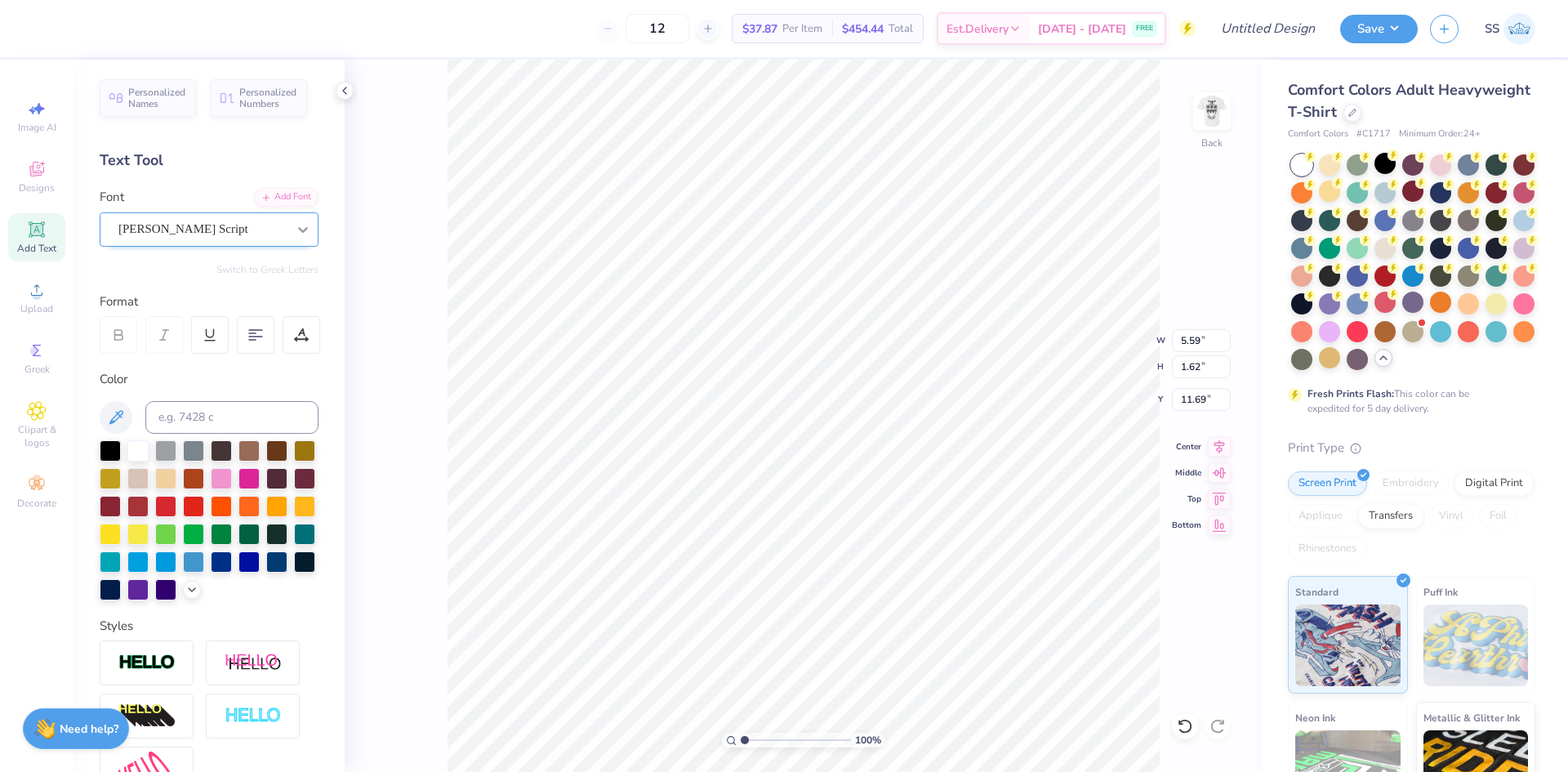
click at [295, 228] on icon at bounding box center [303, 230] width 17 height 17
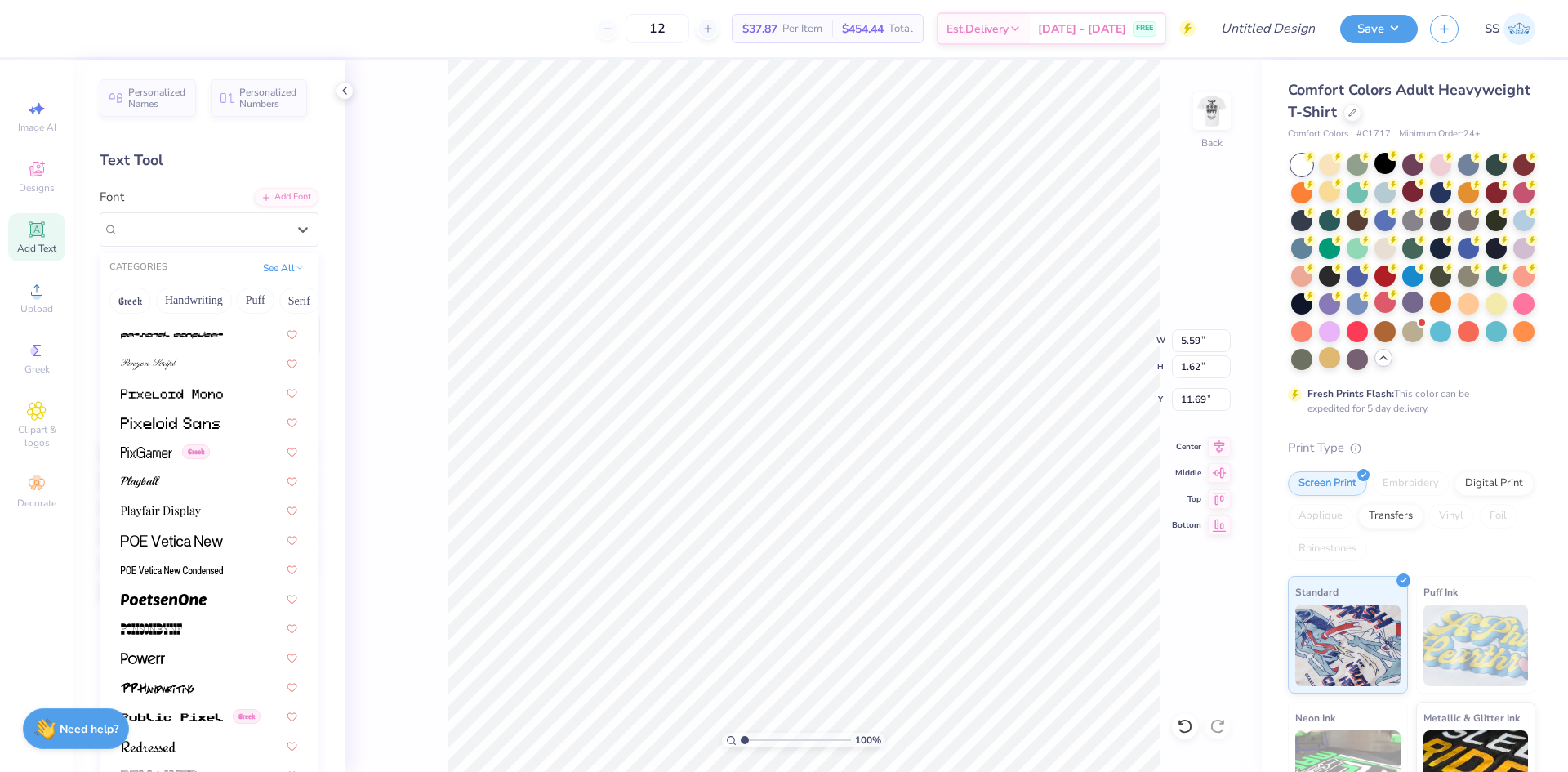
scroll to position [6806, 0]
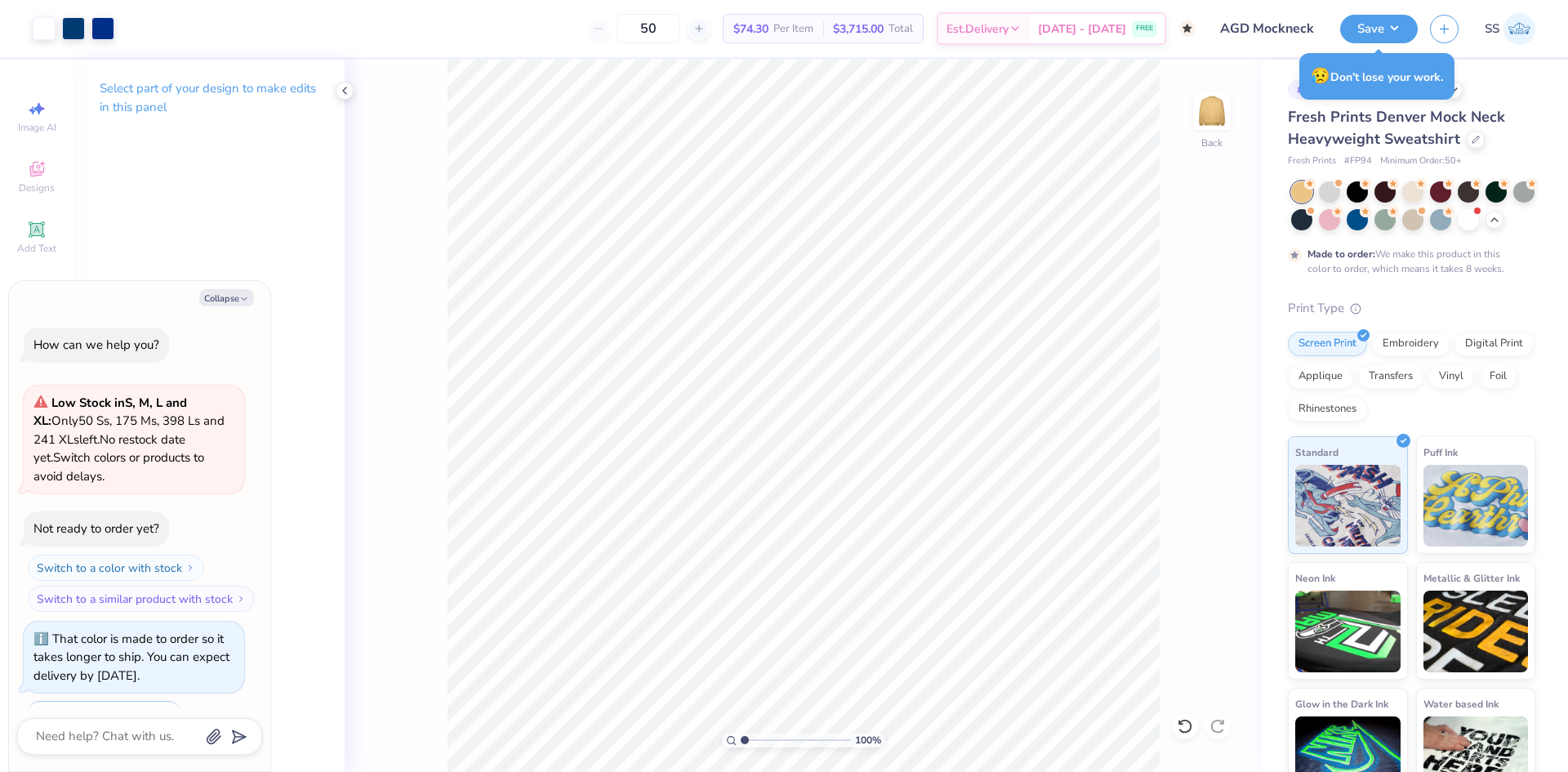
scroll to position [2561, 0]
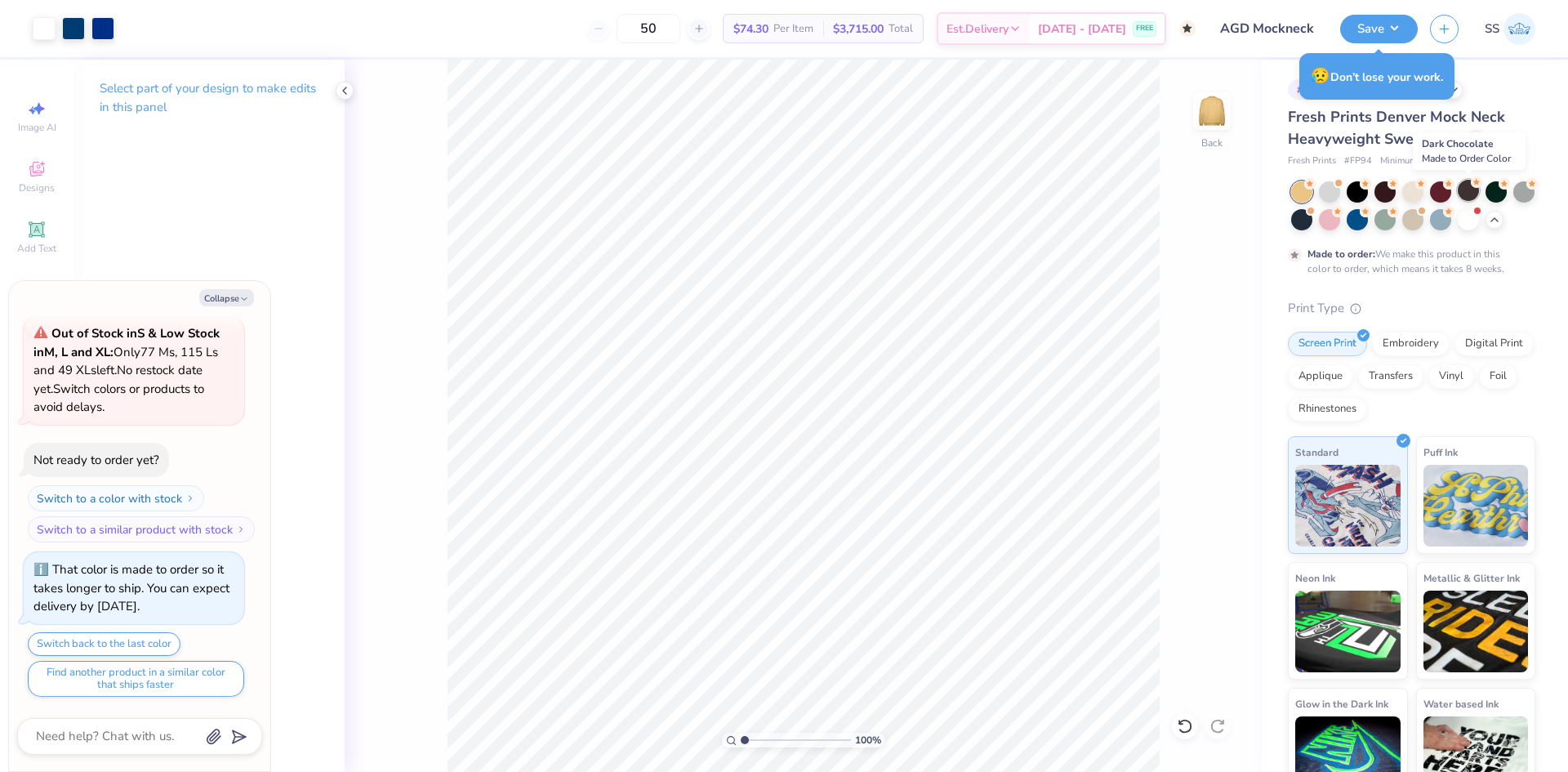
click at [1464, 194] on div at bounding box center [1468, 190] width 21 height 21
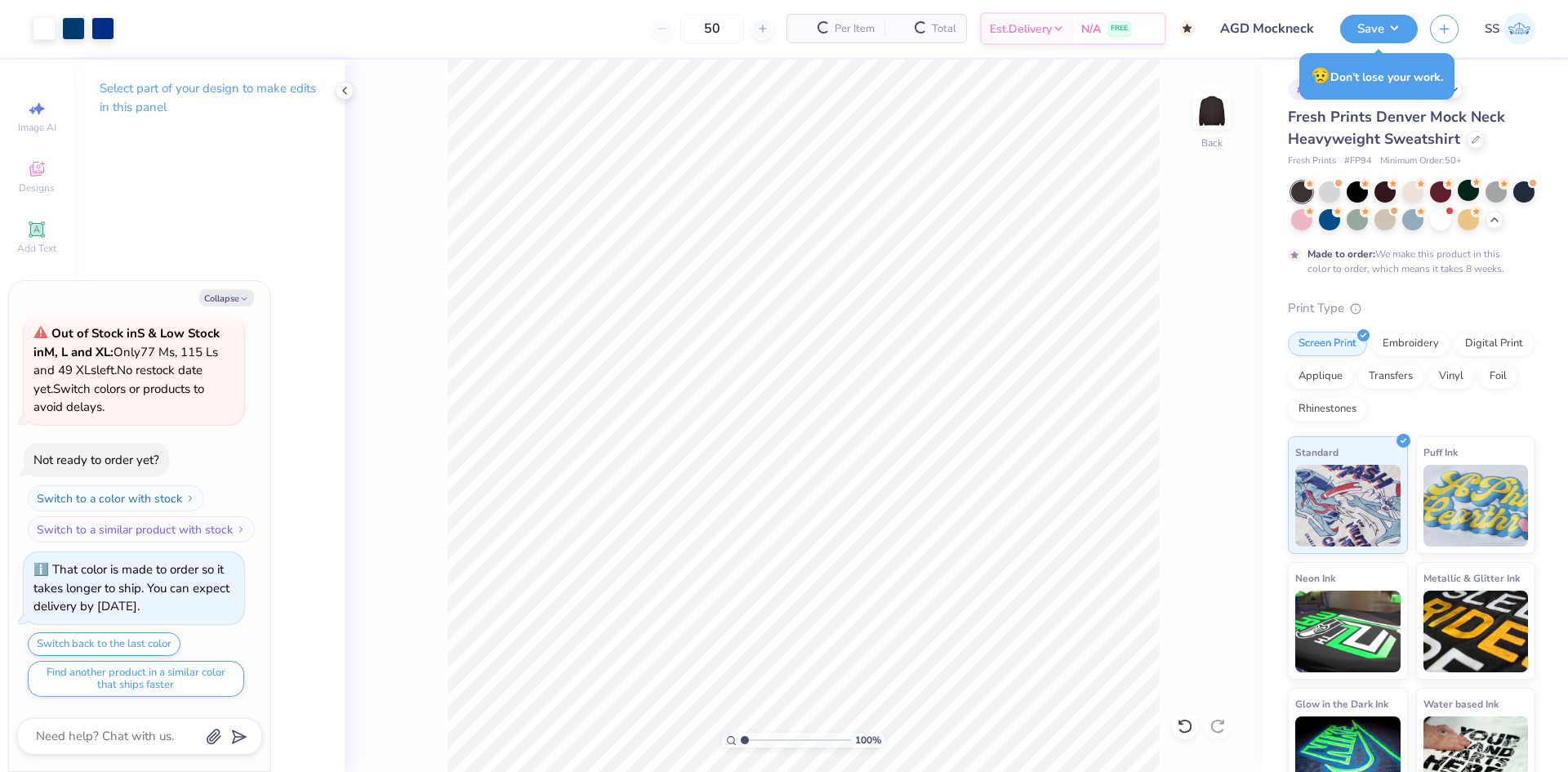
type textarea "x"
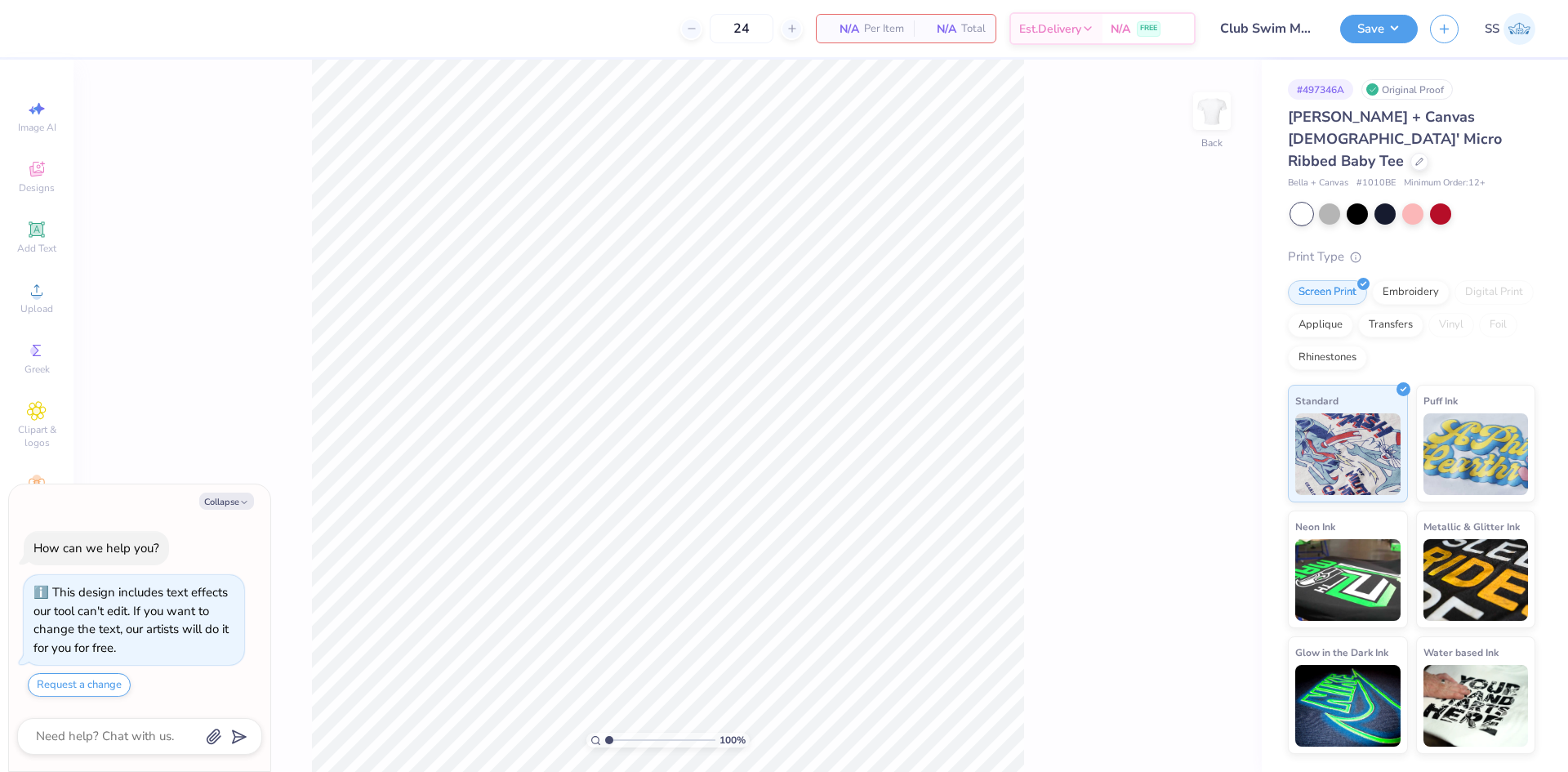
type textarea "x"
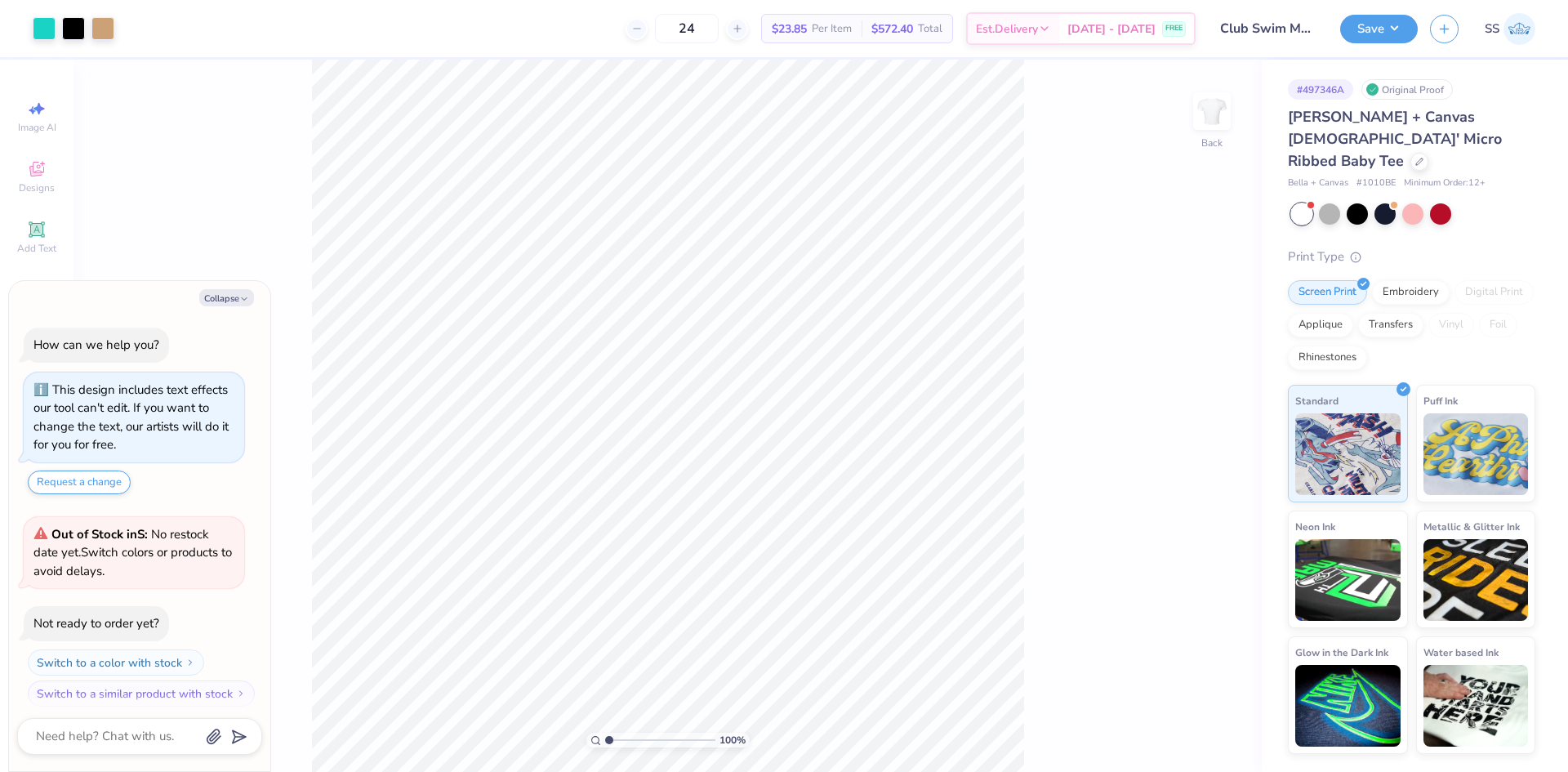
scroll to position [10, 0]
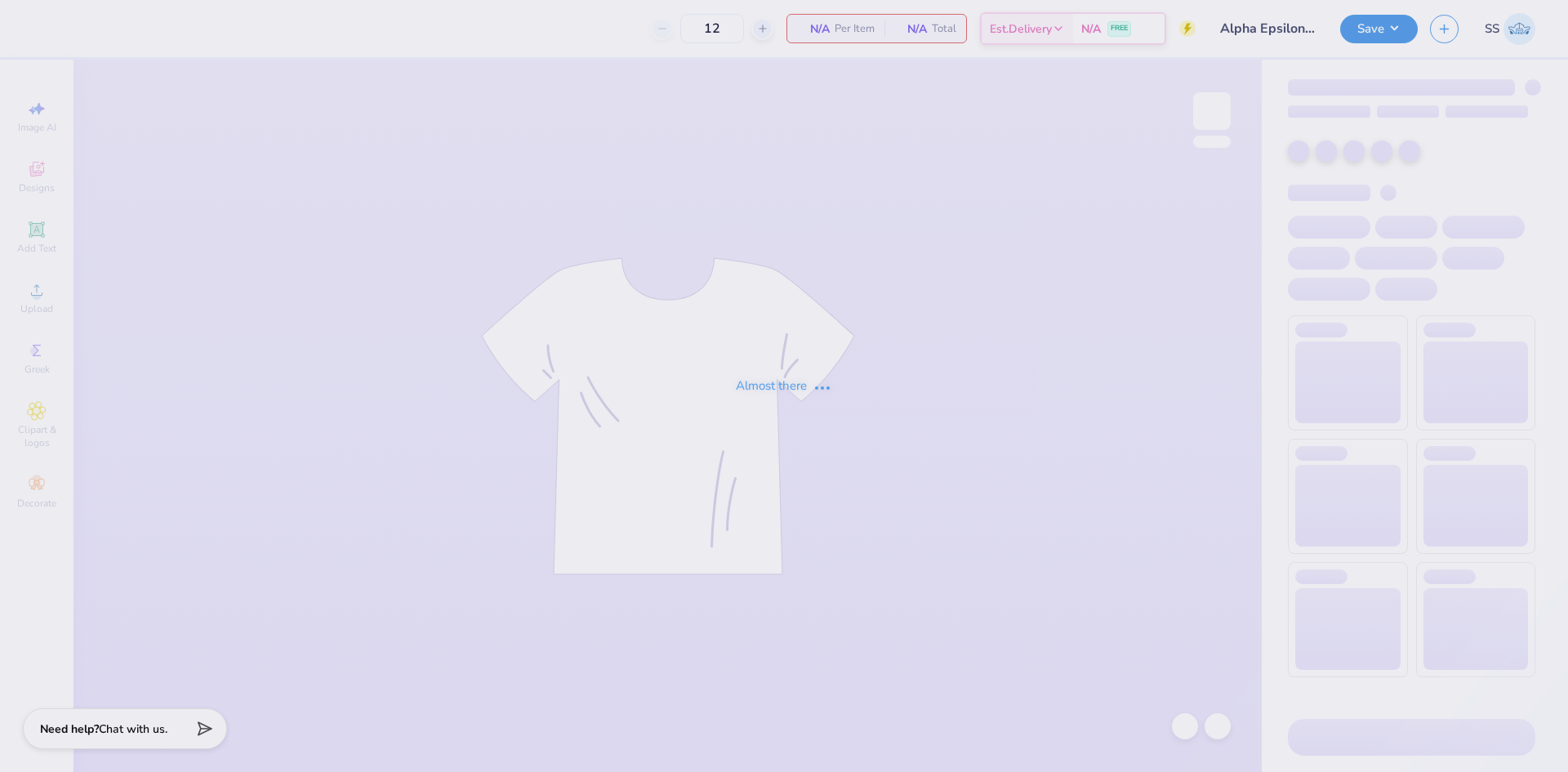
type input "30"
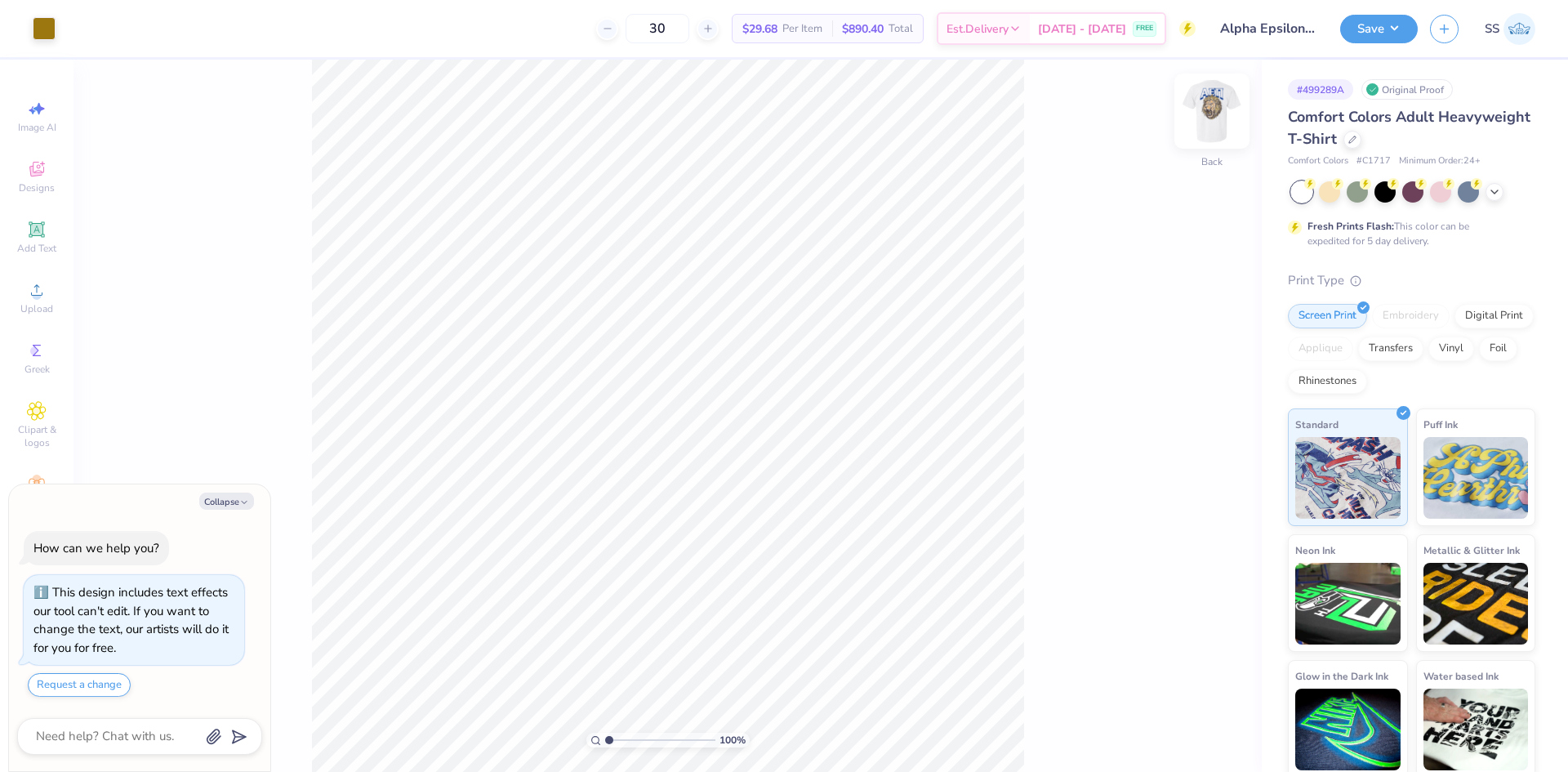
click at [1211, 115] on img at bounding box center [1212, 111] width 65 height 65
type textarea "x"
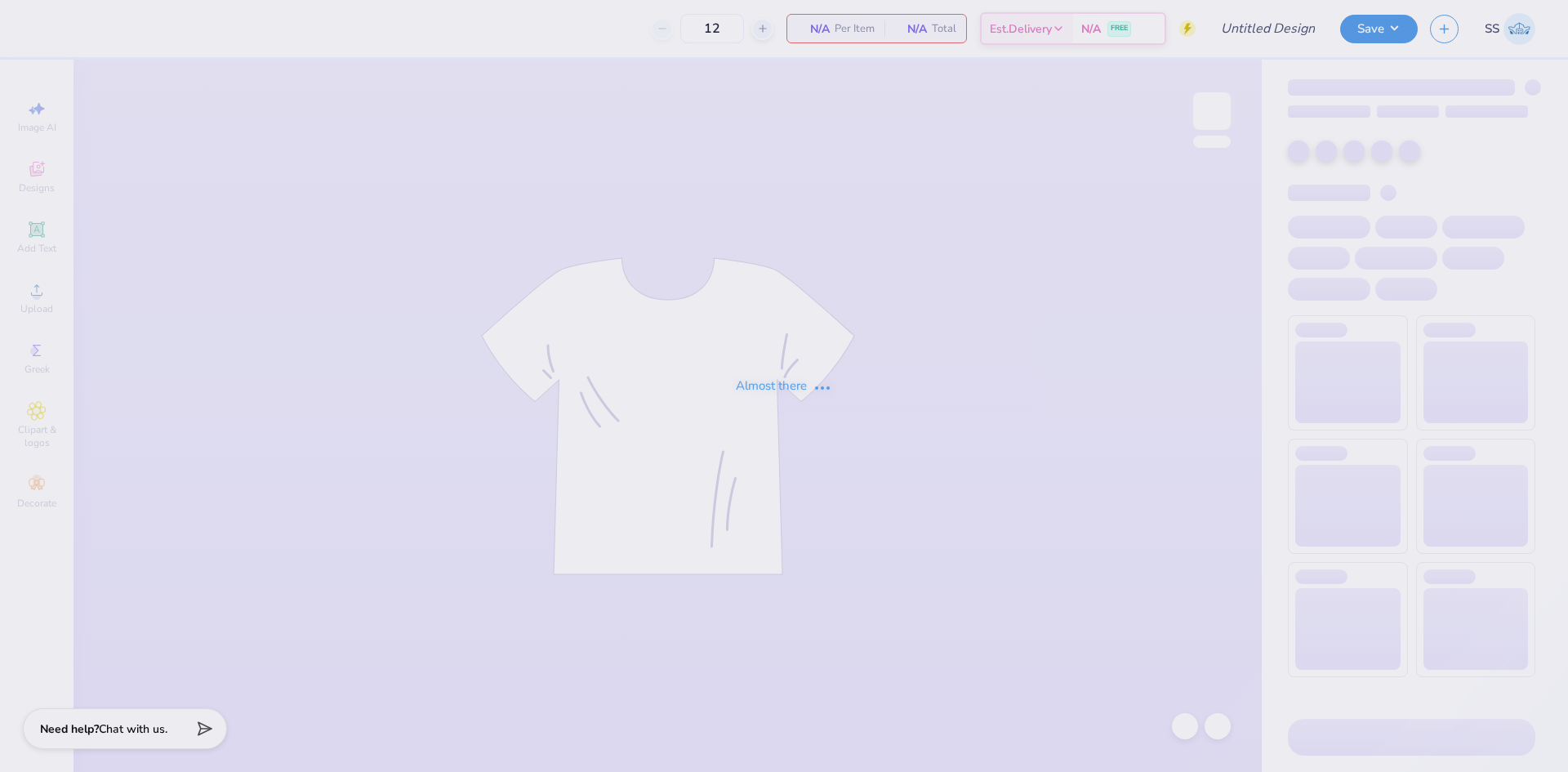
type input "Alpha Epsilon Pi Rush"
type input "30"
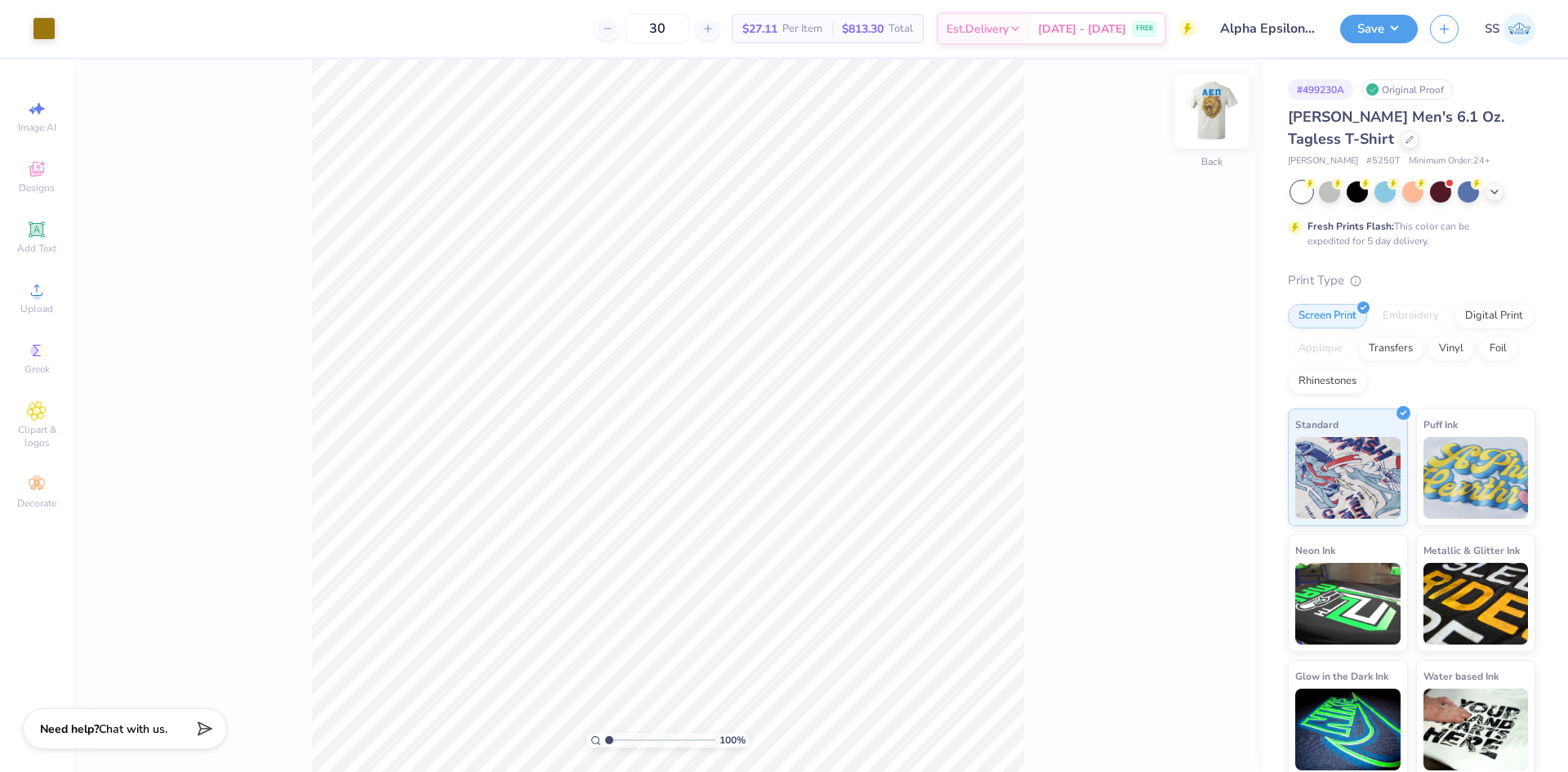
click at [1197, 116] on img at bounding box center [1212, 111] width 65 height 65
click at [1228, 116] on img at bounding box center [1212, 111] width 65 height 65
click at [1209, 127] on img at bounding box center [1212, 111] width 65 height 65
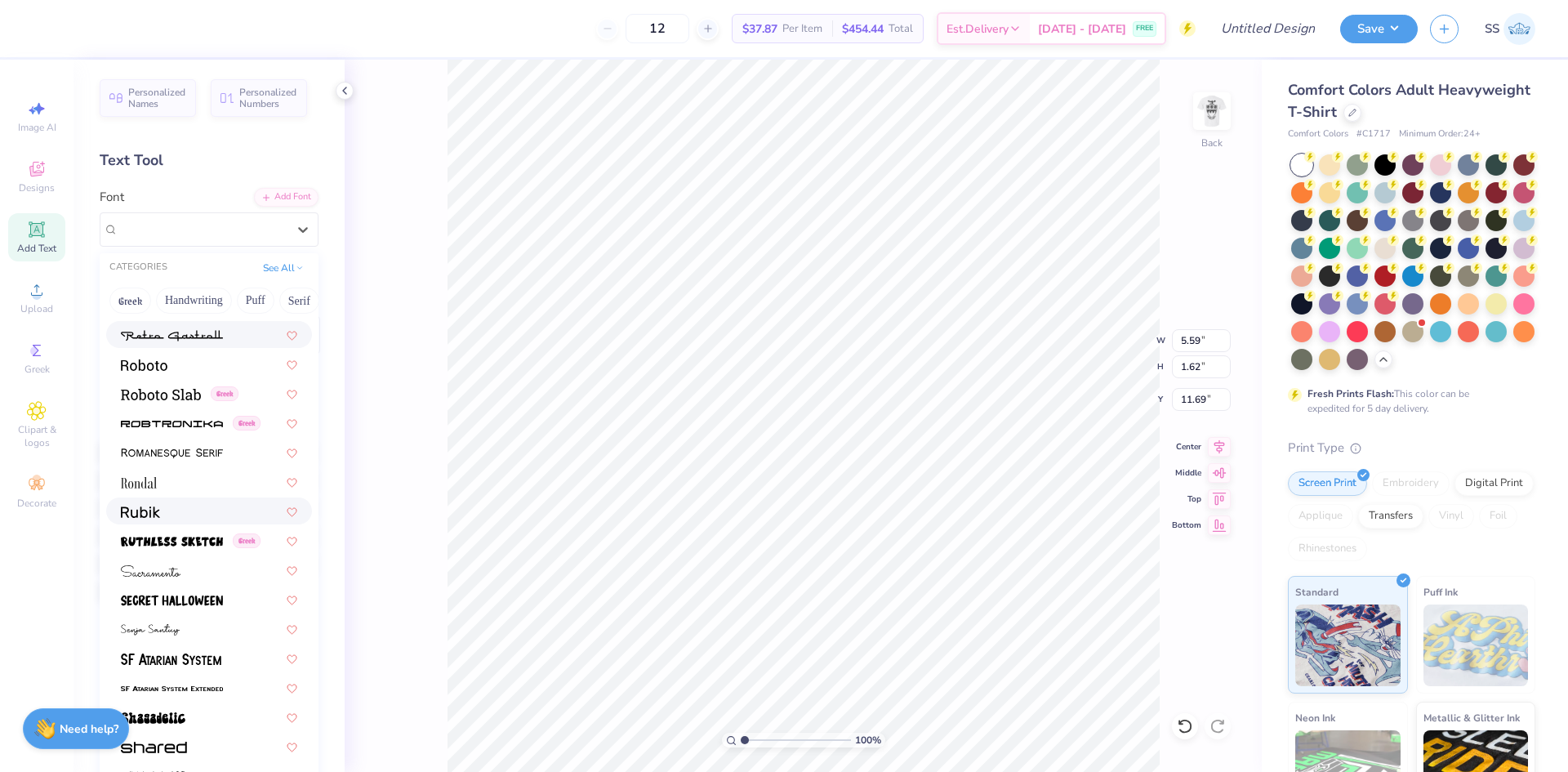
scroll to position [7370, 0]
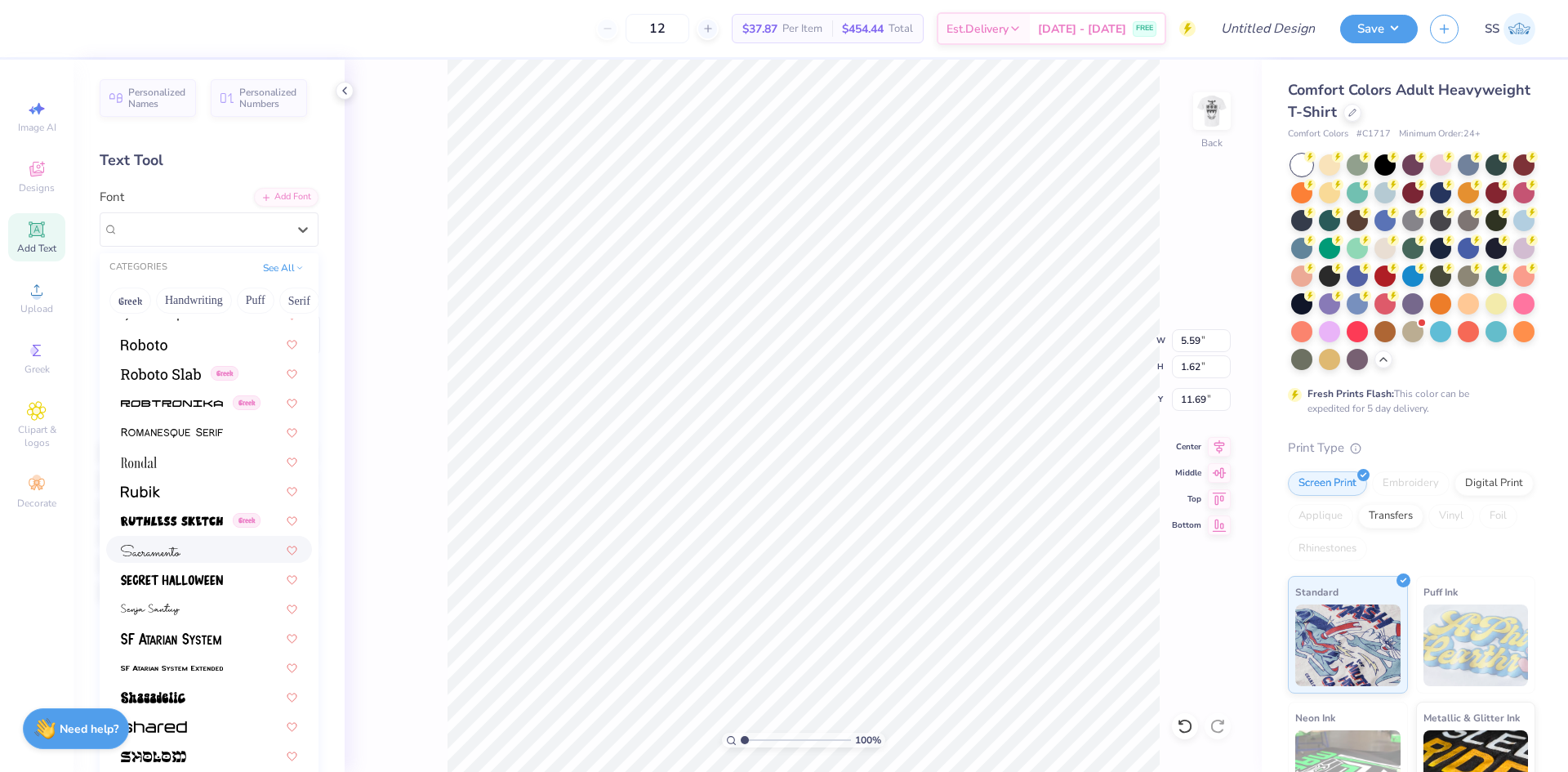
click at [208, 553] on div at bounding box center [209, 549] width 176 height 17
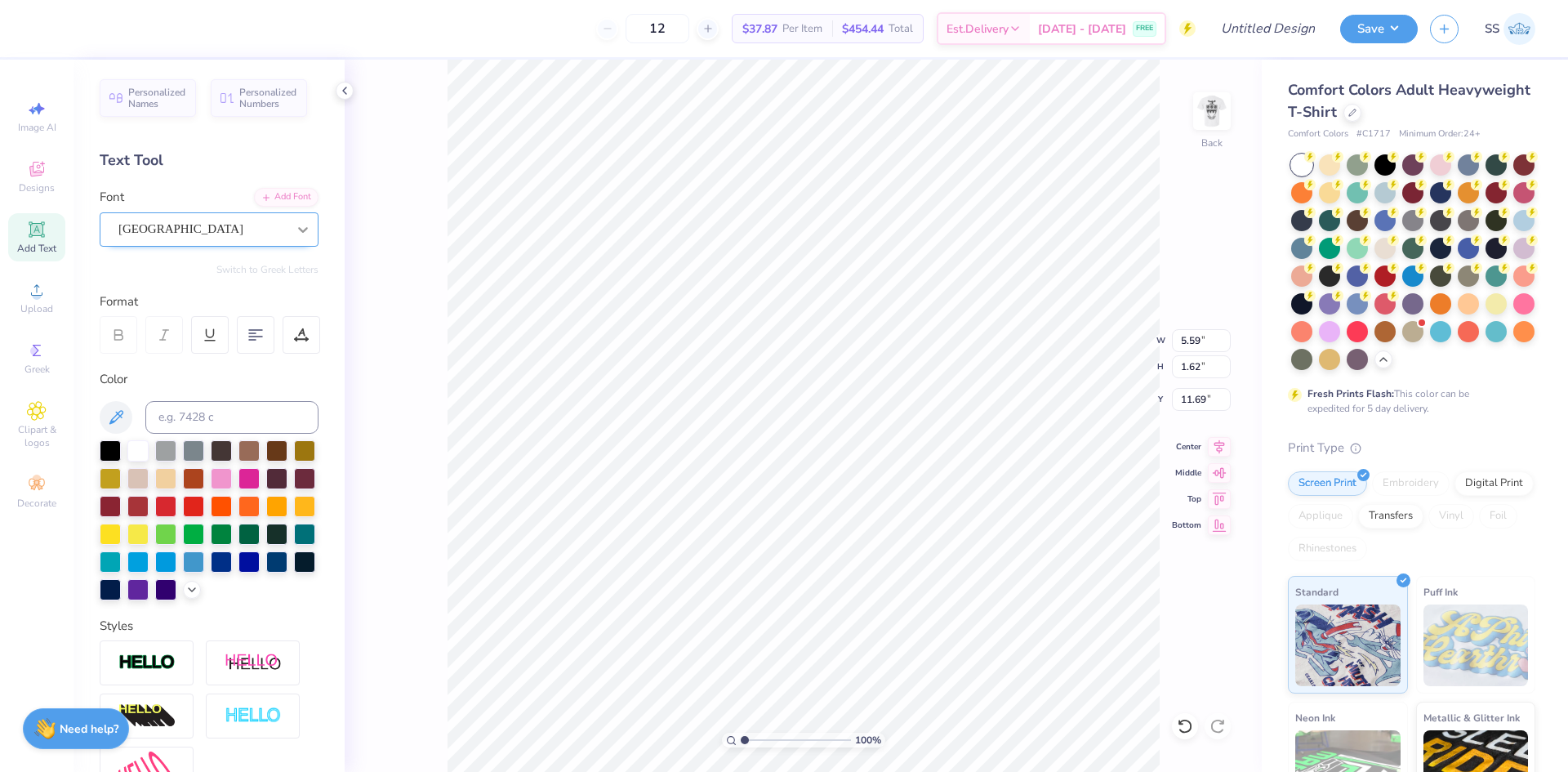
click at [298, 229] on icon at bounding box center [303, 231] width 10 height 6
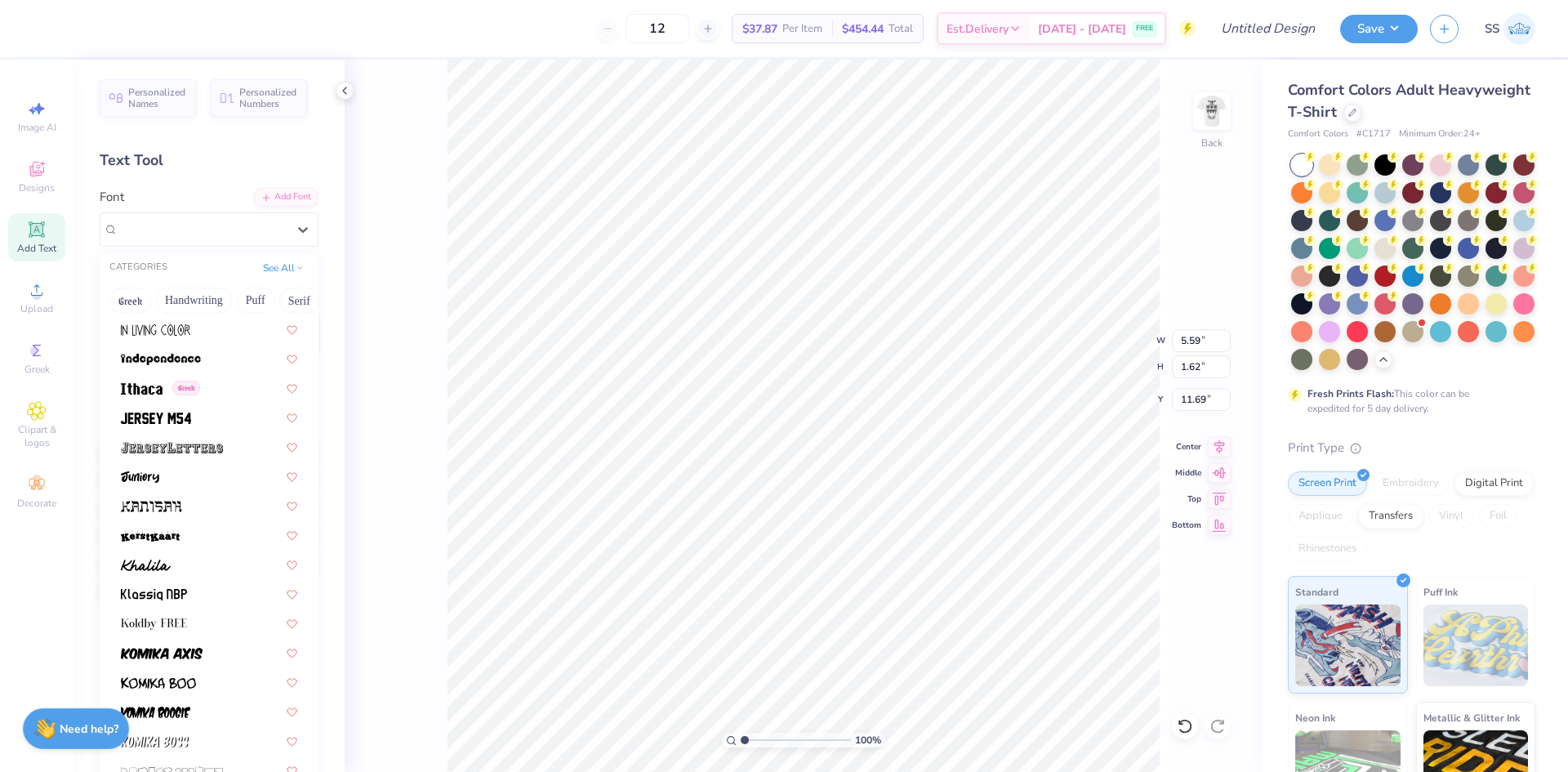
scroll to position [4396, 0]
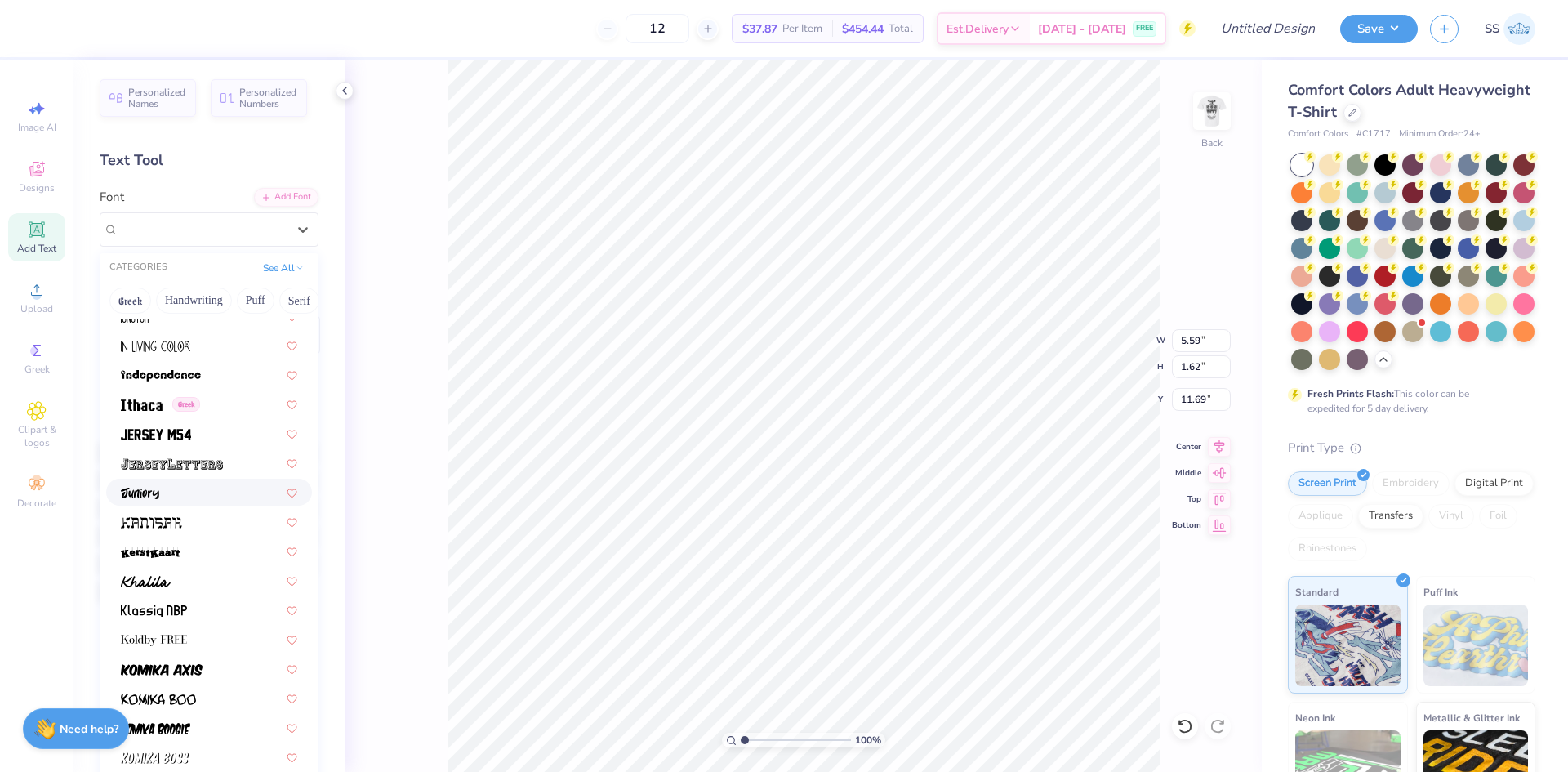
click at [212, 493] on div at bounding box center [209, 492] width 176 height 17
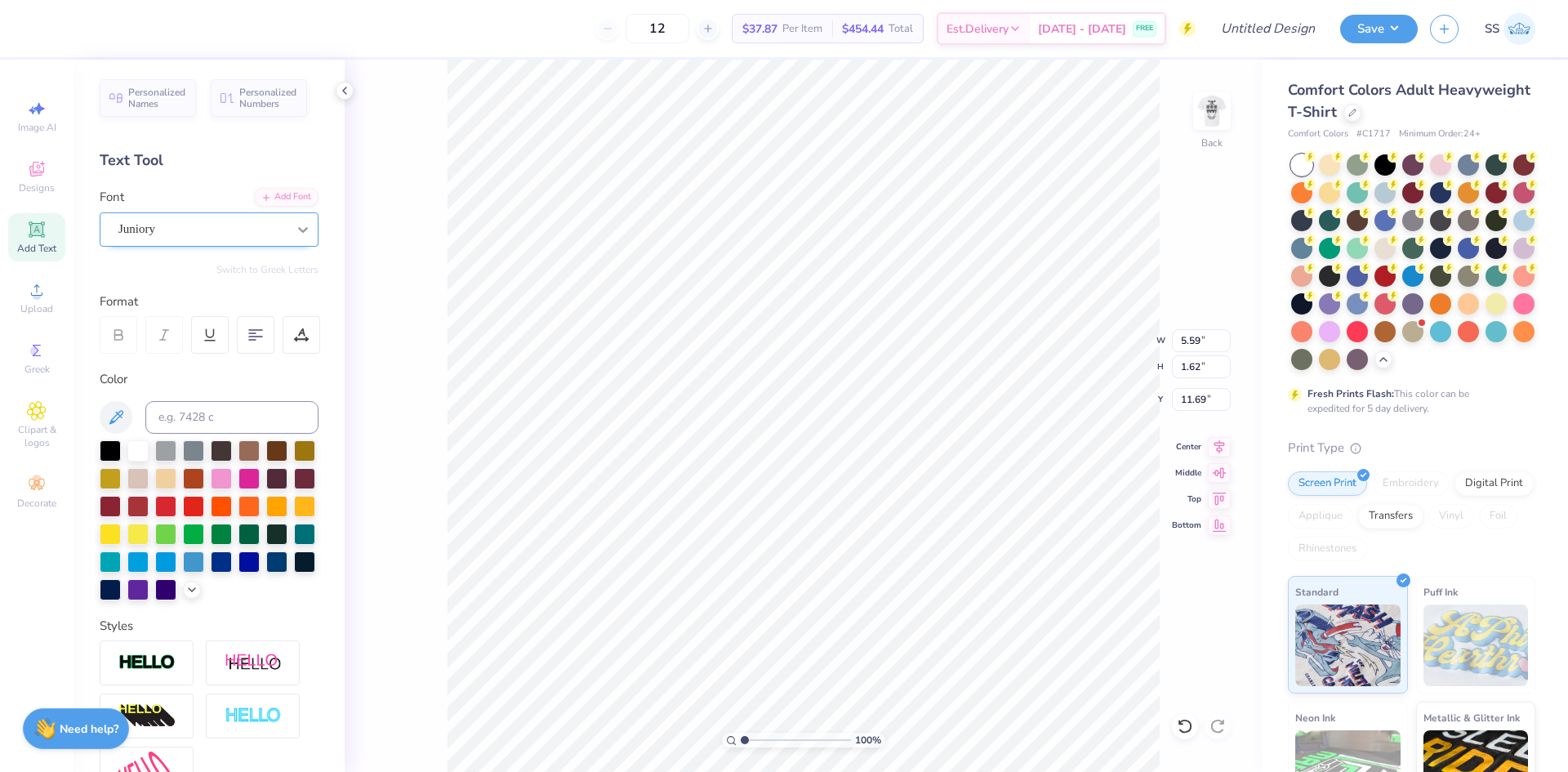
click at [295, 233] on icon at bounding box center [303, 230] width 17 height 17
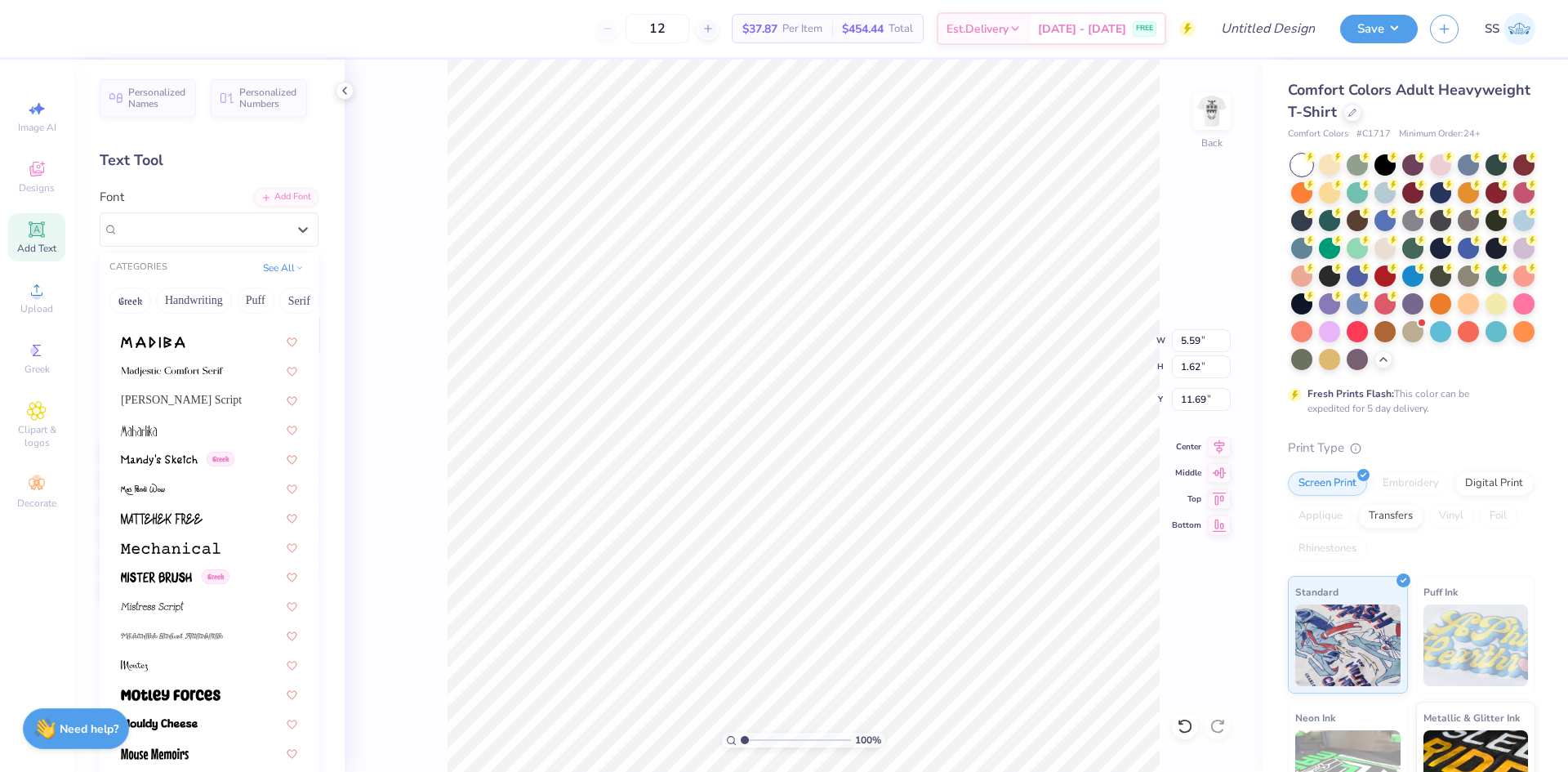
scroll to position [5731, 0]
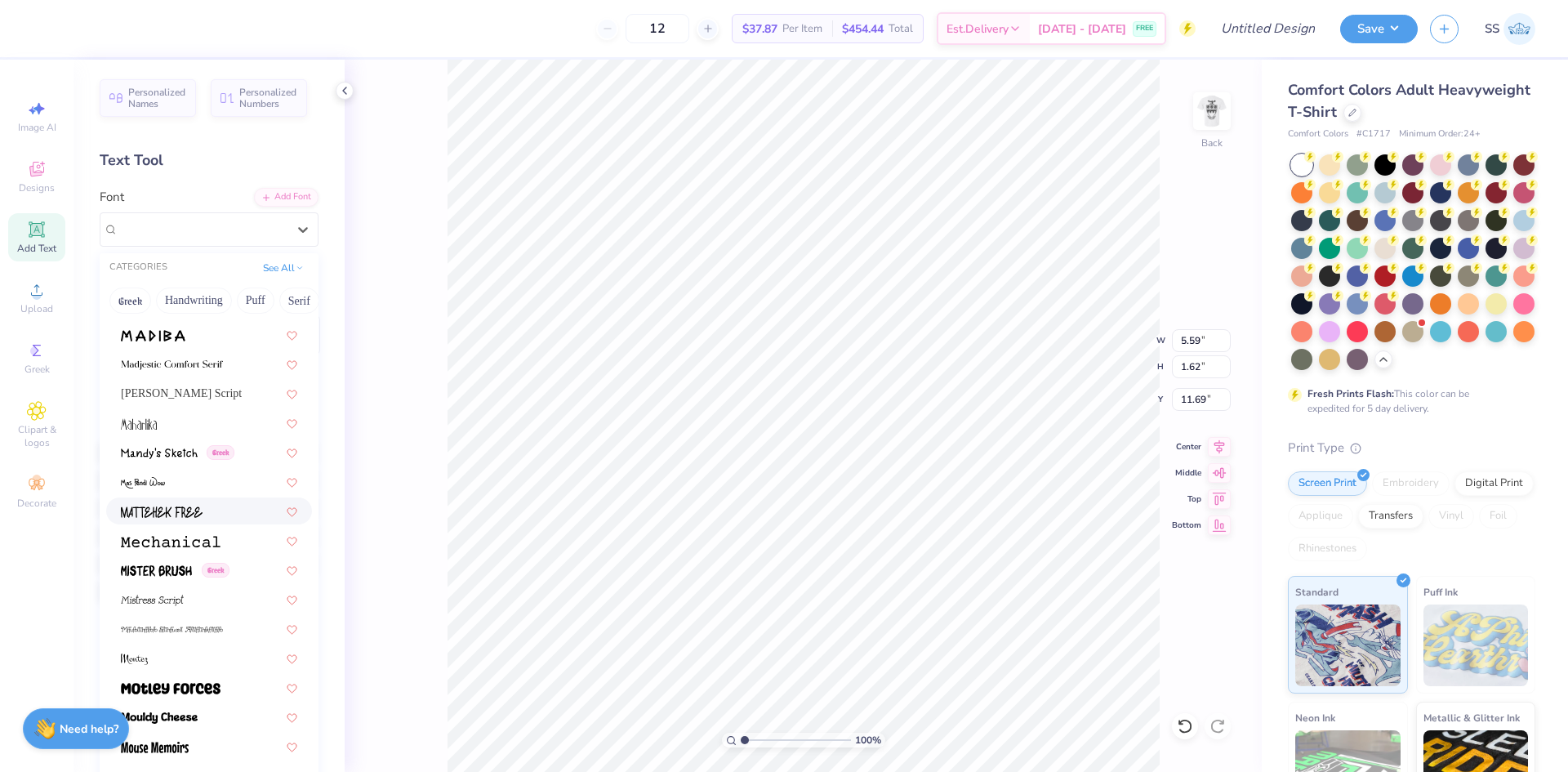
click at [205, 518] on div at bounding box center [209, 511] width 176 height 17
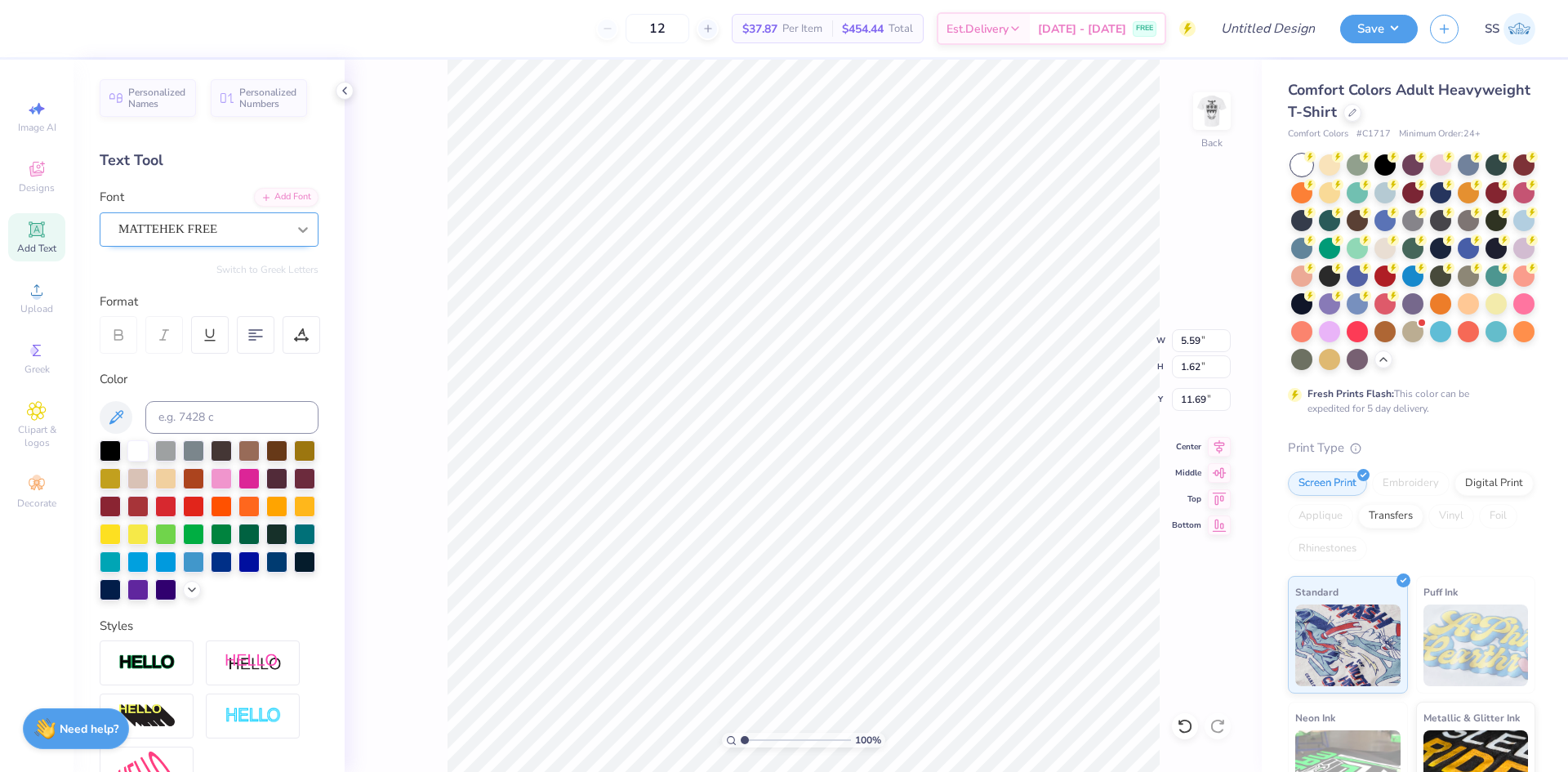
click at [295, 224] on icon at bounding box center [303, 230] width 17 height 17
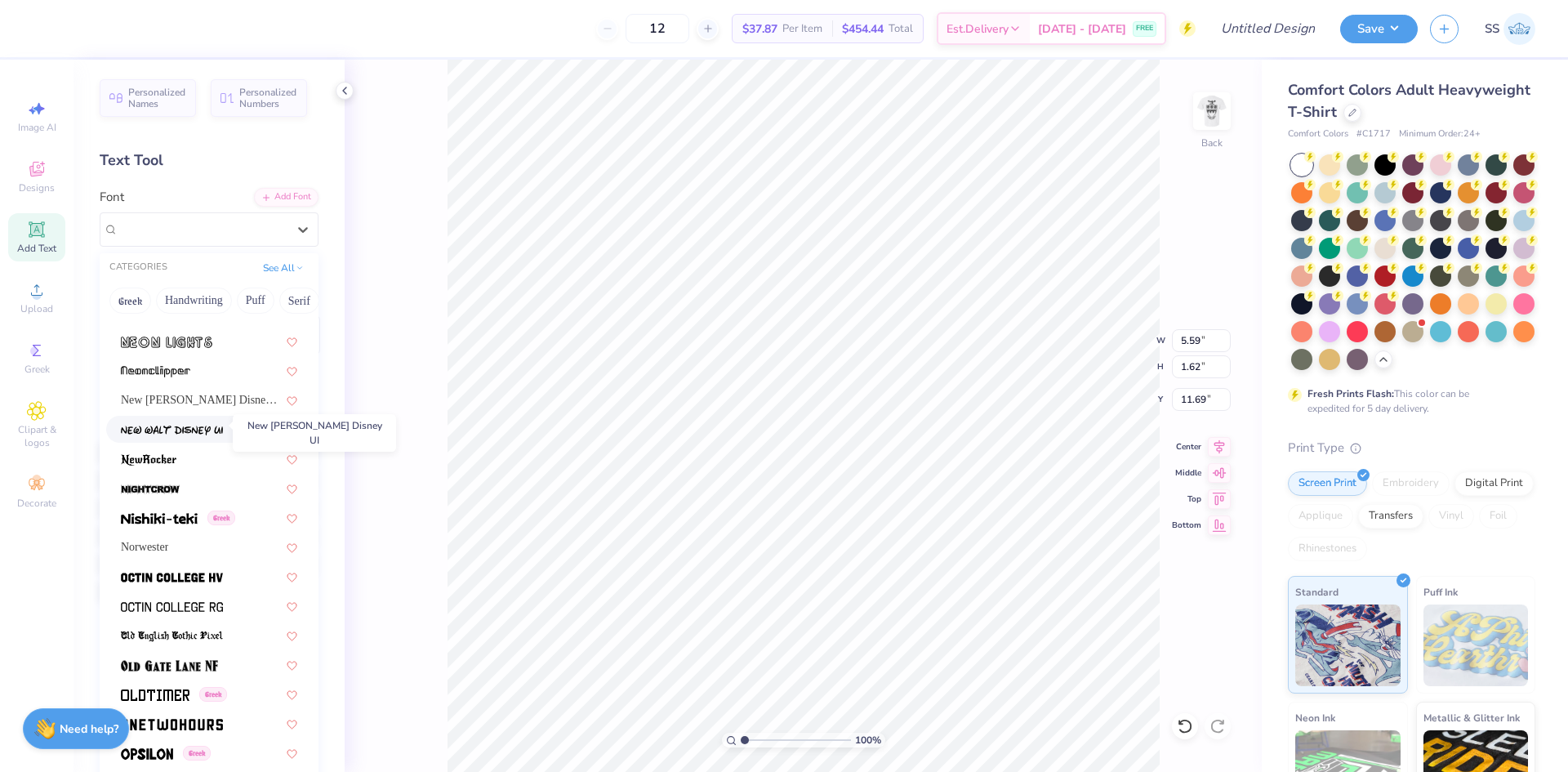
scroll to position [6200, 0]
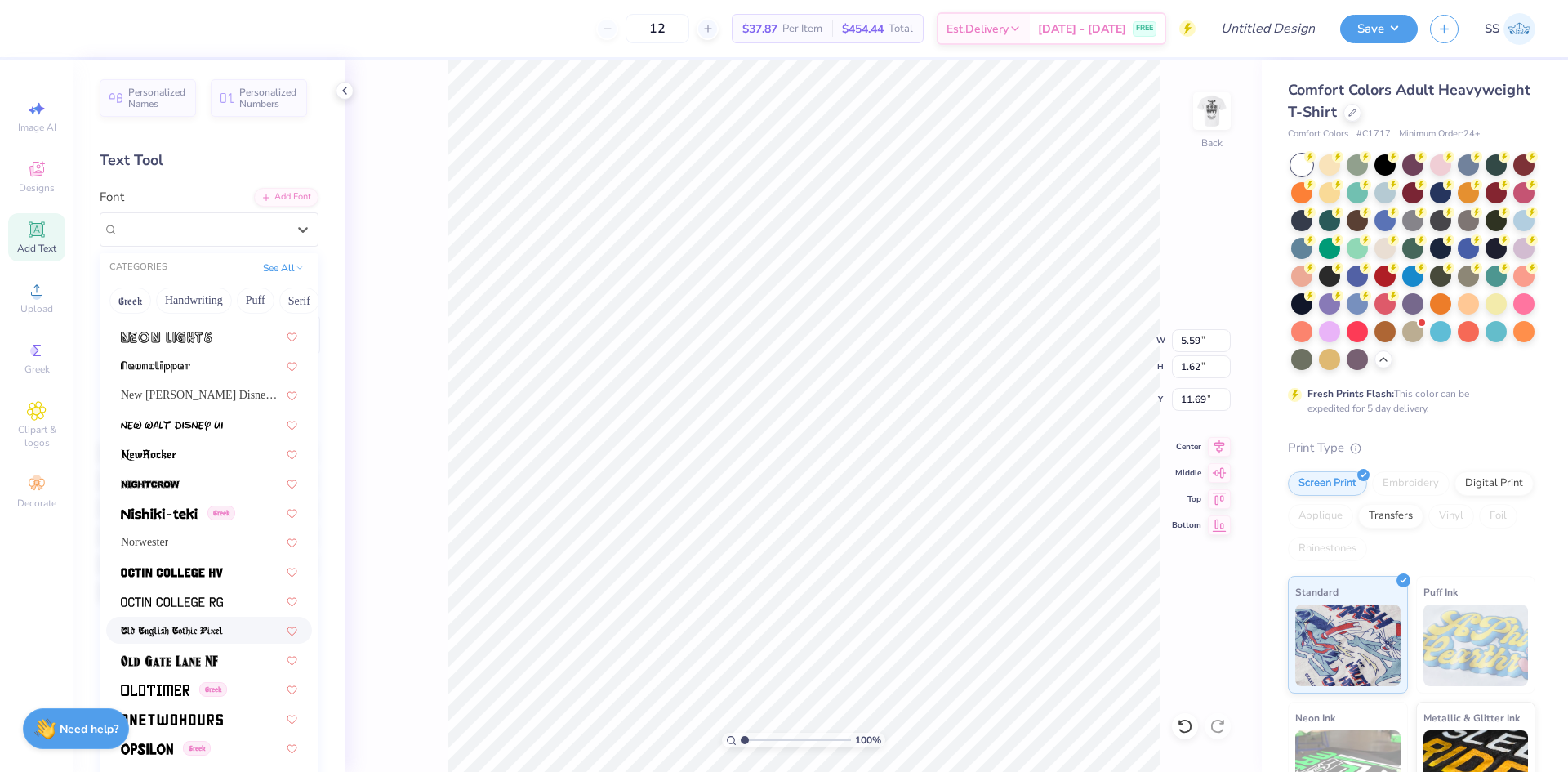
click at [201, 619] on div at bounding box center [209, 629] width 206 height 27
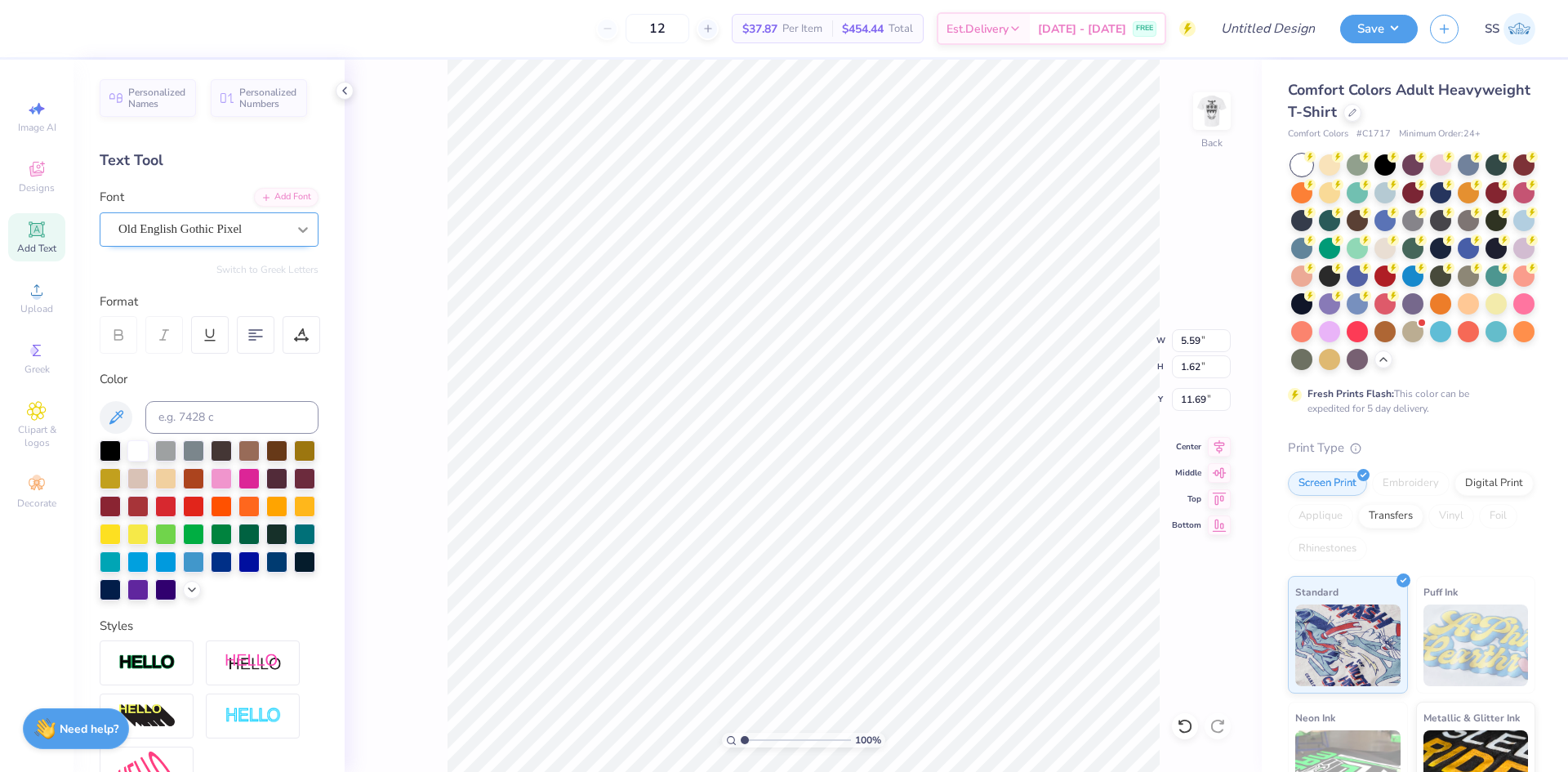
click at [295, 232] on icon at bounding box center [303, 230] width 17 height 17
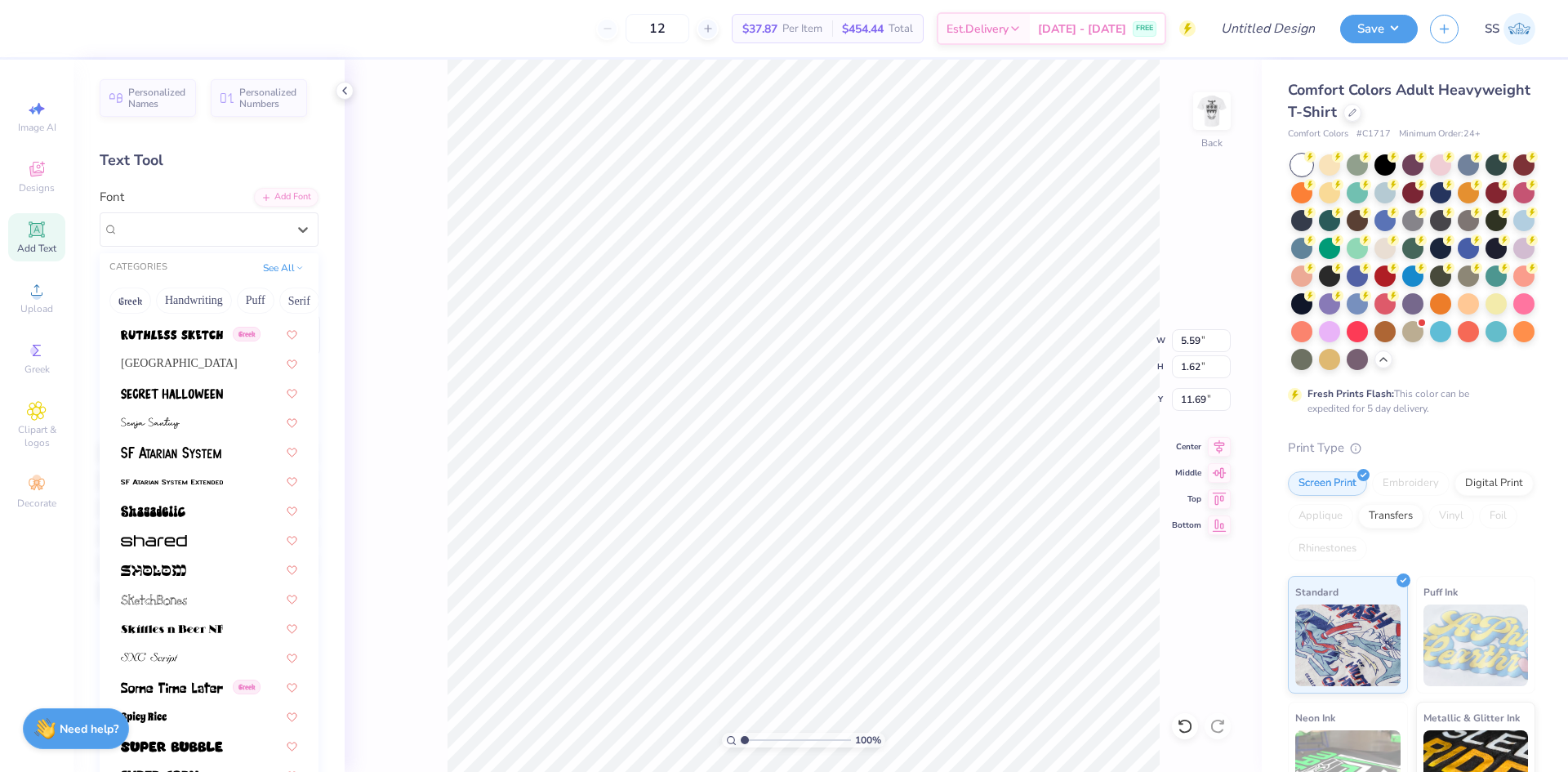
scroll to position [7588, 0]
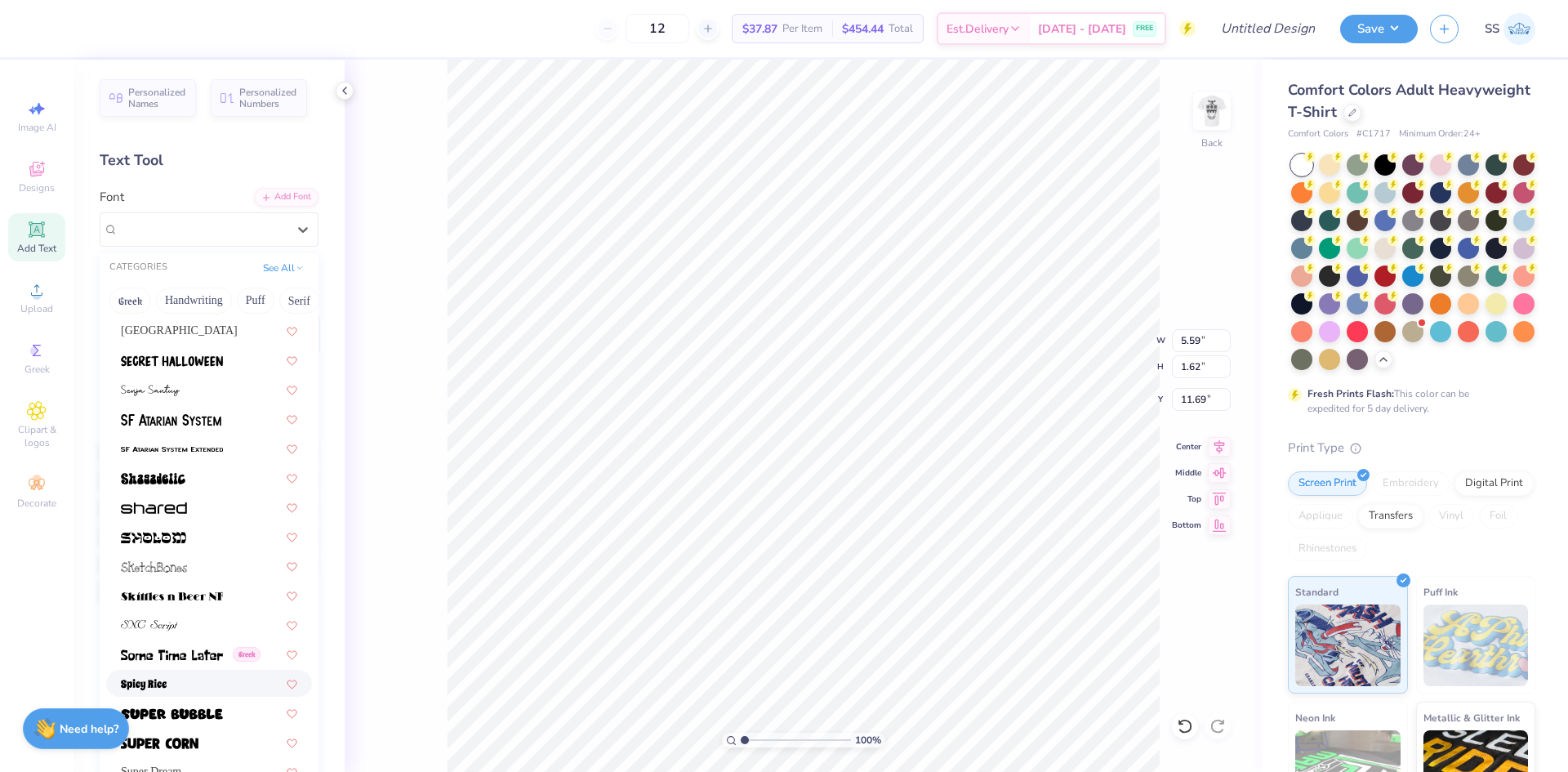
click at [209, 686] on div at bounding box center [209, 683] width 176 height 17
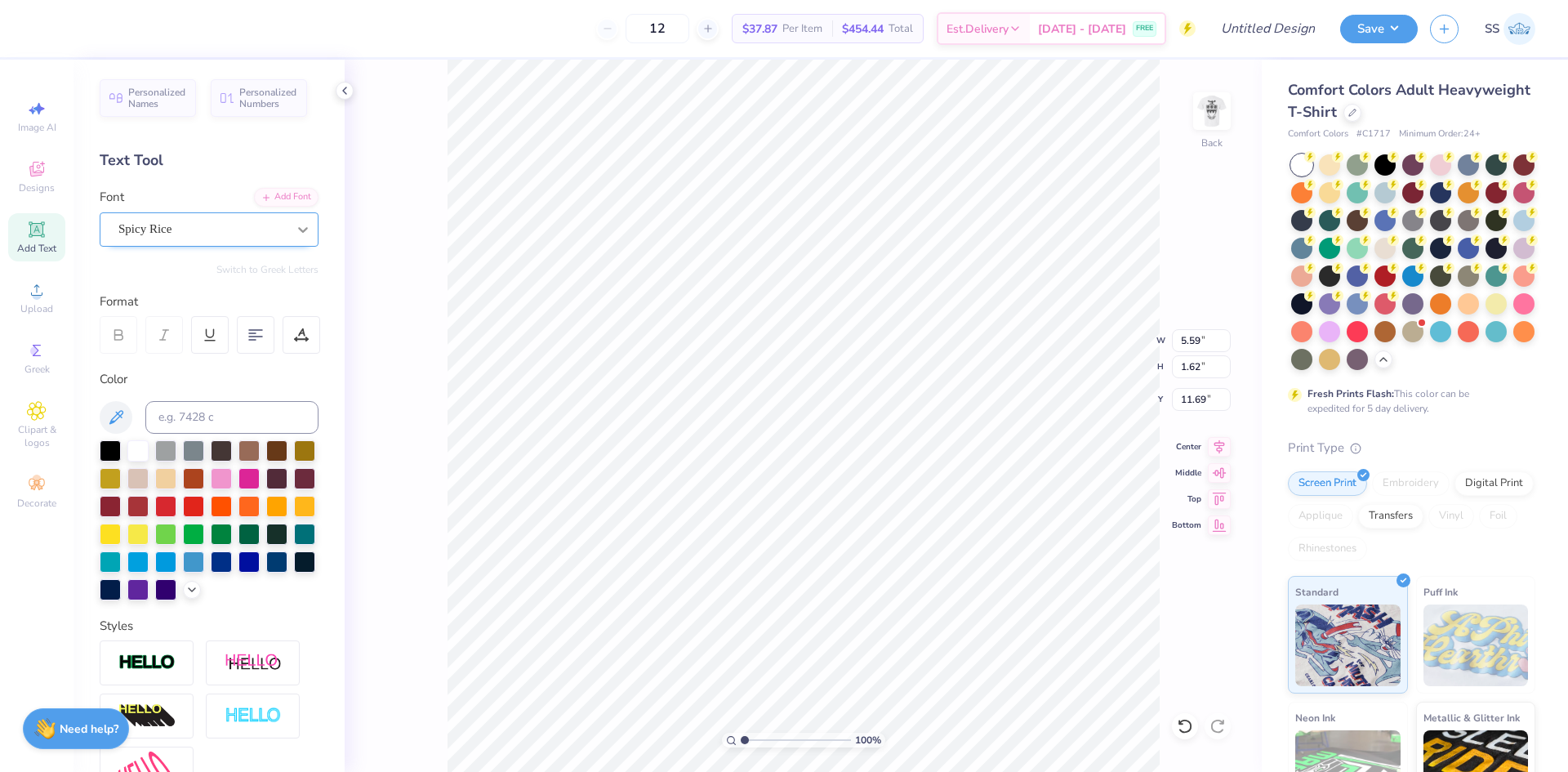
click at [295, 237] on icon at bounding box center [303, 230] width 17 height 17
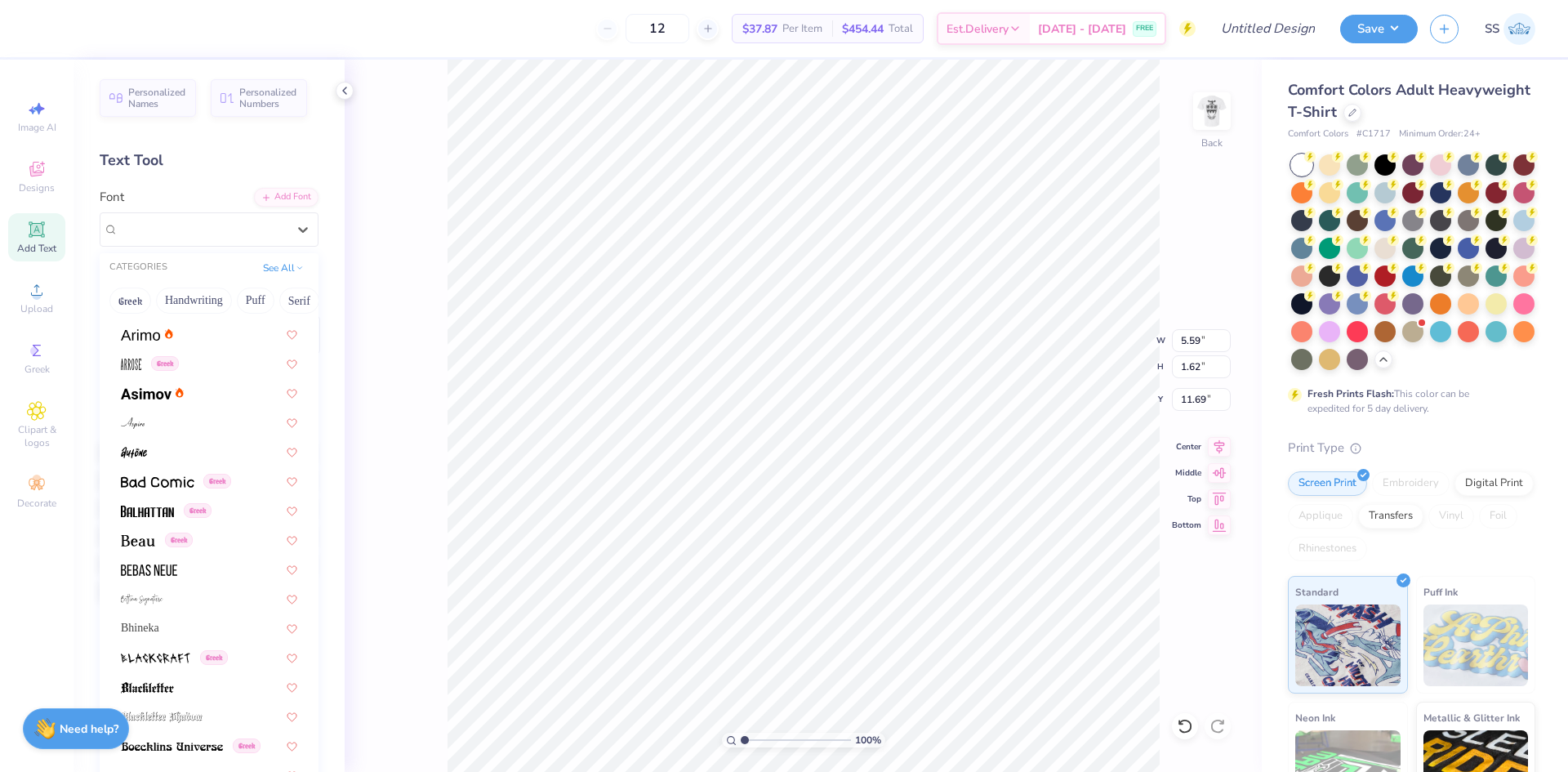
scroll to position [586, 0]
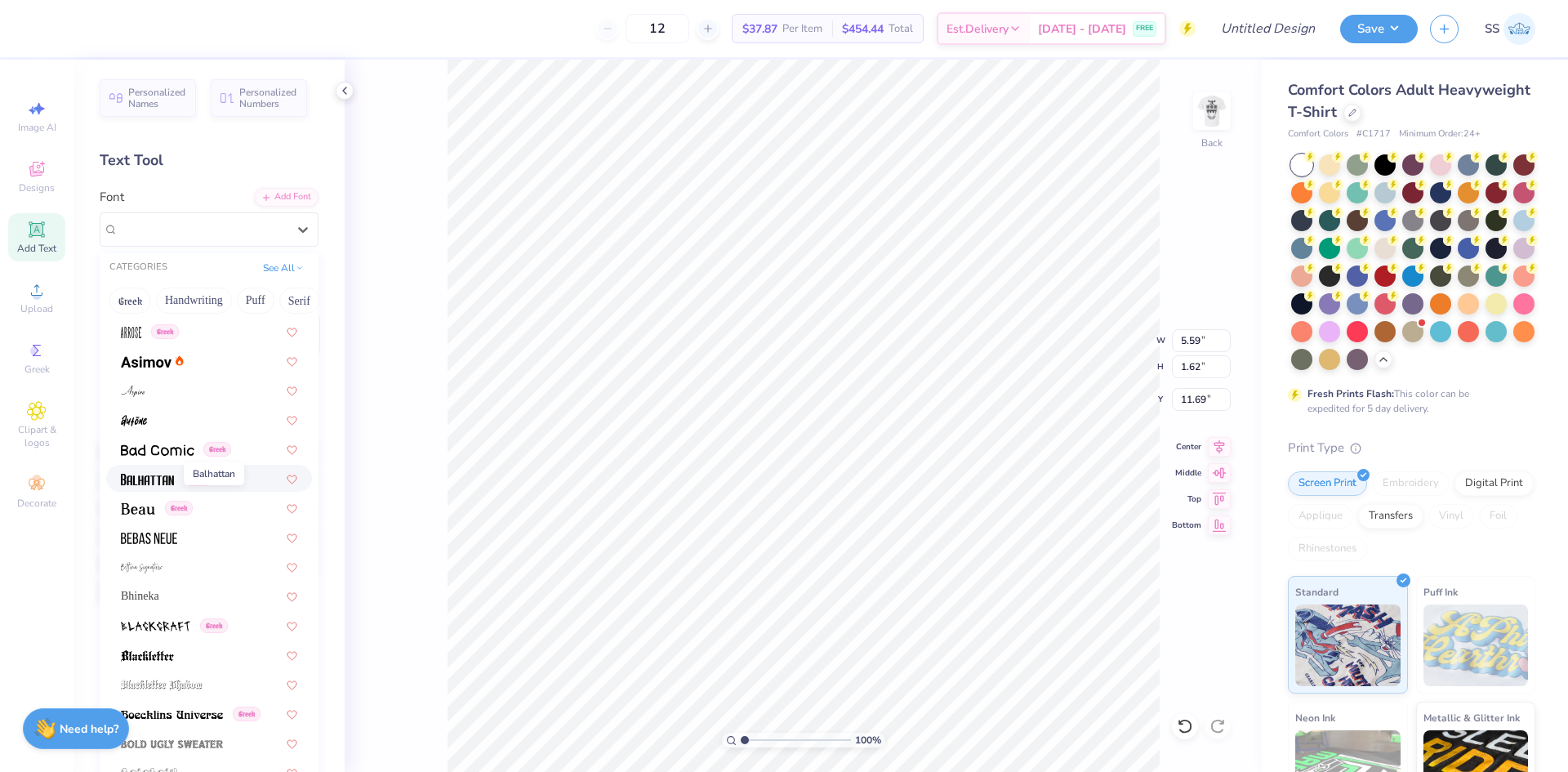
click at [160, 476] on img at bounding box center [147, 480] width 53 height 12
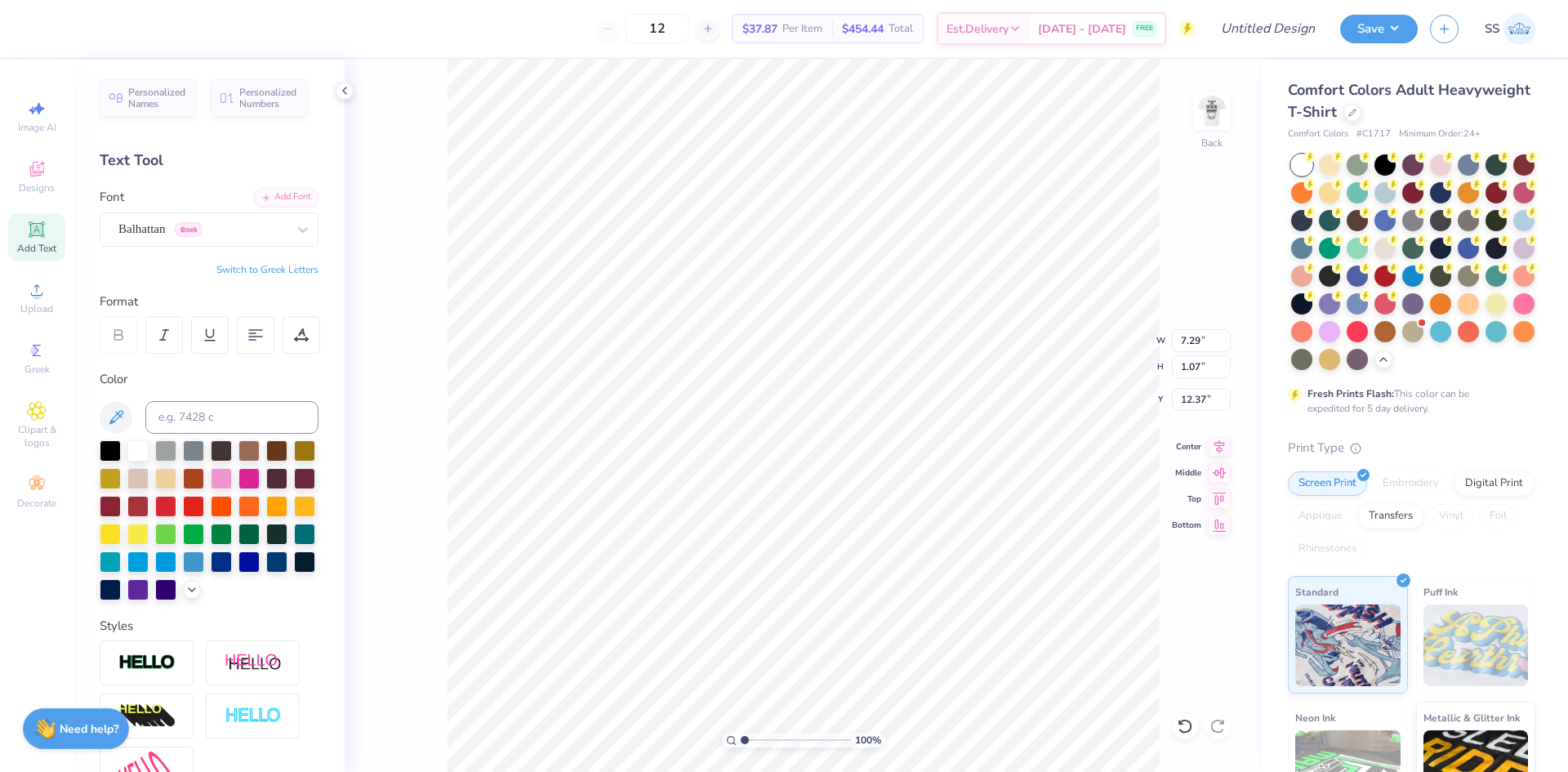
type input "7.29"
type input "1.07"
type input "12.37"
type input "6.38"
type input "0.93"
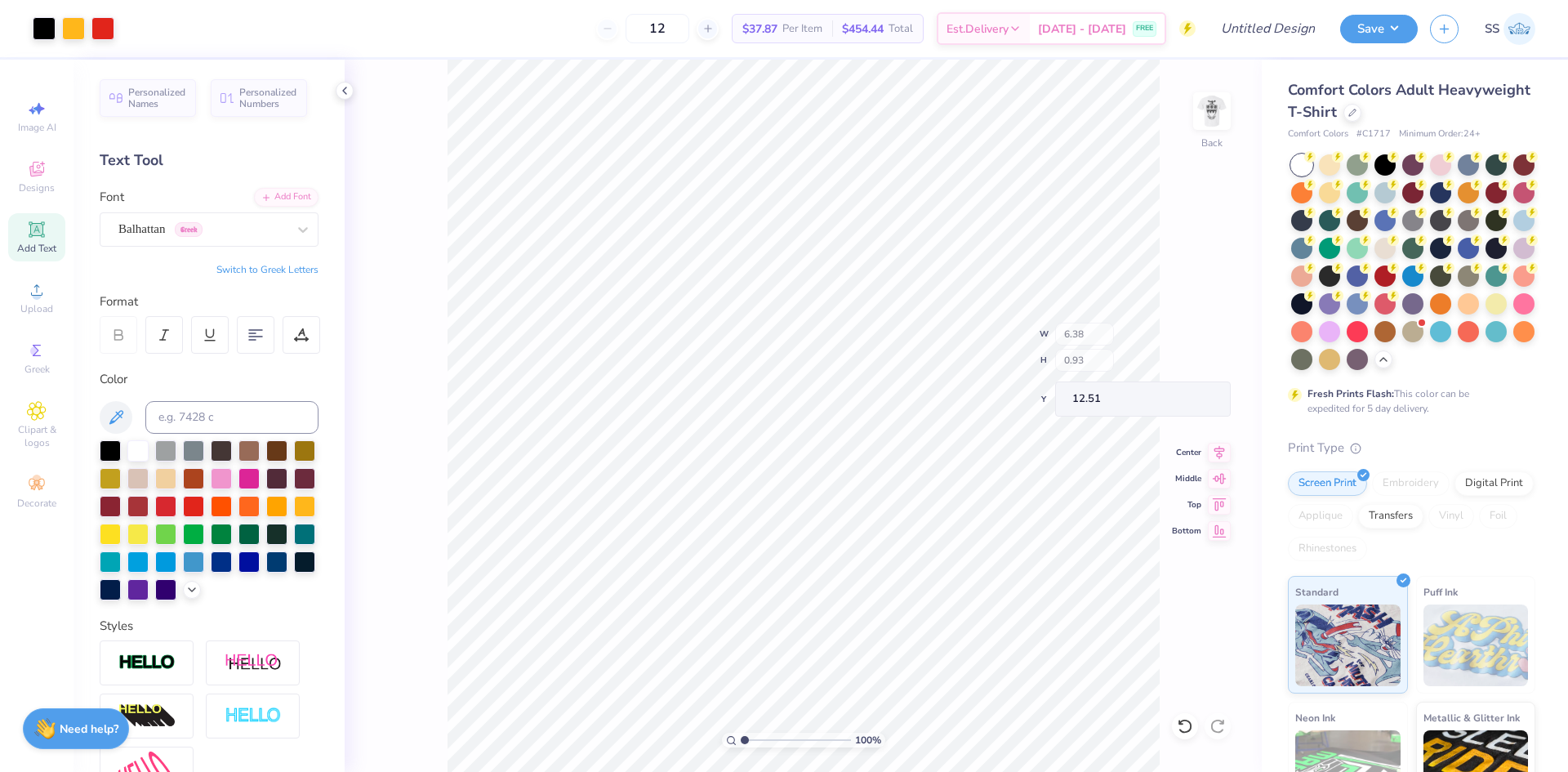
type input "9.19"
type input "4.54"
type input "0.66"
type input "9.46"
type input "4.10"
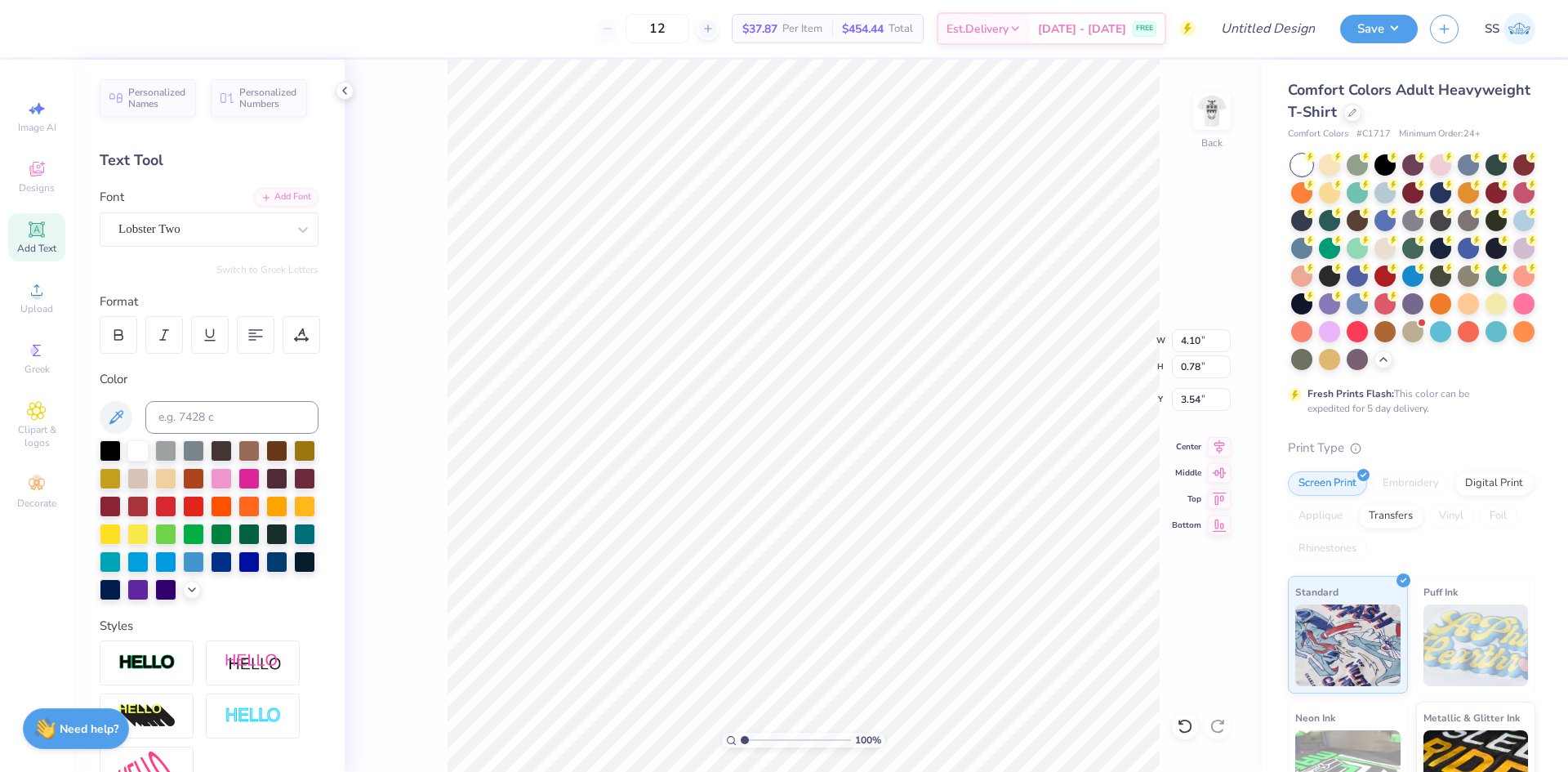
type input "0.78"
type input "3.54"
type input "4.03"
type input "4.07"
type input "4.72"
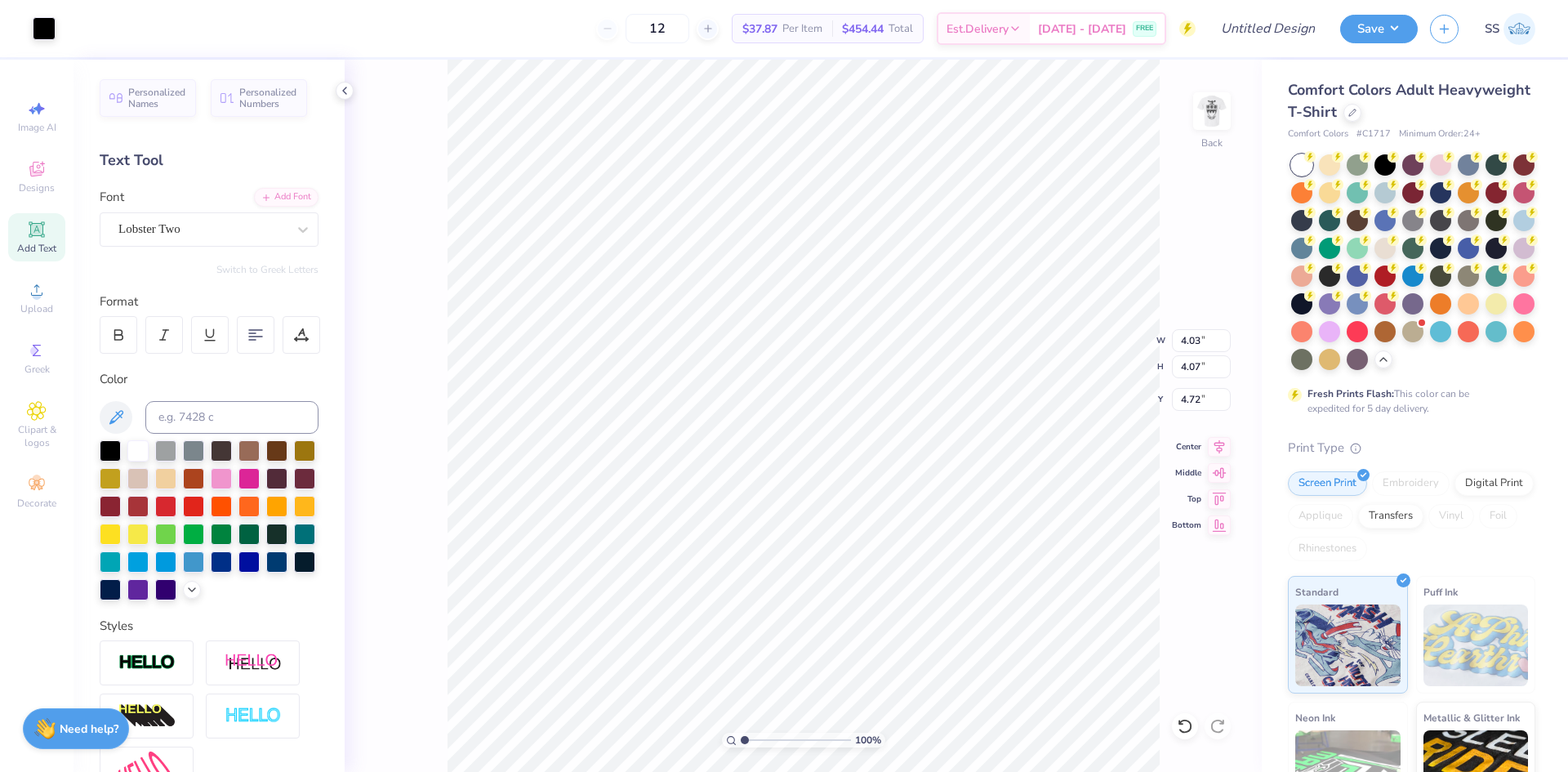
type input "2.36"
type input "2.39"
type input "4.34"
type input "7.09"
click at [245, 245] on div "Balhattan Greek" at bounding box center [209, 230] width 219 height 35
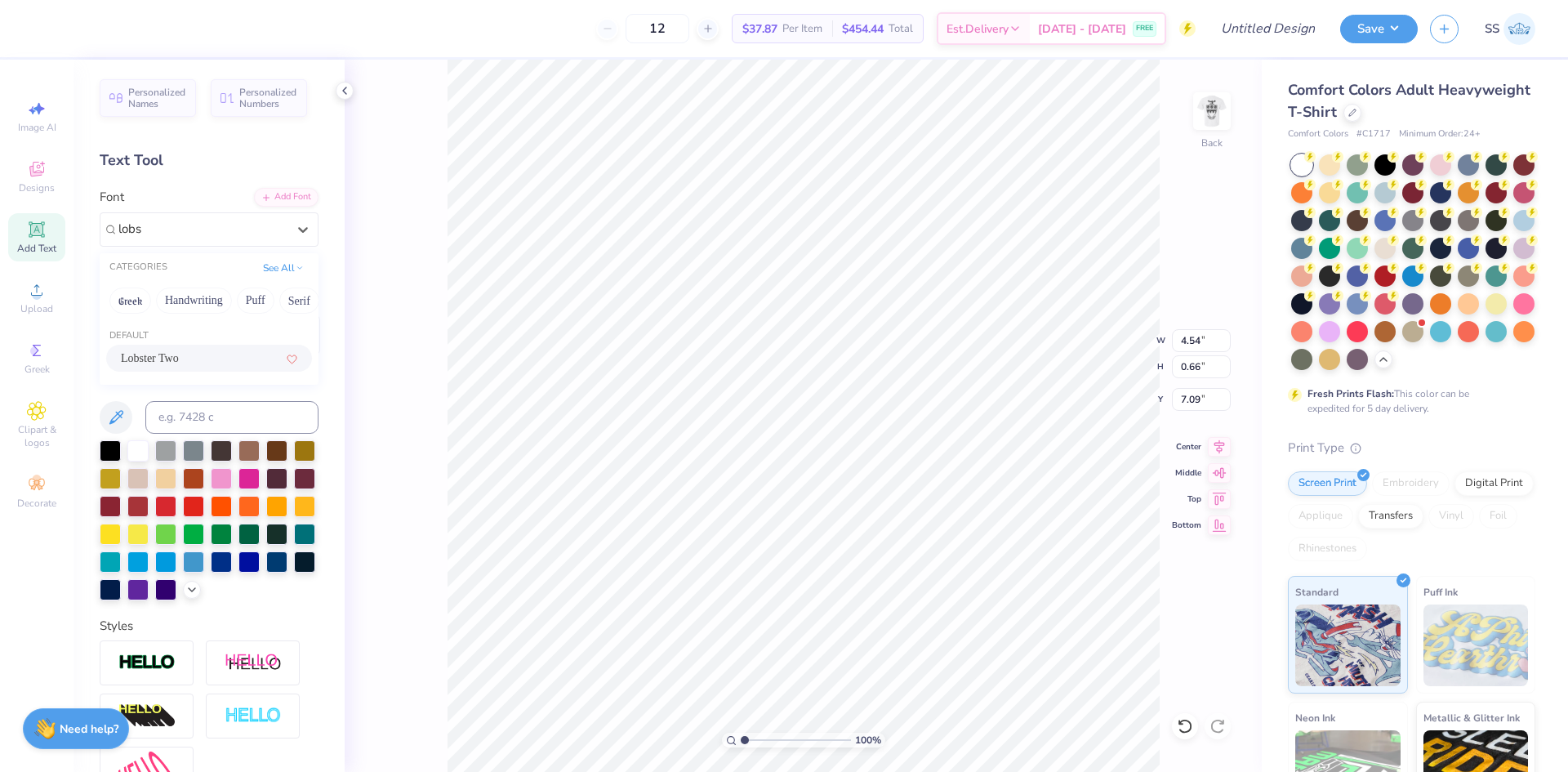
click at [188, 352] on div "Lobster Two" at bounding box center [209, 357] width 176 height 17
type input "lobs"
type input "4.81"
type input "0.82"
type input "7.11"
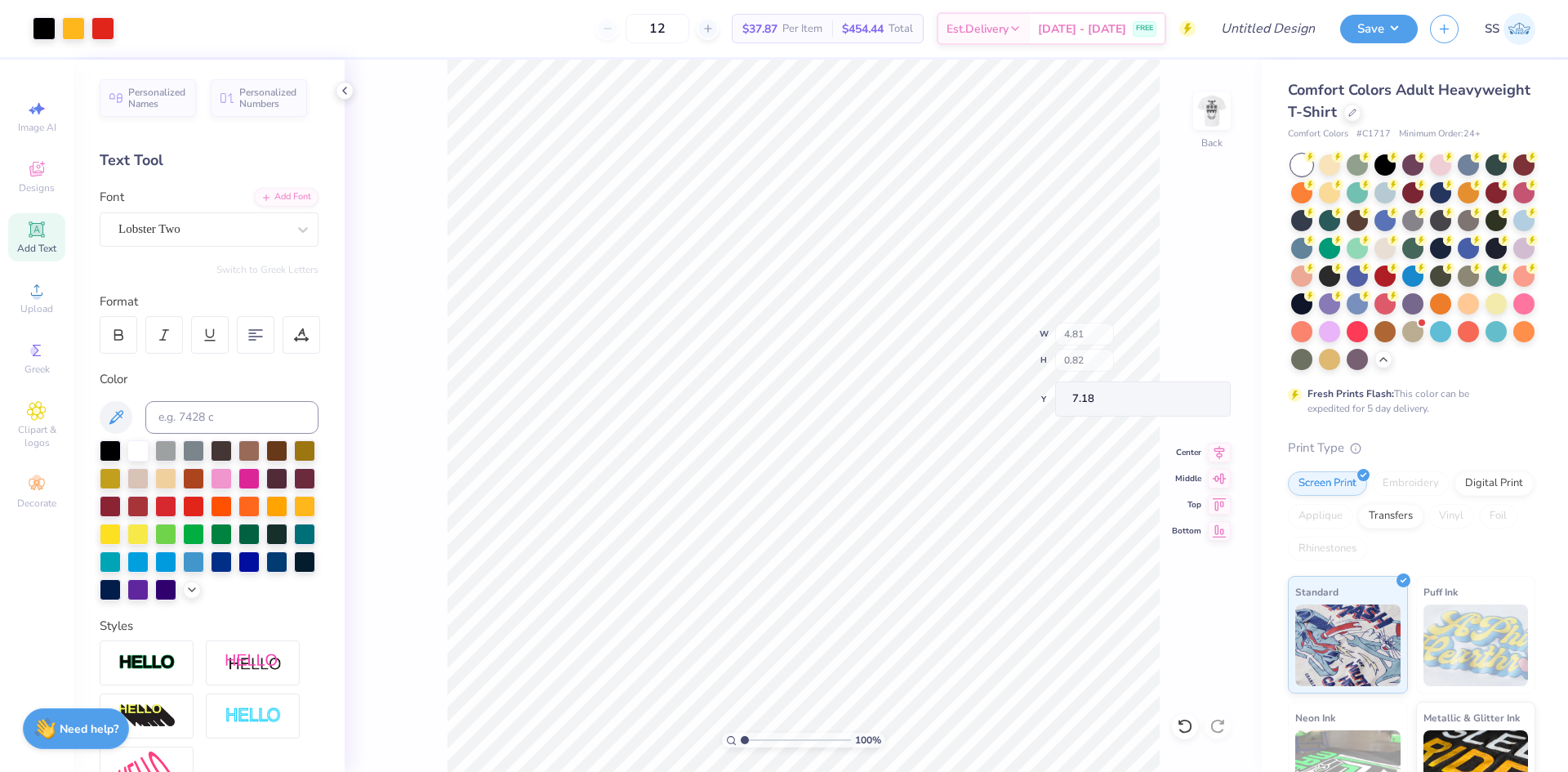
type input "7.18"
click at [1219, 110] on img at bounding box center [1212, 111] width 65 height 65
click at [1219, 113] on img at bounding box center [1212, 111] width 65 height 65
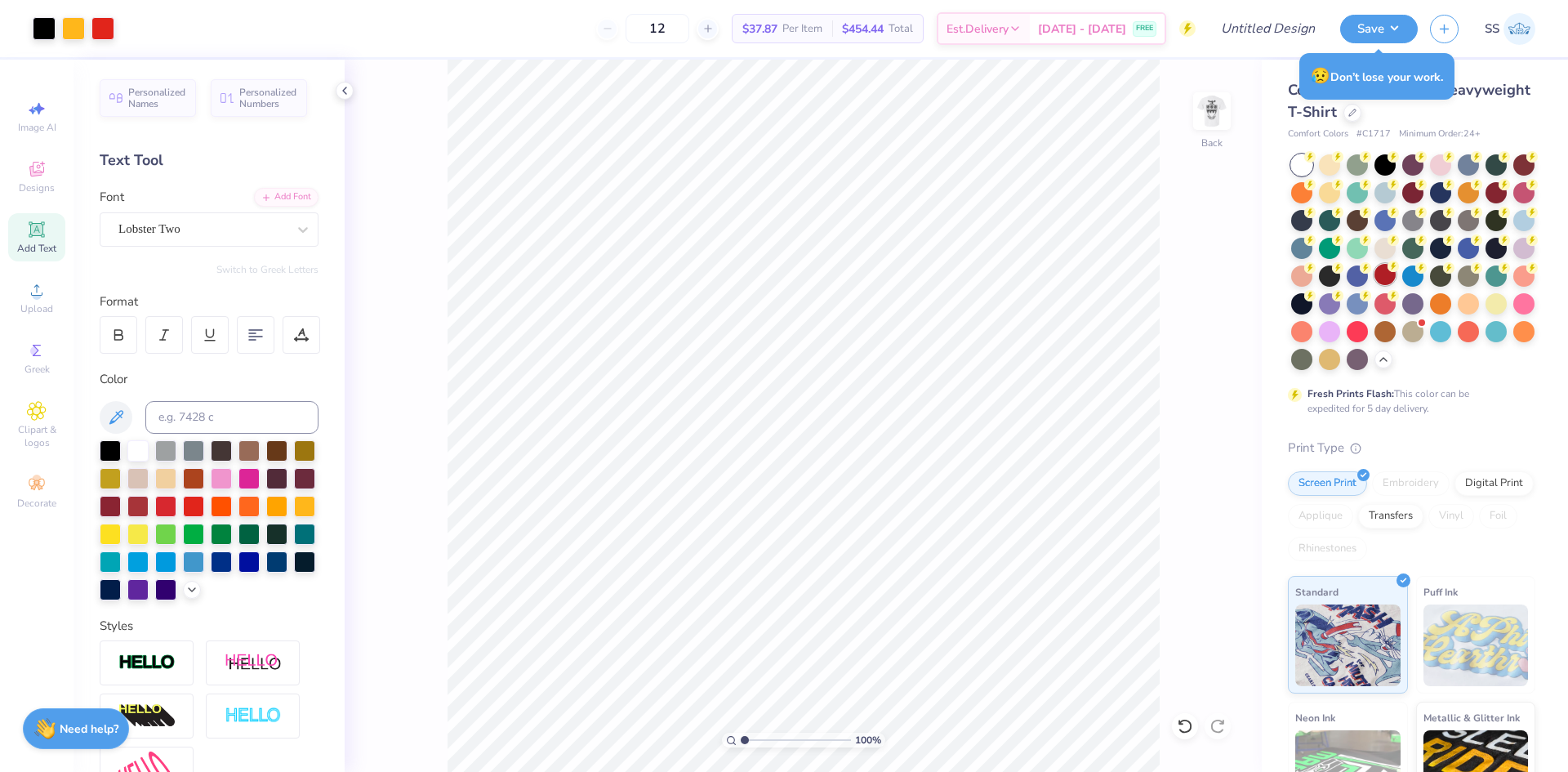
click at [1396, 279] on div at bounding box center [1385, 274] width 21 height 21
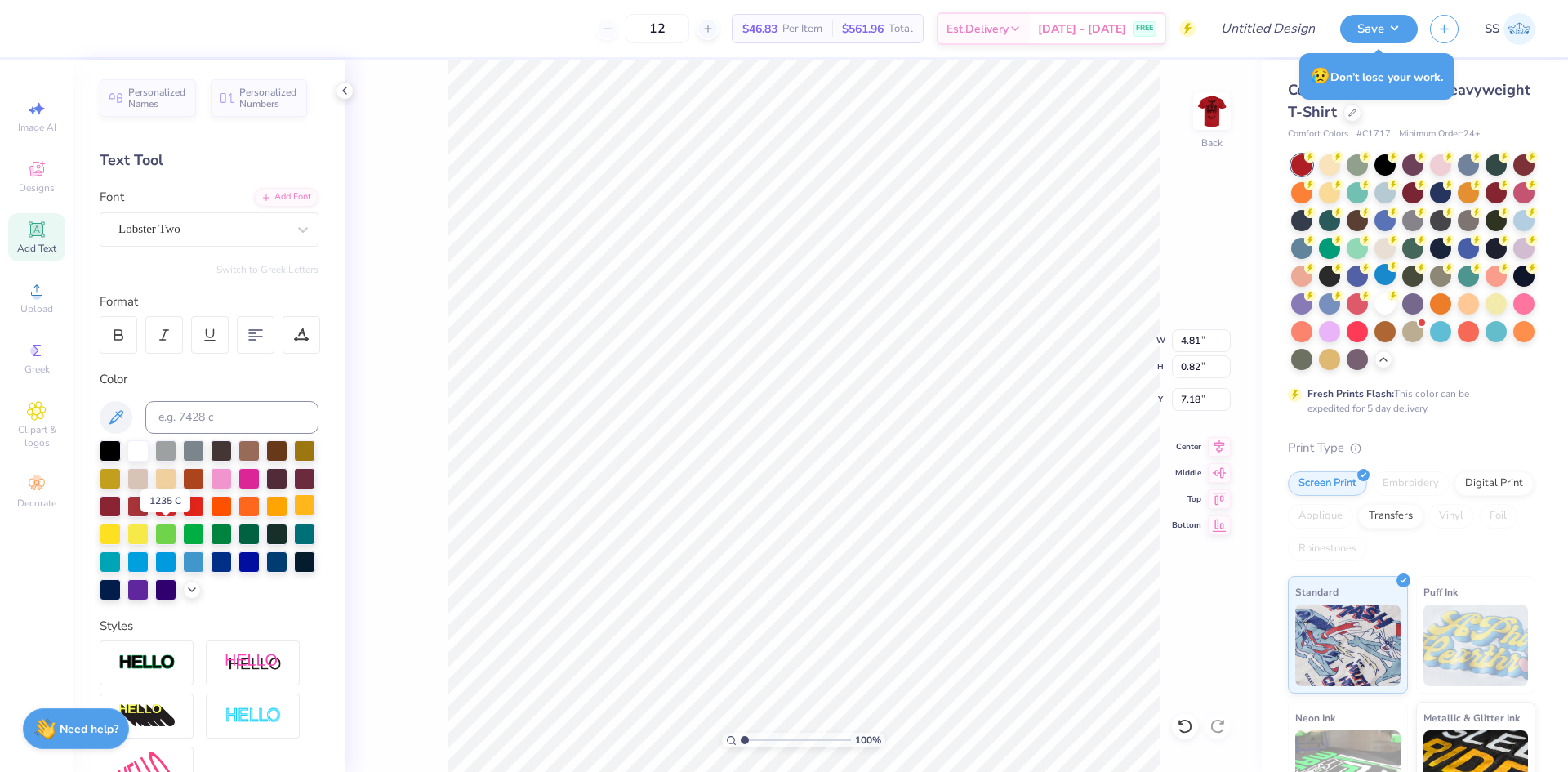
click at [294, 516] on div at bounding box center [304, 505] width 21 height 21
click at [121, 531] on div at bounding box center [110, 532] width 21 height 21
type input "4.10"
type input "0.78"
type input "3.00"
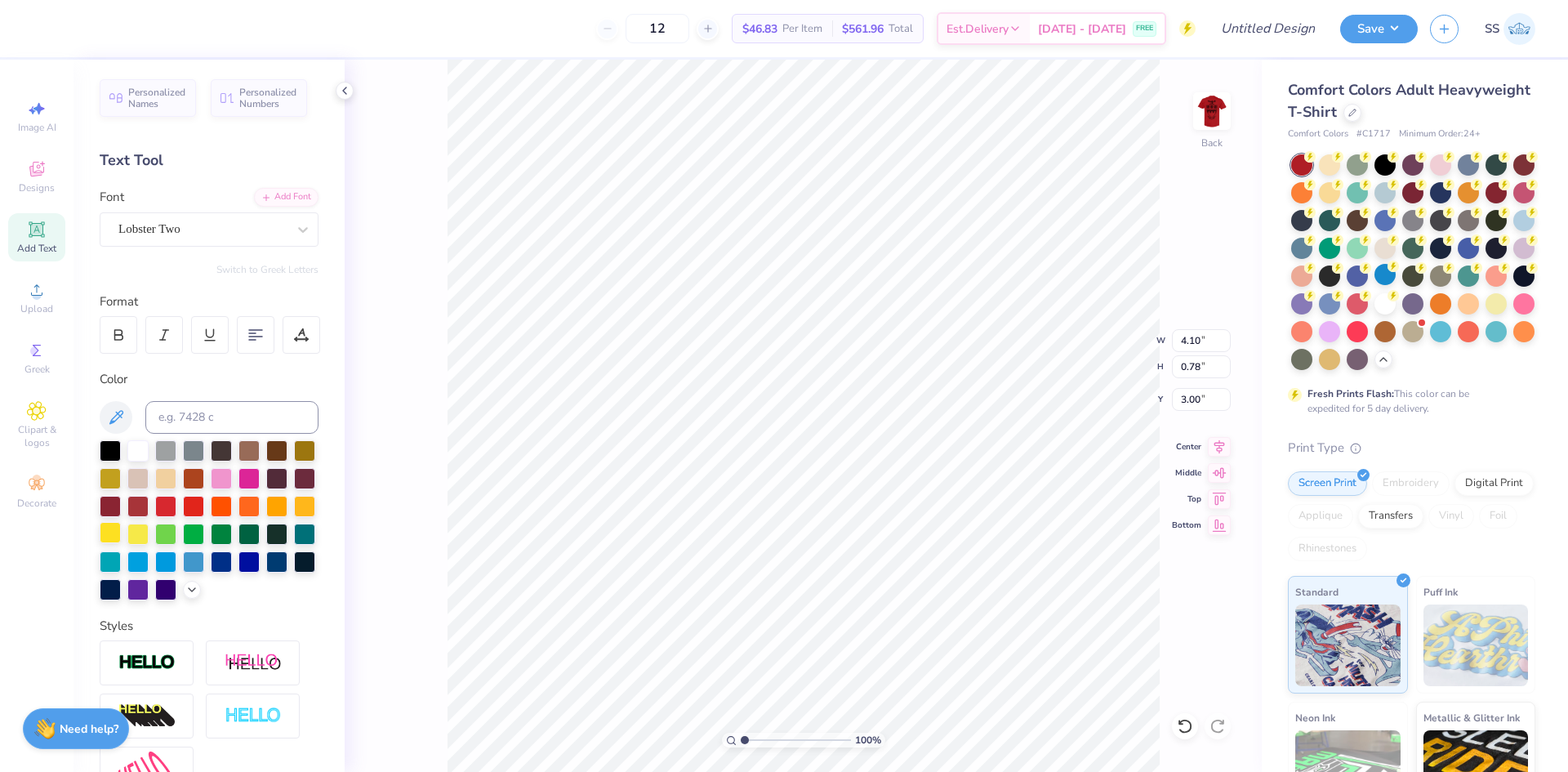
click at [121, 531] on div at bounding box center [110, 532] width 21 height 21
click at [1201, 117] on img at bounding box center [1212, 111] width 65 height 65
click at [1210, 108] on img at bounding box center [1212, 111] width 65 height 65
click at [1368, 305] on div at bounding box center [1356, 302] width 21 height 21
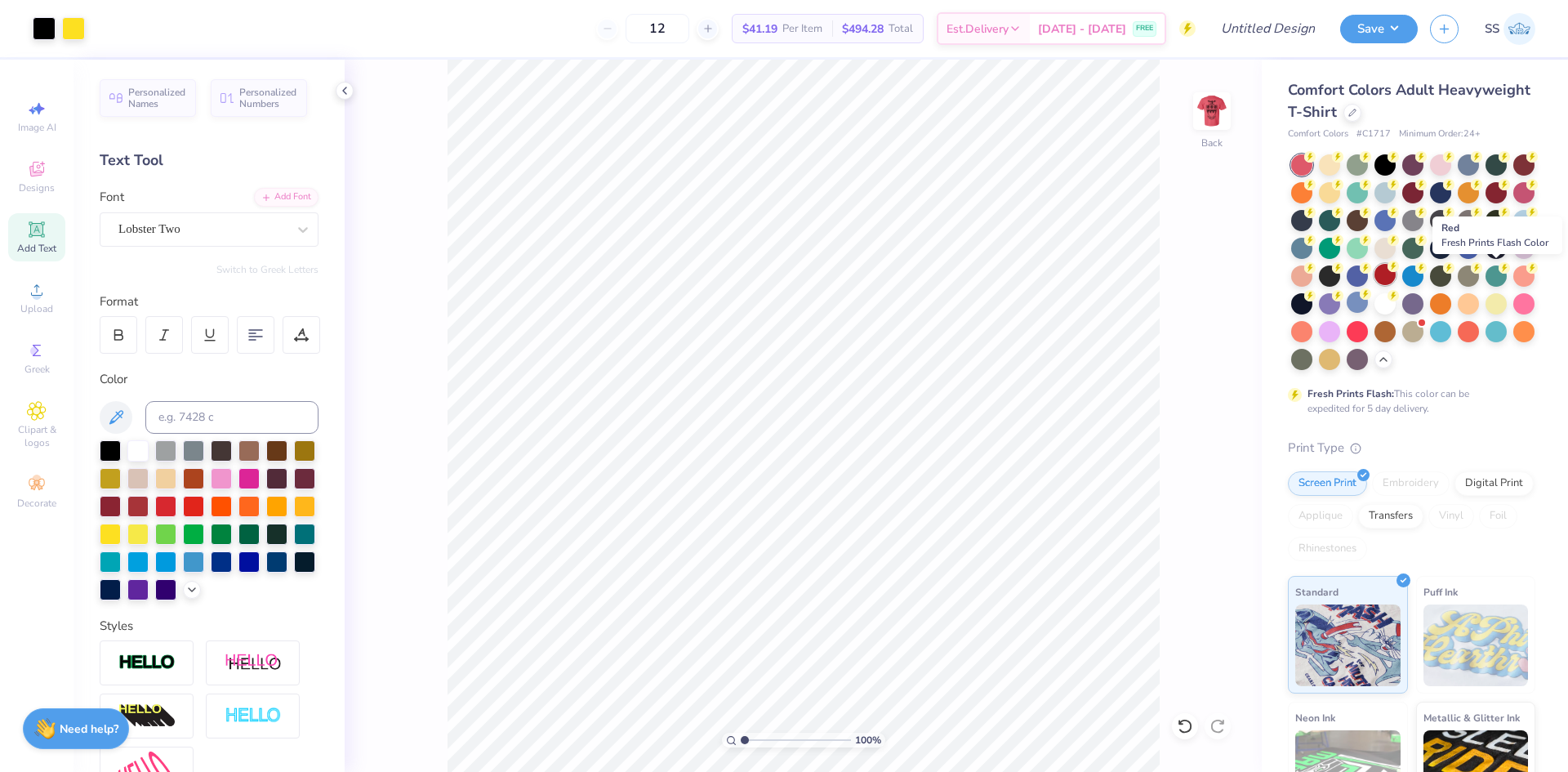
click at [1396, 282] on div at bounding box center [1385, 274] width 21 height 21
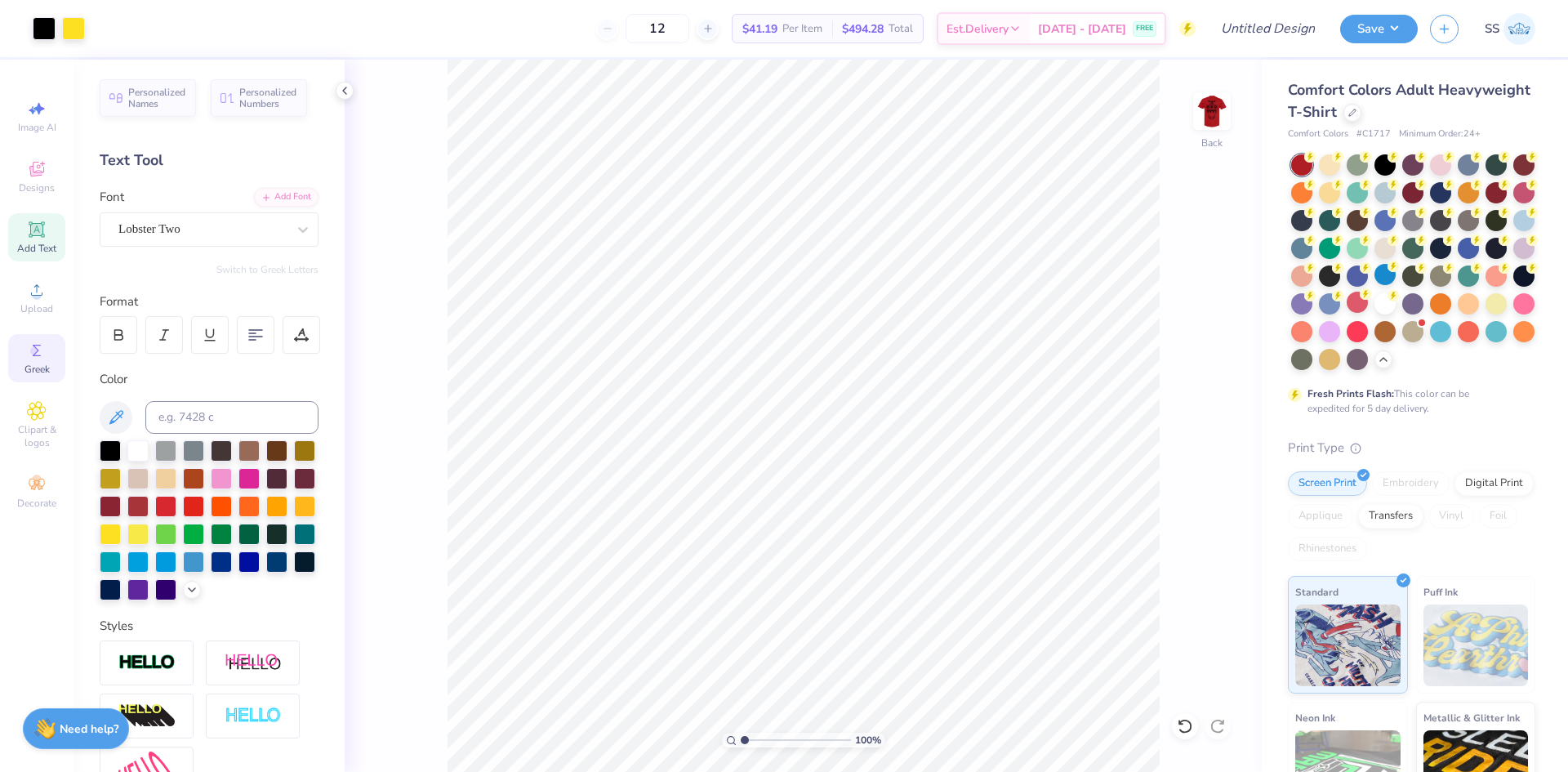
click at [39, 368] on span "Greek" at bounding box center [38, 369] width 26 height 13
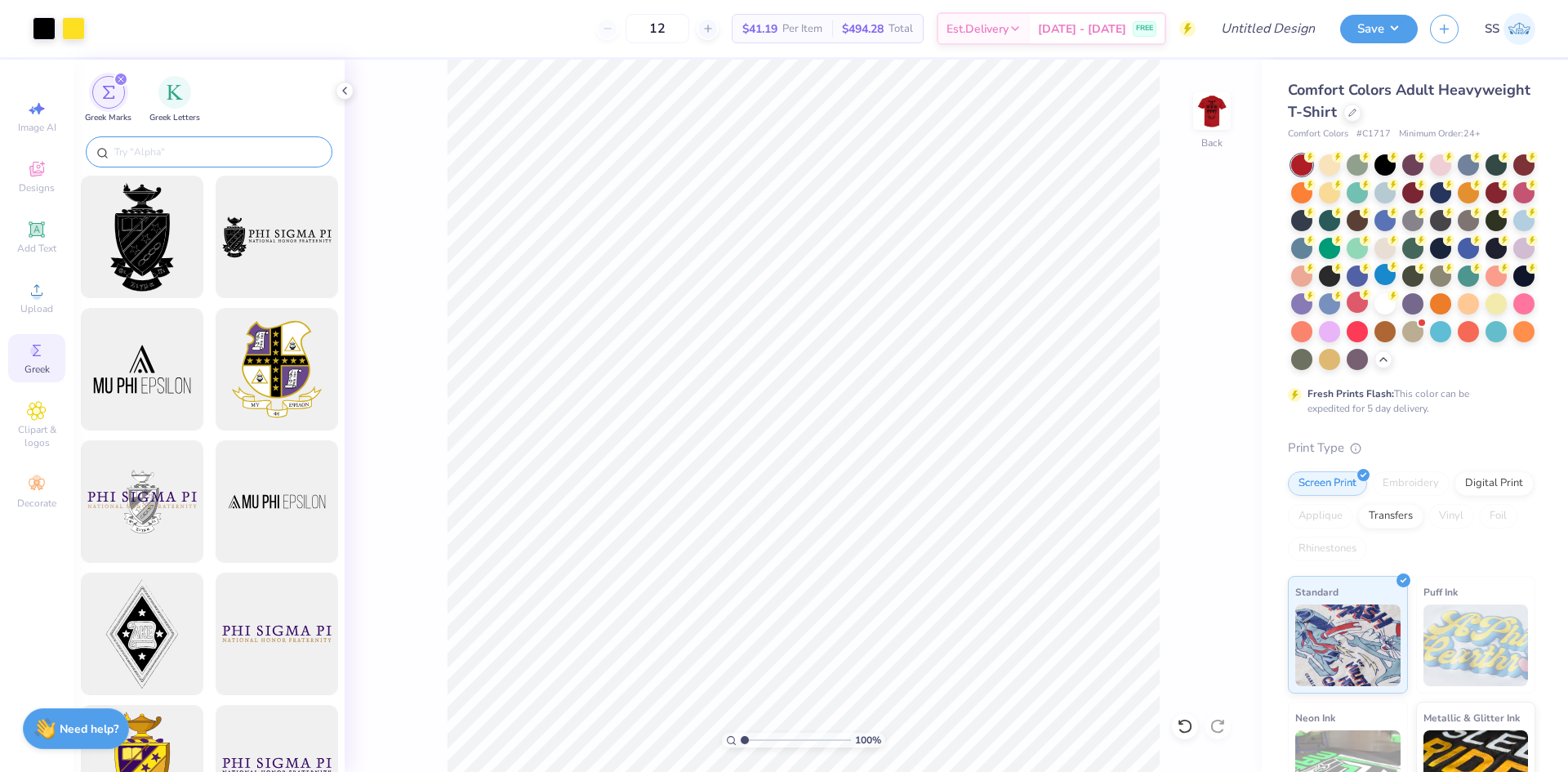
click at [245, 157] on input "text" at bounding box center [217, 151] width 209 height 17
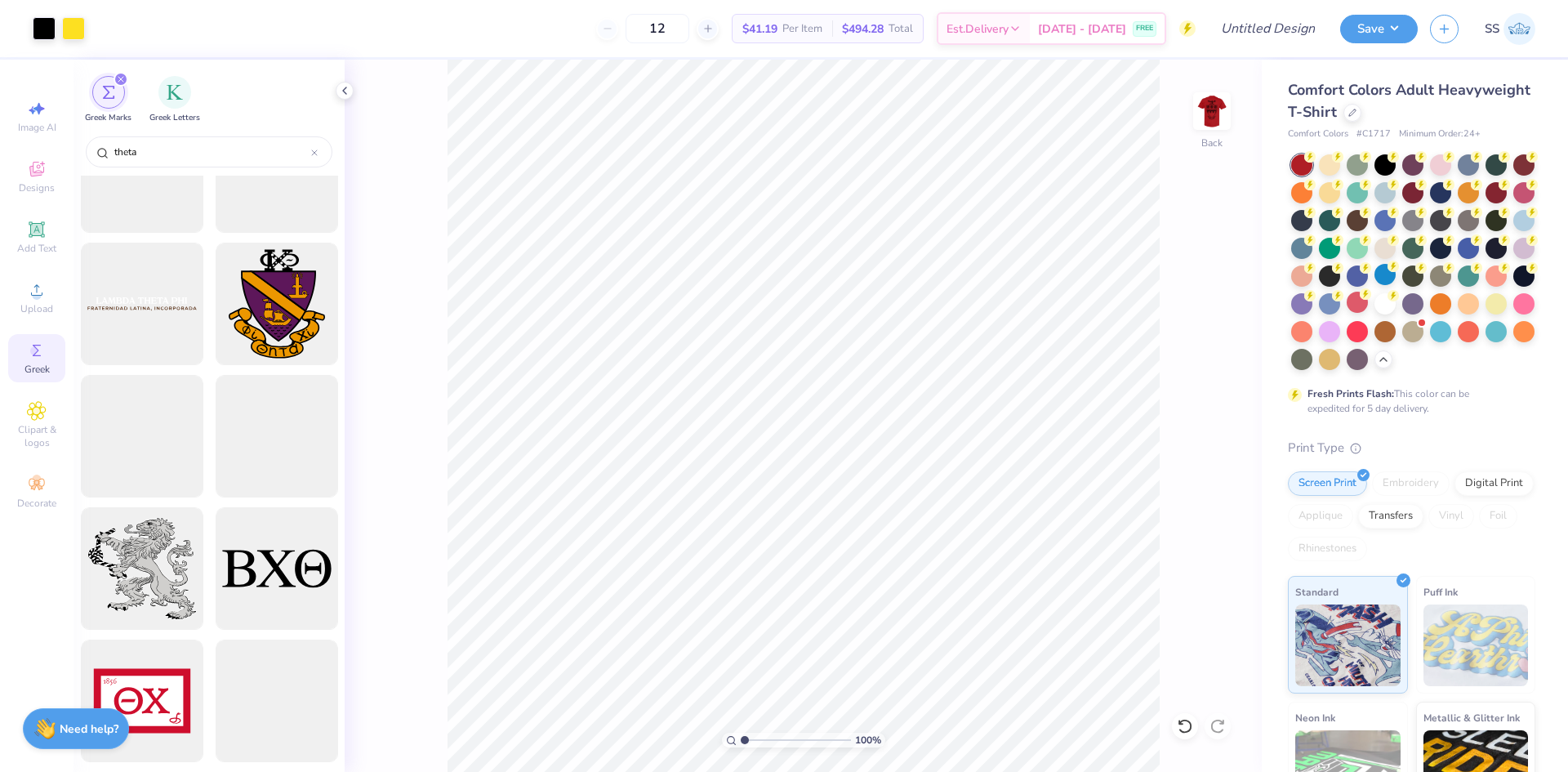
scroll to position [2730, 0]
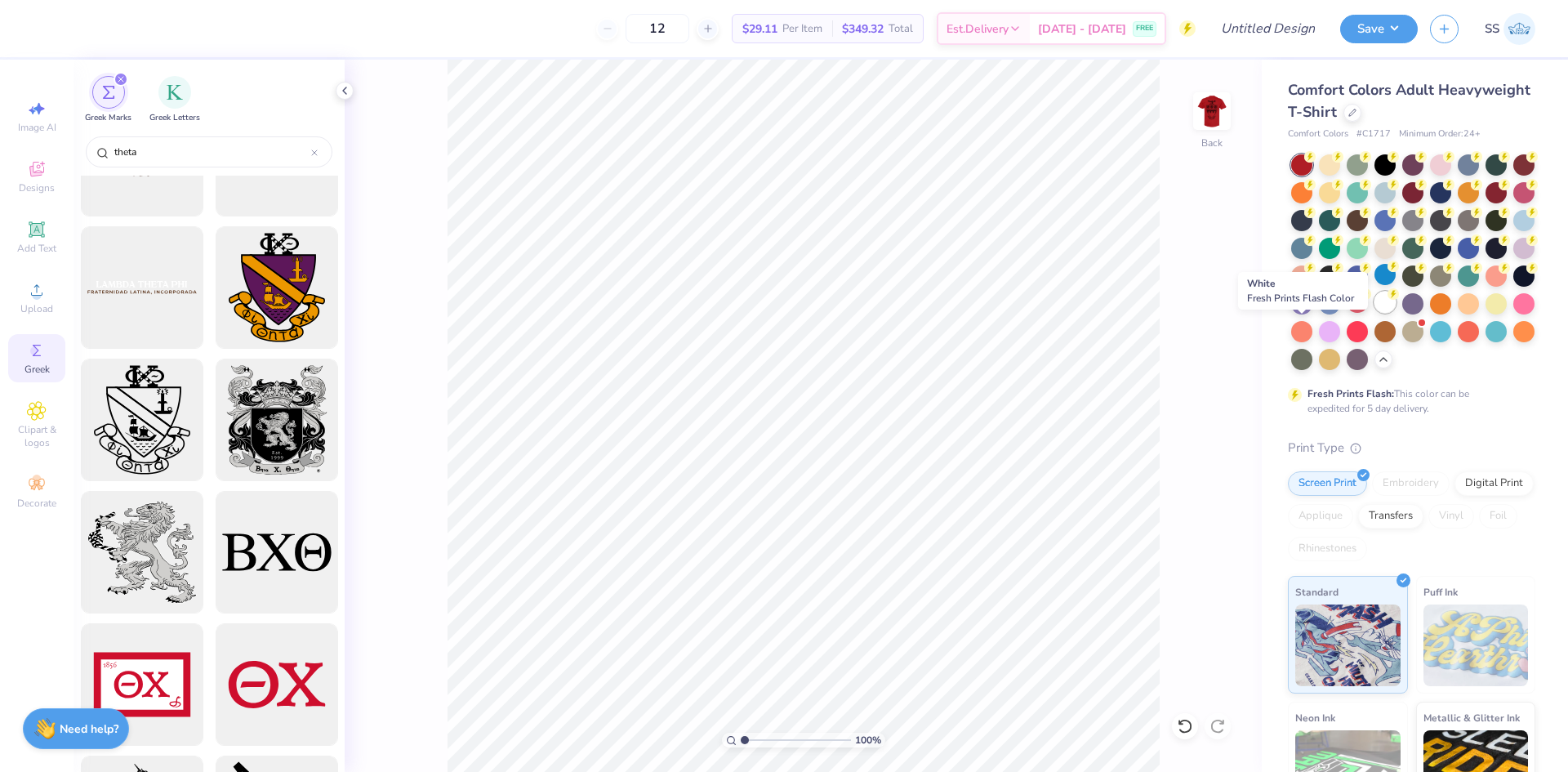
click at [1375, 313] on div at bounding box center [1385, 302] width 21 height 21
click at [1202, 128] on img at bounding box center [1212, 111] width 65 height 65
click at [1202, 128] on img at bounding box center [1212, 111] width 33 height 33
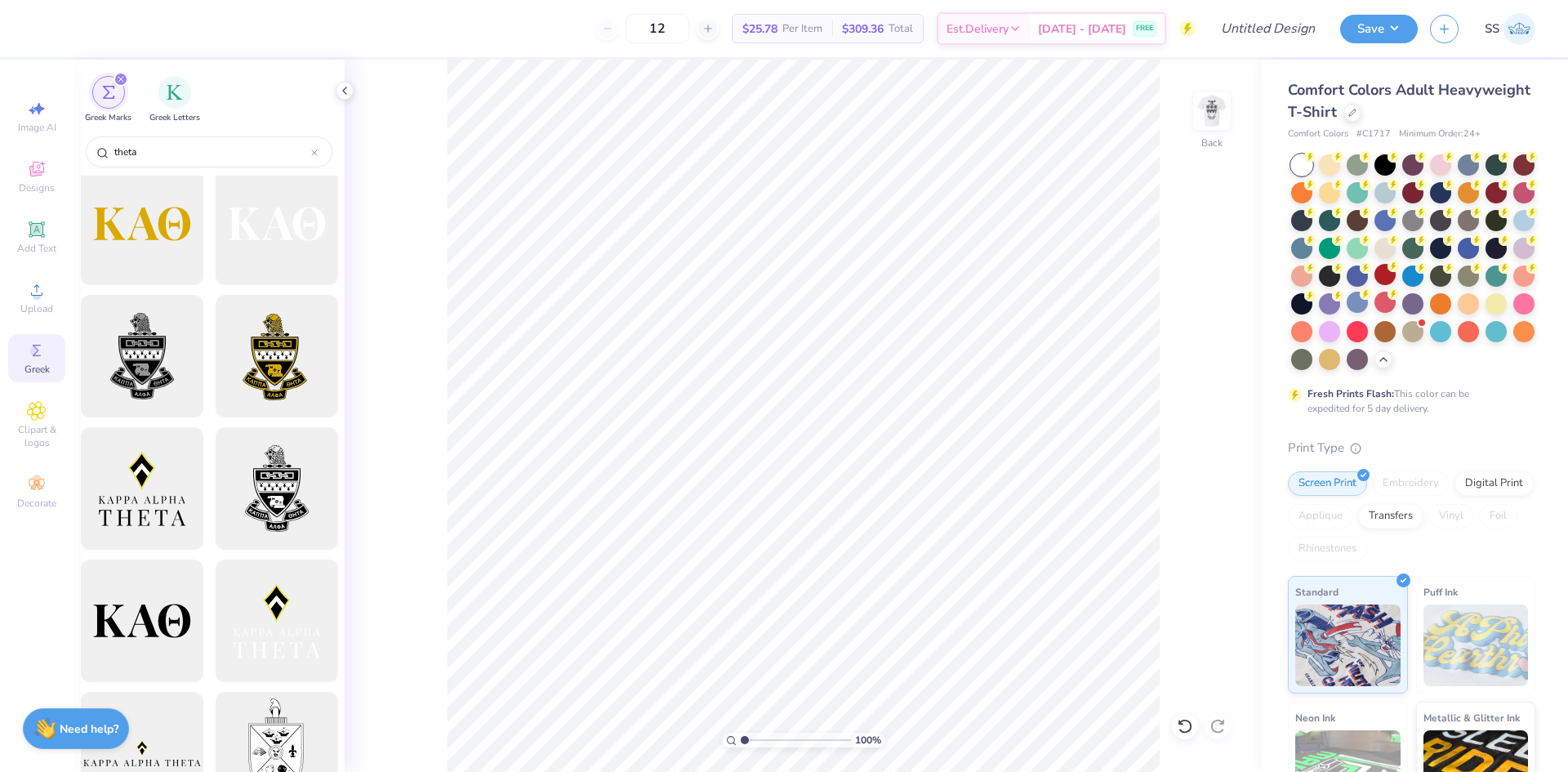
scroll to position [0, 0]
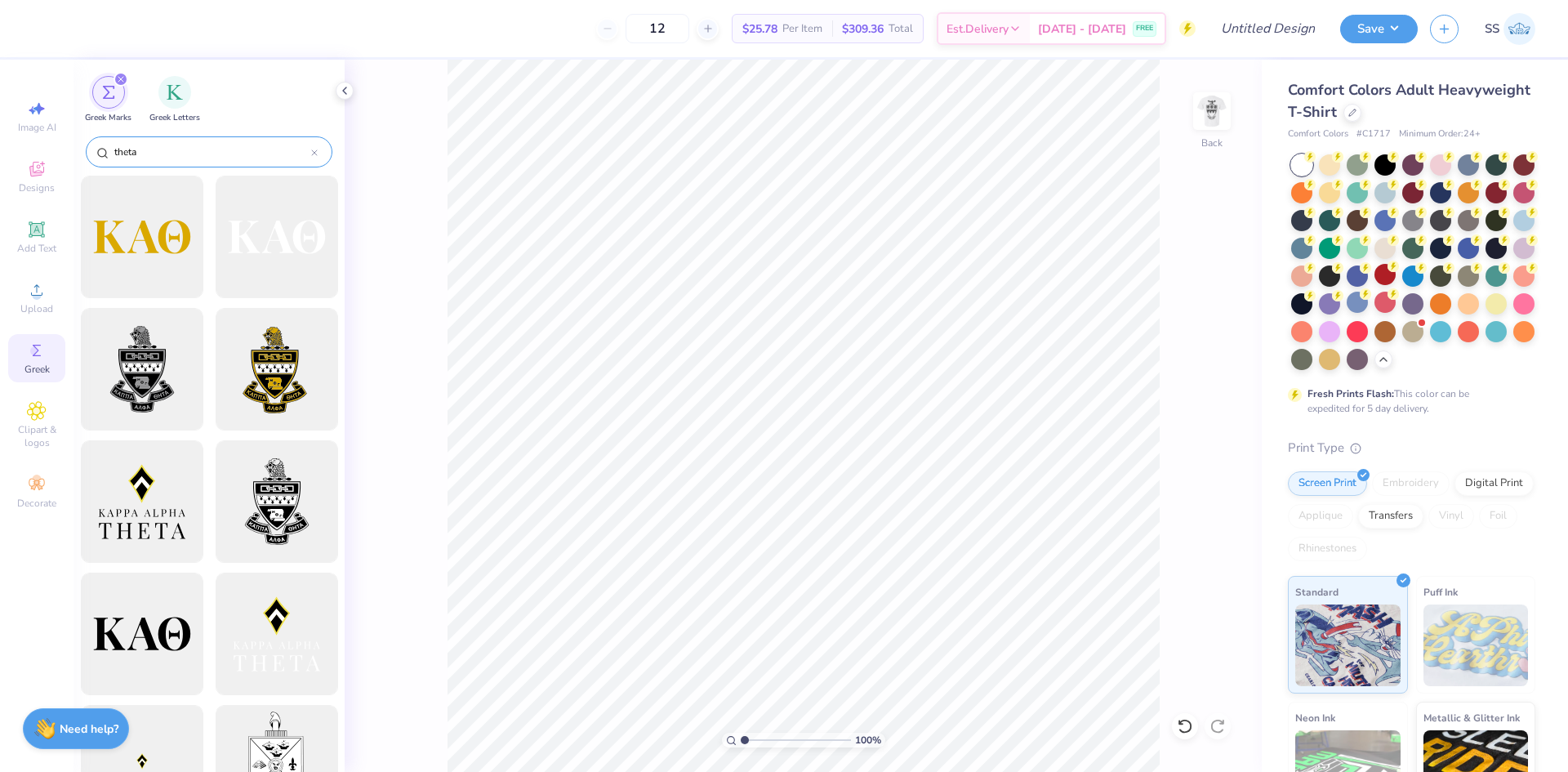
click at [190, 158] on input "theta" at bounding box center [212, 151] width 199 height 17
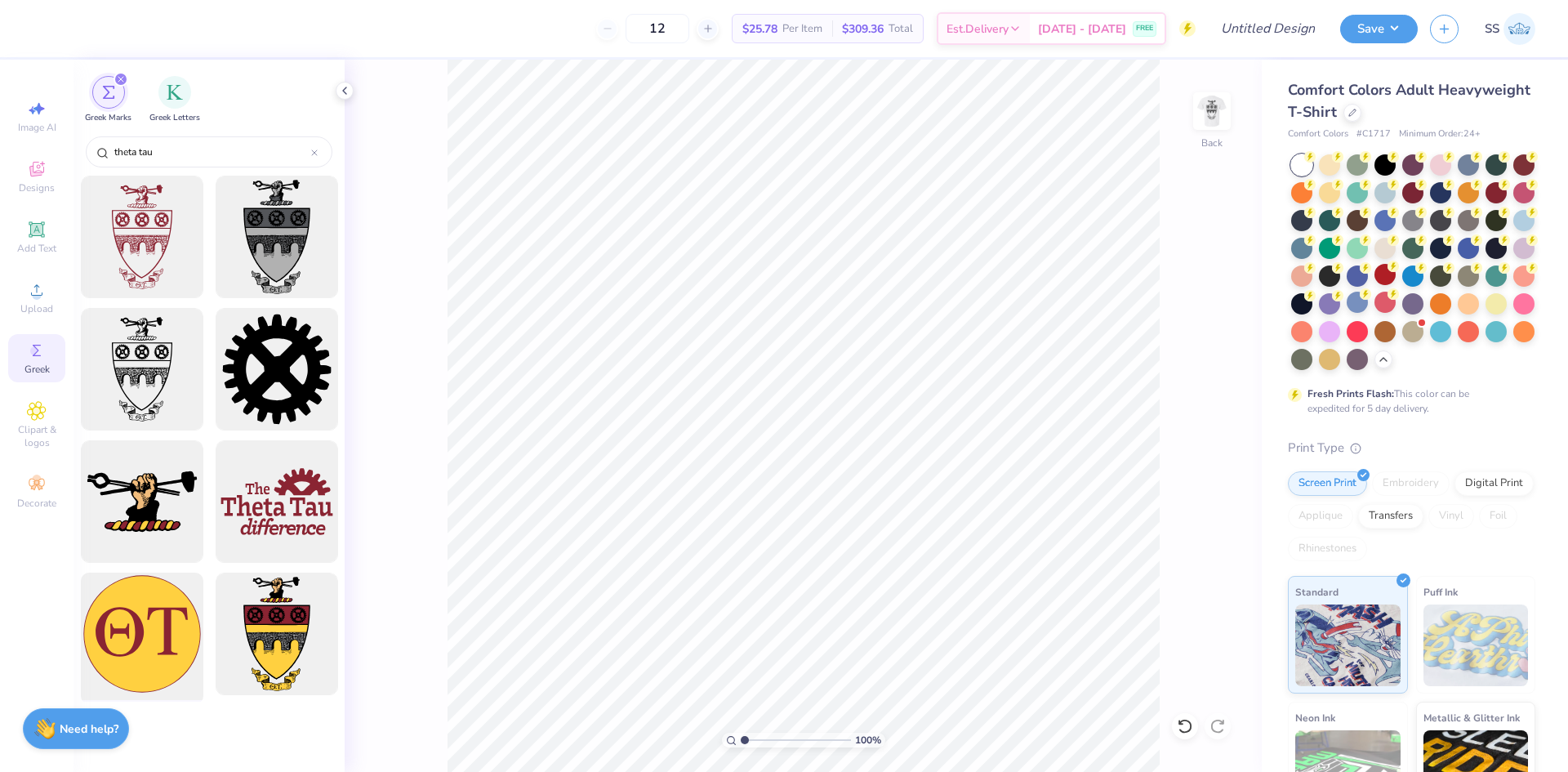
type input "theta tau"
click at [148, 625] on div at bounding box center [141, 634] width 135 height 135
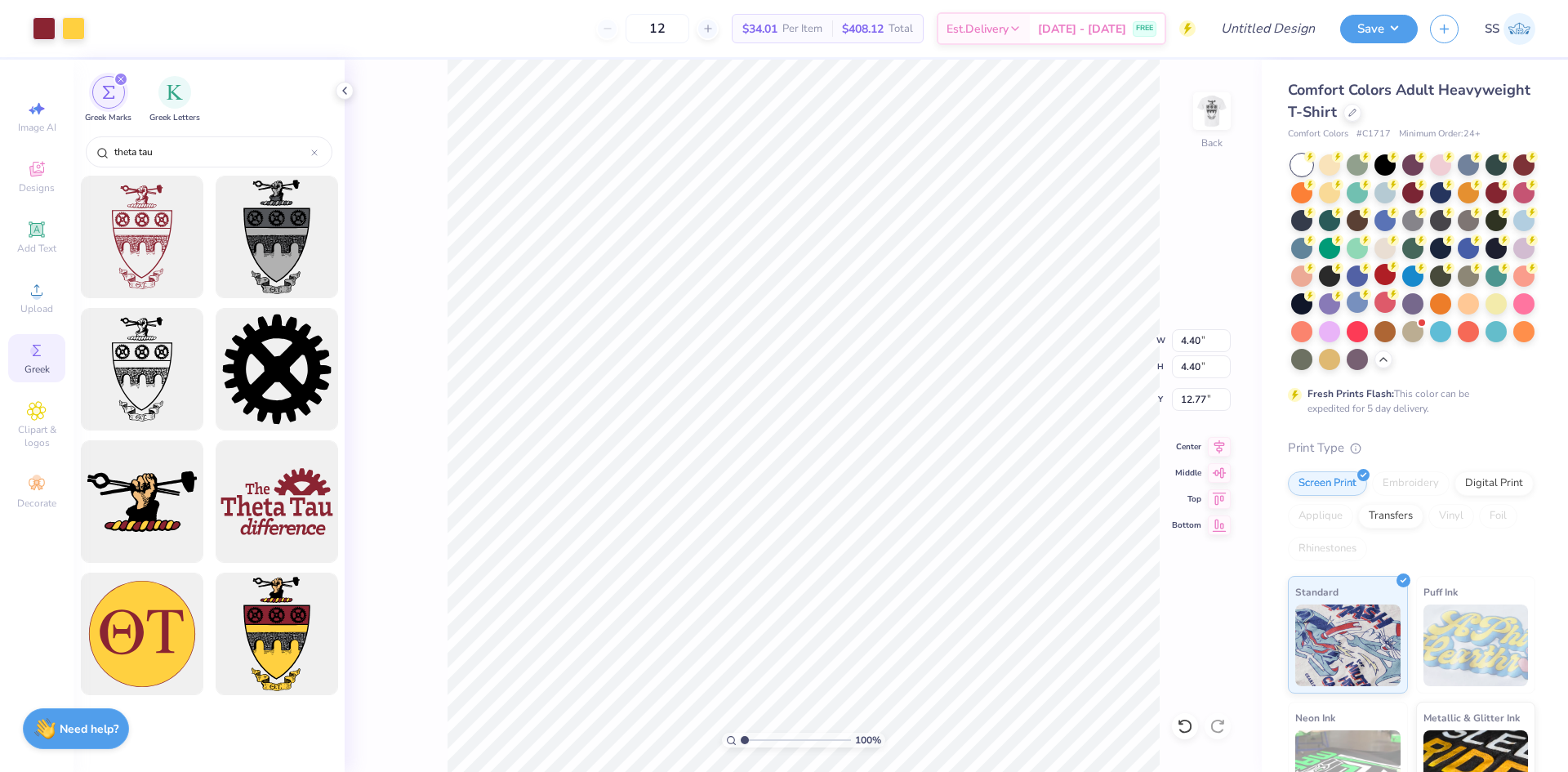
type input "4.40"
type input "4.26"
click at [1216, 117] on img at bounding box center [1212, 111] width 65 height 65
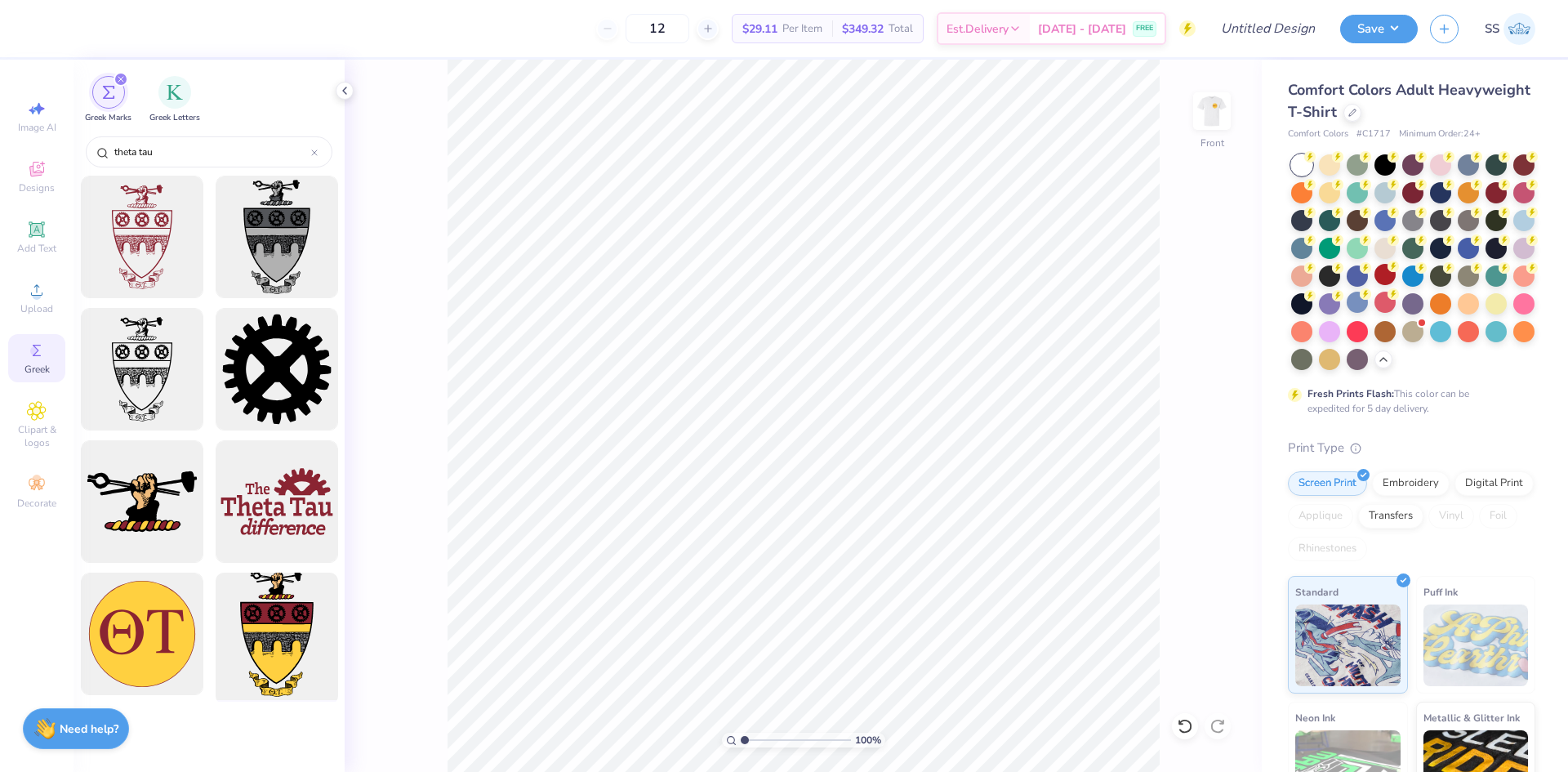
click at [250, 661] on div at bounding box center [276, 634] width 135 height 135
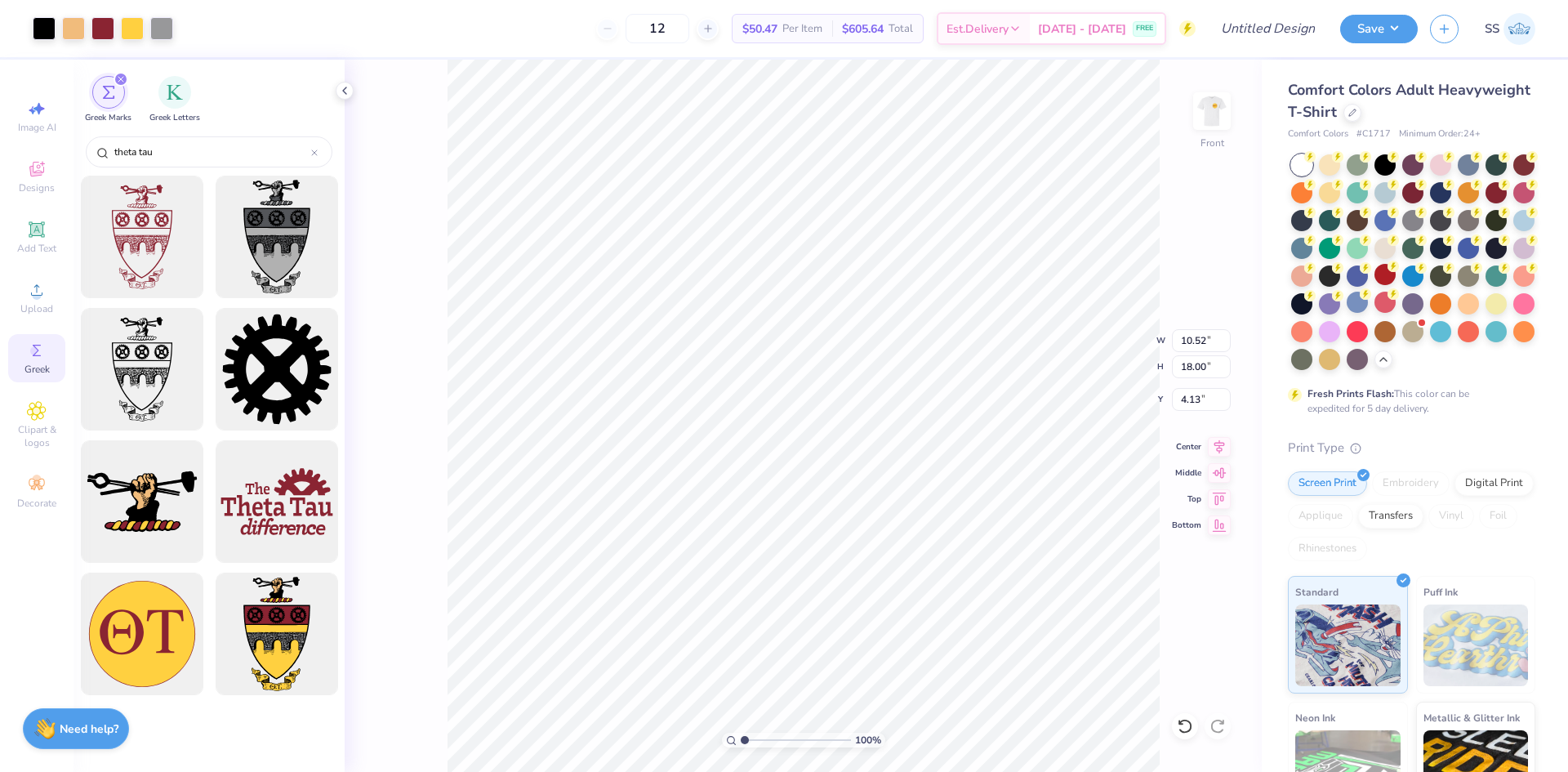
type input "4.13"
click at [1206, 116] on img at bounding box center [1212, 111] width 65 height 65
click at [1207, 113] on img at bounding box center [1212, 111] width 65 height 65
